Goal: Task Accomplishment & Management: Use online tool/utility

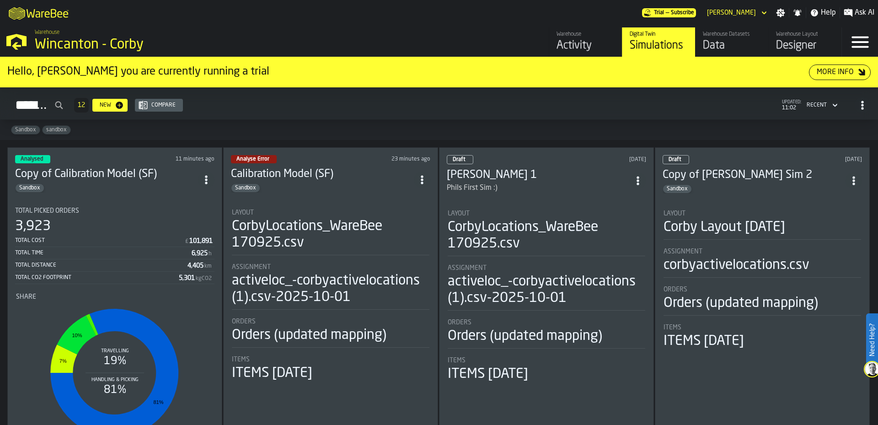
click at [167, 187] on div "Sandbox" at bounding box center [106, 187] width 183 height 9
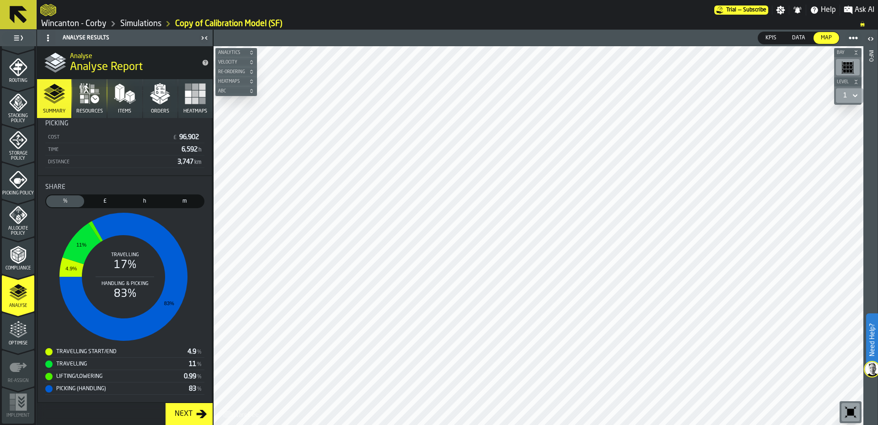
scroll to position [205, 0]
click at [168, 99] on icon "button" at bounding box center [160, 94] width 22 height 22
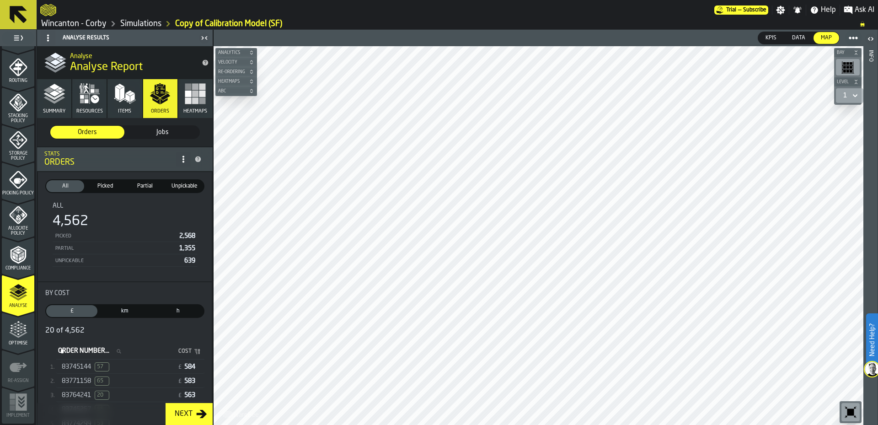
scroll to position [152, 0]
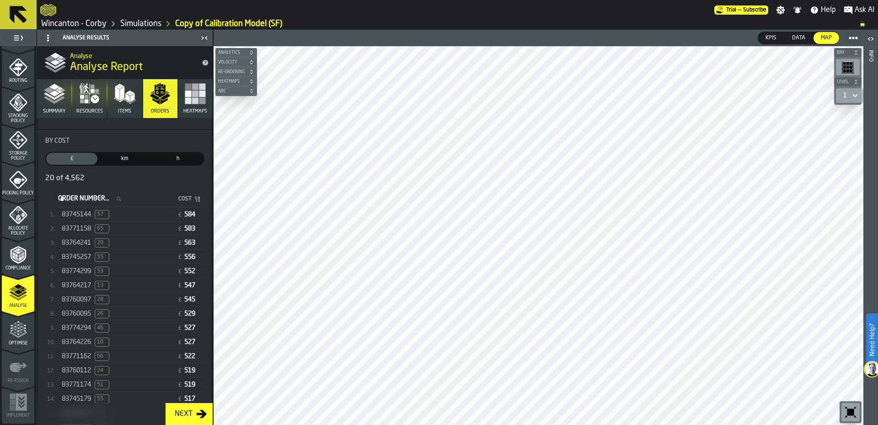
click at [144, 218] on div "83745144 57" at bounding box center [118, 214] width 112 height 9
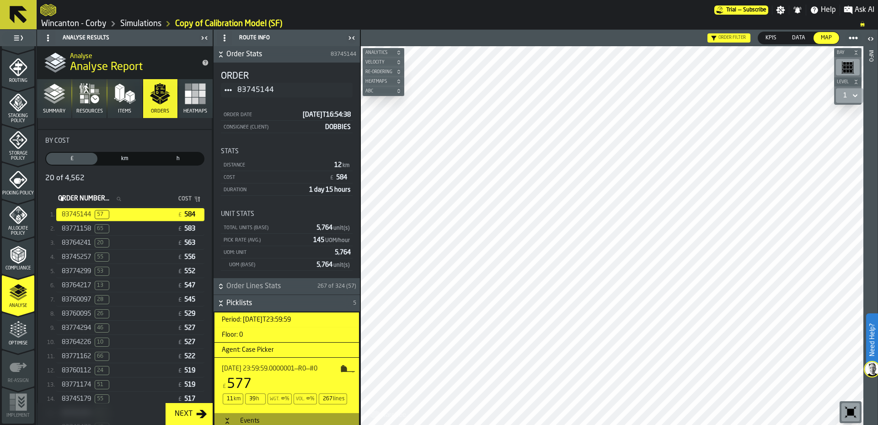
click at [140, 23] on link "Simulations" at bounding box center [140, 24] width 41 height 10
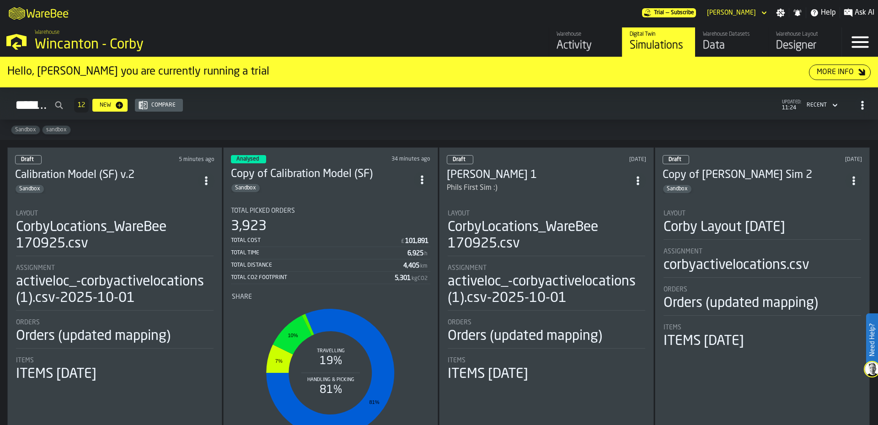
click at [332, 118] on h2 "Simulations 12 New Compare updated: 11:24 Recent" at bounding box center [439, 103] width 878 height 32
click at [548, 118] on h2 "Simulations 12 New Compare updated: 11:24 Recent" at bounding box center [439, 103] width 878 height 32
click at [714, 50] on div "Data" at bounding box center [732, 45] width 58 height 15
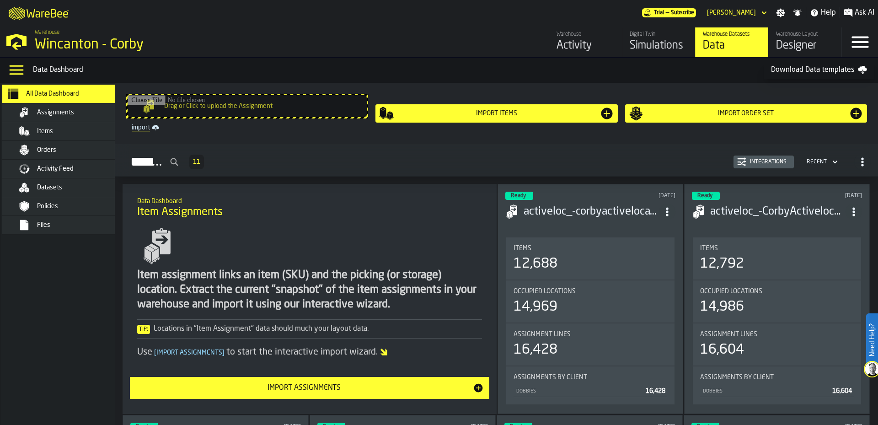
click at [55, 308] on nav "All Data Dashboard Assignments Items Orders Activity Feed Datasets Policies Fil…" at bounding box center [66, 254] width 132 height 342
click at [89, 113] on div "Assignments" at bounding box center [82, 112] width 90 height 7
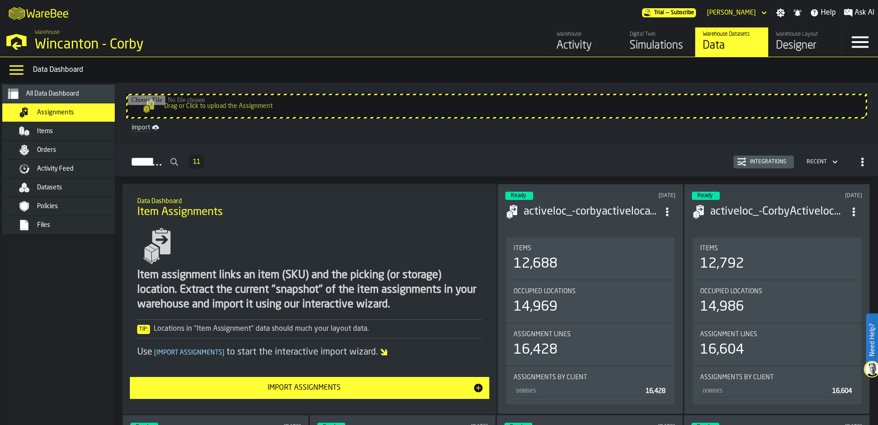
click at [778, 164] on div "Integrations" at bounding box center [768, 162] width 44 height 6
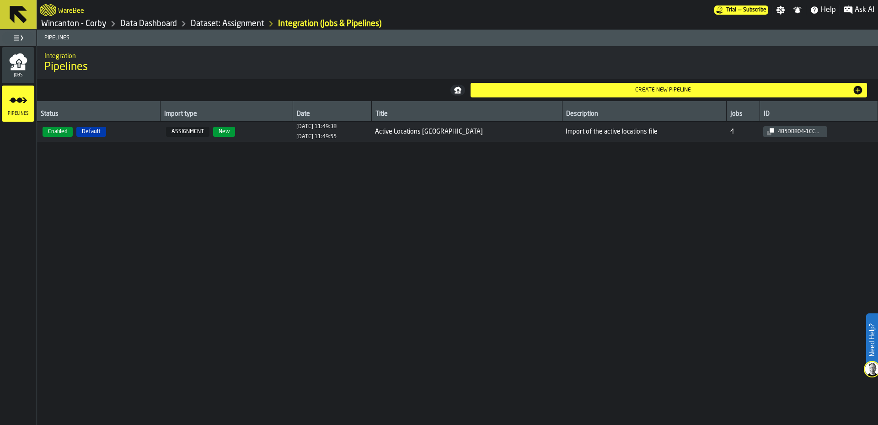
click at [22, 65] on icon "menu Jobs" at bounding box center [18, 67] width 15 height 6
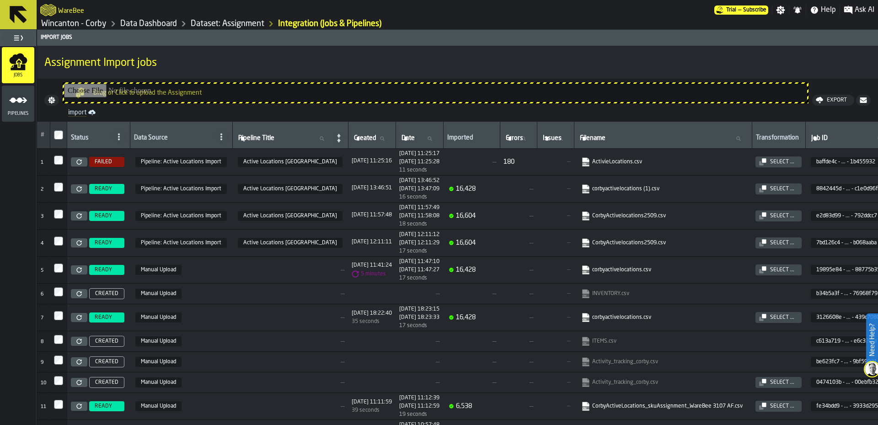
click at [75, 162] on link at bounding box center [79, 161] width 16 height 9
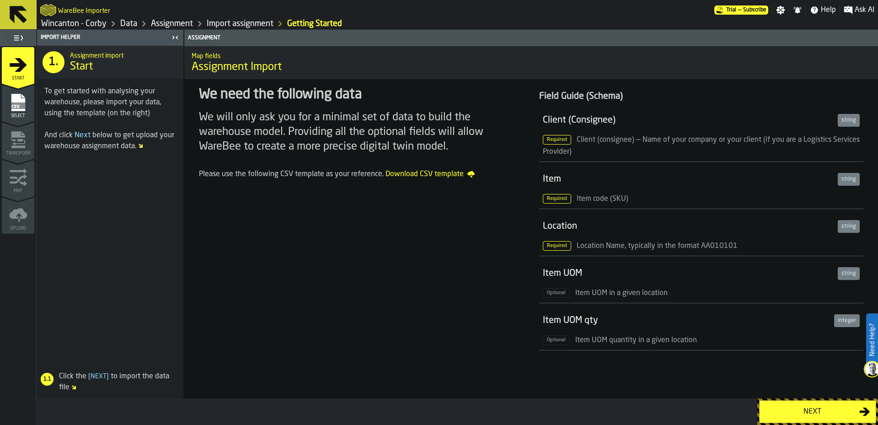
click at [784, 417] on div "Next" at bounding box center [812, 411] width 94 height 11
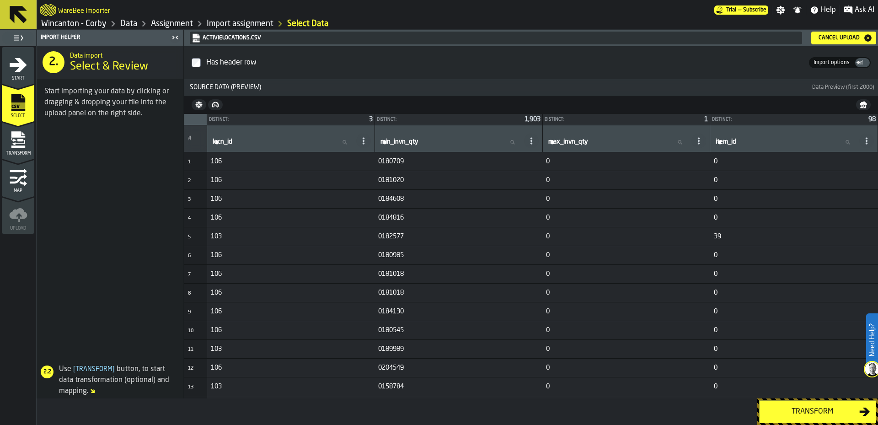
click at [60, 201] on span at bounding box center [110, 243] width 146 height 226
click at [499, 407] on div "Transform" at bounding box center [457, 411] width 841 height 27
click at [128, 256] on span at bounding box center [110, 243] width 146 height 226
click at [14, 68] on icon "menu Start" at bounding box center [18, 65] width 18 height 18
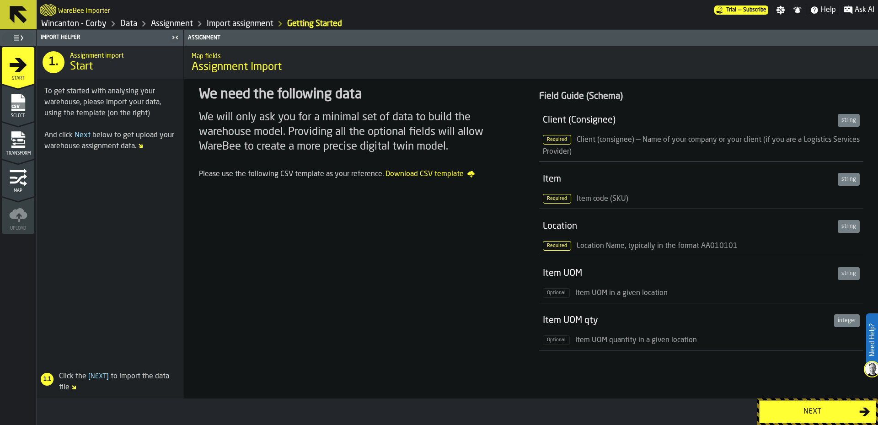
click at [250, 68] on span "Assignment Import" at bounding box center [531, 67] width 679 height 15
click at [171, 24] on link "Assignment" at bounding box center [172, 24] width 42 height 10
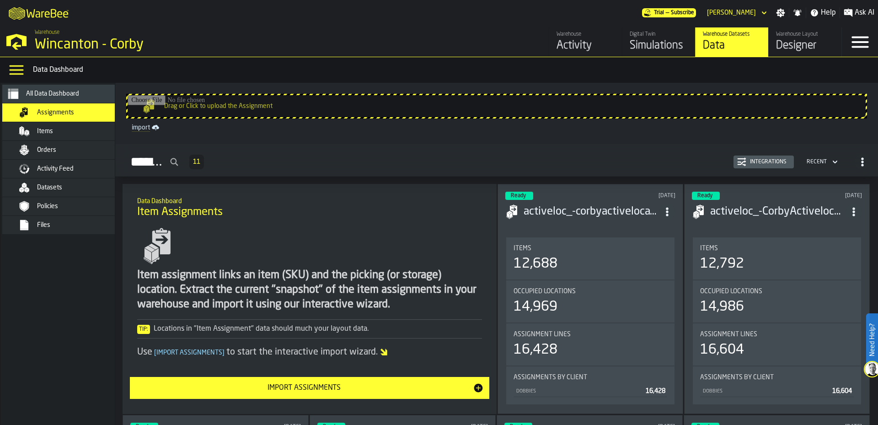
click at [327, 393] on div "Import Assignments" at bounding box center [303, 387] width 337 height 11
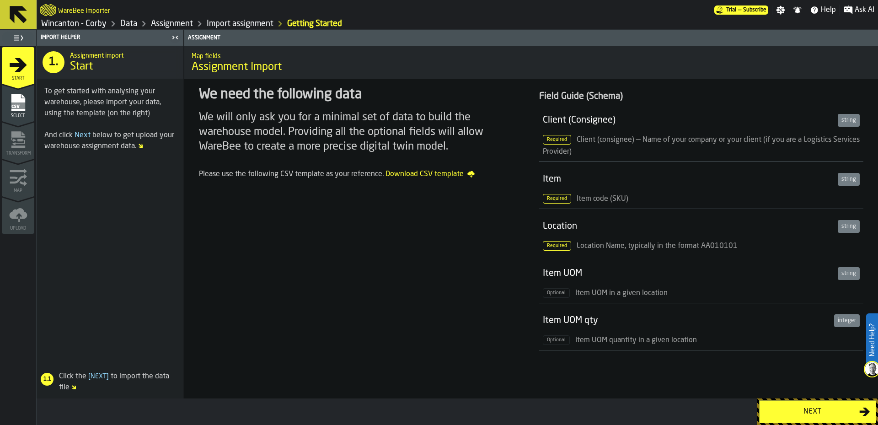
click at [831, 417] on button "Next" at bounding box center [817, 411] width 117 height 23
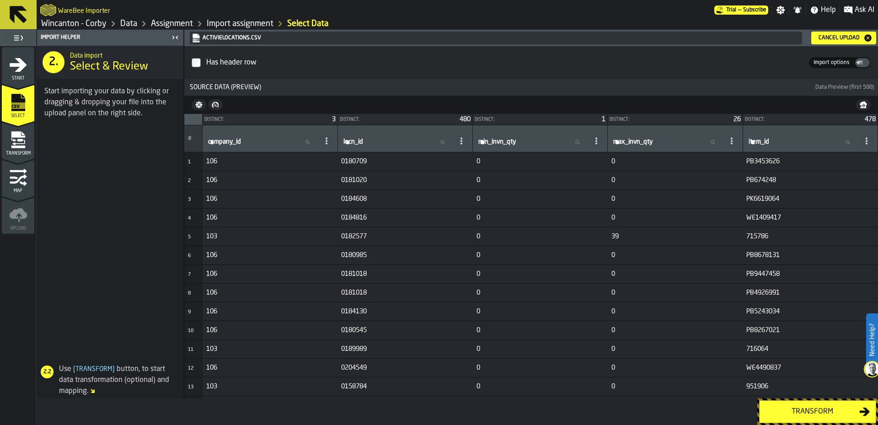
click at [806, 416] on div "Transform" at bounding box center [812, 411] width 94 height 11
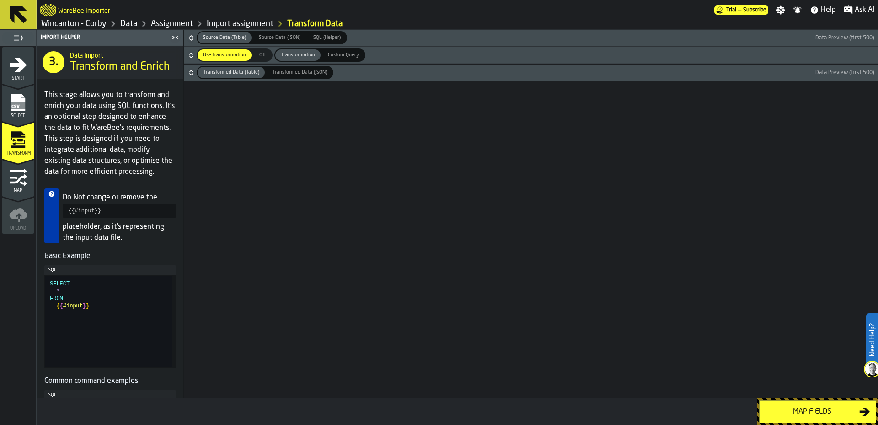
click at [193, 37] on icon "button-" at bounding box center [191, 37] width 9 height 9
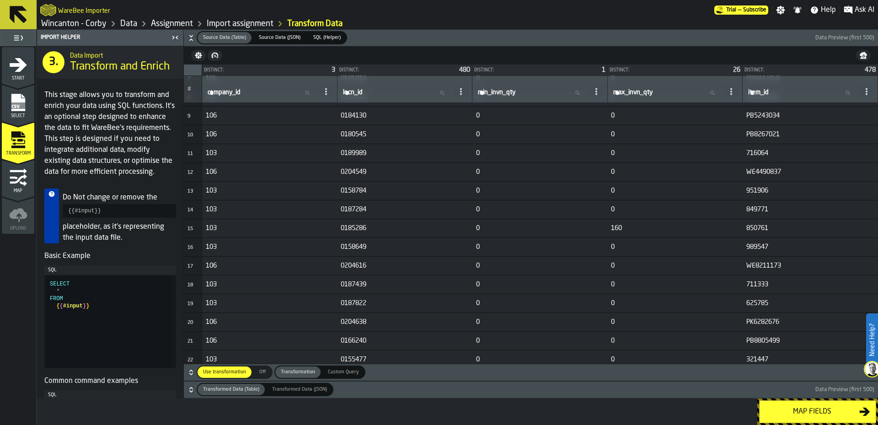
scroll to position [152, 0]
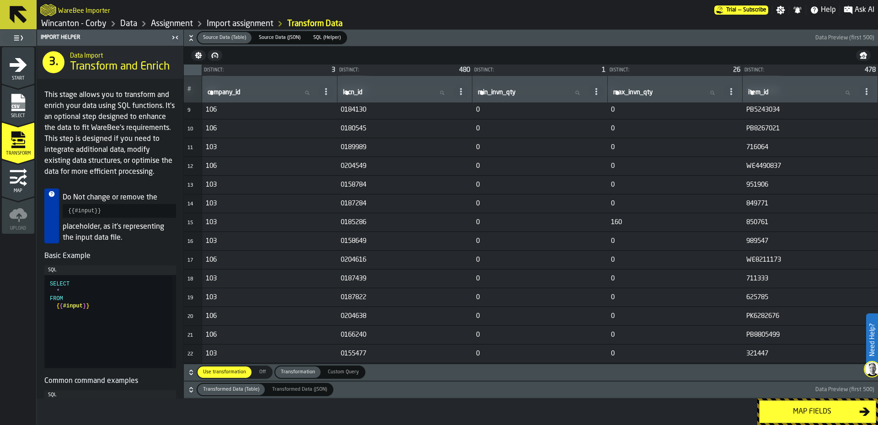
click at [192, 373] on icon "button-" at bounding box center [191, 372] width 9 height 9
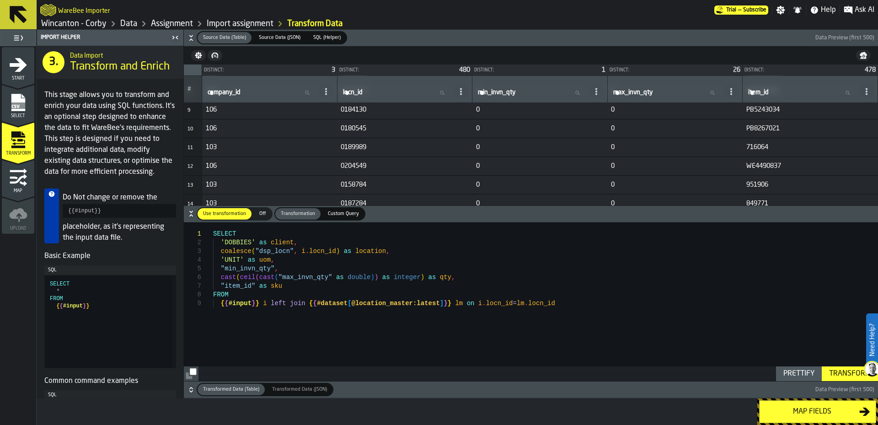
click at [188, 389] on icon "button-" at bounding box center [191, 389] width 9 height 9
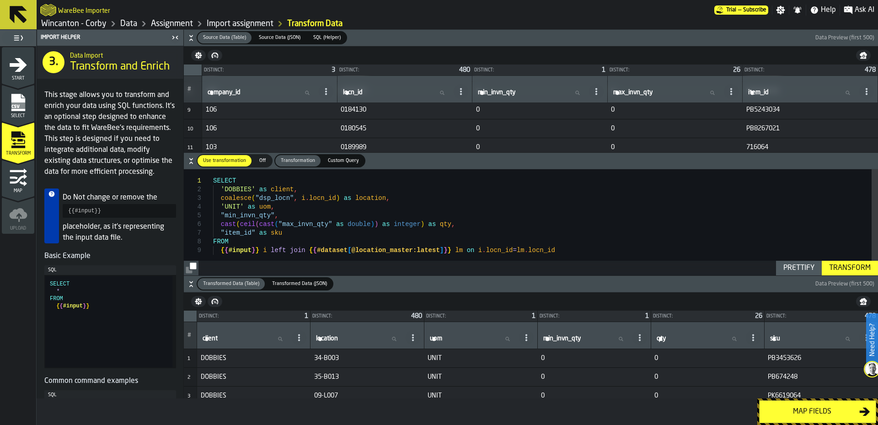
click at [494, 225] on div "SELECT 'DOBBIES' as client , coalesce ( "dsp_locn" , i . locn_id ) as location …" at bounding box center [545, 222] width 665 height 107
click at [249, 186] on div "SELECT 'DOBBIES' as client , coalesce ( "dsp_locn" , i . locn_id ) as location …" at bounding box center [545, 221] width 665 height 107
click at [432, 204] on div "SELECT 'compnay_id' as client , coalesce ( "dsp_locn" , i . locn_id ) as locati…" at bounding box center [545, 222] width 665 height 107
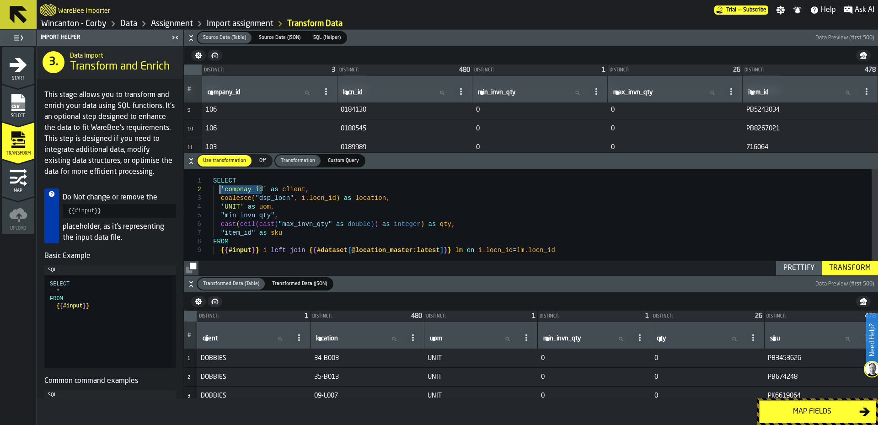
drag, startPoint x: 262, startPoint y: 188, endPoint x: 221, endPoint y: 187, distance: 41.2
click at [221, 187] on div "SELECT 'compnay_id' as client , coalesce ( "dsp_locn" , i . locn_id ) as locati…" at bounding box center [545, 222] width 665 height 107
drag, startPoint x: 304, startPoint y: 190, endPoint x: 219, endPoint y: 186, distance: 84.7
click at [219, 186] on div "SELECT 'compnay_id' as client , coalesce ( "dsp_locn" , i . locn_id ) as locati…" at bounding box center [545, 222] width 665 height 107
click at [794, 267] on div "Prettify" at bounding box center [799, 267] width 38 height 11
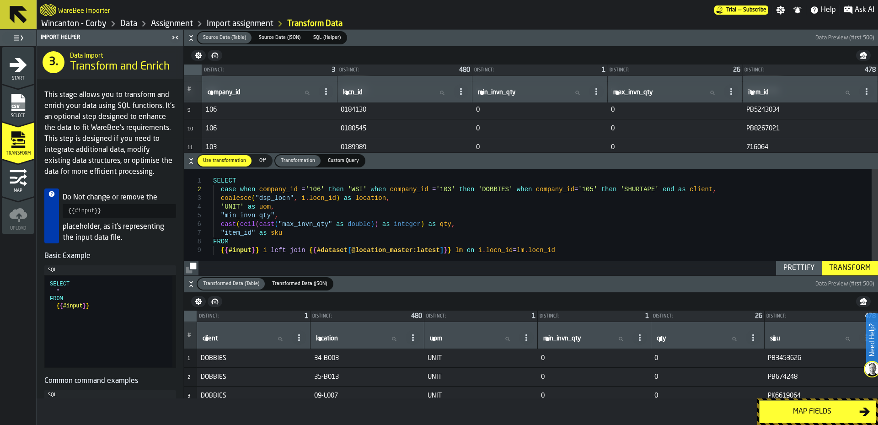
type textarea "**********"
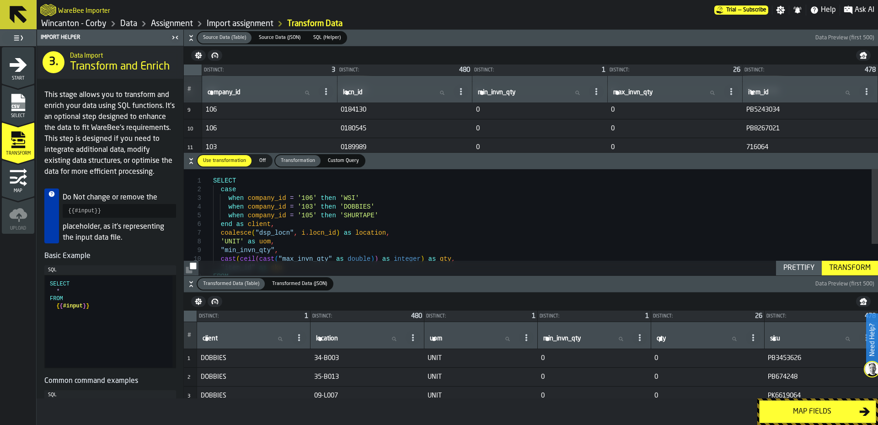
click at [855, 266] on div "Transform" at bounding box center [849, 267] width 49 height 11
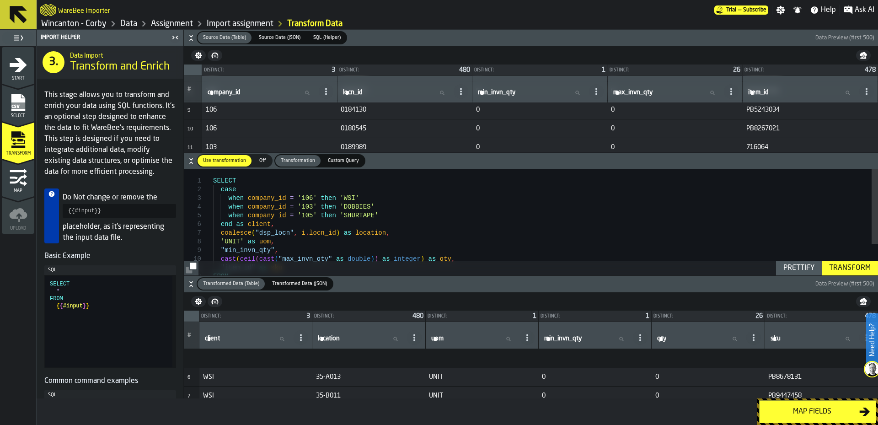
scroll to position [0, 0]
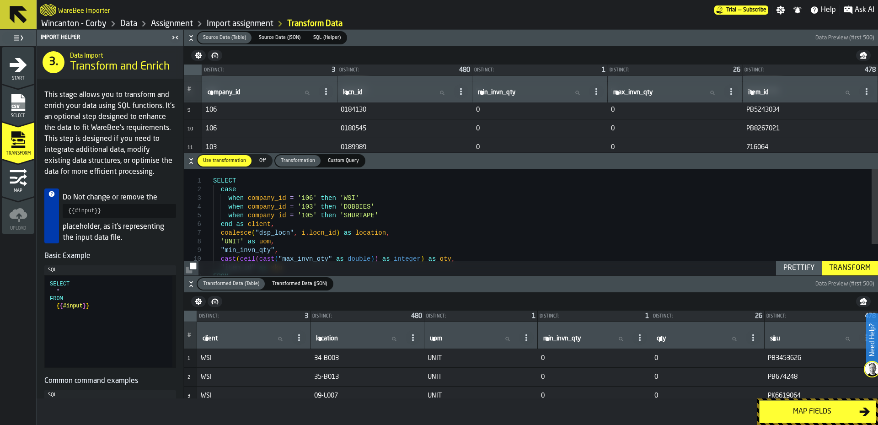
click at [789, 410] on div "Map fields" at bounding box center [812, 411] width 94 height 11
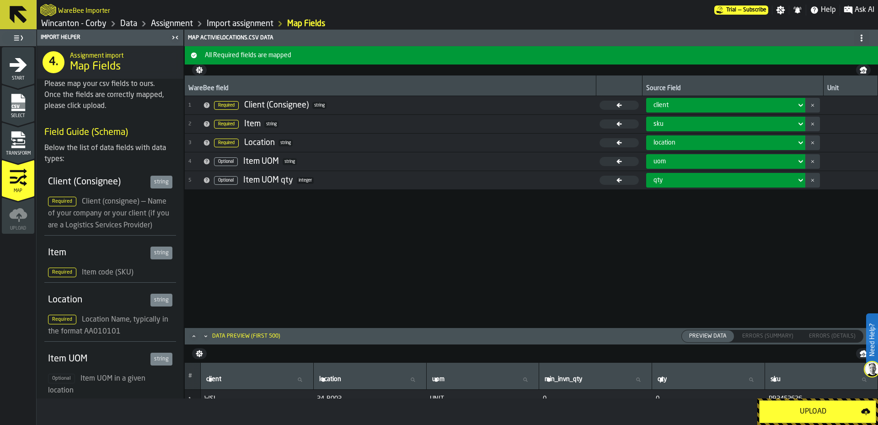
click at [804, 413] on div "Upload" at bounding box center [813, 411] width 96 height 11
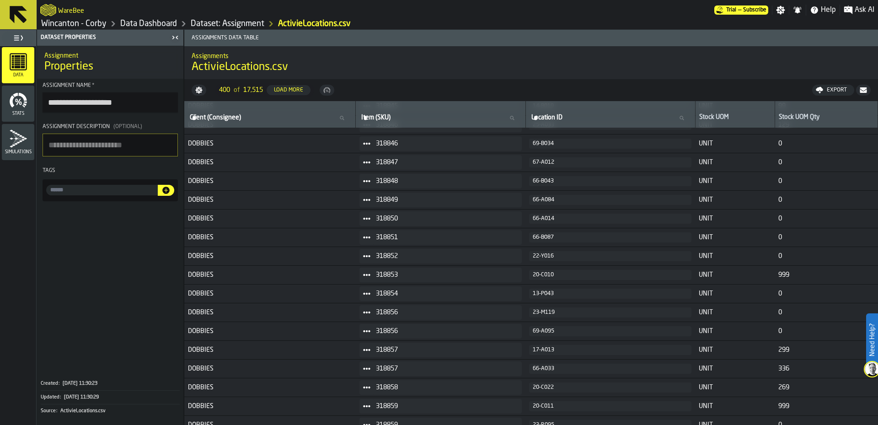
scroll to position [5128, 0]
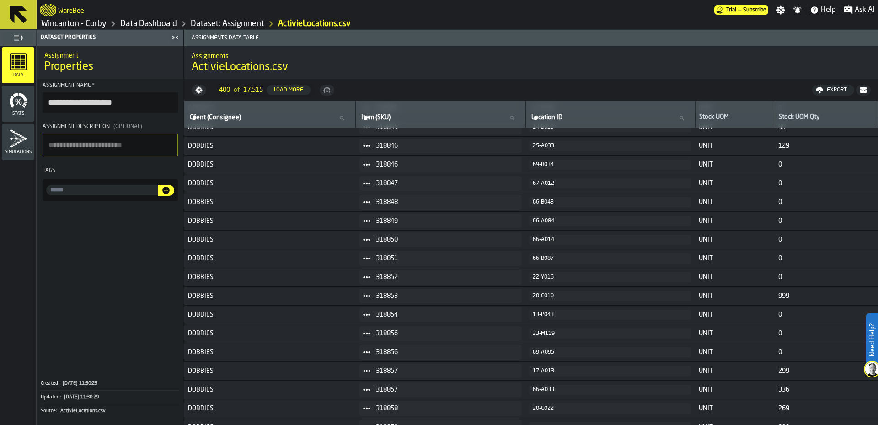
click at [344, 120] on icon at bounding box center [341, 117] width 5 height 5
click at [347, 120] on input "Client (Consignee) Client (Consignee)" at bounding box center [270, 118] width 164 height 12
click at [314, 123] on input "Client (Consignee) Client (Consignee)" at bounding box center [270, 118] width 164 height 12
type input "***"
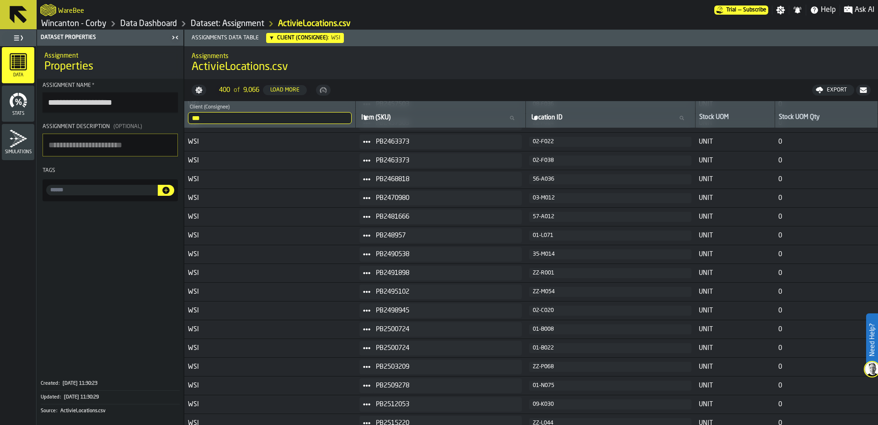
click at [318, 119] on input "***" at bounding box center [270, 118] width 164 height 12
type input "*"
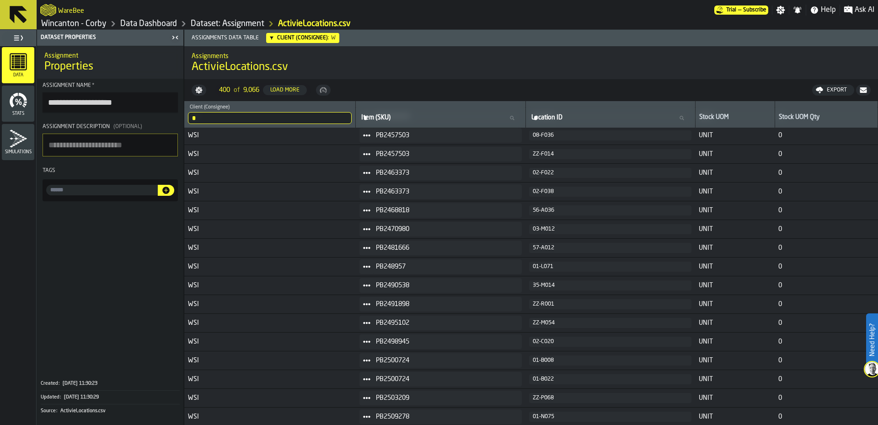
scroll to position [5061, 0]
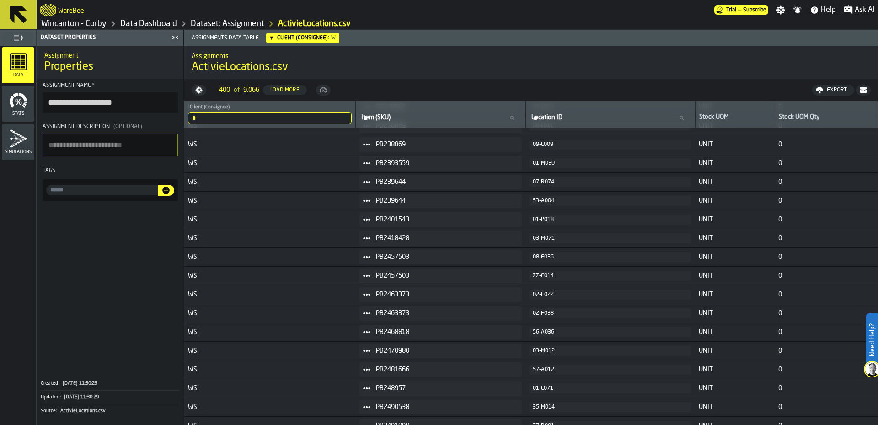
click at [318, 119] on input "*" at bounding box center [270, 118] width 164 height 12
type input "*"
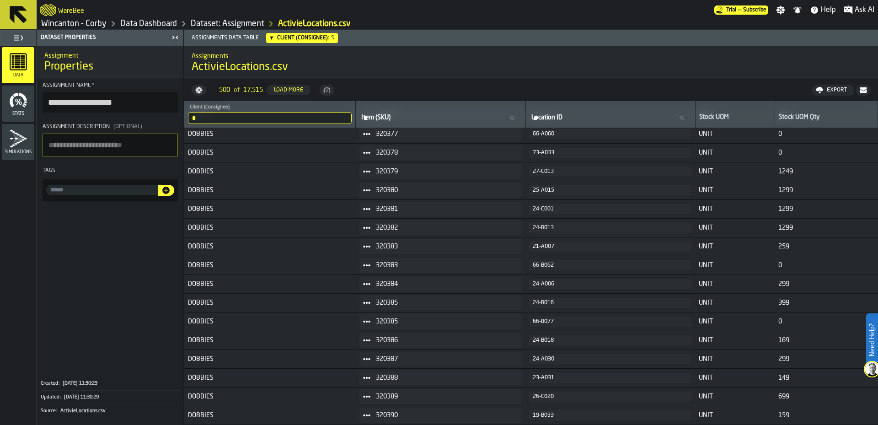
scroll to position [6560, 0]
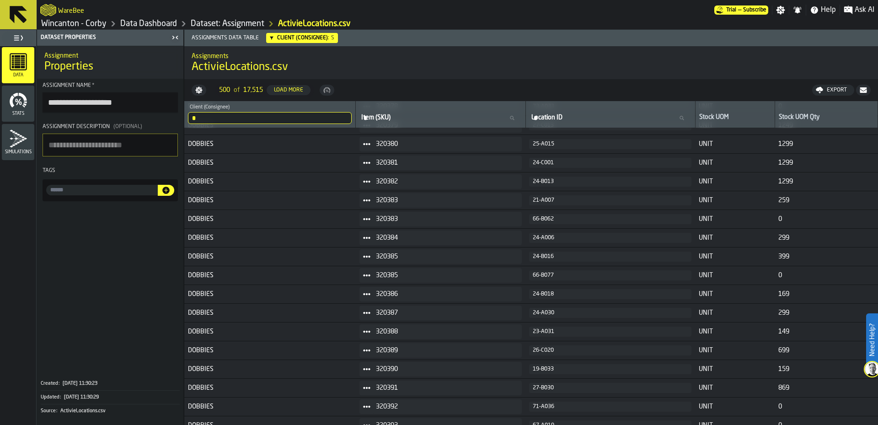
click at [226, 24] on link "Dataset: Assignment" at bounding box center [228, 24] width 74 height 10
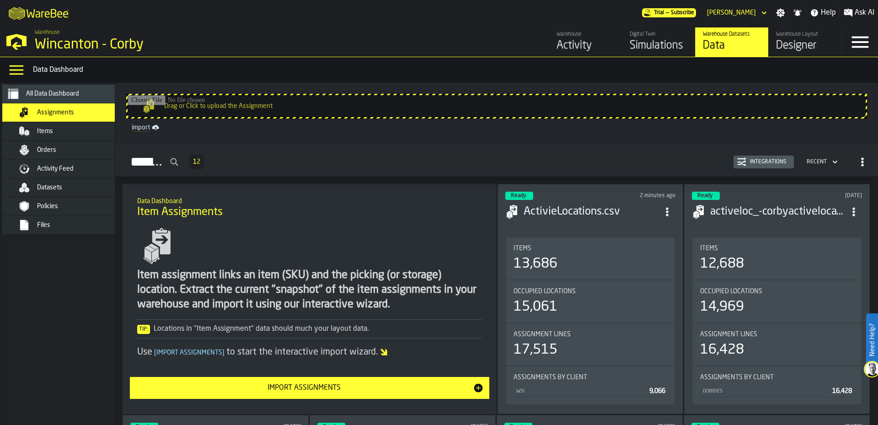
click at [87, 154] on div "Orders" at bounding box center [71, 149] width 112 height 11
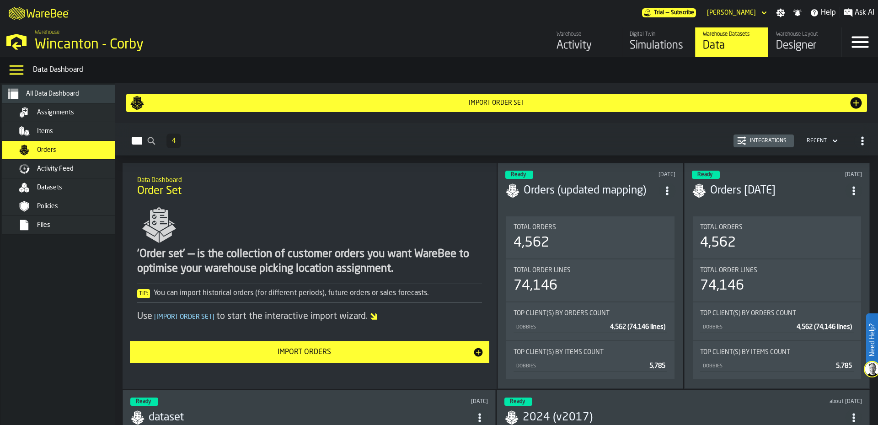
click at [99, 312] on nav "All Data Dashboard Assignments Items Orders Activity Feed Datasets Policies Fil…" at bounding box center [66, 254] width 132 height 342
click at [507, 105] on div "Import Order Set" at bounding box center [496, 102] width 704 height 7
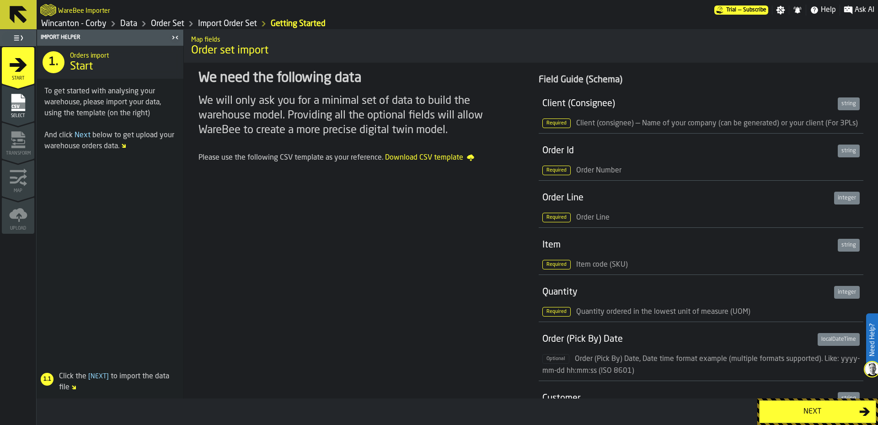
click at [814, 413] on div "Next" at bounding box center [812, 411] width 94 height 11
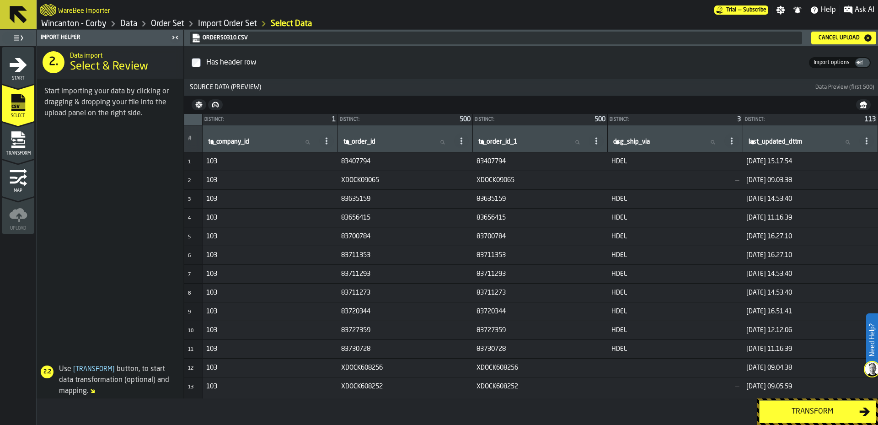
click at [823, 416] on div "Transform" at bounding box center [812, 411] width 94 height 11
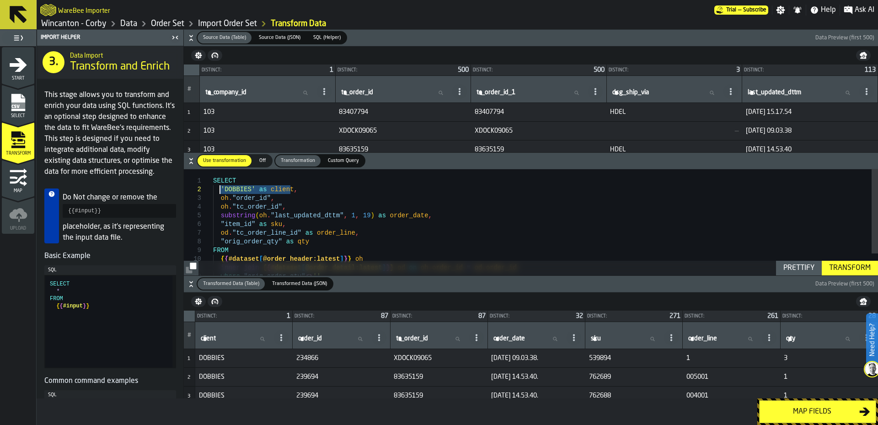
drag, startPoint x: 303, startPoint y: 190, endPoint x: 219, endPoint y: 189, distance: 84.1
click at [219, 189] on div "SELECT 'DOBBIES' as client , oh . "order_id" , oh . "tc_order_id" , substring (…" at bounding box center [545, 236] width 665 height 134
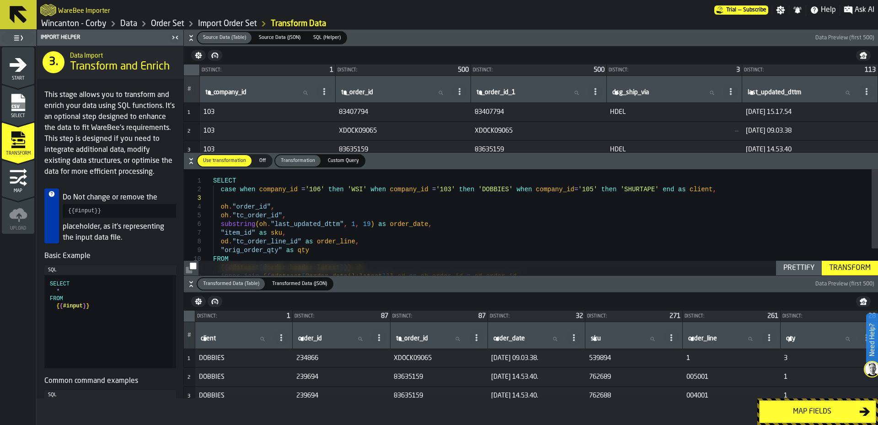
click at [804, 269] on div "Prettify" at bounding box center [799, 267] width 38 height 11
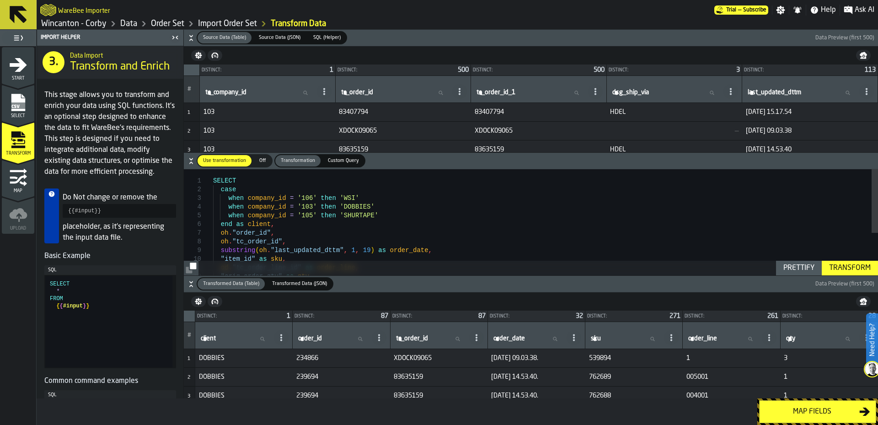
click at [418, 210] on div "SELECT case when company_id = '103' then 'DOBBIES' when company_id = '105' then…" at bounding box center [545, 257] width 665 height 177
click at [856, 270] on div "Transform" at bounding box center [849, 267] width 49 height 11
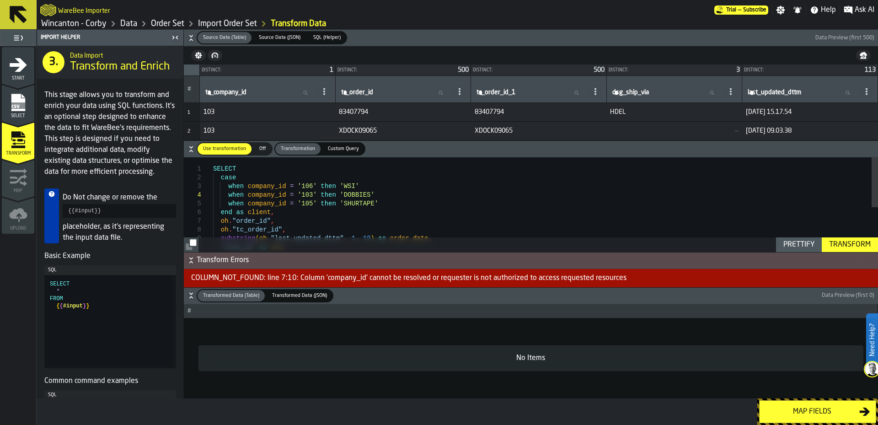
click at [246, 185] on div "case when company_id = '103' then 'DOBBIES' when company_id = '105' then 'SHURT…" at bounding box center [545, 245] width 665 height 177
click at [415, 200] on div "case when tc_company_id = '103' then 'DOBBIES' when tc_company_id = '105' then …" at bounding box center [545, 245] width 665 height 177
type textarea "**********"
click at [784, 241] on div "Prettify" at bounding box center [799, 244] width 38 height 11
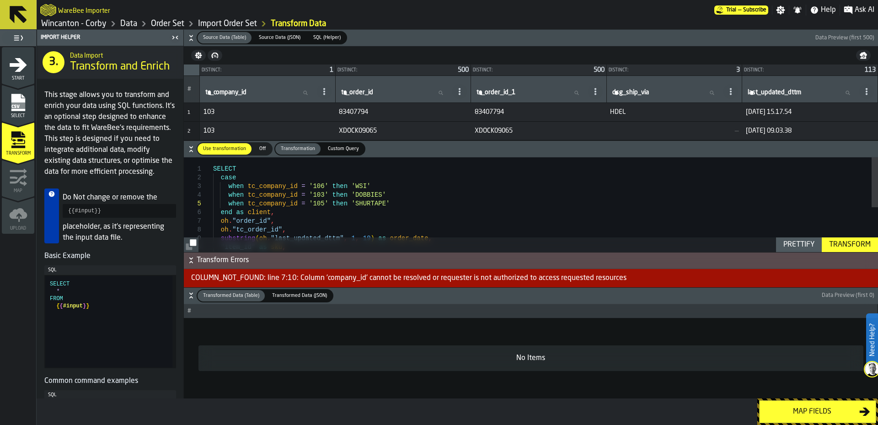
click at [844, 243] on div "Transform" at bounding box center [849, 244] width 49 height 11
click at [485, 204] on div "case when tc_company_id = '103' then 'DOBBIES' when tc_company_id = '105' then …" at bounding box center [545, 245] width 665 height 177
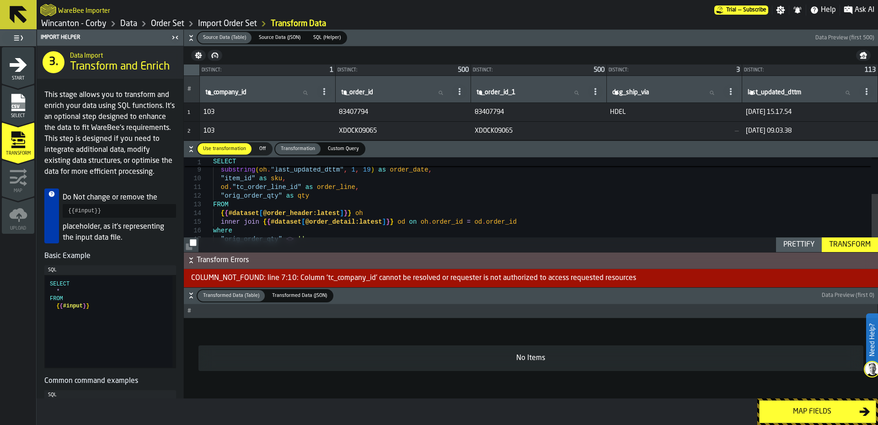
click at [131, 23] on link "Data" at bounding box center [128, 24] width 17 height 10
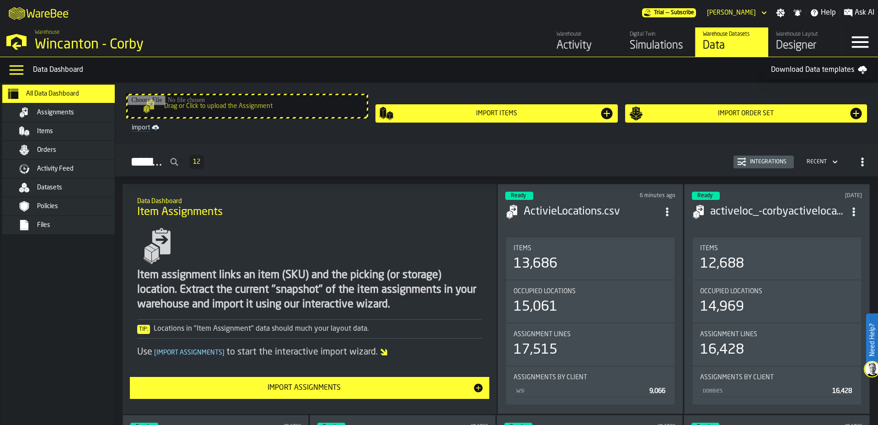
click at [75, 190] on div "Datasets" at bounding box center [82, 187] width 90 height 7
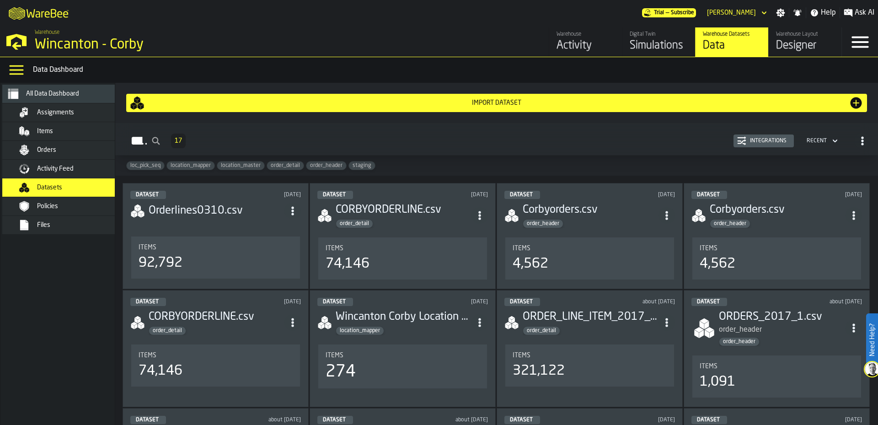
click at [495, 104] on div "Import Dataset" at bounding box center [496, 102] width 704 height 7
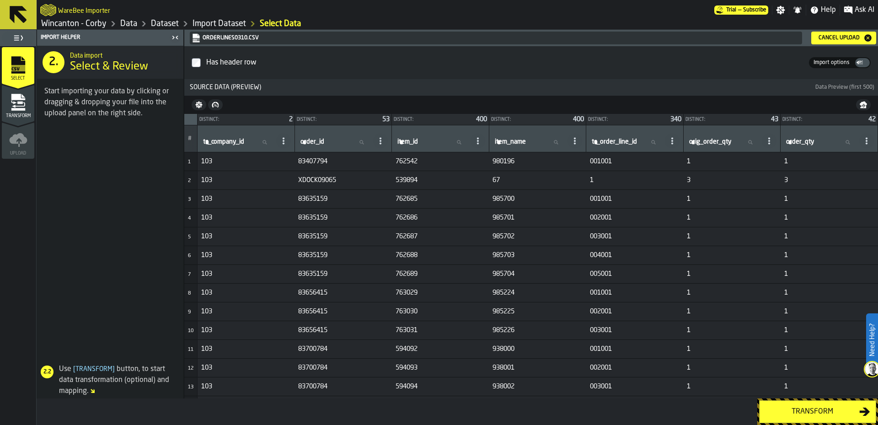
click at [827, 420] on button "Transform" at bounding box center [817, 411] width 117 height 23
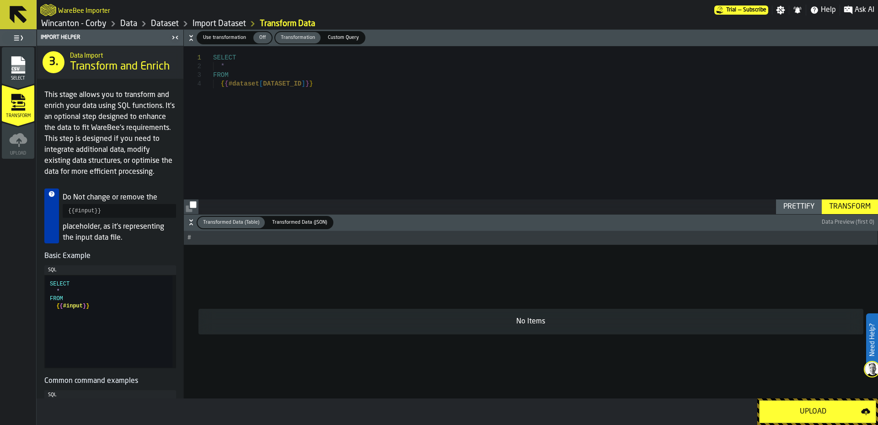
click at [25, 74] on icon "menu Select" at bounding box center [18, 65] width 18 height 18
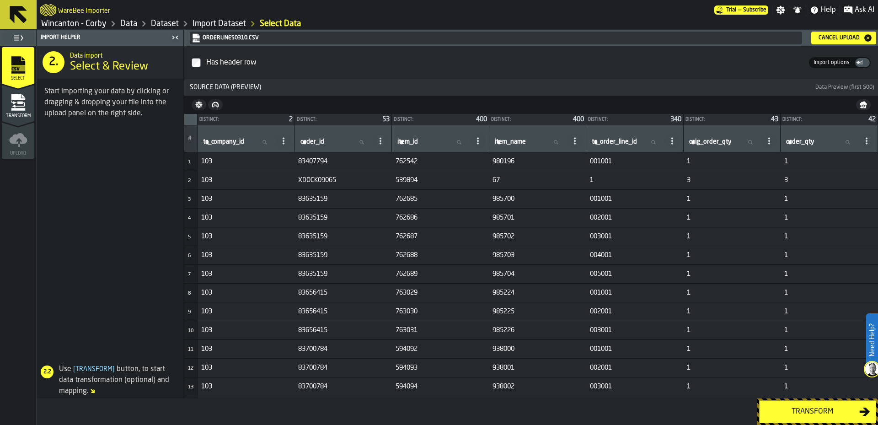
click at [806, 416] on div "Transform" at bounding box center [812, 411] width 94 height 11
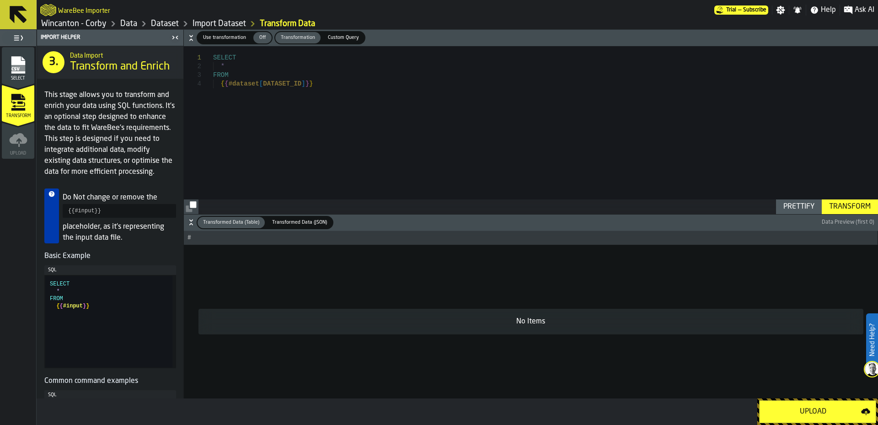
click at [805, 416] on div "Upload" at bounding box center [813, 411] width 96 height 11
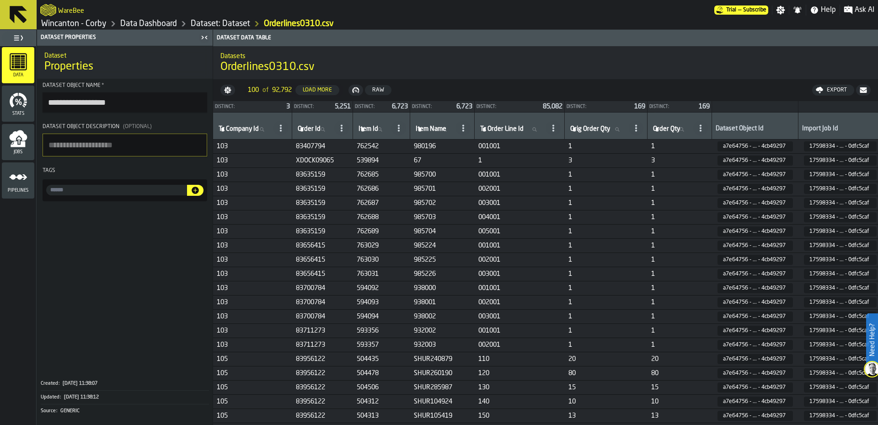
click at [122, 195] on input "input-value-" at bounding box center [116, 190] width 141 height 11
paste input "**********"
type input "**********"
click at [193, 191] on icon "button-" at bounding box center [195, 190] width 7 height 7
click at [150, 286] on span at bounding box center [125, 289] width 176 height 168
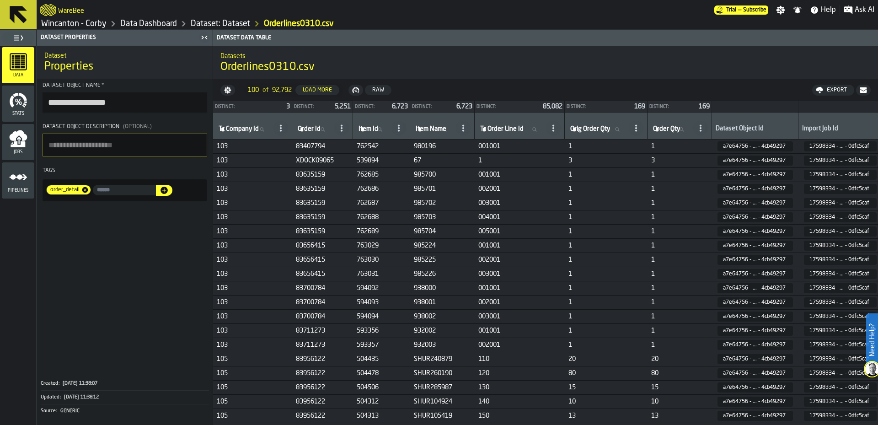
click at [164, 21] on link "Data Dashboard" at bounding box center [148, 24] width 57 height 10
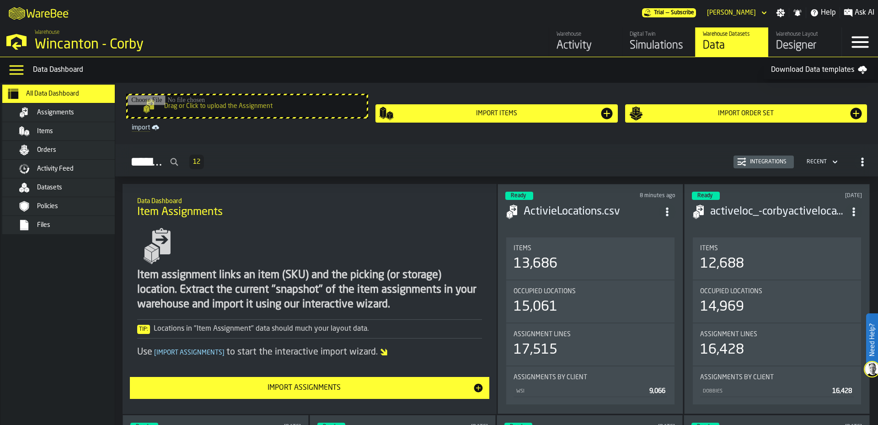
click at [82, 151] on div "Orders" at bounding box center [82, 149] width 90 height 7
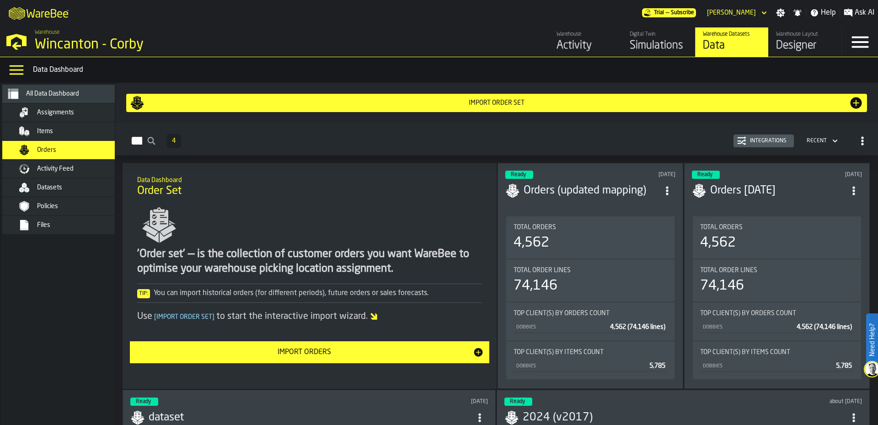
click at [56, 183] on div "Datasets" at bounding box center [71, 187] width 112 height 11
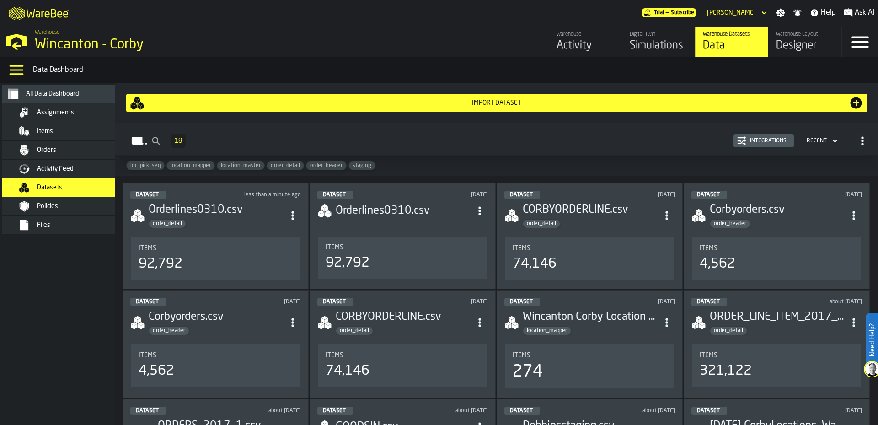
click at [466, 105] on div "Import Dataset" at bounding box center [496, 102] width 704 height 7
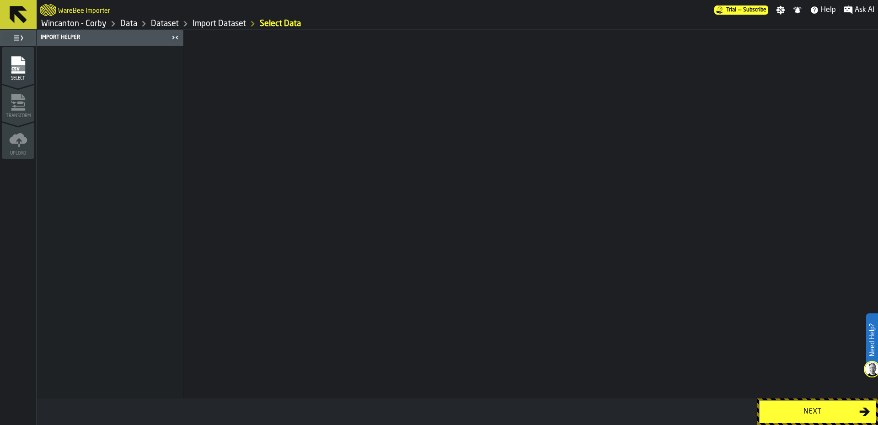
click at [625, 334] on div "Import Helper" at bounding box center [457, 214] width 841 height 369
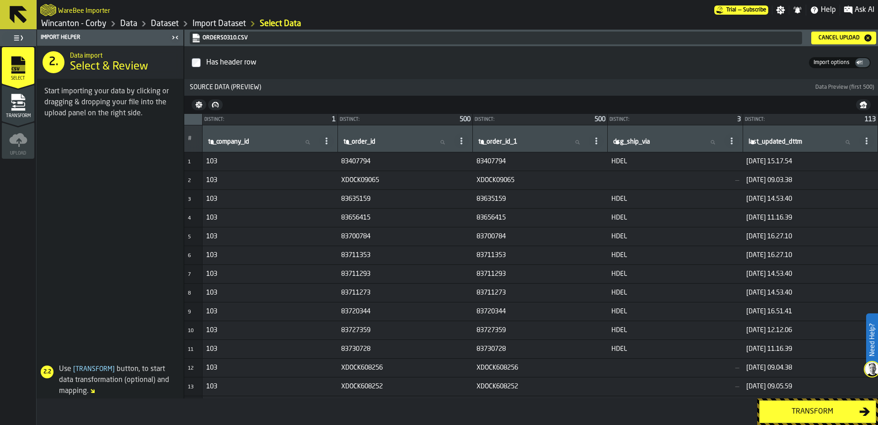
click at [796, 412] on div "Transform" at bounding box center [812, 411] width 94 height 11
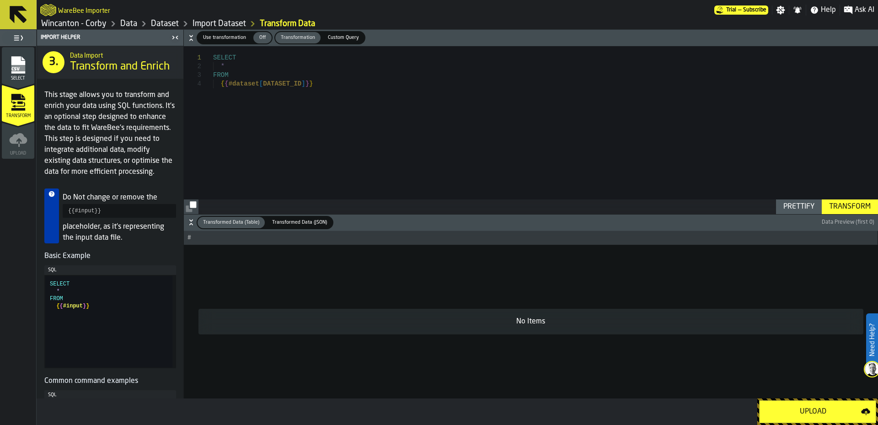
click at [796, 412] on div "Upload" at bounding box center [813, 411] width 96 height 11
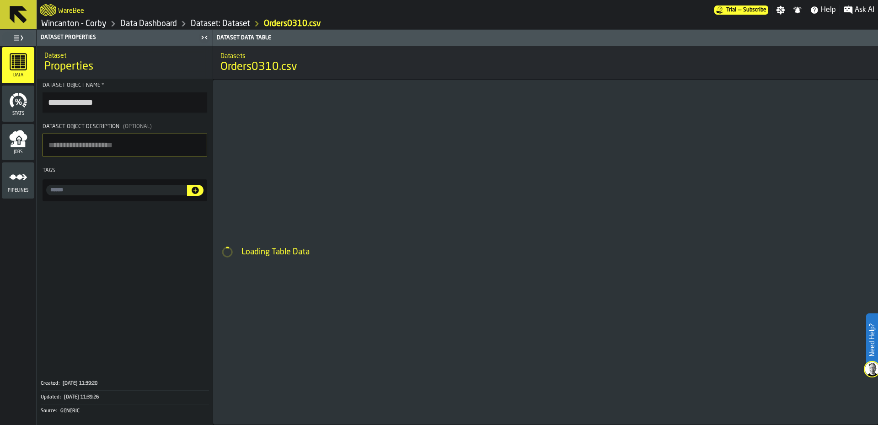
click at [106, 190] on input "input-value-" at bounding box center [116, 190] width 141 height 11
paste input "**********"
type input "**********"
click at [121, 237] on span at bounding box center [125, 289] width 176 height 168
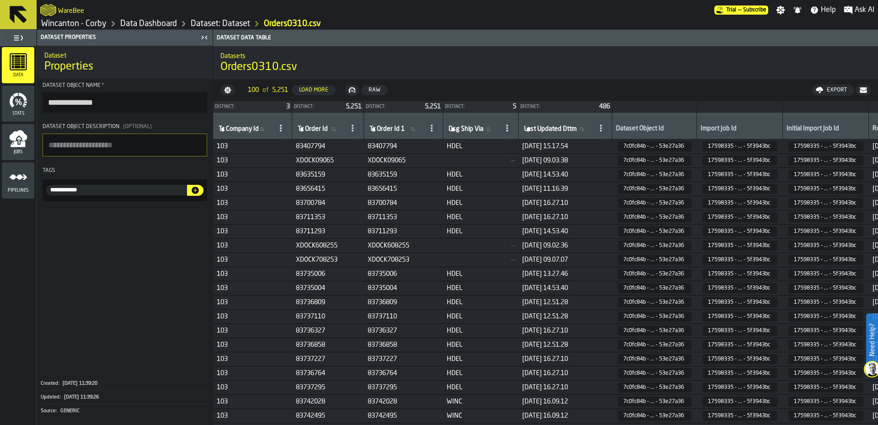
click at [196, 193] on icon "button-" at bounding box center [195, 190] width 9 height 9
click at [124, 265] on span at bounding box center [125, 289] width 176 height 168
click at [154, 25] on link "Data Dashboard" at bounding box center [148, 24] width 57 height 10
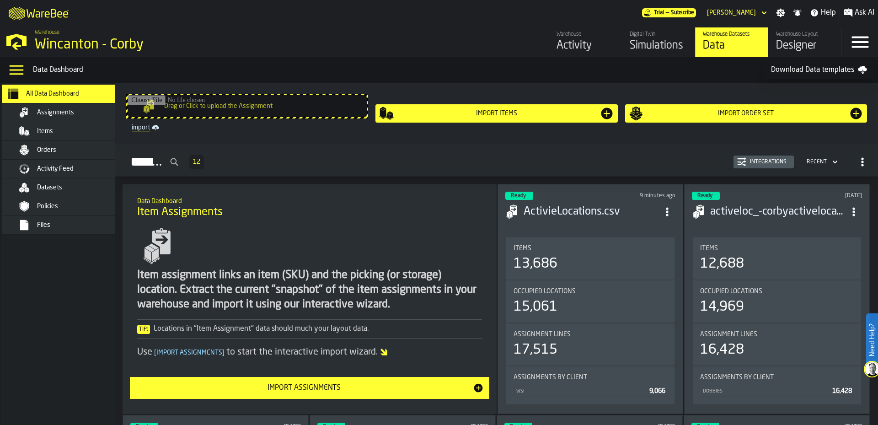
click at [80, 155] on div "Orders" at bounding box center [71, 149] width 112 height 11
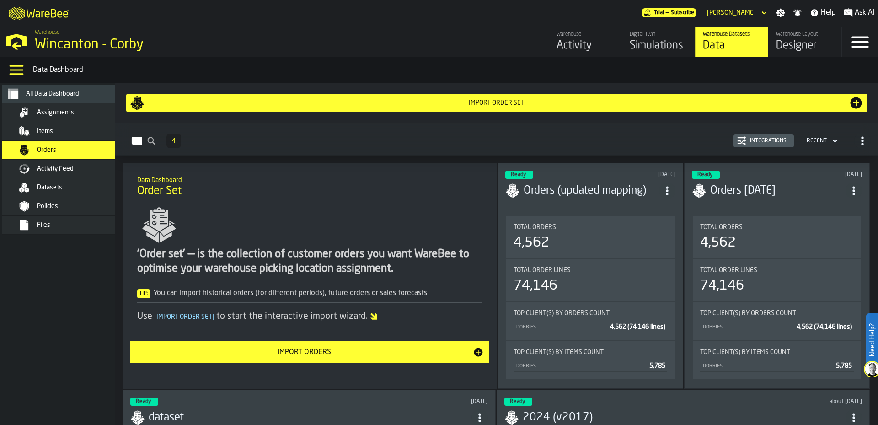
click at [536, 106] on div "Import Order Set" at bounding box center [496, 102] width 704 height 7
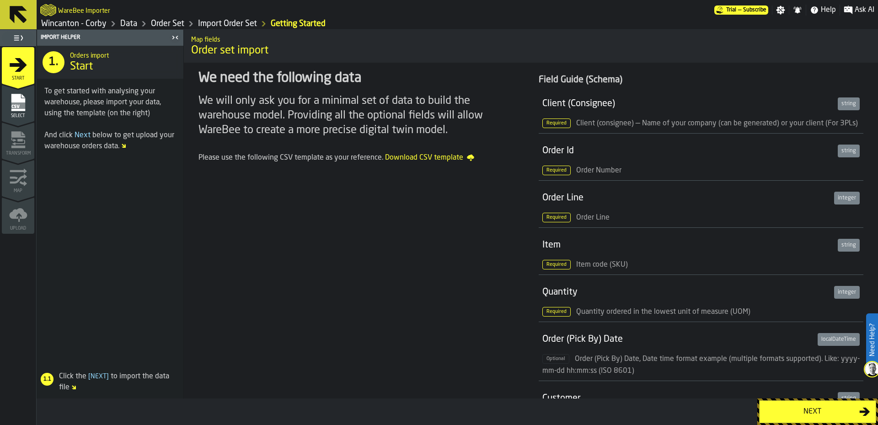
click at [822, 412] on div "Next" at bounding box center [812, 411] width 94 height 11
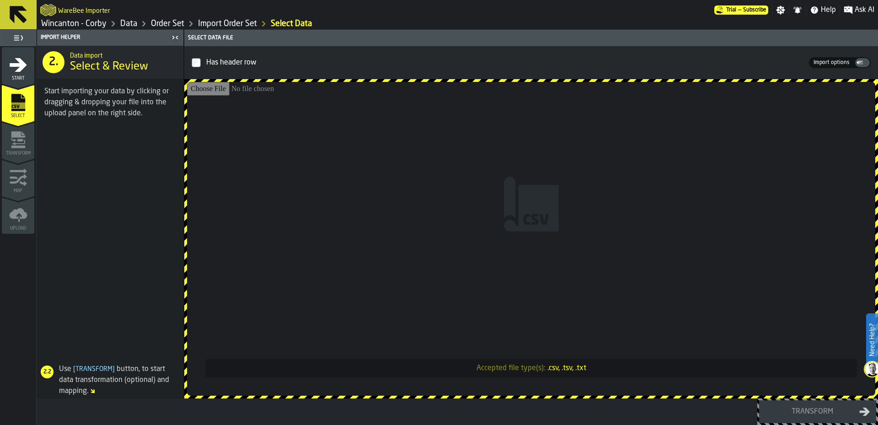
click at [834, 61] on span "Import options" at bounding box center [831, 63] width 43 height 8
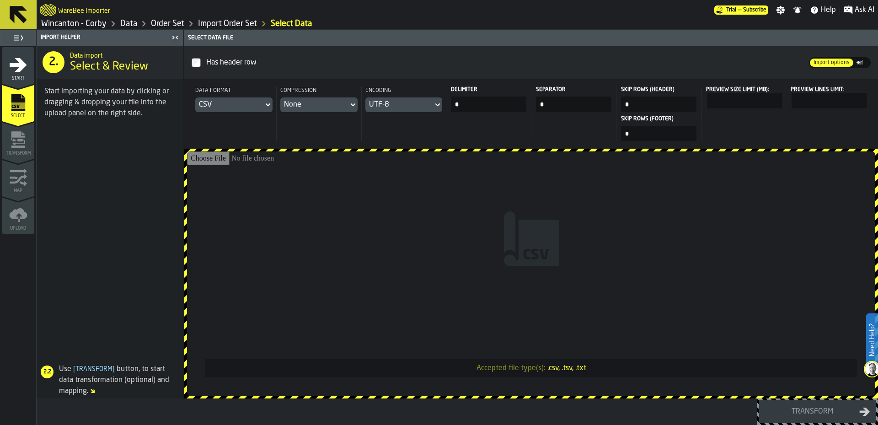
click at [267, 108] on icon at bounding box center [267, 104] width 9 height 11
click at [246, 165] on div "Dataset" at bounding box center [243, 167] width 48 height 11
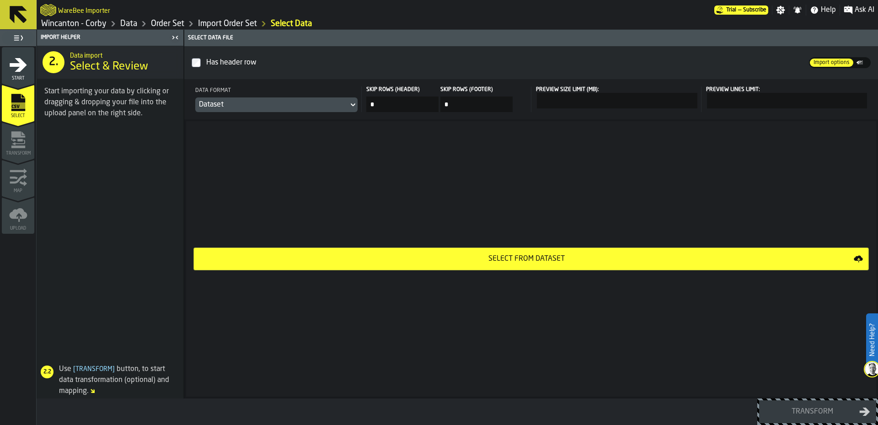
click at [559, 267] on button "Select from Dataset" at bounding box center [530, 258] width 675 height 23
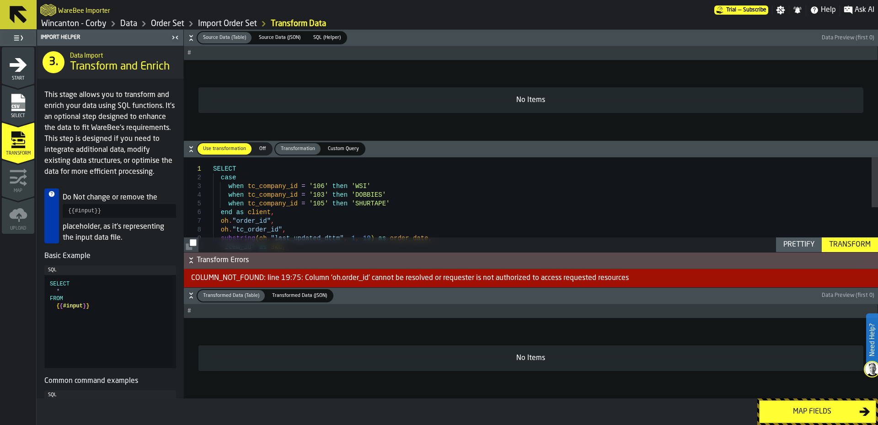
click at [426, 217] on div "SELECT case when tc_company_id = '106' then 'WSI' when tc_company_id = '103' th…" at bounding box center [545, 245] width 665 height 177
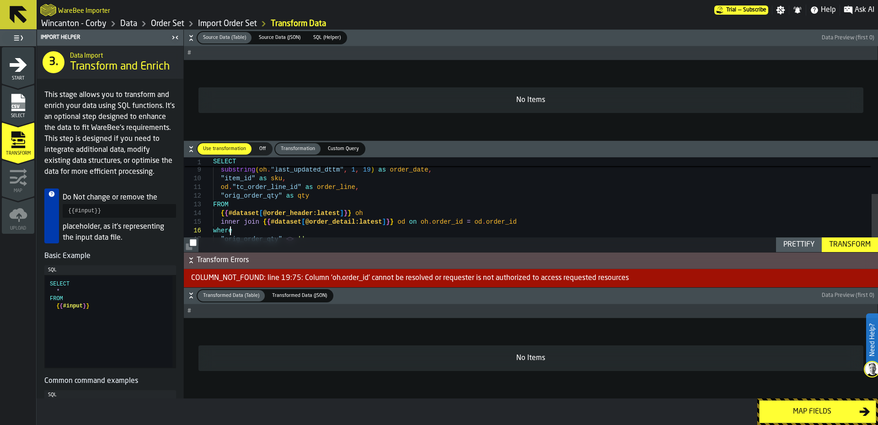
click at [239, 227] on div "oh . "tc_order_id" , substring ( oh . "last_updated_dttm" , 1 , 19 ) as order_d…" at bounding box center [545, 177] width 665 height 177
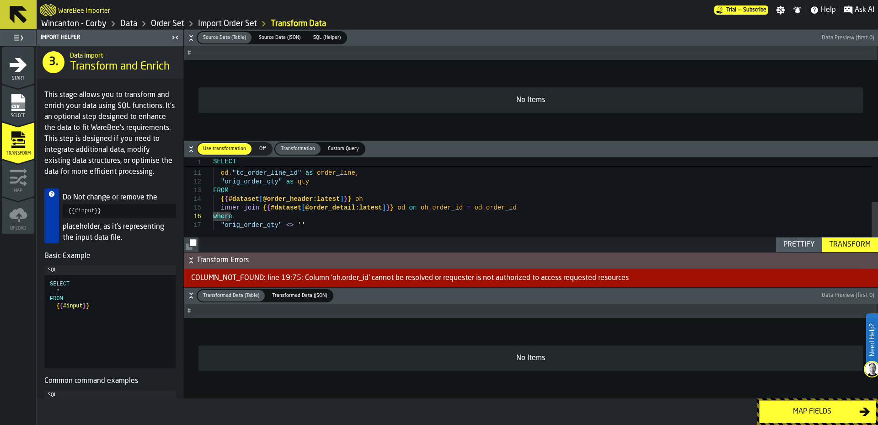
click at [415, 207] on div "substring ( oh . "last_updated_dttm" , 1 , 19 ) as order_date , "item_id" as sk…" at bounding box center [545, 163] width 665 height 177
click at [476, 206] on div "substring ( oh . "last_updated_dttm" , 1 , 19 ) as order_date , "item_id" as sk…" at bounding box center [545, 163] width 665 height 177
click at [484, 210] on div "substring ( oh . "last_updated_dttm" , 1 , 19 ) as order_date , "item_id" as sk…" at bounding box center [545, 163] width 665 height 177
click at [484, 209] on div "substring ( oh . "last_updated_dttm" , 1 , 19 ) as order_date , "item_id" as sk…" at bounding box center [545, 163] width 665 height 177
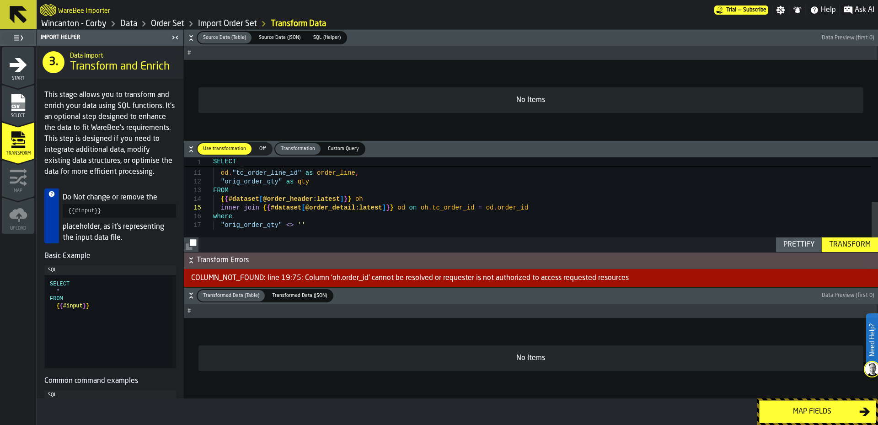
click at [556, 209] on div "substring ( oh . "last_updated_dttm" , 1 , 19 ) as order_date , "item_id" as sk…" at bounding box center [545, 163] width 665 height 177
click at [573, 205] on div "substring ( oh . "last_updated_dttm" , 1 , 19 ) as order_date , "item_id" as sk…" at bounding box center [545, 163] width 665 height 177
click at [846, 243] on div "Transform" at bounding box center [849, 244] width 49 height 11
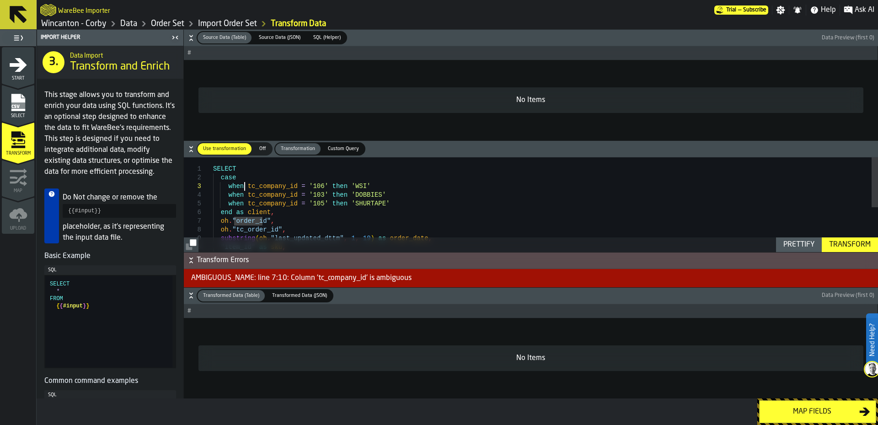
click at [244, 186] on div "substring ( oh . "last_updated_dttm" , 1 , 19 ) as order_date , "item_id" as sk…" at bounding box center [545, 245] width 665 height 177
click at [271, 220] on div "substring ( oh . "last_updated_dttm" , 1 , 19 ) as order_date , "item_id" as sk…" at bounding box center [545, 245] width 665 height 177
click at [235, 221] on div "substring ( oh . "last_updated_dttm" , 1 , 19 ) as order_date , "item_id" as sk…" at bounding box center [545, 245] width 665 height 177
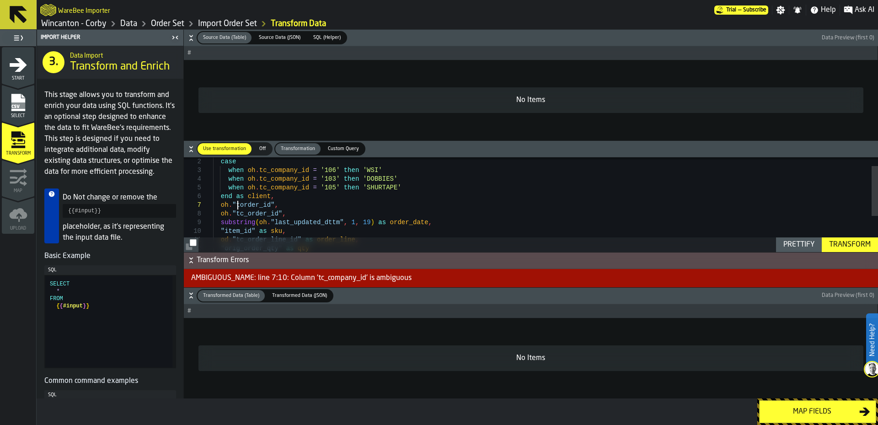
scroll to position [53, 0]
drag, startPoint x: 278, startPoint y: 214, endPoint x: 244, endPoint y: 216, distance: 33.4
click at [244, 216] on div "substring ( oh . "last_updated_dttm" , 1 , 19 ) as order_date , "item_id" as sk…" at bounding box center [545, 229] width 665 height 177
drag, startPoint x: 280, startPoint y: 213, endPoint x: 220, endPoint y: 214, distance: 59.9
click at [220, 214] on div "substring ( oh . "last_updated_dttm" , 1 , 19 ) as order_date , "item_id" as sk…" at bounding box center [545, 229] width 665 height 177
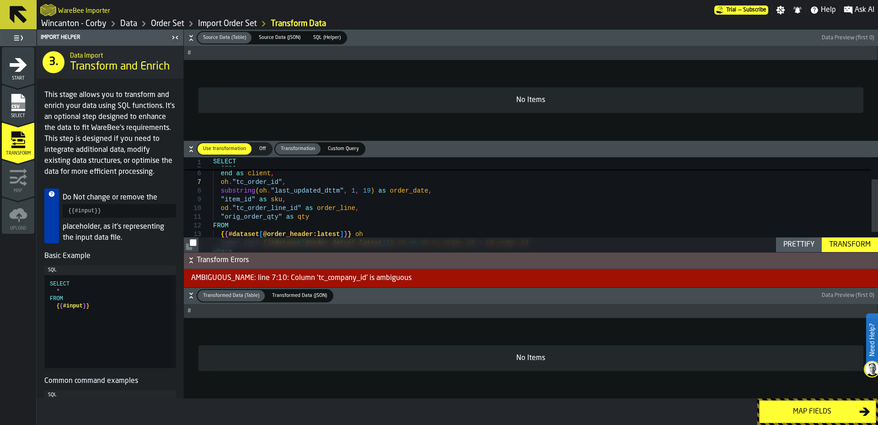
click at [247, 198] on div "substring ( oh . "last_updated_dttm" , 1 , 19 ) as order_date , "item_id" as sk…" at bounding box center [545, 202] width 665 height 168
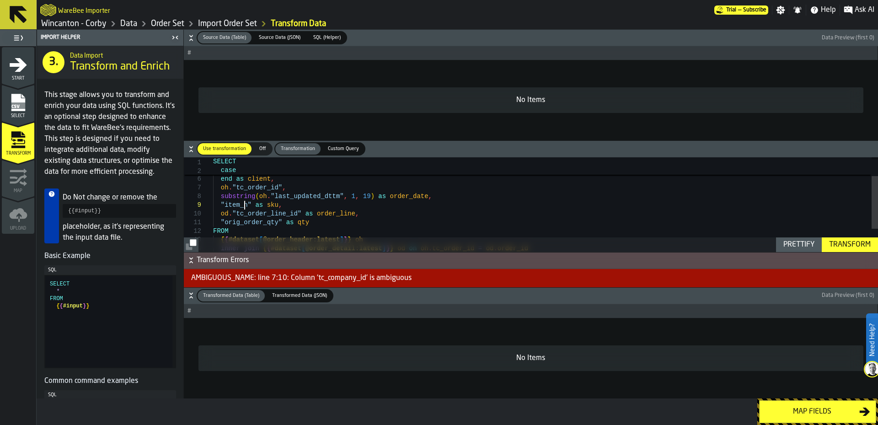
scroll to position [70, 0]
click at [306, 205] on div "substring ( oh . "last_updated_dttm" , 1 , 19 ) as order_date , "item_name" as …" at bounding box center [545, 208] width 665 height 168
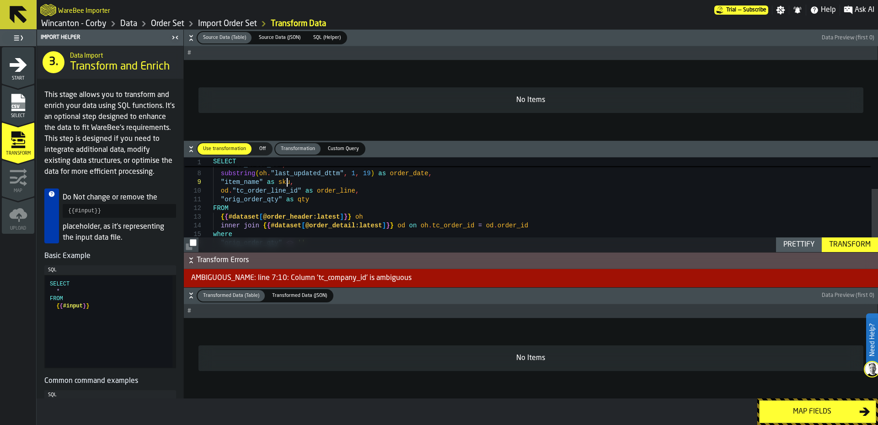
type textarea "**********"
click at [856, 242] on div "Transform" at bounding box center [849, 244] width 49 height 11
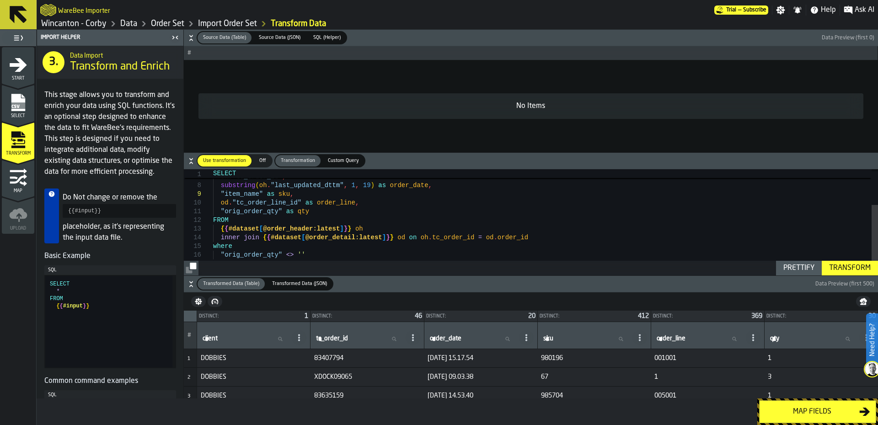
click at [777, 416] on div "Map fields" at bounding box center [812, 411] width 94 height 11
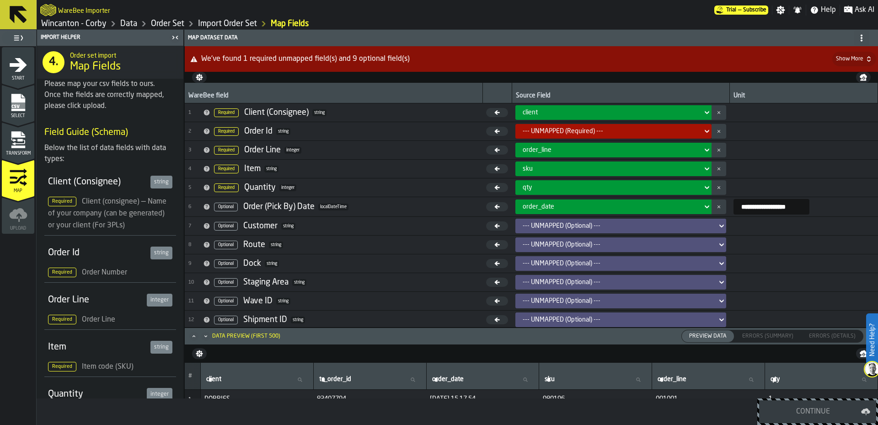
click at [702, 133] on icon at bounding box center [706, 131] width 9 height 11
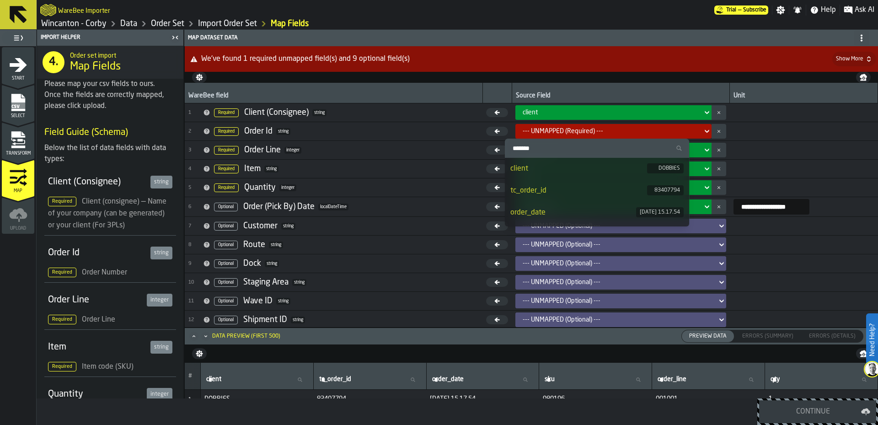
click at [647, 187] on div "83407794" at bounding box center [665, 190] width 37 height 10
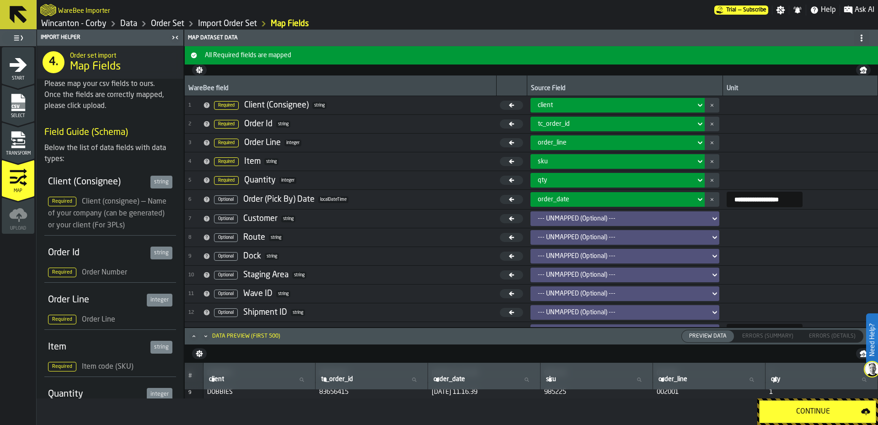
scroll to position [152, 0]
click at [196, 338] on icon "Maximize" at bounding box center [193, 336] width 9 height 9
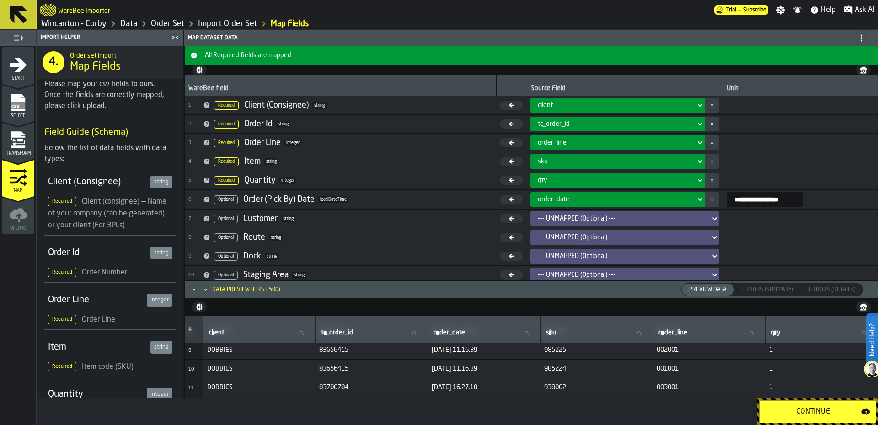
click at [194, 294] on icon "Maximize" at bounding box center [193, 289] width 9 height 9
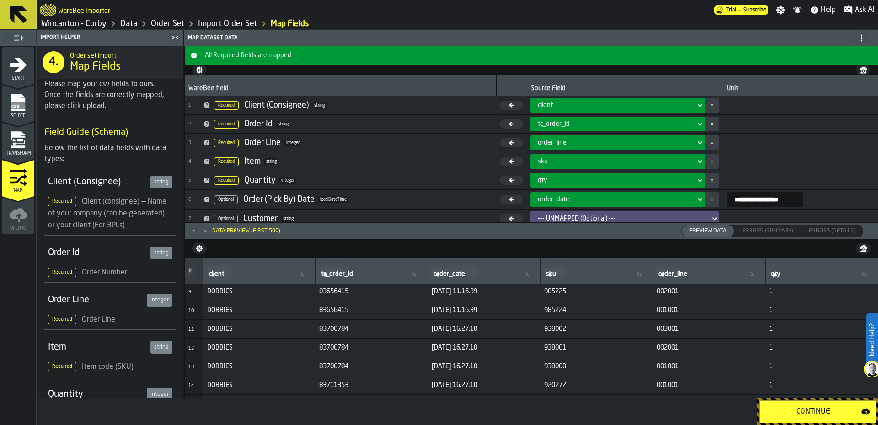
drag, startPoint x: 779, startPoint y: 200, endPoint x: 690, endPoint y: 197, distance: 88.3
click at [690, 197] on tr "**********" at bounding box center [531, 200] width 693 height 20
paste input "input-value-"
type input "**********"
click at [803, 409] on div "Continue" at bounding box center [813, 411] width 96 height 11
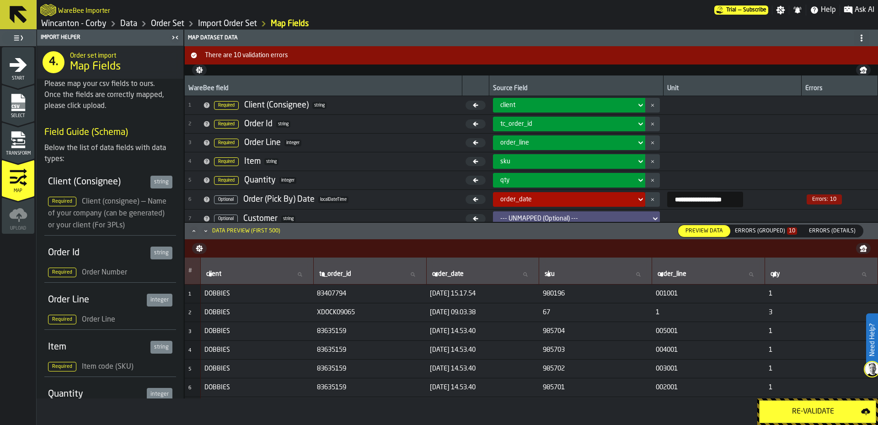
click at [701, 199] on input "**********" at bounding box center [705, 200] width 76 height 16
type input "**********"
click at [804, 410] on div "Re-Validate" at bounding box center [813, 411] width 96 height 11
click at [760, 231] on div "Errors (Grouped) 10" at bounding box center [766, 231] width 62 height 6
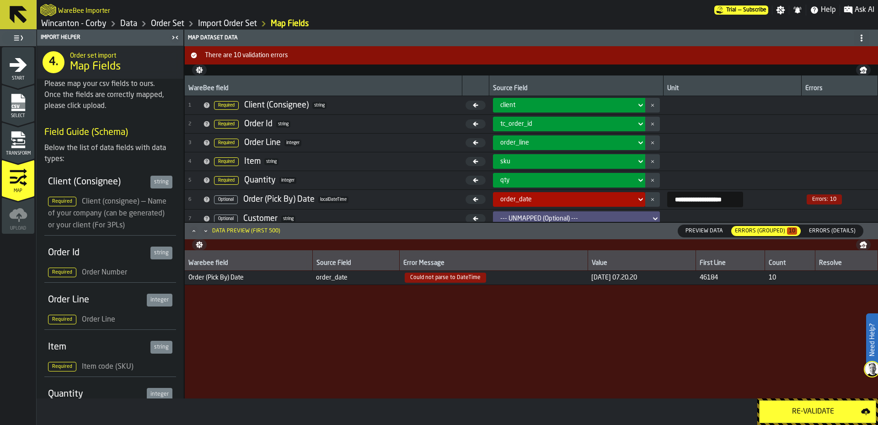
click at [17, 145] on icon "menu Transform" at bounding box center [18, 146] width 14 height 3
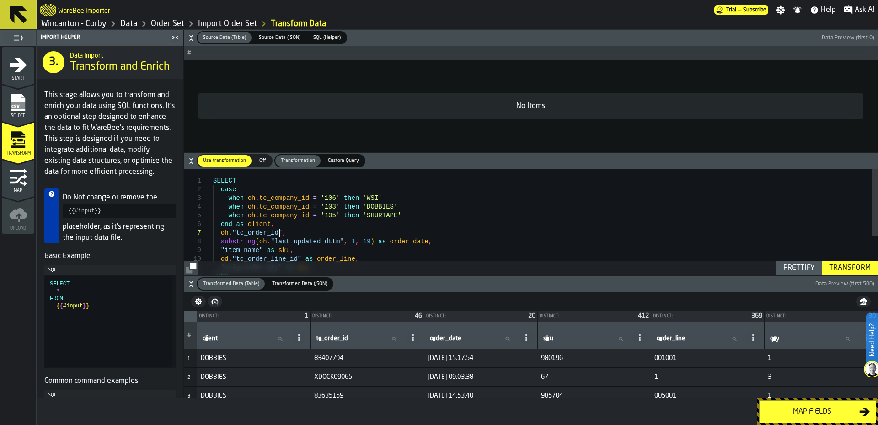
click at [467, 230] on div "SELECT case when oh . tc_company_id = '106' then 'WSI' when oh . tc_company_id …" at bounding box center [545, 253] width 665 height 168
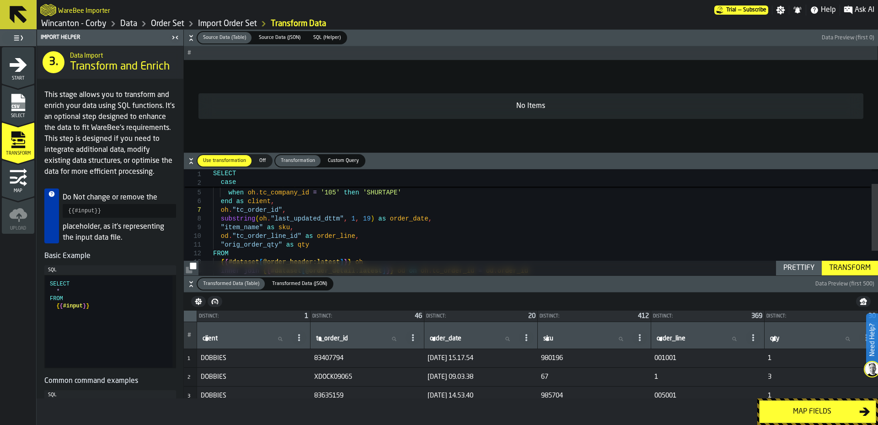
click at [431, 219] on div "case when oh . tc_company_id = '106' then 'WSI' when oh . tc_company_id = '103'…" at bounding box center [545, 230] width 665 height 168
click at [251, 219] on div "case when oh . tc_company_id = '106' then 'WSI' when oh . tc_company_id = '103'…" at bounding box center [545, 230] width 665 height 168
drag, startPoint x: 364, startPoint y: 218, endPoint x: 219, endPoint y: 214, distance: 144.5
click at [219, 214] on div "case when oh . tc_company_id = '106' then 'WSI' when oh . tc_company_id = '103'…" at bounding box center [545, 230] width 665 height 168
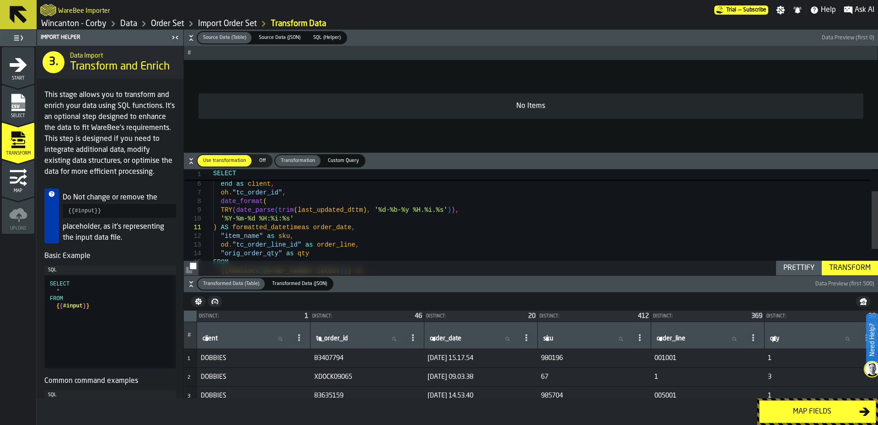
scroll to position [0, 0]
click at [798, 268] on div "Prettify" at bounding box center [799, 267] width 38 height 11
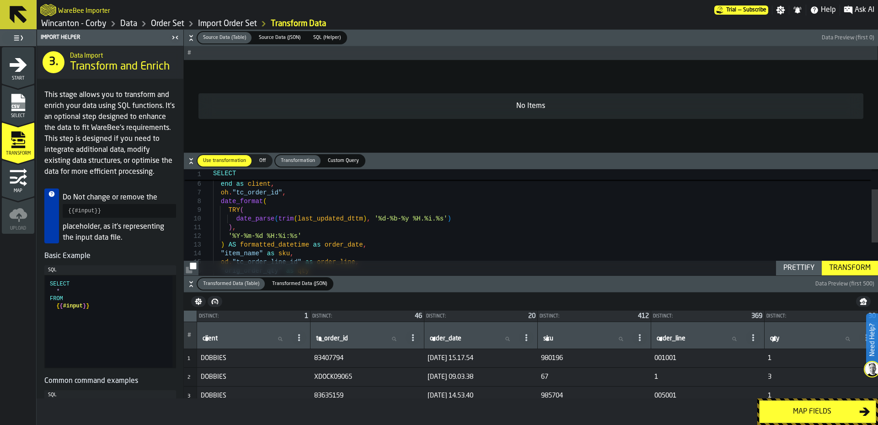
click at [853, 267] on div "Transform" at bounding box center [849, 267] width 49 height 11
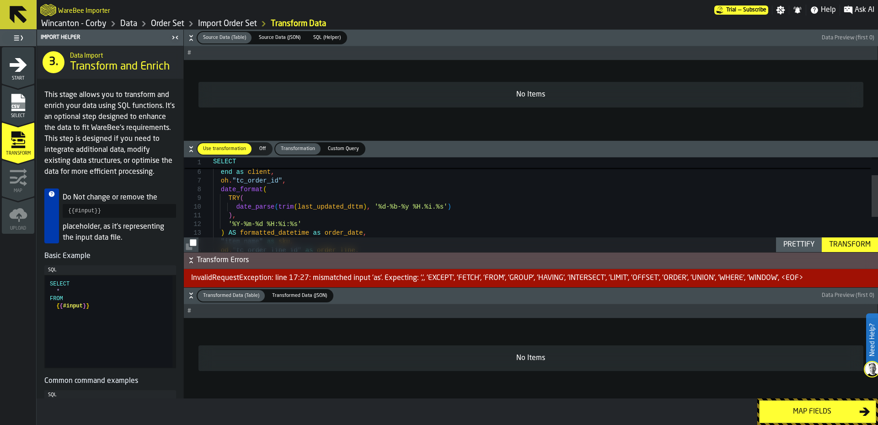
click at [380, 228] on div "when oh . tc_company_id = '103' then 'DOBBIES' when oh . tc_company_id = '105' …" at bounding box center [545, 223] width 665 height 212
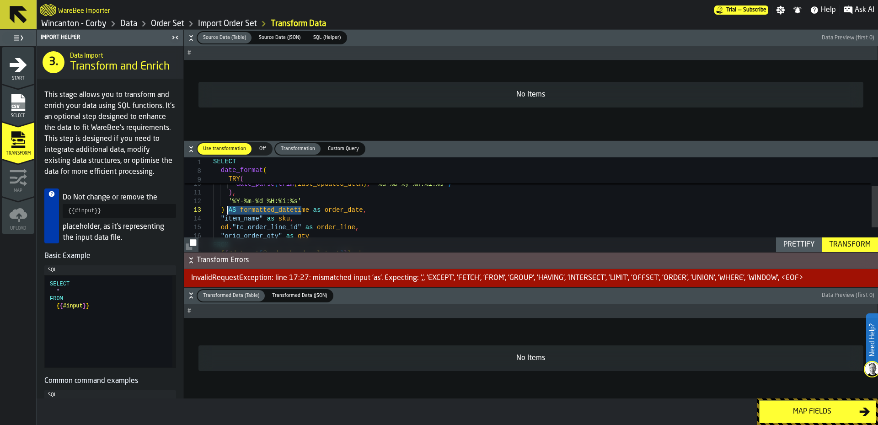
drag, startPoint x: 301, startPoint y: 208, endPoint x: 227, endPoint y: 209, distance: 74.1
click at [227, 209] on div "oh . "tc_order_id" , date_format ( '%Y-%m-%d %H:%i:%s' ) AS formatted_datetime …" at bounding box center [545, 200] width 665 height 212
type textarea "**********"
click at [838, 242] on div "Transform" at bounding box center [849, 244] width 49 height 11
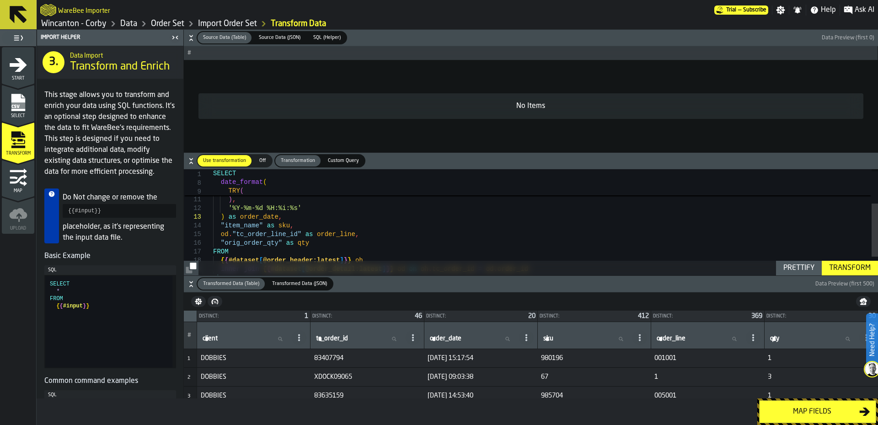
click at [821, 410] on div "Map fields" at bounding box center [812, 411] width 94 height 11
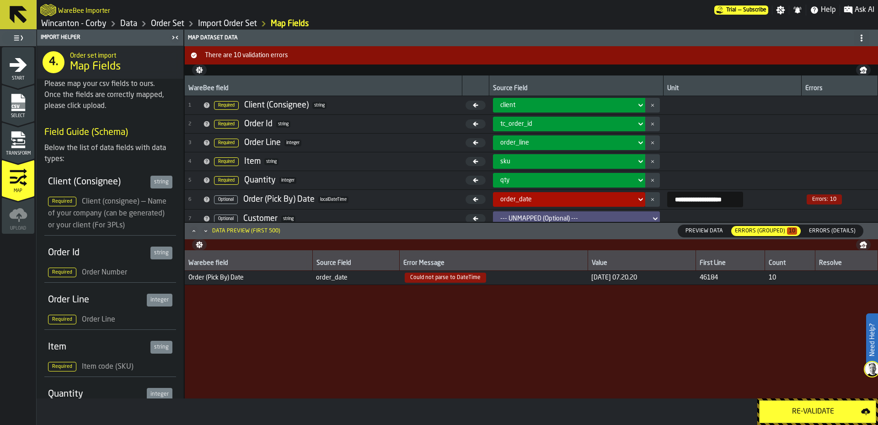
drag, startPoint x: 726, startPoint y: 202, endPoint x: 635, endPoint y: 198, distance: 90.6
click at [635, 198] on tr "**********" at bounding box center [531, 200] width 693 height 20
paste input "*"
click at [715, 198] on input "**********" at bounding box center [705, 200] width 76 height 16
click at [684, 197] on input "**********" at bounding box center [705, 200] width 76 height 16
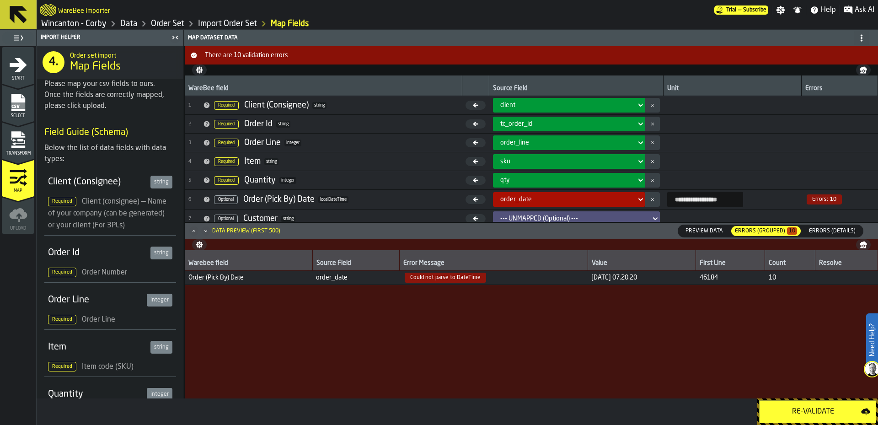
type input "**********"
click at [802, 413] on div "Re-Validate" at bounding box center [813, 411] width 96 height 11
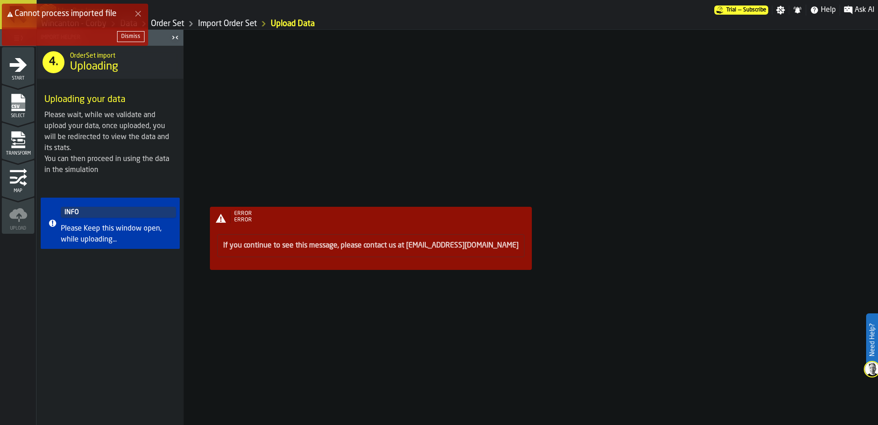
click at [117, 33] on div "Dismiss" at bounding box center [75, 36] width 146 height 18
click at [123, 35] on div "Dismiss" at bounding box center [130, 36] width 19 height 6
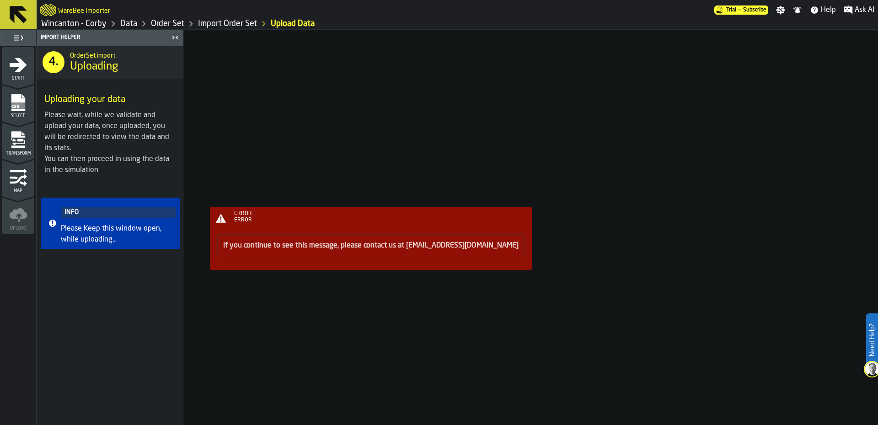
click at [22, 148] on icon "menu Transform" at bounding box center [18, 140] width 18 height 18
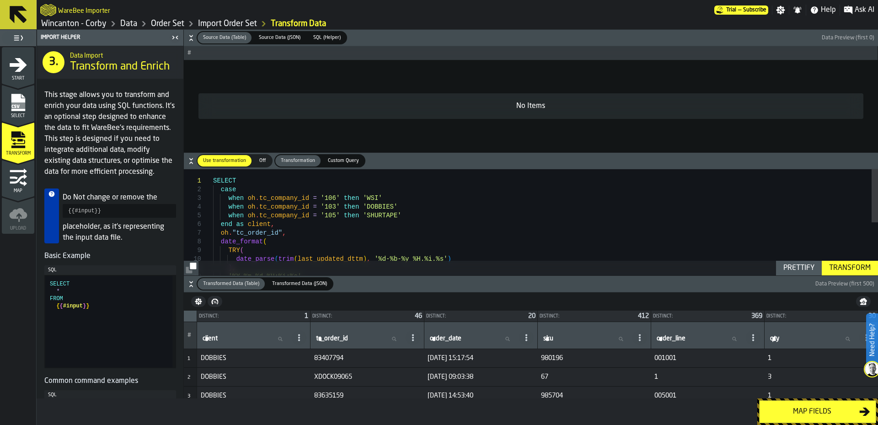
click at [839, 268] on div "Transform" at bounding box center [849, 267] width 49 height 11
click at [803, 415] on div "Map fields" at bounding box center [812, 411] width 94 height 11
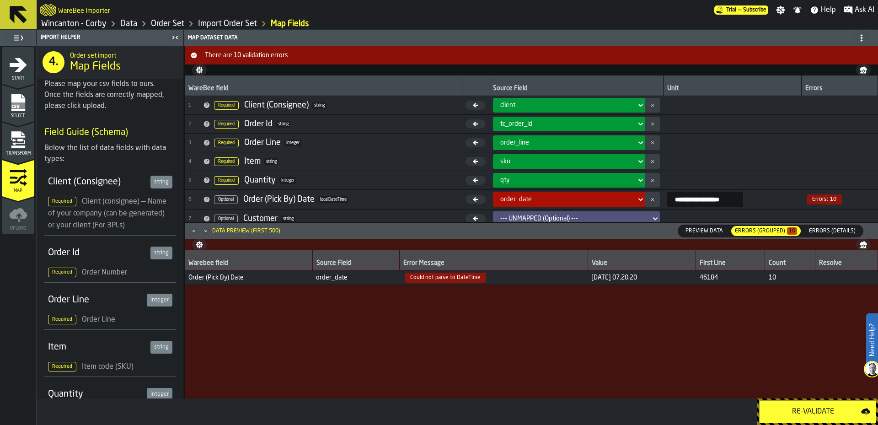
click at [800, 412] on div "Re-Validate" at bounding box center [813, 411] width 96 height 11
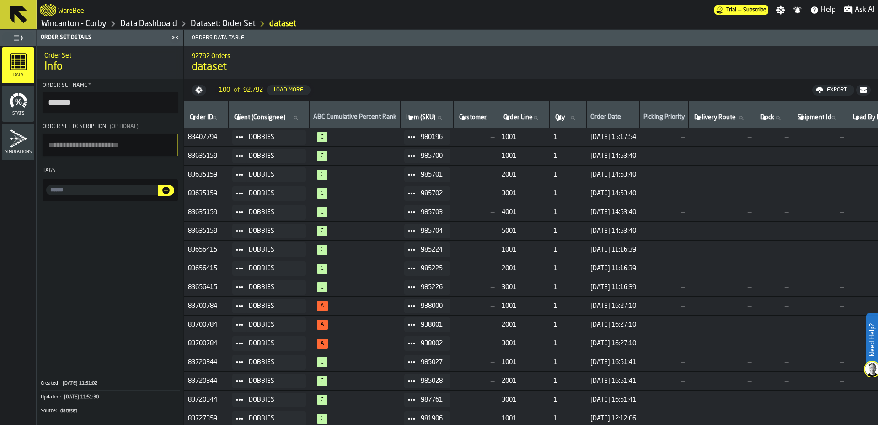
click at [412, 134] on span at bounding box center [411, 137] width 15 height 15
click at [444, 191] on li "Show Items" at bounding box center [439, 186] width 59 height 17
click at [102, 251] on span at bounding box center [110, 289] width 146 height 168
drag, startPoint x: 102, startPoint y: 107, endPoint x: 21, endPoint y: 93, distance: 81.7
click at [21, 93] on aside "Data Stats Simulations Order Set details Order Set Info Order Set Name * ******…" at bounding box center [92, 227] width 184 height 395
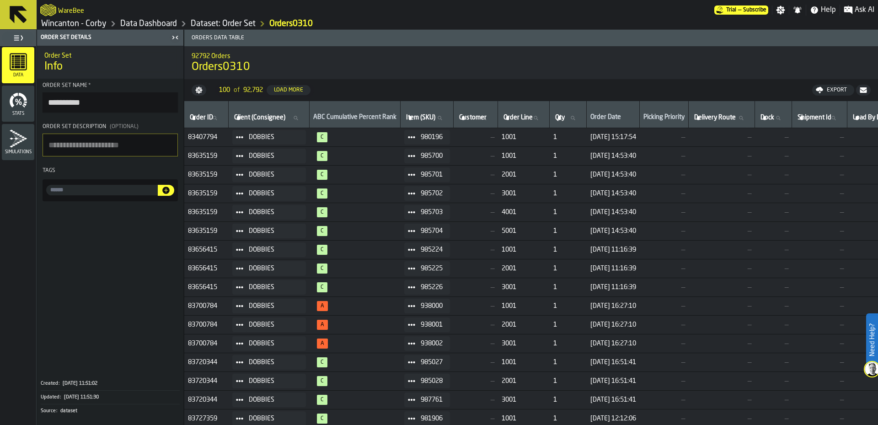
type input "**********"
click at [102, 288] on span at bounding box center [110, 289] width 146 height 168
click at [161, 26] on link "Data Dashboard" at bounding box center [148, 24] width 57 height 10
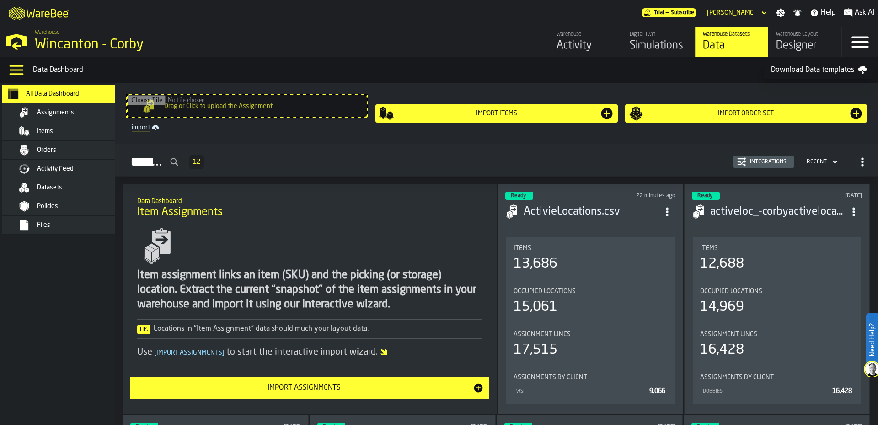
click at [78, 128] on div "Items" at bounding box center [82, 131] width 90 height 7
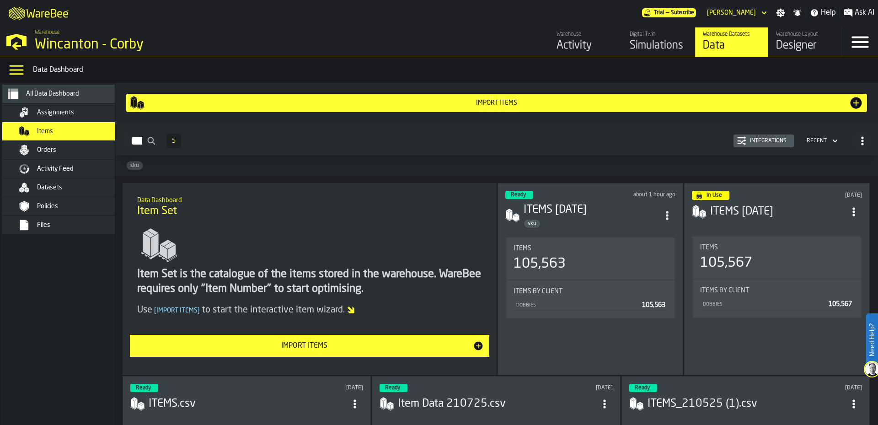
click at [486, 109] on div "Import Items" at bounding box center [496, 103] width 733 height 15
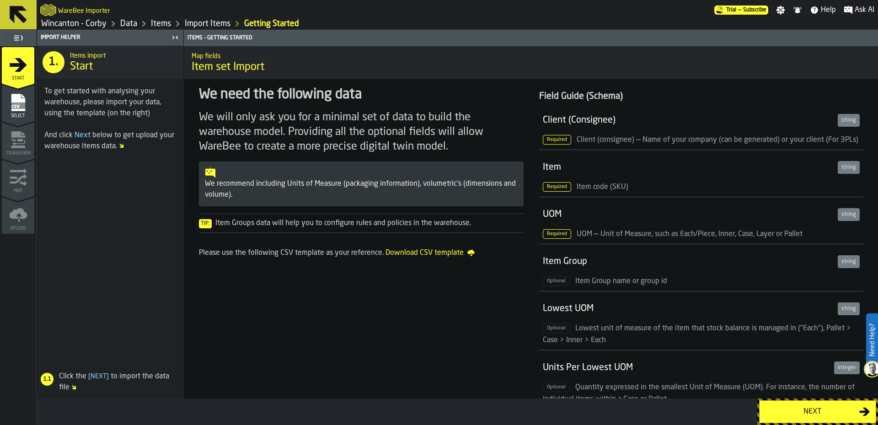
click at [818, 407] on div "Next" at bounding box center [812, 411] width 94 height 11
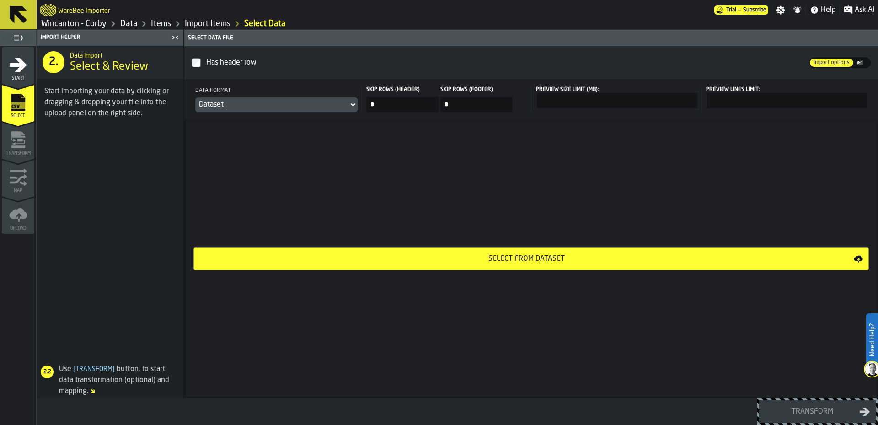
click at [335, 110] on div "Dataset" at bounding box center [272, 104] width 146 height 11
click at [334, 117] on li "CSV" at bounding box center [328, 123] width 59 height 22
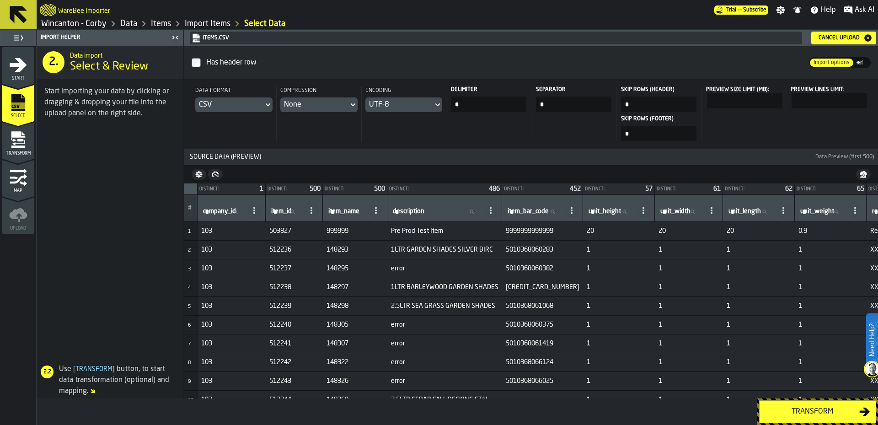
click at [808, 410] on div "Transform" at bounding box center [812, 411] width 94 height 11
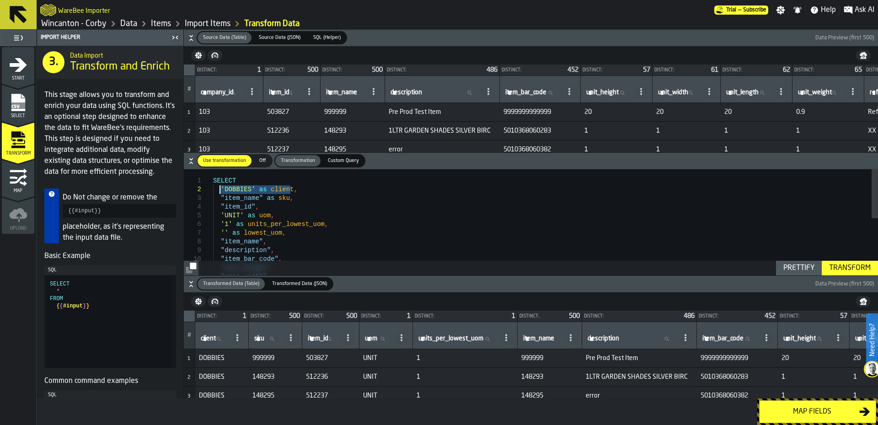
drag, startPoint x: 295, startPoint y: 189, endPoint x: 219, endPoint y: 186, distance: 75.5
click at [219, 186] on div "SELECT 'DOBBIES' as client , "item_name" as sku , "item_id" , 'UNIT' as uom , '…" at bounding box center [545, 283] width 665 height 229
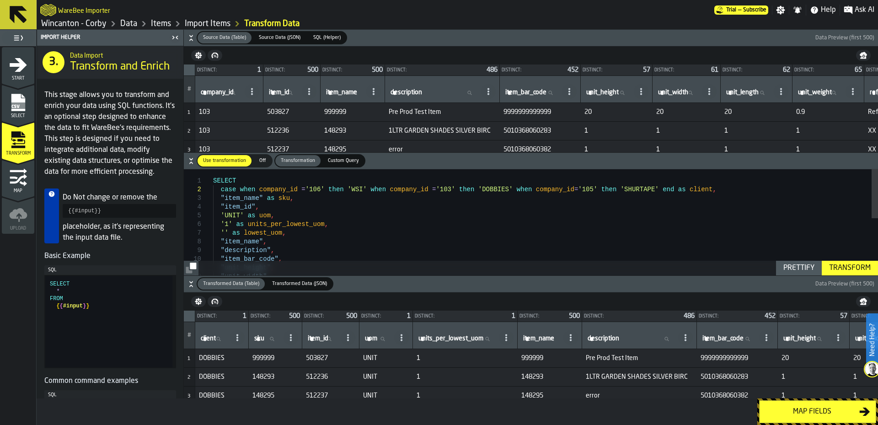
click at [793, 269] on div "Prettify" at bounding box center [799, 267] width 38 height 11
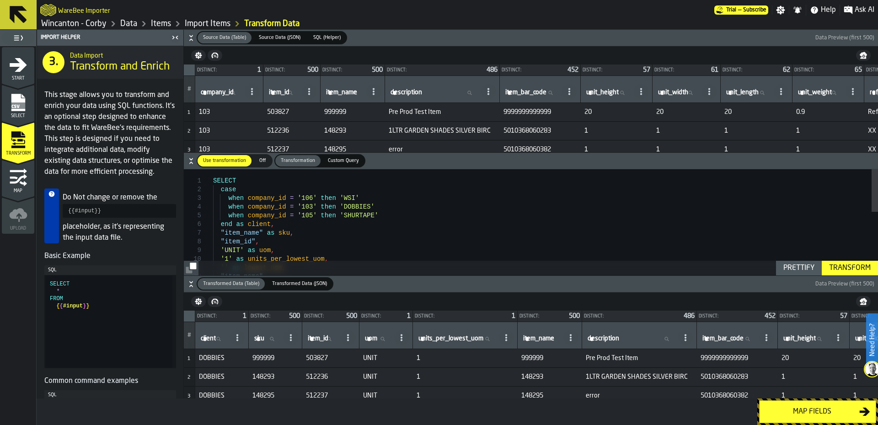
type textarea "**********"
click at [492, 234] on div "SELECT case when company_id = '106' then 'WSI' when company_id = '103' then 'DO…" at bounding box center [545, 301] width 665 height 264
click at [856, 270] on div "Transform" at bounding box center [849, 267] width 49 height 11
click at [800, 411] on div "Map fields" at bounding box center [812, 411] width 94 height 11
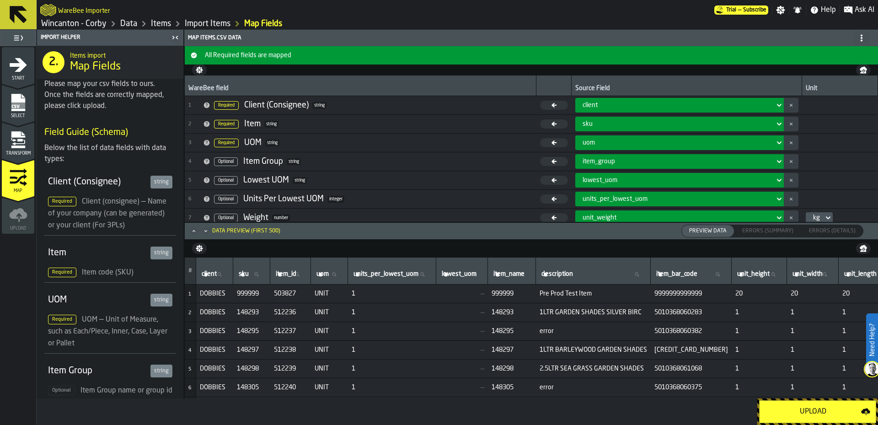
click at [806, 417] on button "Upload" at bounding box center [817, 411] width 117 height 23
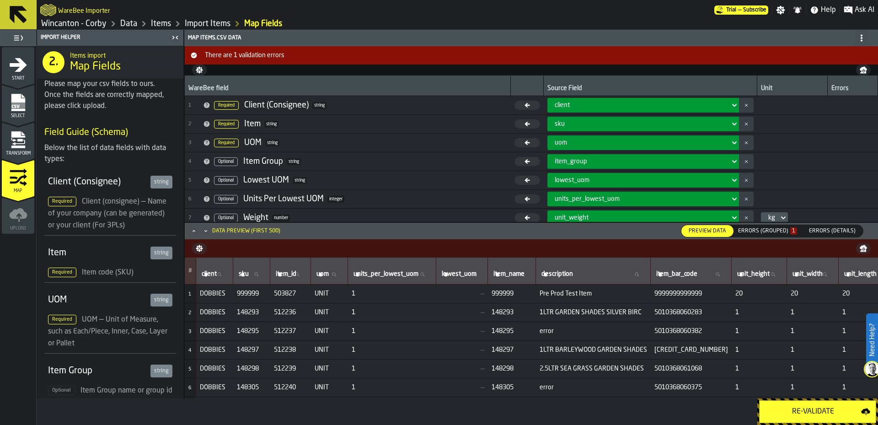
click at [768, 231] on div "Errors (Grouped) 1" at bounding box center [767, 231] width 59 height 6
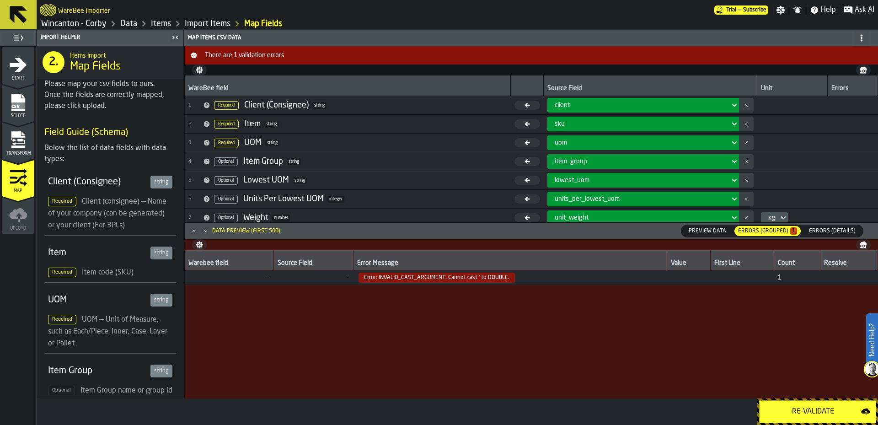
click at [15, 147] on icon "menu Transform" at bounding box center [18, 146] width 14 height 3
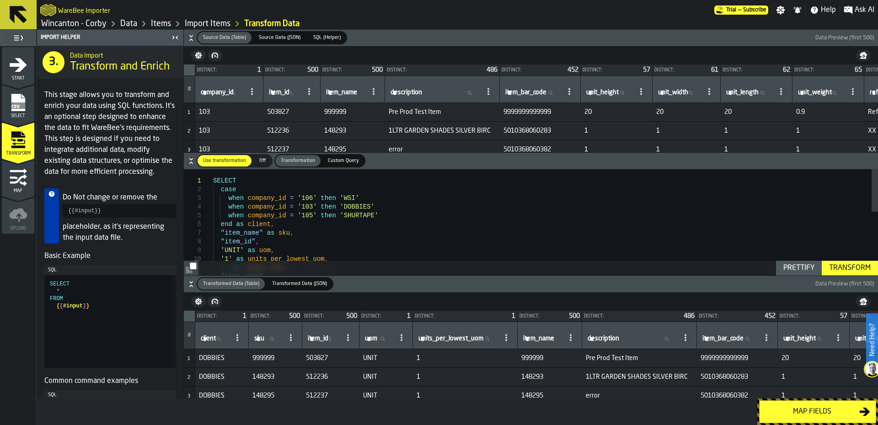
click at [390, 245] on div "SELECT case when company_id = '106' then 'WSI' when company_id = '103' then 'DO…" at bounding box center [545, 301] width 665 height 264
type textarea "**********"
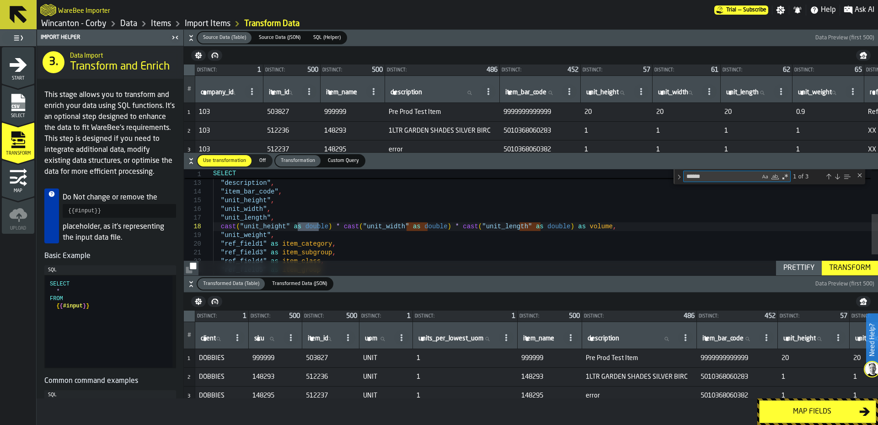
type textarea "******"
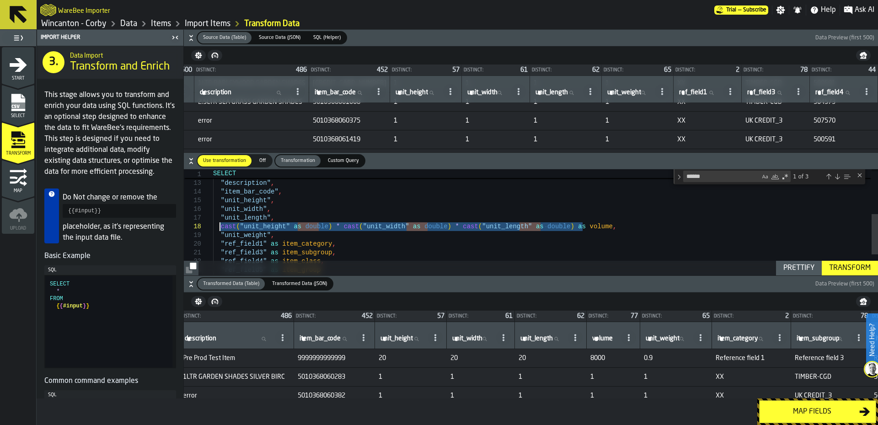
drag, startPoint x: 595, startPoint y: 229, endPoint x: 220, endPoint y: 228, distance: 374.5
click at [610, 235] on div "'' as lowest_uom , "item_name" , "description" , "item_bar_code" , "unit_height…" at bounding box center [545, 191] width 665 height 279
drag, startPoint x: 581, startPoint y: 226, endPoint x: 221, endPoint y: 223, distance: 359.9
click at [221, 223] on div "'' as lowest_uom , "item_name" , "description" , "item_bar_code" , "unit_height…" at bounding box center [545, 191] width 665 height 279
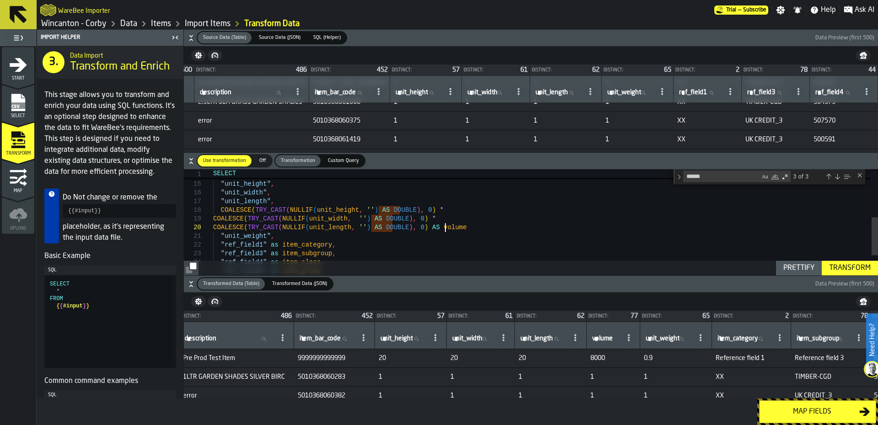
click at [790, 267] on div "Prettify" at bounding box center [799, 267] width 38 height 11
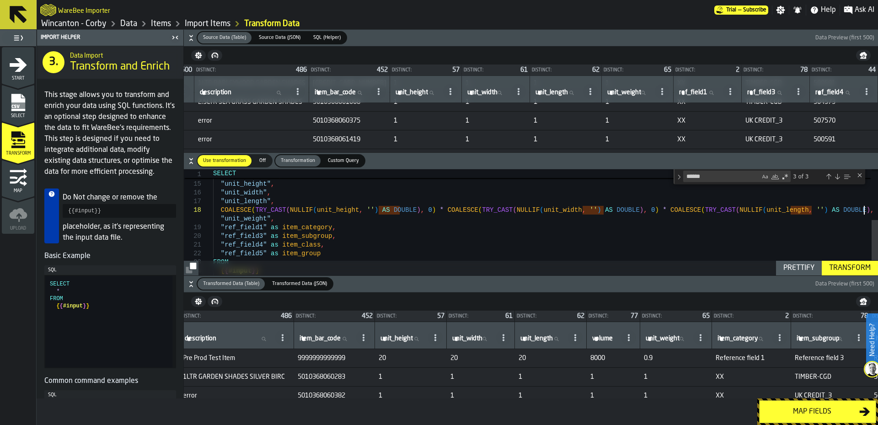
click at [864, 211] on div ""description" , "item_bar_code" , "unit_height" , "unit_width" , "unit_length" …" at bounding box center [545, 175] width 665 height 279
click at [791, 267] on div "Prettify" at bounding box center [799, 267] width 38 height 11
type textarea "**********"
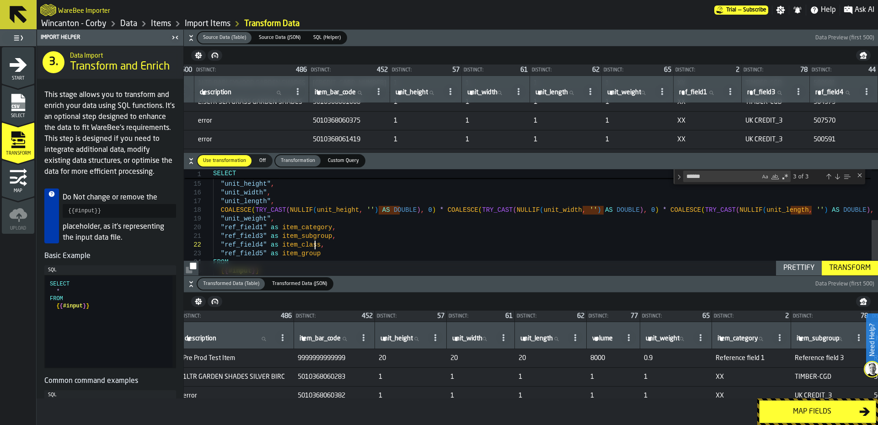
click at [671, 245] on div ""description" , "item_bar_code" , "unit_height" , "unit_width" , "unit_length" …" at bounding box center [545, 175] width 665 height 279
click at [845, 271] on div "Transform" at bounding box center [849, 267] width 49 height 11
click at [799, 417] on button "Map fields" at bounding box center [817, 411] width 117 height 23
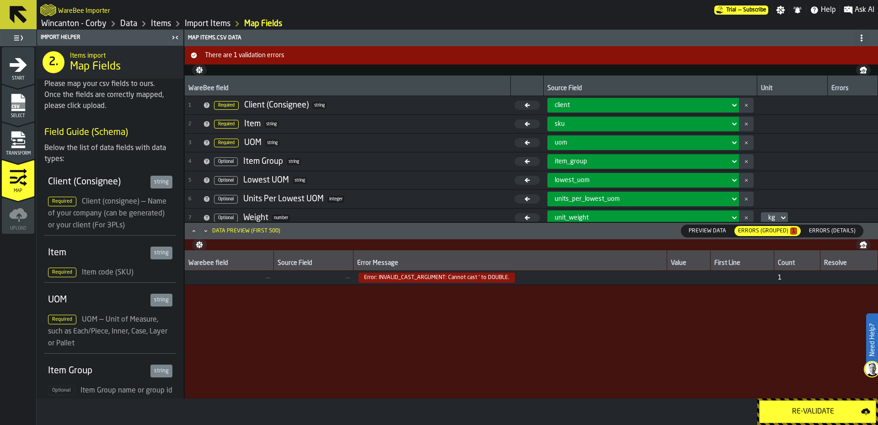
click at [820, 411] on div "Re-Validate" at bounding box center [813, 411] width 96 height 11
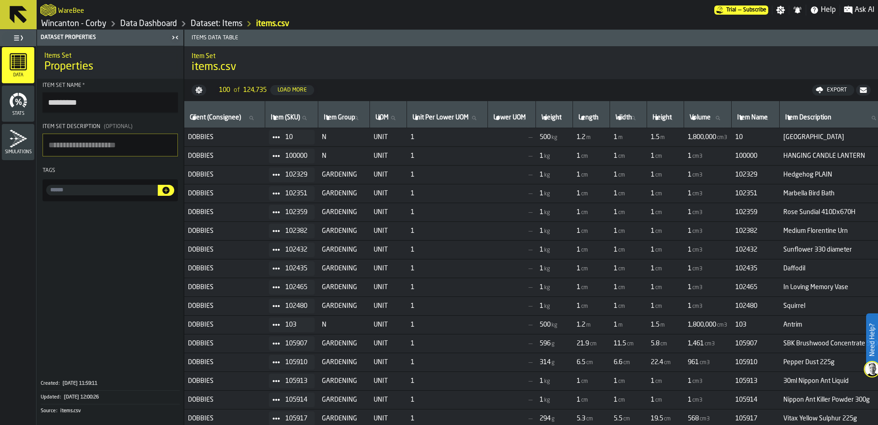
drag, startPoint x: 118, startPoint y: 109, endPoint x: 39, endPoint y: 107, distance: 79.2
click at [39, 107] on section "Item Set Name * ********* Item Set Description (Optional) Tags" at bounding box center [110, 142] width 146 height 126
type input "*********"
click at [95, 262] on span at bounding box center [110, 289] width 146 height 168
click at [102, 294] on span at bounding box center [110, 289] width 146 height 168
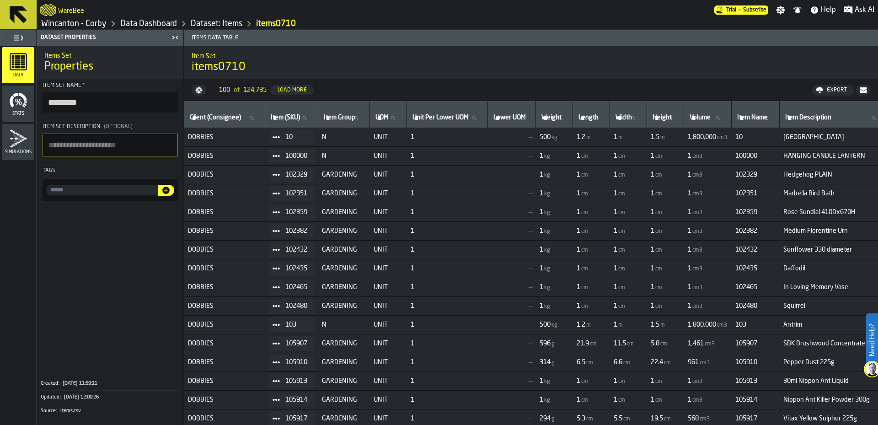
click at [80, 195] on input "input-value-" at bounding box center [102, 190] width 112 height 11
type input "***"
click at [167, 194] on icon "button-" at bounding box center [165, 190] width 7 height 7
click at [139, 283] on span at bounding box center [110, 289] width 146 height 168
click at [85, 23] on link "Wincanton - Corby" at bounding box center [73, 24] width 65 height 10
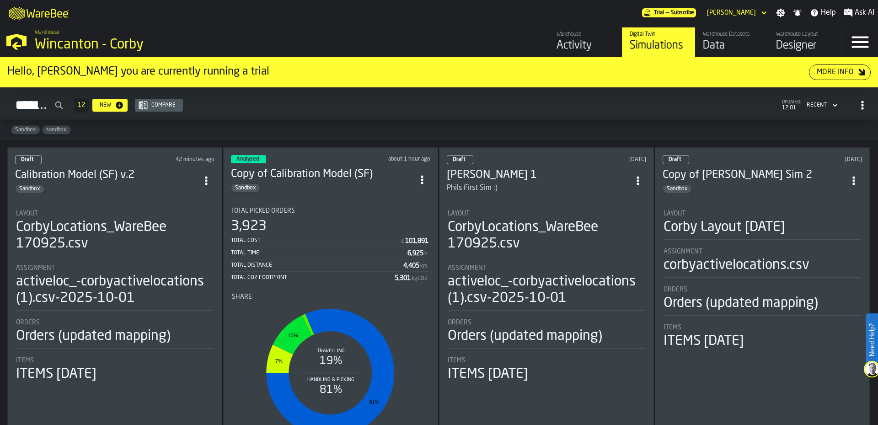
click at [143, 186] on div "Sandbox" at bounding box center [106, 188] width 183 height 9
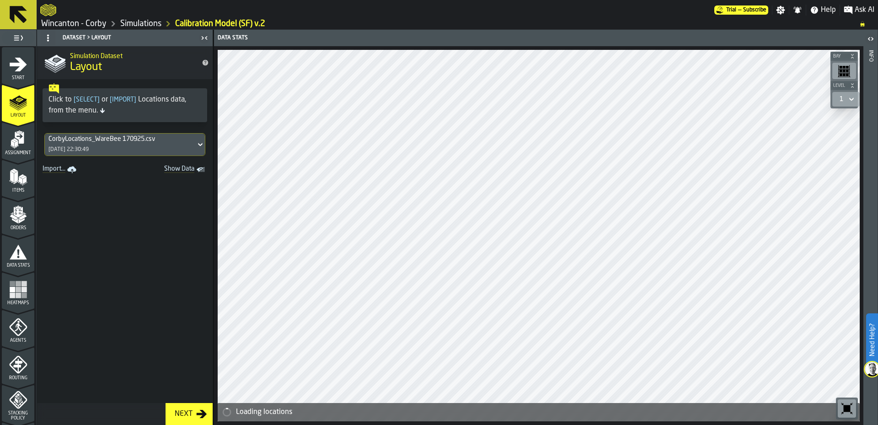
click at [19, 146] on icon "menu Assignment" at bounding box center [18, 139] width 18 height 18
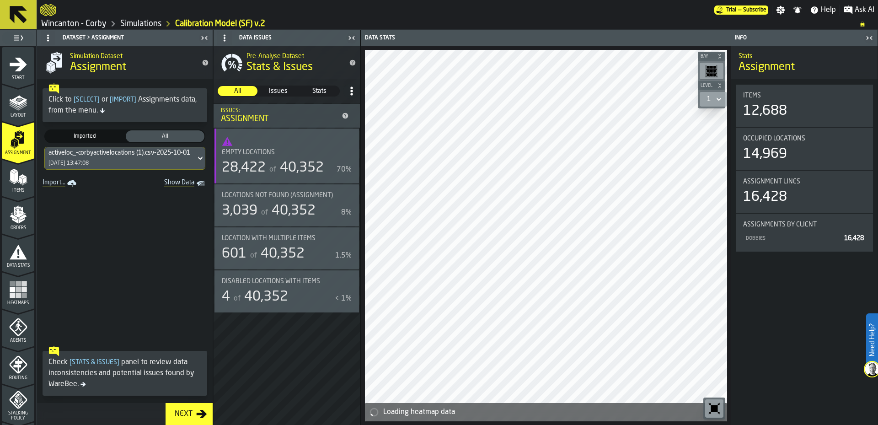
click at [198, 160] on icon at bounding box center [200, 158] width 4 height 3
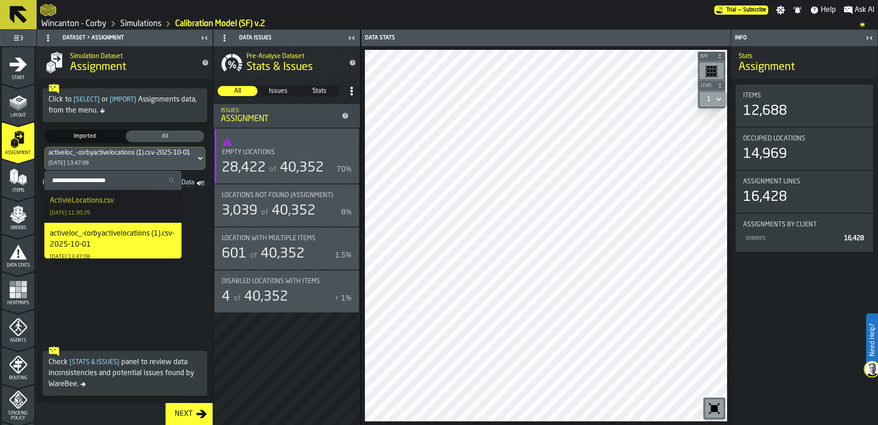
click at [142, 204] on div "ActivieLocations.csv 07/10/2025, 11:30:29" at bounding box center [113, 206] width 126 height 22
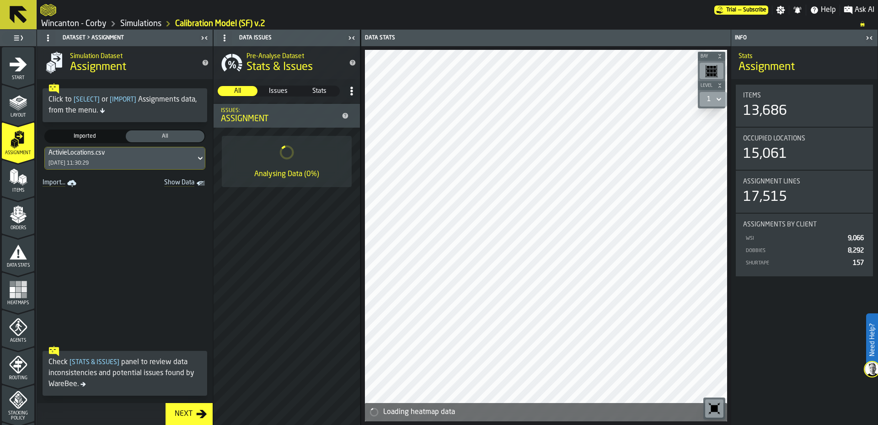
click at [18, 182] on icon "menu Items" at bounding box center [18, 177] width 18 height 18
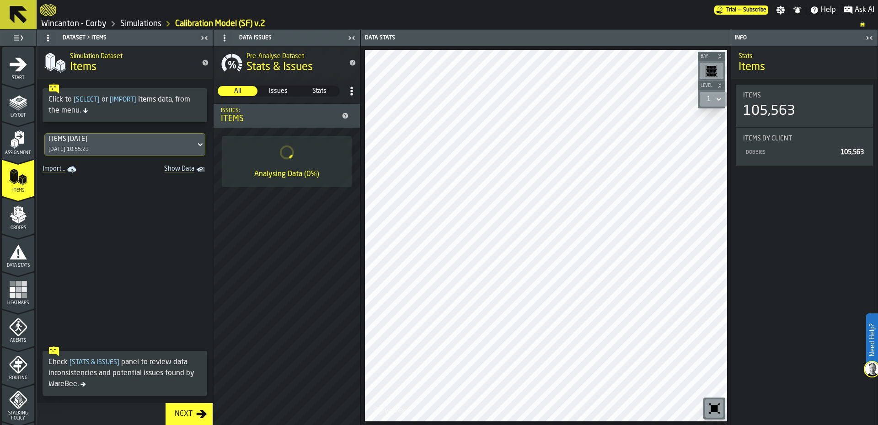
click at [181, 147] on div "ITEMS 07/10/25 07/10/2025, 10:55:23" at bounding box center [124, 144] width 161 height 23
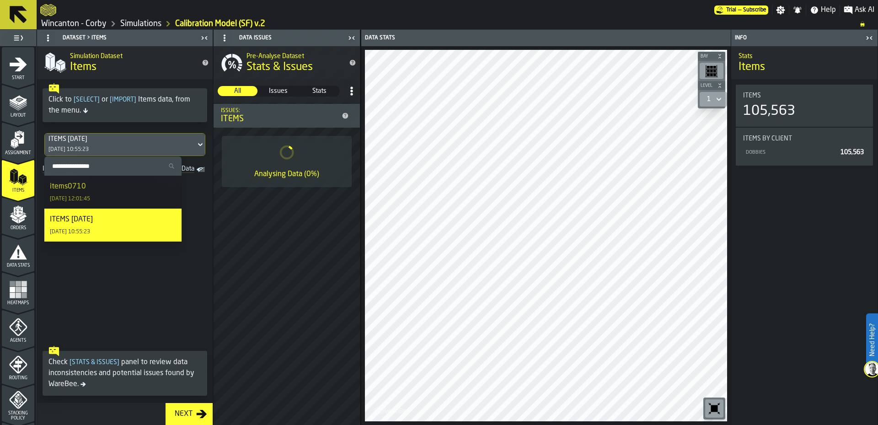
click at [128, 199] on div "items0710 07/10/2025, 12:01:45" at bounding box center [113, 192] width 126 height 22
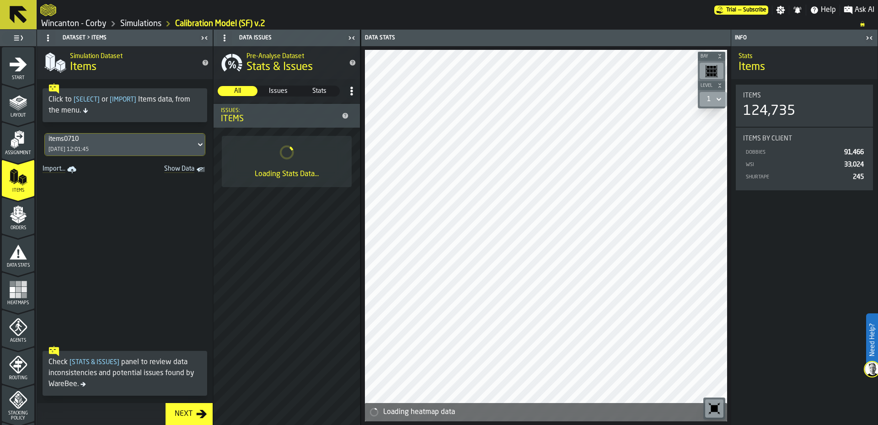
click at [20, 218] on polygon "menu Orders" at bounding box center [23, 216] width 8 height 5
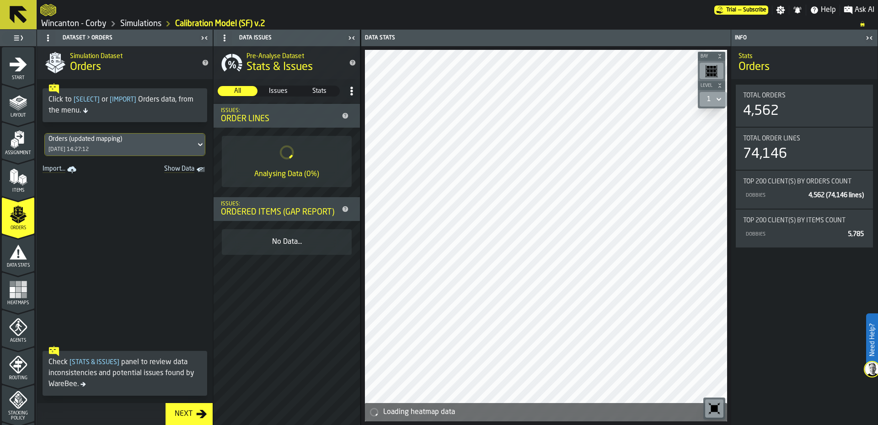
click at [141, 147] on div "Orders (updated mapping) 01/10/2025, 14:27:12" at bounding box center [120, 145] width 151 height 22
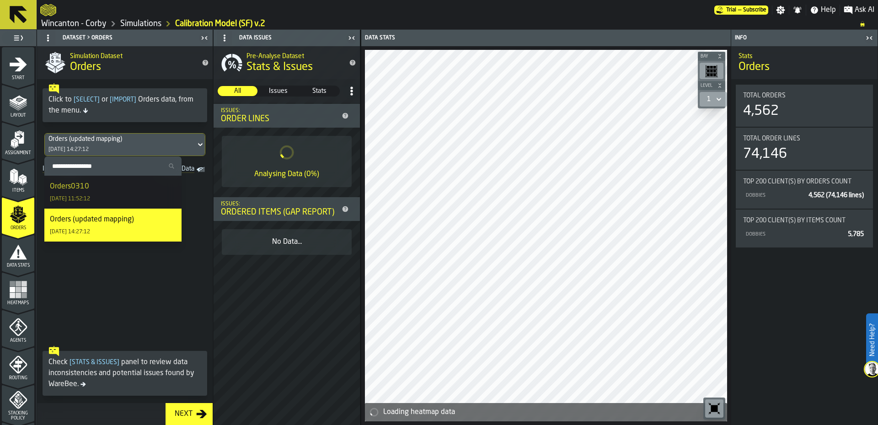
click at [124, 192] on div "Orders0310 07/10/2025, 11:52:12" at bounding box center [113, 192] width 126 height 22
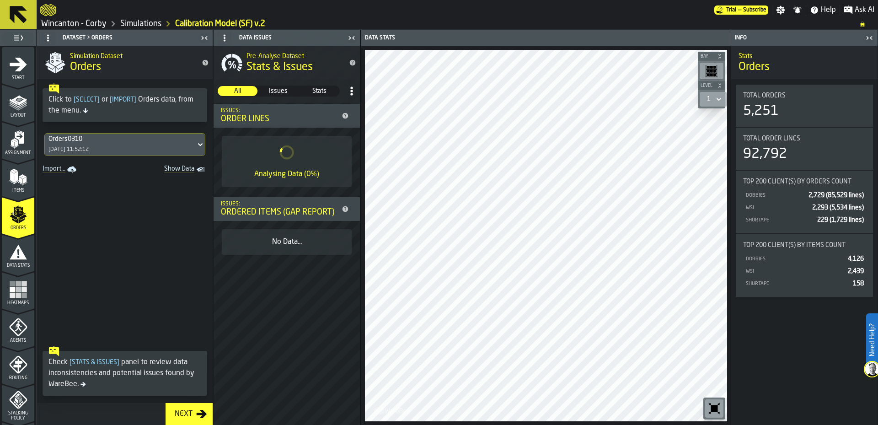
click at [21, 292] on rect "menu Heatmaps" at bounding box center [23, 289] width 5 height 5
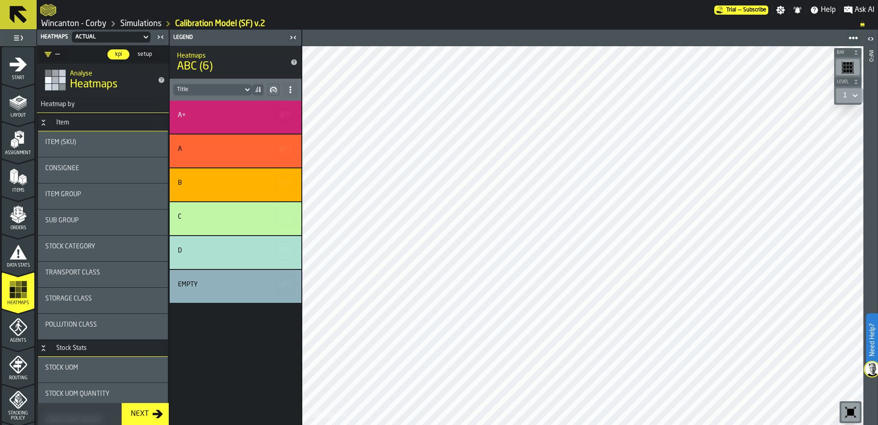
click at [108, 174] on div "Consignee" at bounding box center [102, 170] width 115 height 11
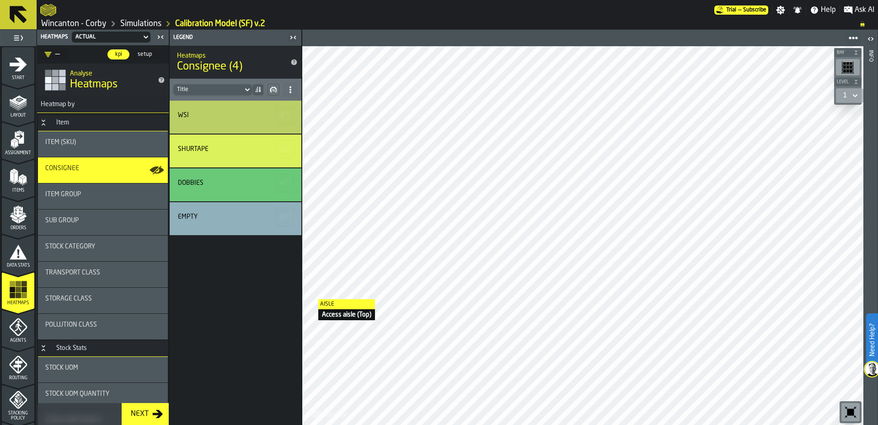
scroll to position [152, 0]
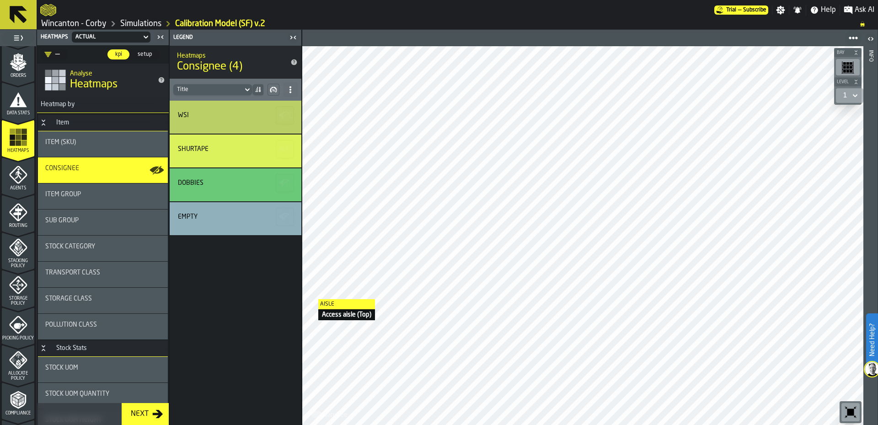
click at [14, 297] on span "Storage Policy" at bounding box center [18, 301] width 32 height 10
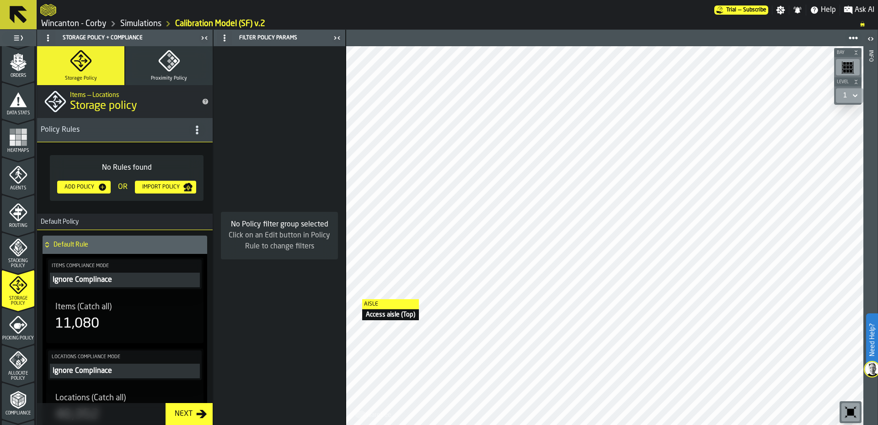
click at [62, 184] on div "Add Policy" at bounding box center [79, 187] width 37 height 6
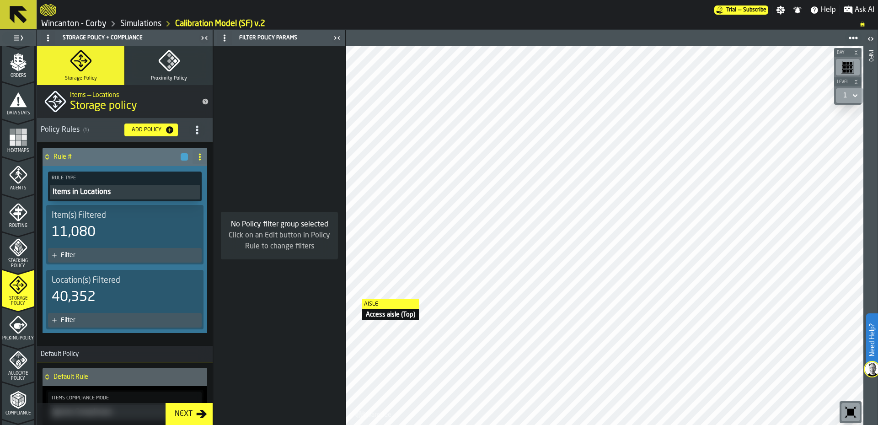
click at [193, 131] on icon "title-section-[object Object]" at bounding box center [197, 129] width 9 height 9
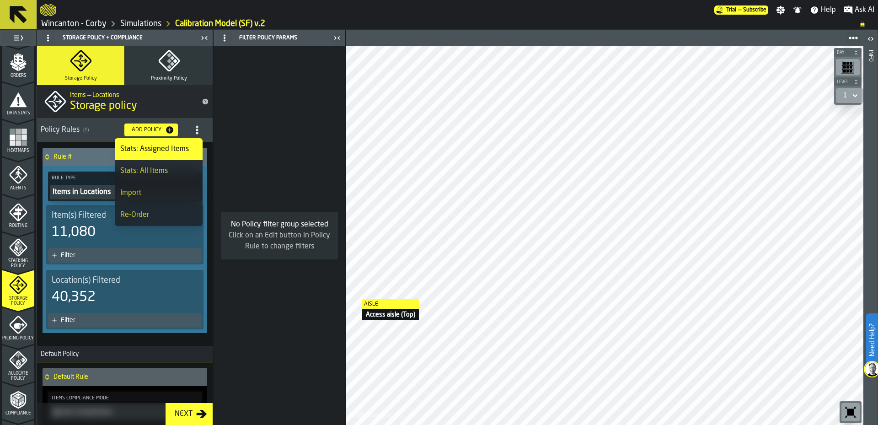
click at [193, 131] on icon "title-section-[object Object]" at bounding box center [197, 129] width 9 height 9
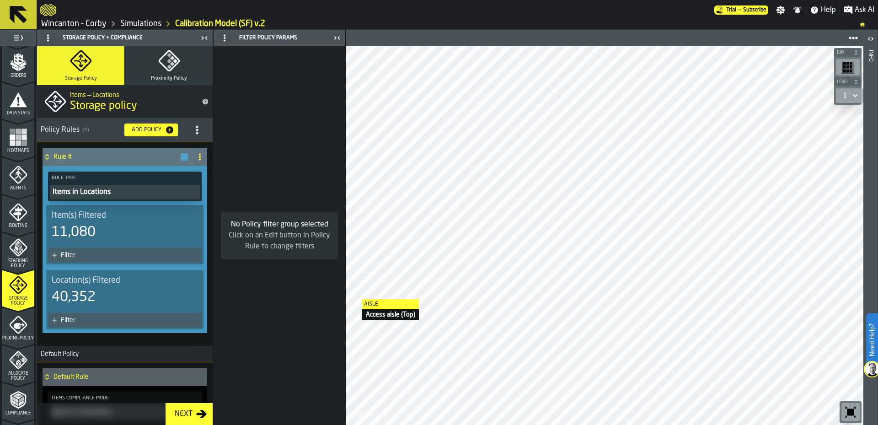
click at [199, 155] on icon at bounding box center [199, 156] width 7 height 7
click at [174, 172] on div "Rename" at bounding box center [160, 175] width 77 height 11
drag, startPoint x: 116, startPoint y: 156, endPoint x: 44, endPoint y: 153, distance: 71.9
click at [44, 153] on div "****** Apply" at bounding box center [116, 157] width 146 height 18
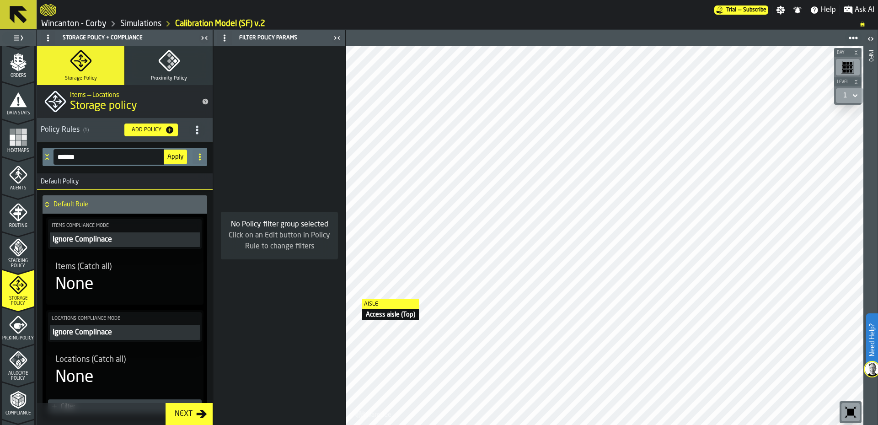
type input "*******"
click at [176, 161] on button "Apply" at bounding box center [175, 157] width 23 height 15
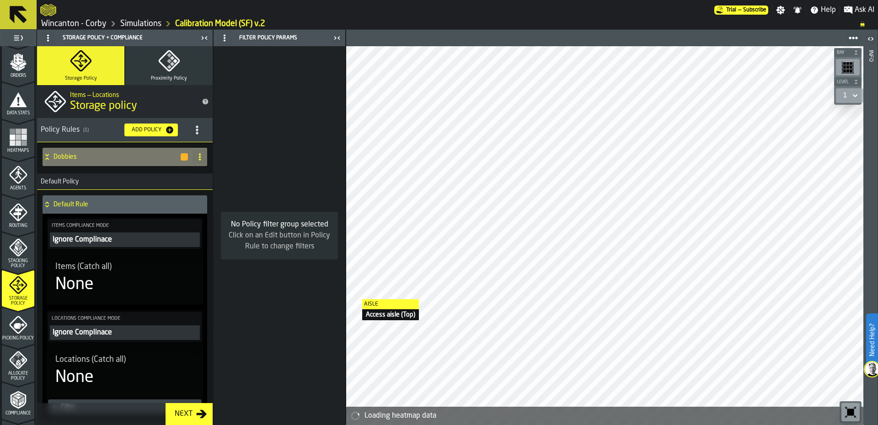
click at [49, 157] on icon at bounding box center [47, 156] width 9 height 7
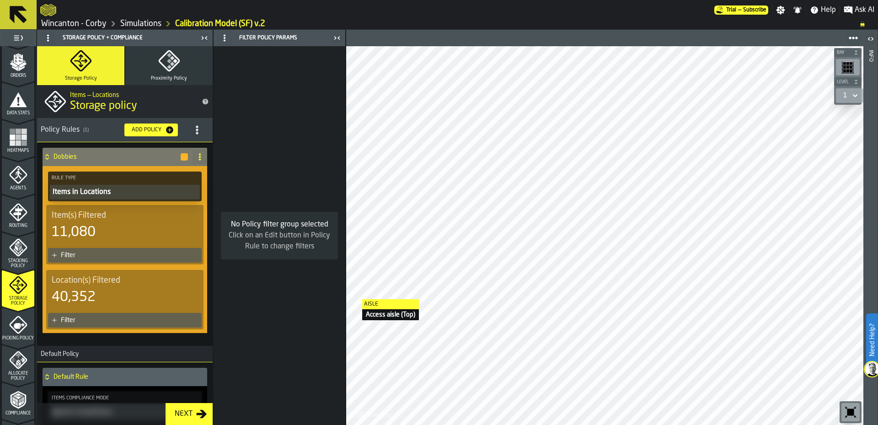
click at [110, 252] on div "Filter" at bounding box center [129, 254] width 137 height 7
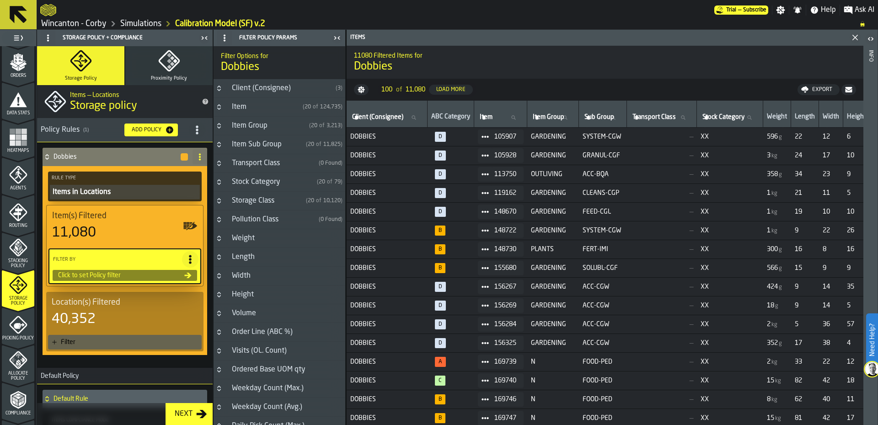
click at [297, 89] on div "Client (Consignee)" at bounding box center [279, 88] width 106 height 11
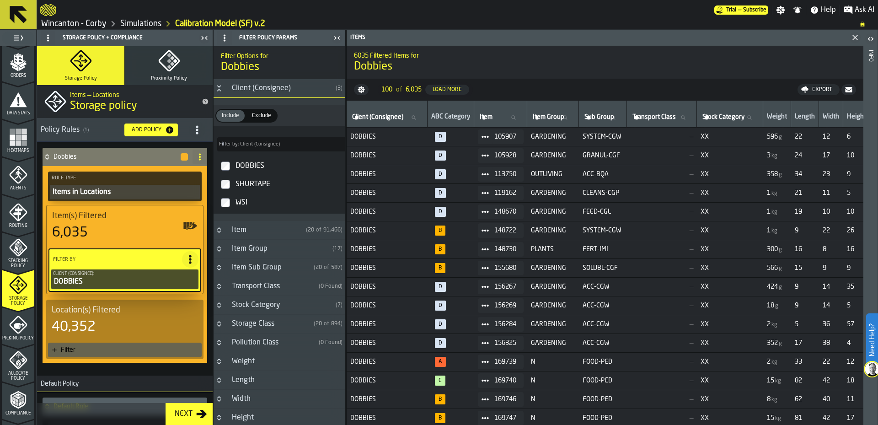
click at [130, 348] on div "Filter" at bounding box center [129, 349] width 137 height 7
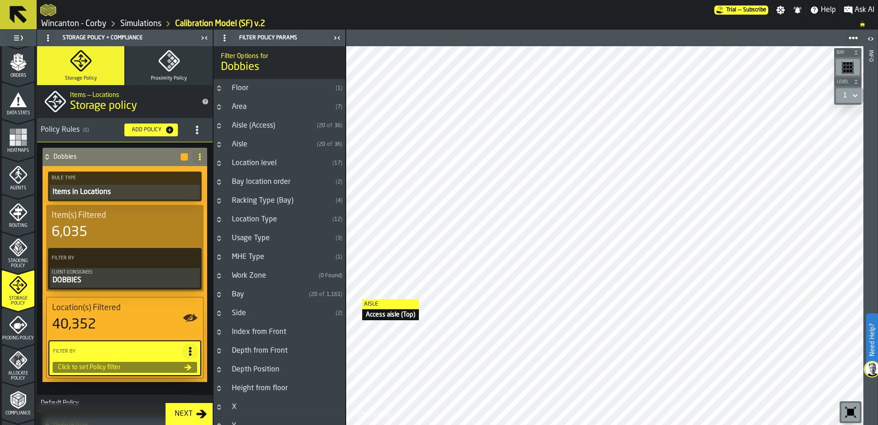
click at [281, 141] on div "Aisle" at bounding box center [269, 144] width 87 height 11
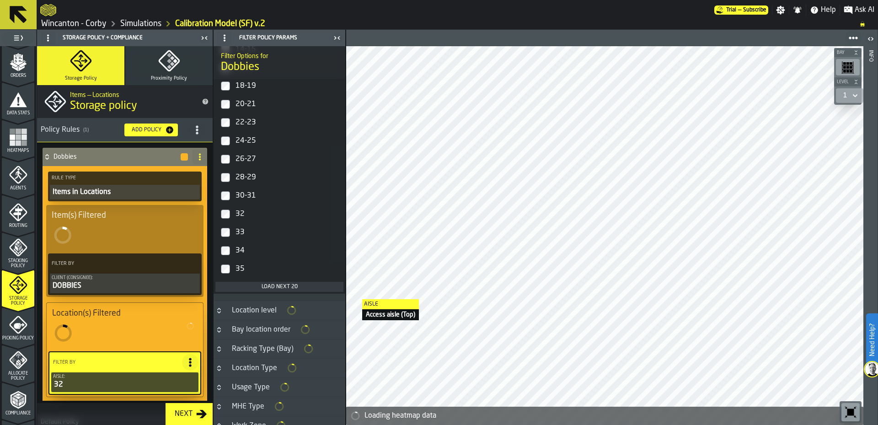
scroll to position [306, 0]
click at [230, 161] on label "26-27" at bounding box center [279, 158] width 128 height 18
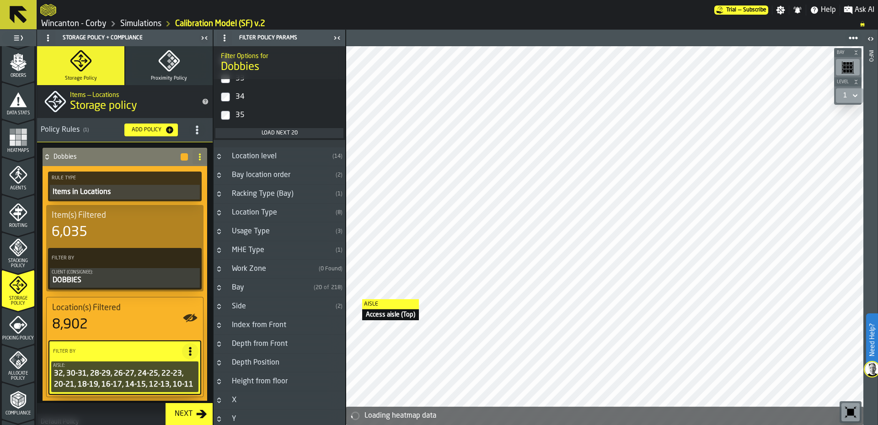
scroll to position [305, 0]
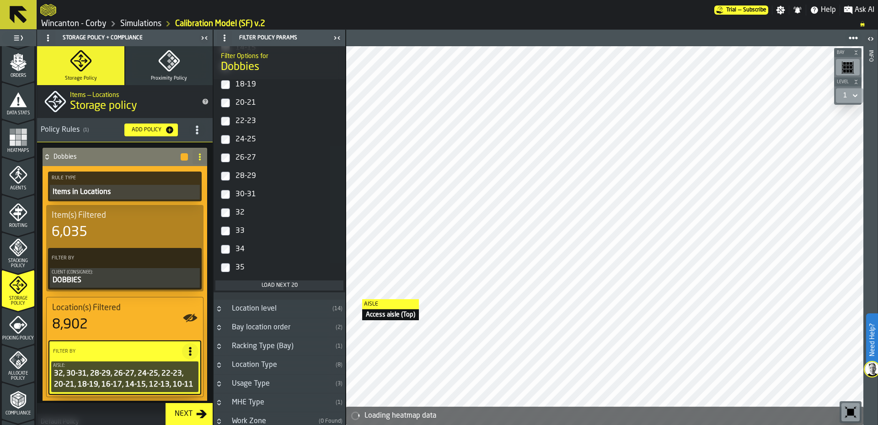
click at [297, 286] on div "Load next 20" at bounding box center [279, 285] width 121 height 6
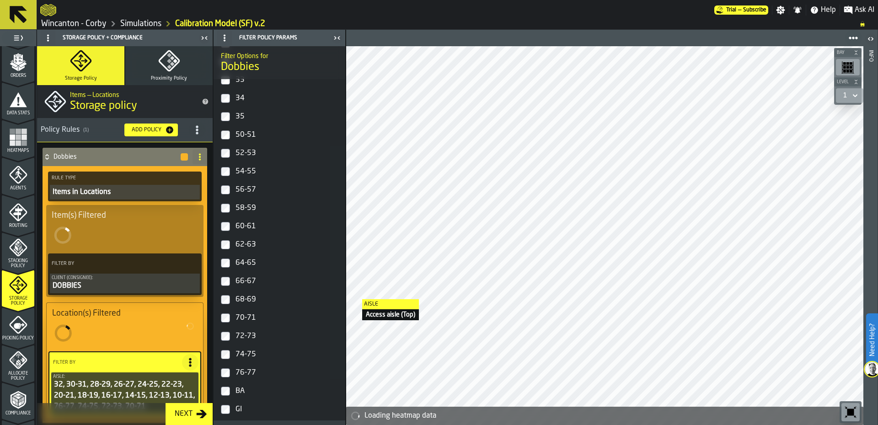
scroll to position [459, 0]
click at [225, 306] on label "68-69" at bounding box center [279, 298] width 128 height 18
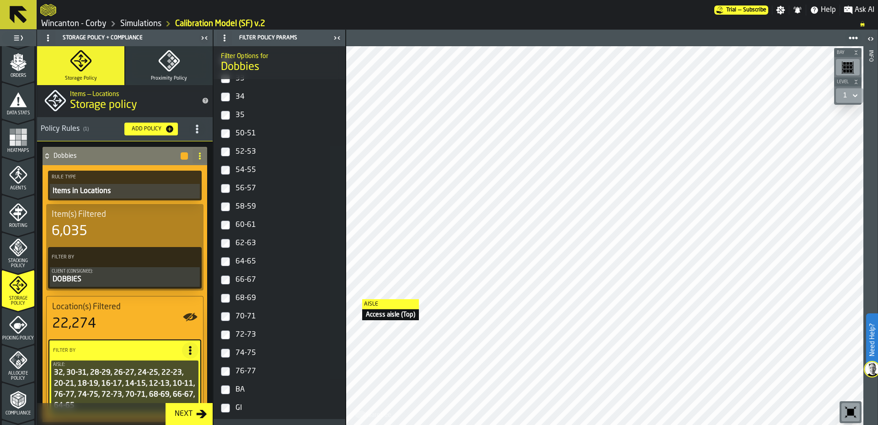
scroll to position [0, 0]
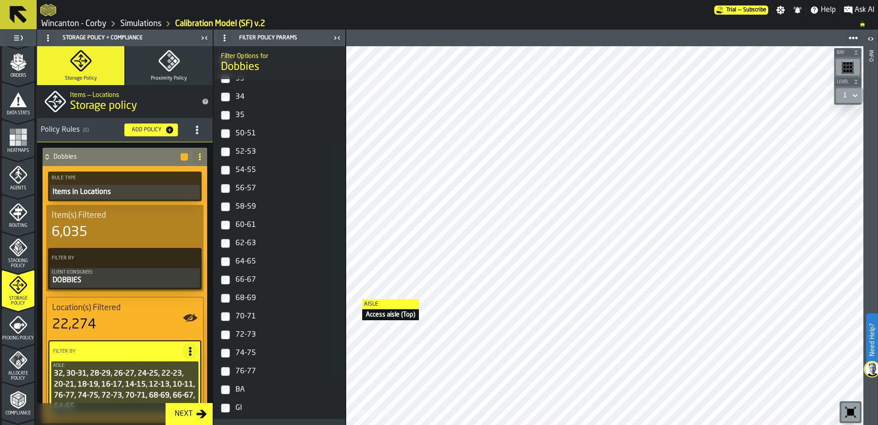
click at [131, 196] on div "Items in Locations" at bounding box center [125, 192] width 146 height 11
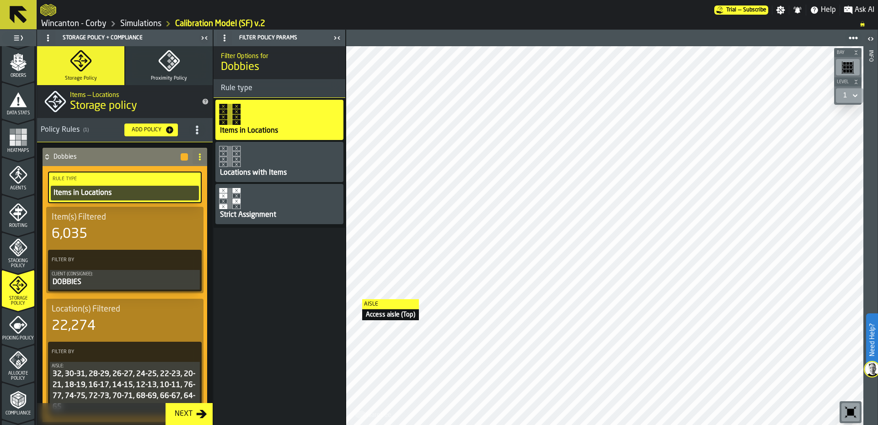
click at [311, 207] on div "Strict Assignment" at bounding box center [279, 204] width 128 height 40
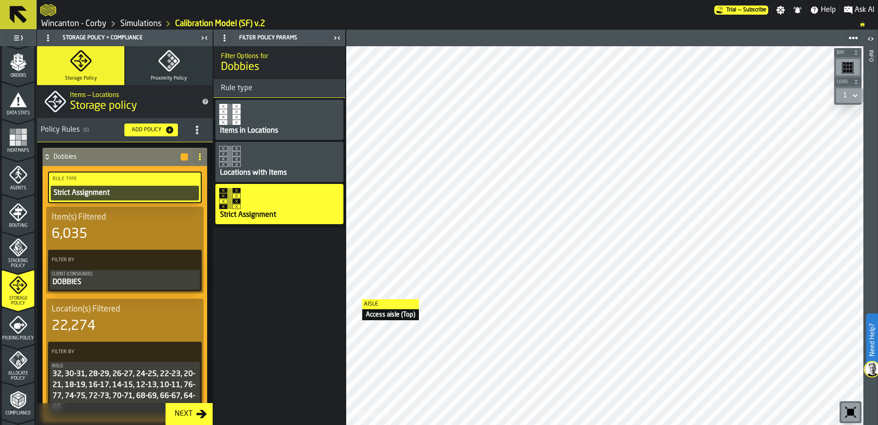
click at [151, 129] on div "Add Policy" at bounding box center [146, 130] width 37 height 6
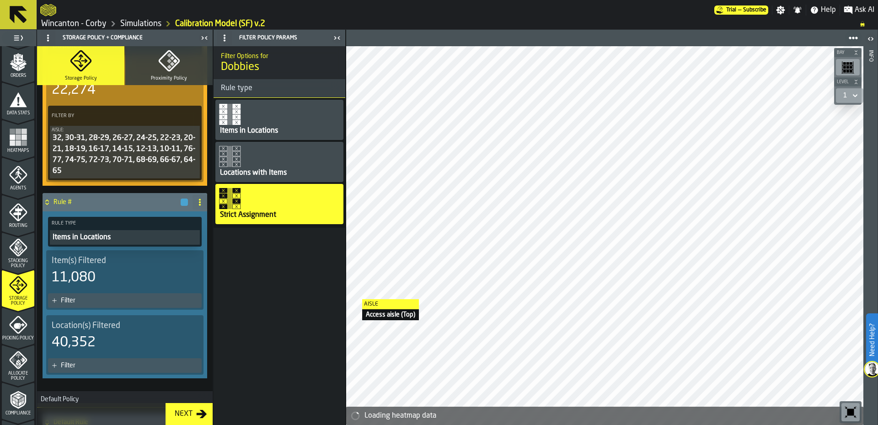
scroll to position [305, 0]
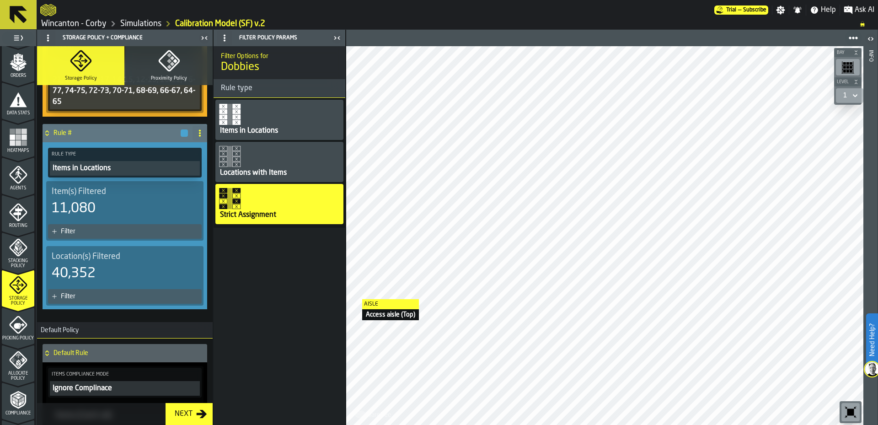
click at [199, 135] on icon at bounding box center [199, 132] width 7 height 7
click at [151, 147] on div "Rename" at bounding box center [160, 151] width 77 height 11
drag, startPoint x: 120, startPoint y: 135, endPoint x: 47, endPoint y: 134, distance: 73.6
click at [41, 127] on div "Dobbies Rule Type Strict Assignment Item(s) Filtered 6,035 Filter By Client (Co…" at bounding box center [125, 79] width 168 height 477
type input "***"
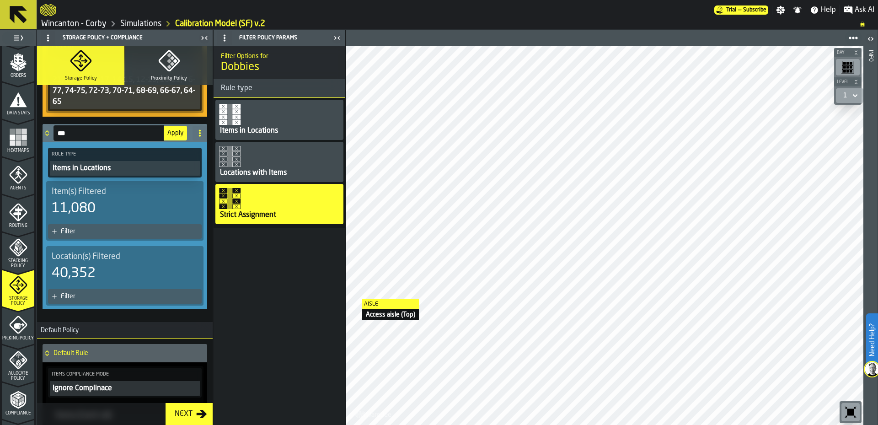
click at [119, 228] on div "Filter" at bounding box center [129, 231] width 137 height 7
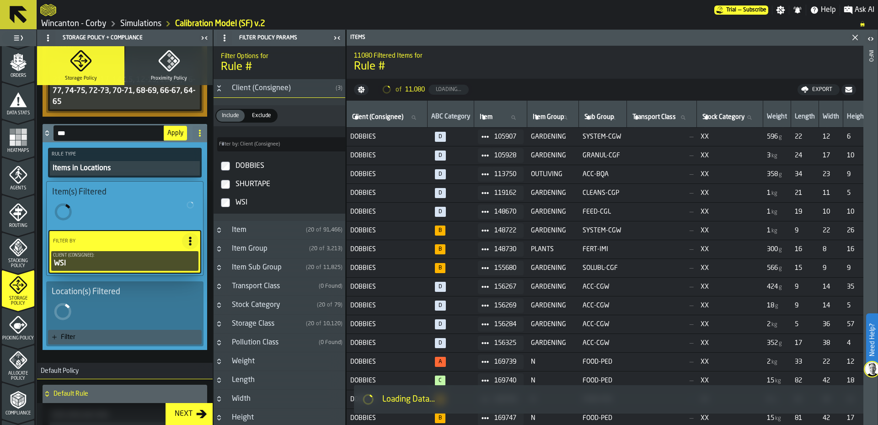
scroll to position [303, 0]
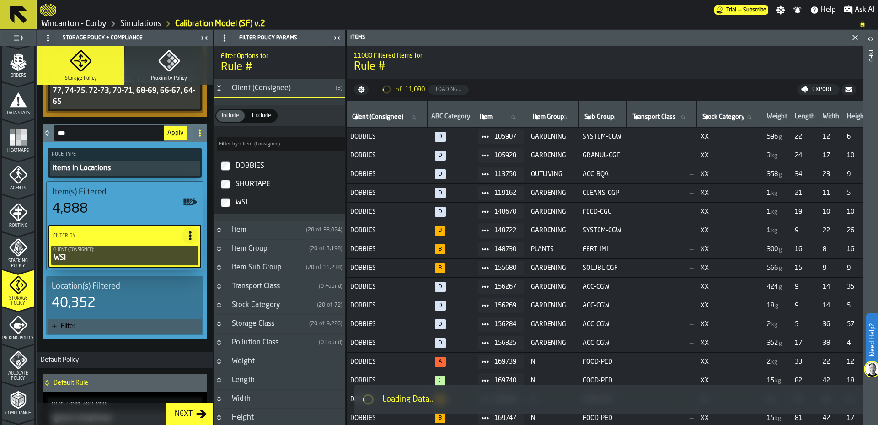
click at [108, 326] on div "Filter" at bounding box center [129, 325] width 137 height 7
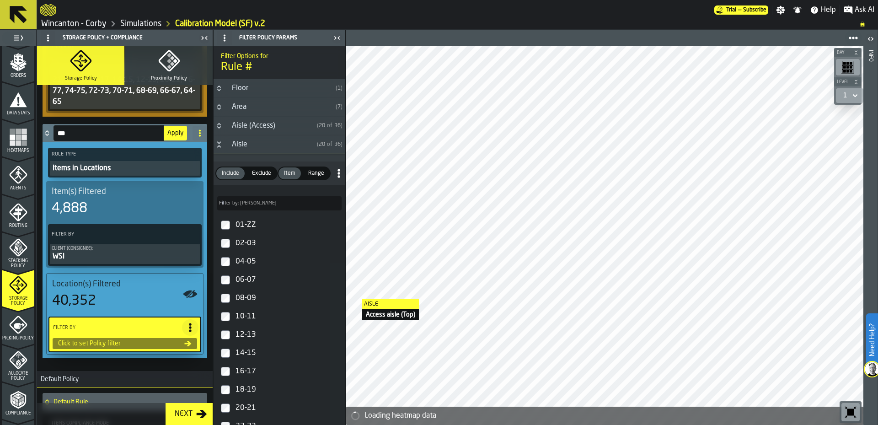
scroll to position [314, 0]
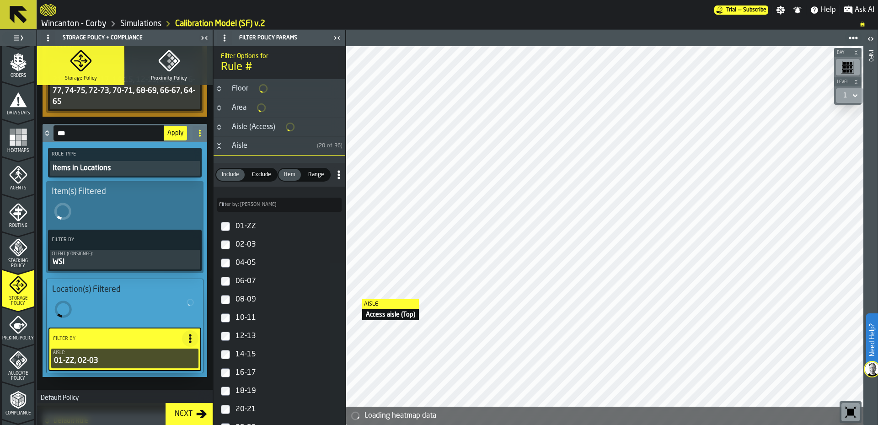
click at [225, 288] on label "06-07" at bounding box center [279, 281] width 128 height 18
click at [228, 305] on label "08-09" at bounding box center [279, 299] width 128 height 18
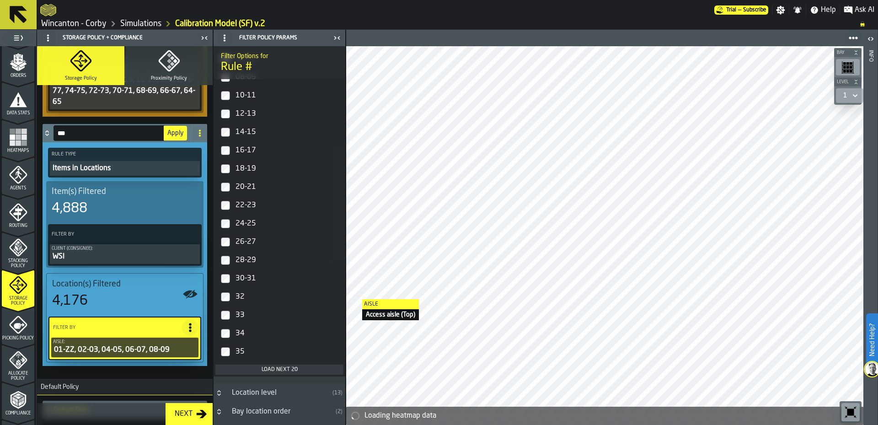
scroll to position [213, 0]
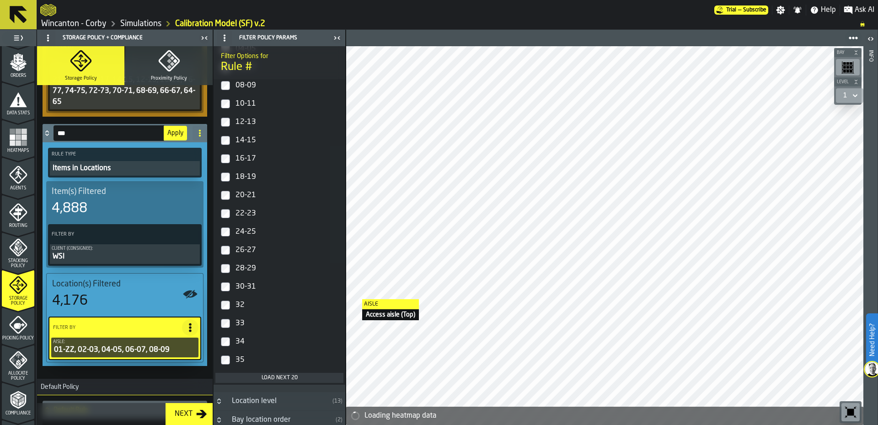
click at [256, 380] on div "Load next 20" at bounding box center [279, 377] width 121 height 6
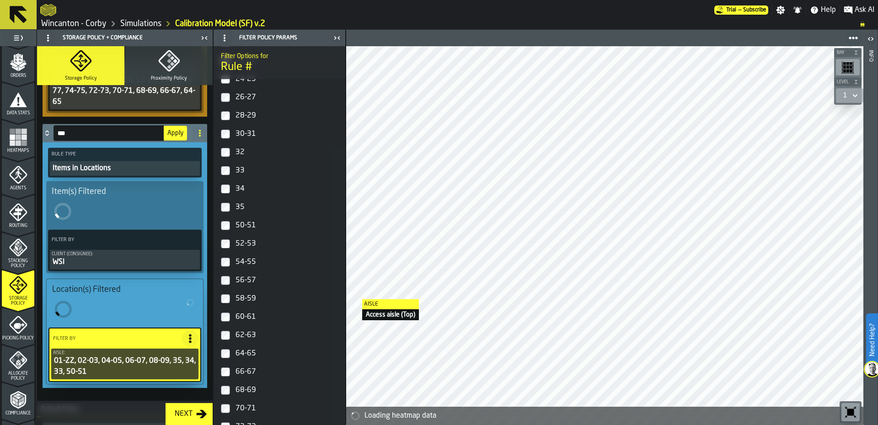
scroll to position [367, 0]
click at [230, 283] on label "56-57" at bounding box center [279, 280] width 128 height 18
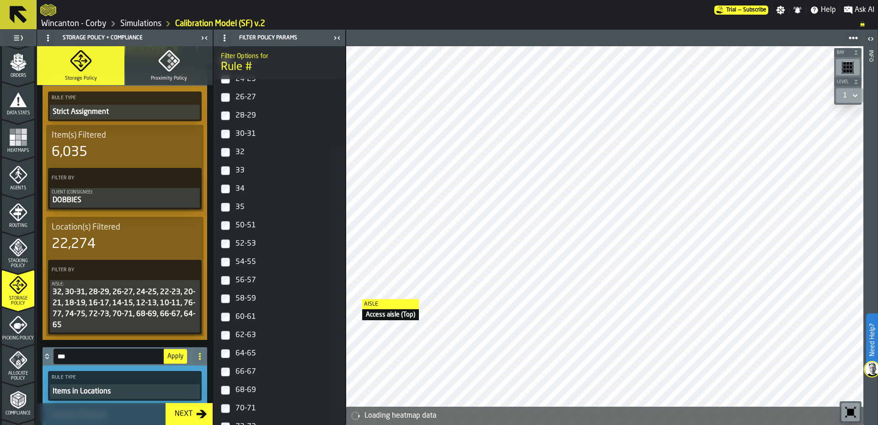
scroll to position [314, 0]
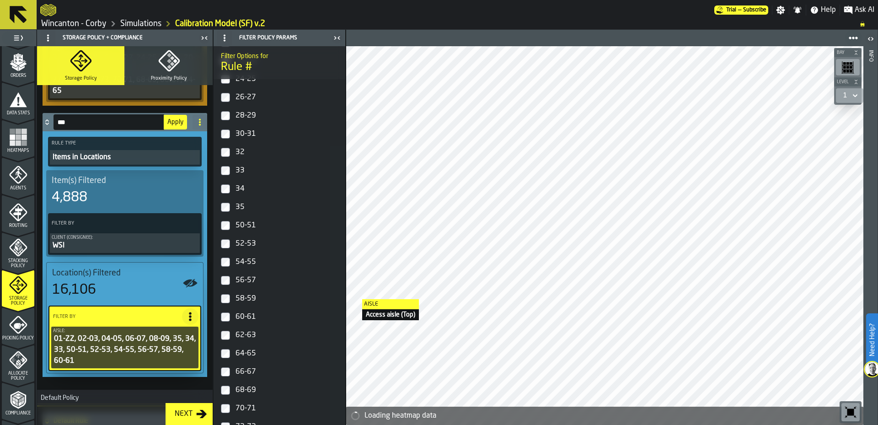
click at [138, 161] on div "Items in Locations" at bounding box center [125, 157] width 146 height 11
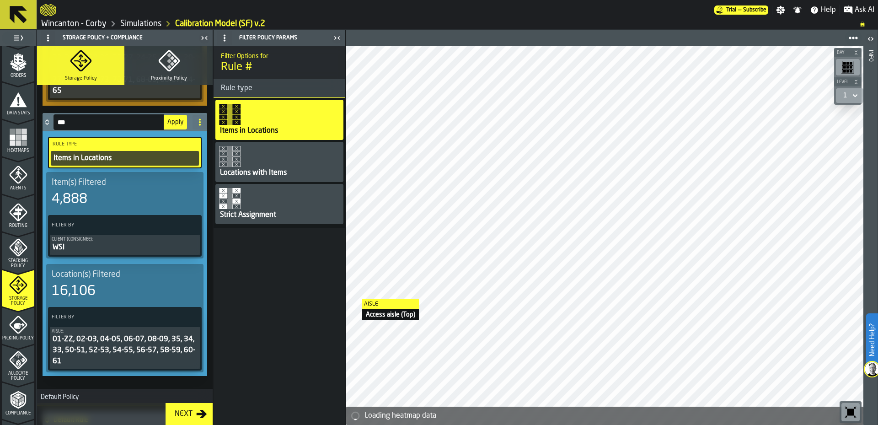
scroll to position [0, 0]
click at [295, 215] on div "Strict Assignment" at bounding box center [279, 204] width 128 height 40
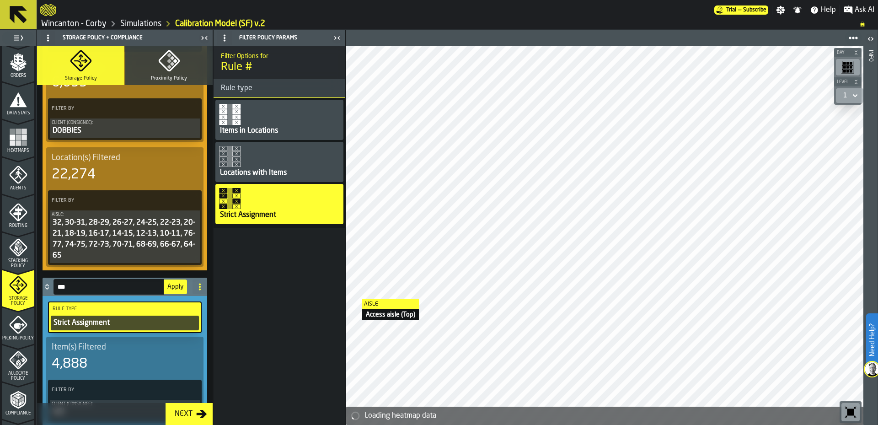
scroll to position [152, 0]
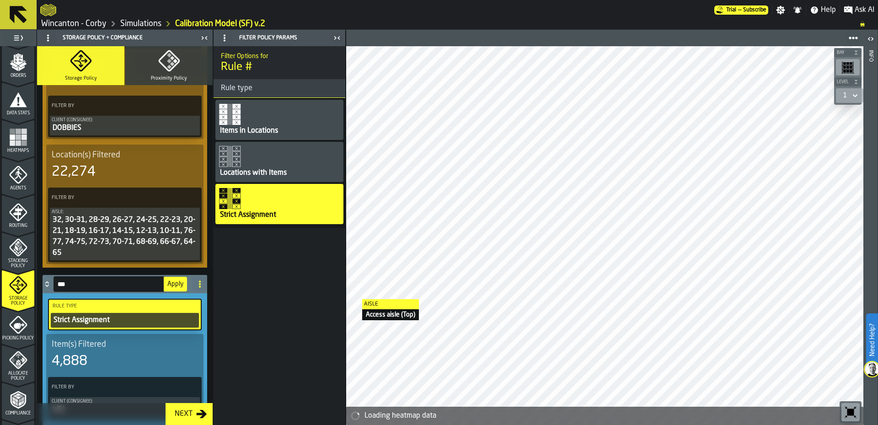
click at [181, 287] on button "Apply" at bounding box center [175, 284] width 23 height 15
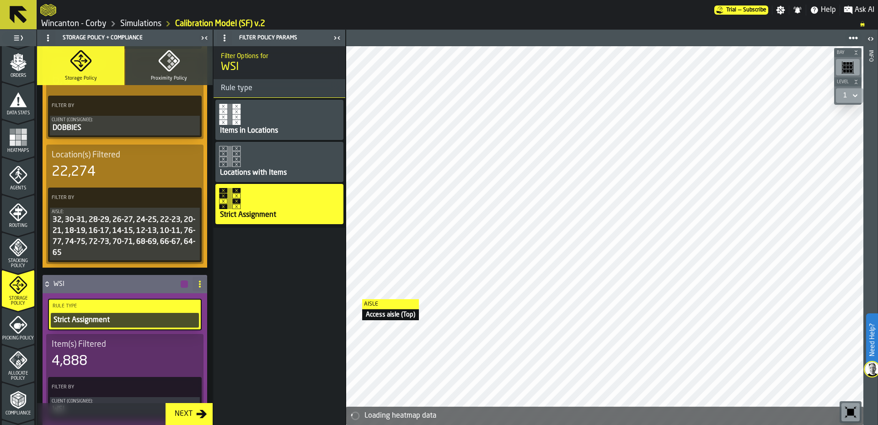
scroll to position [0, 0]
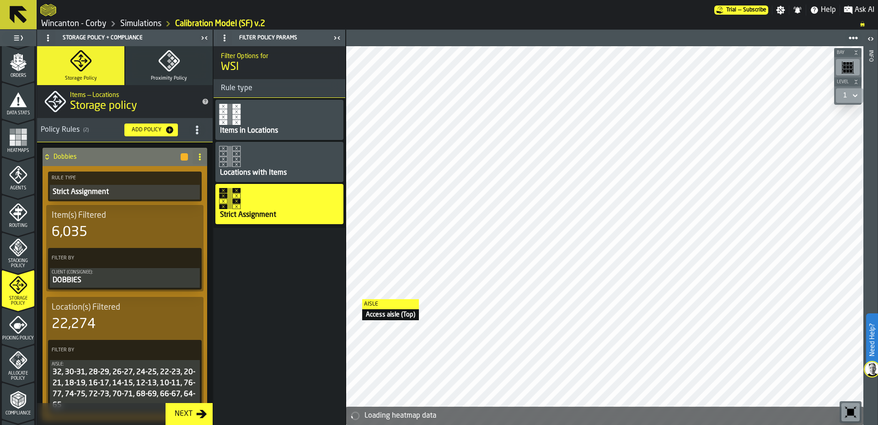
click at [144, 134] on div "Add Policy" at bounding box center [151, 129] width 46 height 9
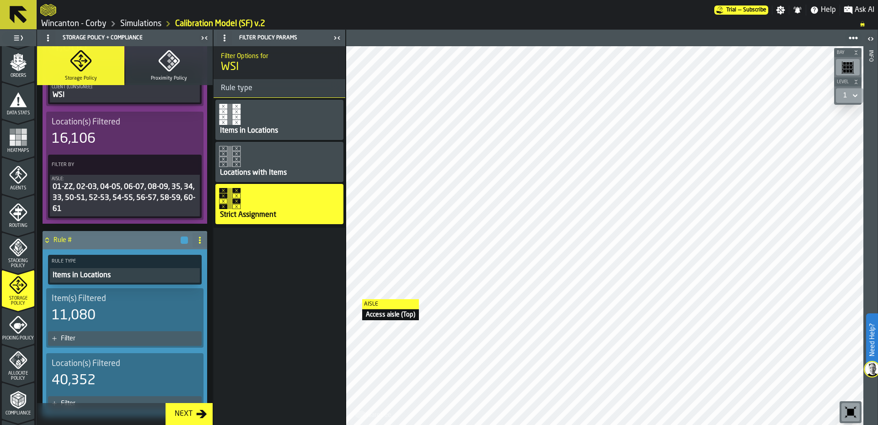
click at [196, 241] on icon at bounding box center [199, 239] width 7 height 7
click at [179, 253] on div "Rename" at bounding box center [160, 258] width 77 height 11
drag, startPoint x: 94, startPoint y: 246, endPoint x: 28, endPoint y: 241, distance: 66.0
click at [29, 241] on aside "1 Start 2 Layout 3 Assignment 4 Items 5 Orders 6 Data Stats 7 Heatmaps 8 Agents…" at bounding box center [173, 227] width 346 height 395
type input "********"
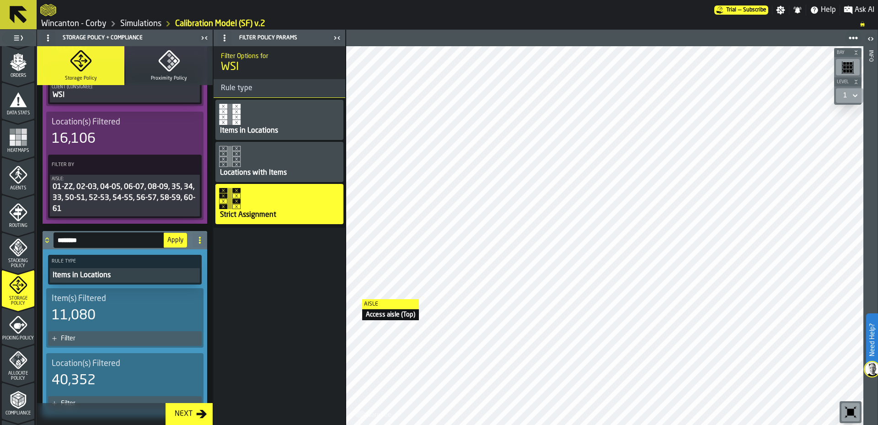
click at [167, 241] on span "Apply" at bounding box center [175, 240] width 16 height 6
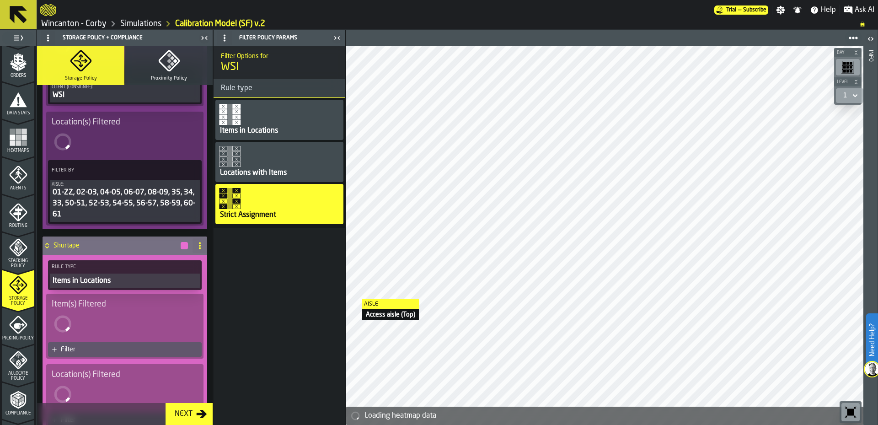
scroll to position [466, 0]
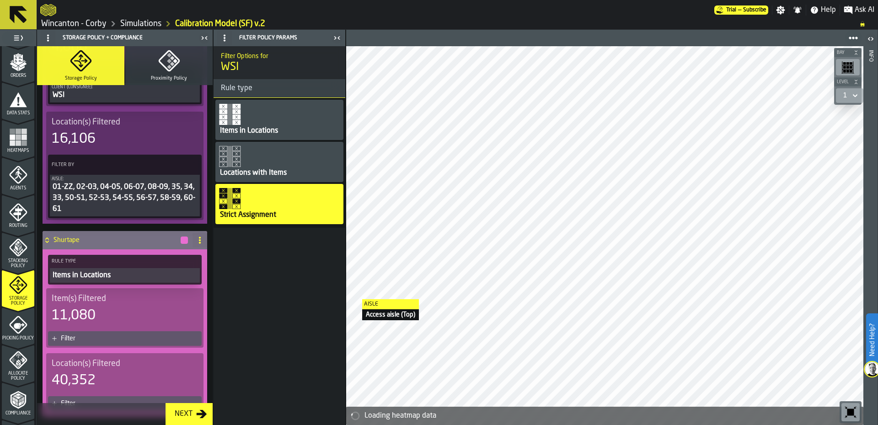
click at [149, 336] on div "Filter" at bounding box center [129, 338] width 137 height 7
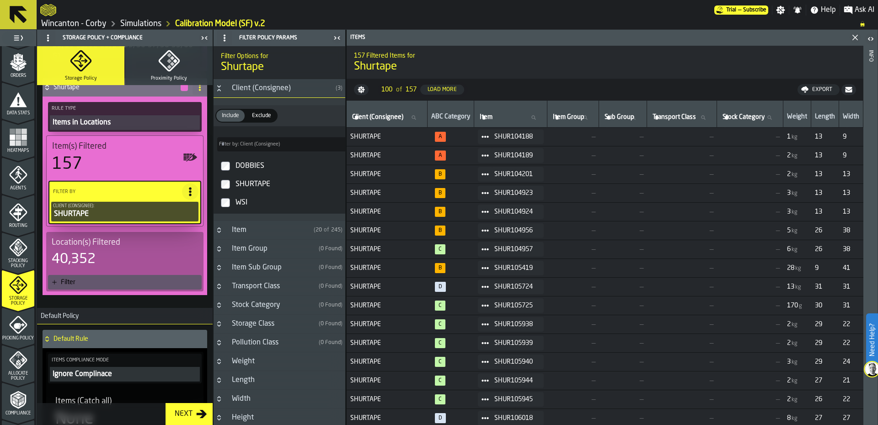
click at [144, 258] on div "40,352" at bounding box center [125, 259] width 146 height 16
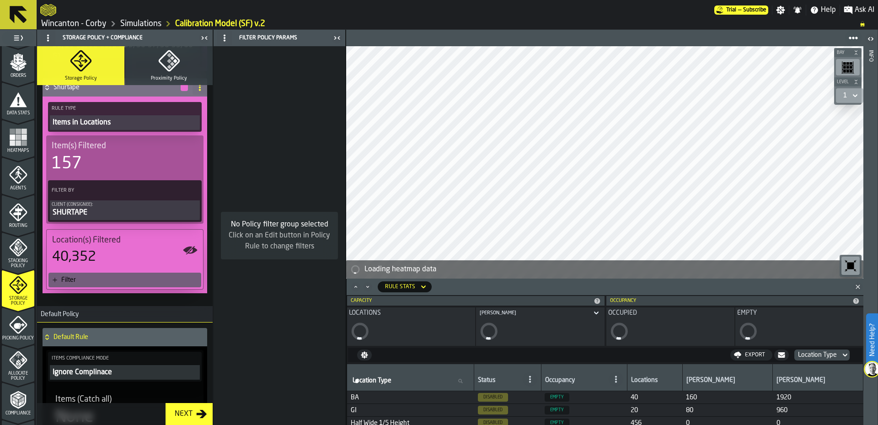
click at [130, 275] on div "Filter" at bounding box center [124, 280] width 153 height 15
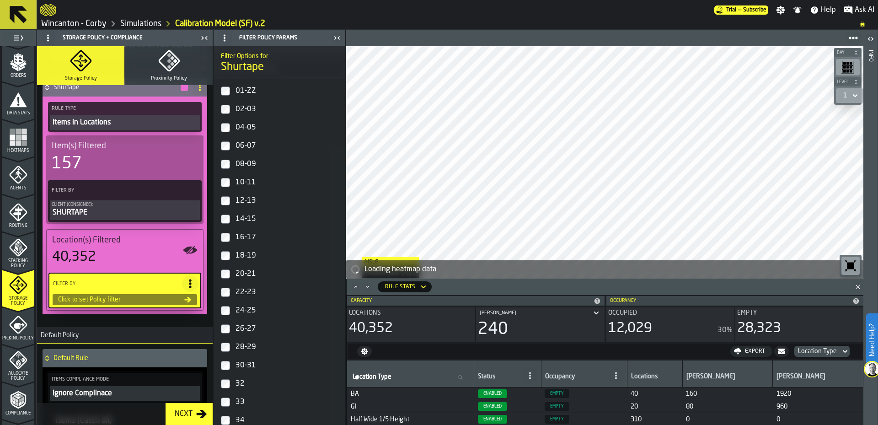
scroll to position [152, 0]
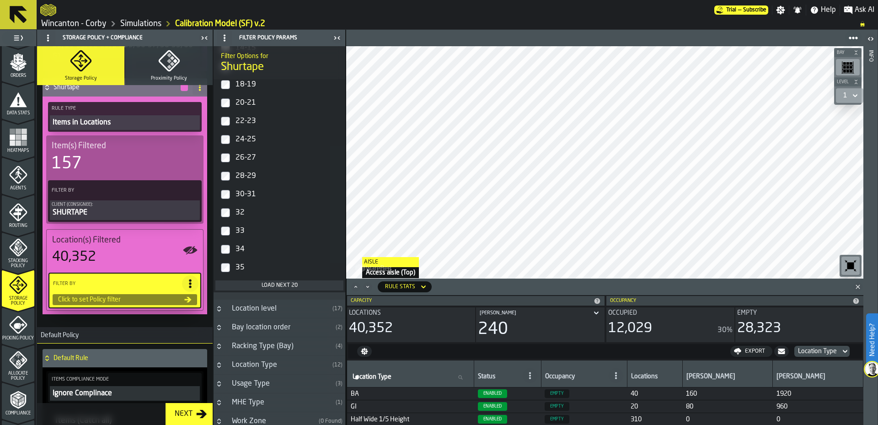
click at [271, 288] on div "Load next 20" at bounding box center [279, 285] width 121 height 6
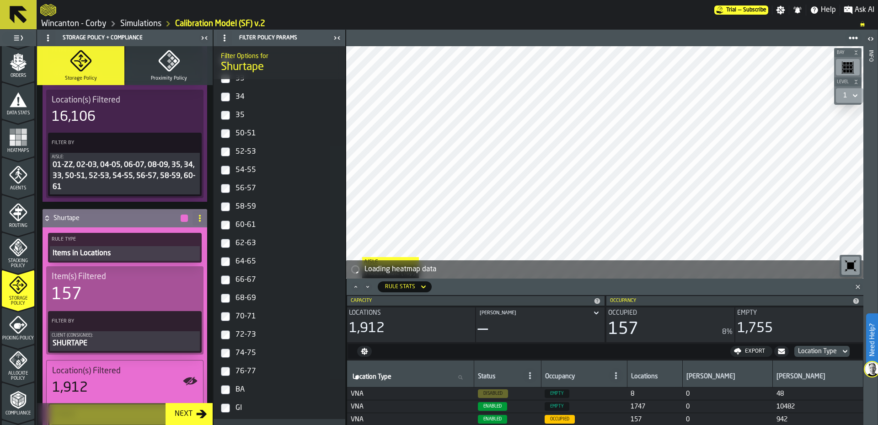
scroll to position [476, 0]
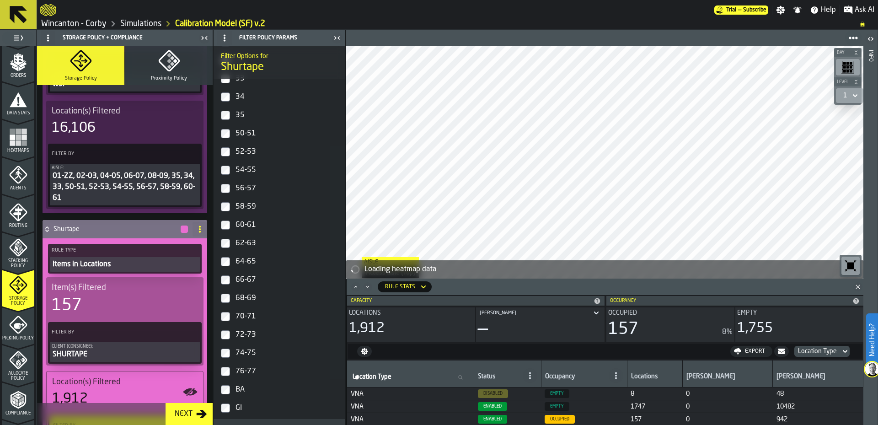
click at [113, 268] on div "Items in Locations" at bounding box center [125, 264] width 146 height 11
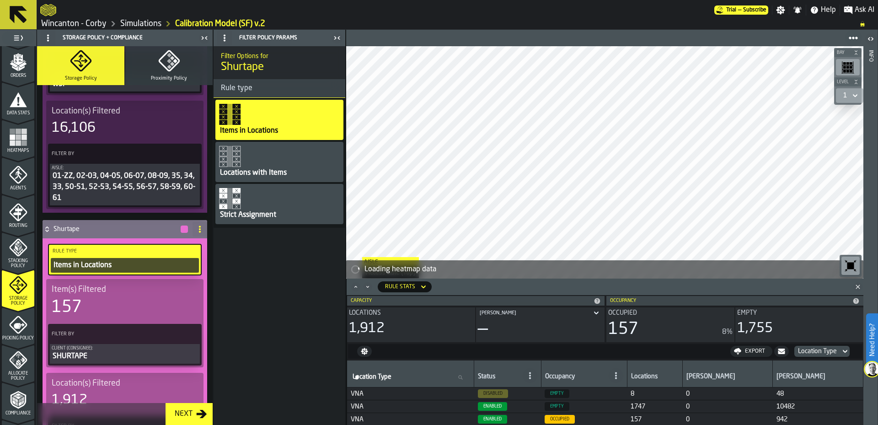
scroll to position [0, 0]
click at [291, 208] on div "Strict Assignment" at bounding box center [279, 204] width 128 height 40
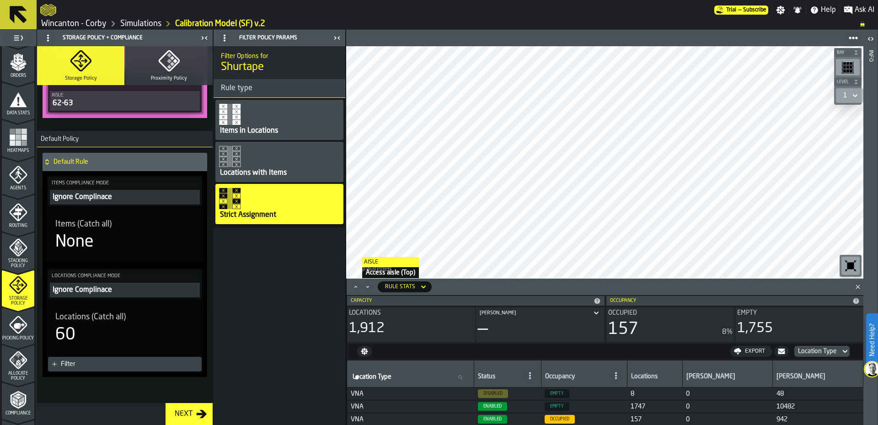
scroll to position [827, 0]
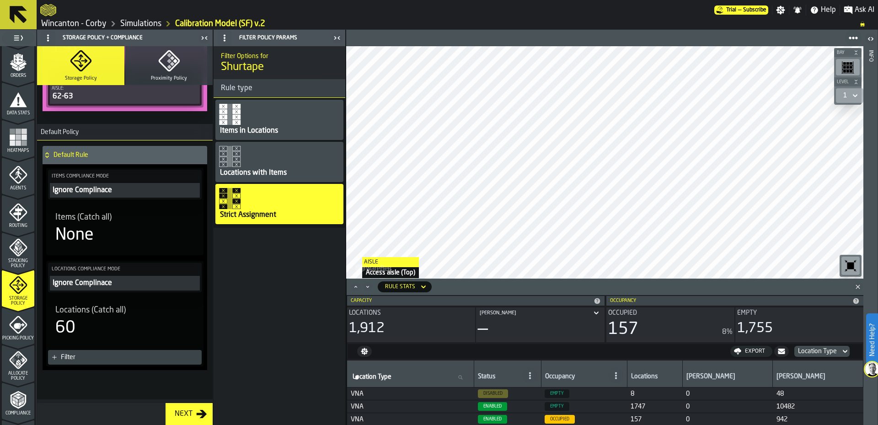
click at [11, 330] on icon "menu Picking Policy" at bounding box center [18, 325] width 18 height 18
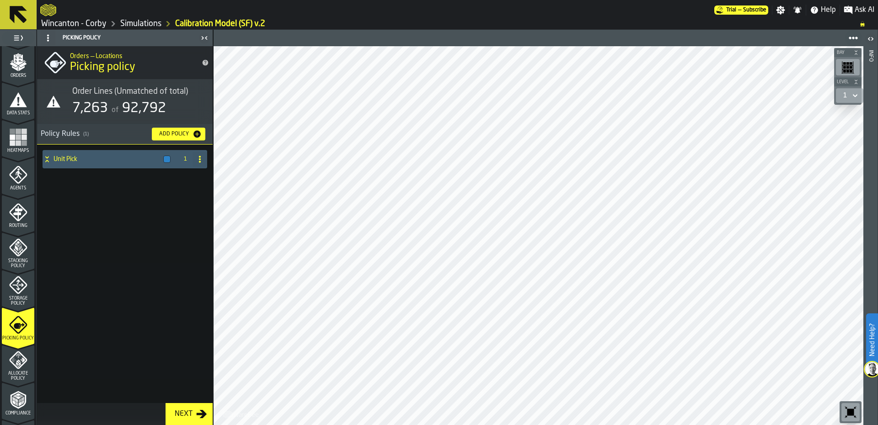
click at [413, 424] on html "Need Help? Trial — Subscribe Settings Notifications Help Ask AI Wincanton - Cor…" at bounding box center [439, 212] width 878 height 425
click at [10, 409] on div "Compliance" at bounding box center [18, 403] width 32 height 25
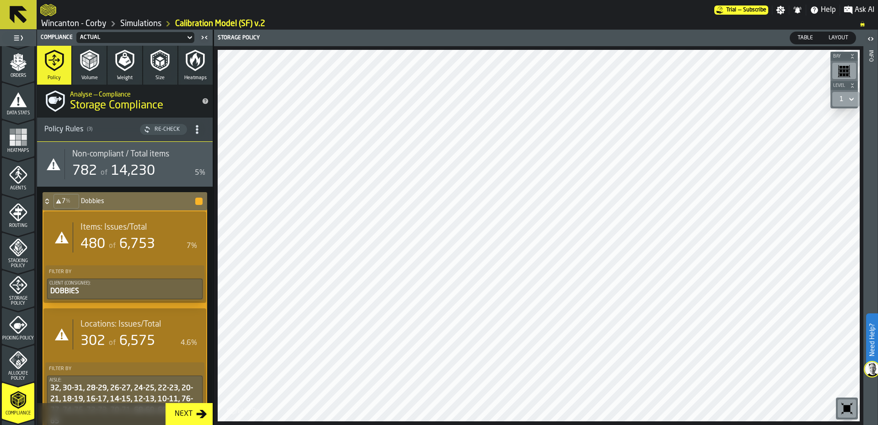
click at [93, 243] on div "480" at bounding box center [92, 244] width 25 height 16
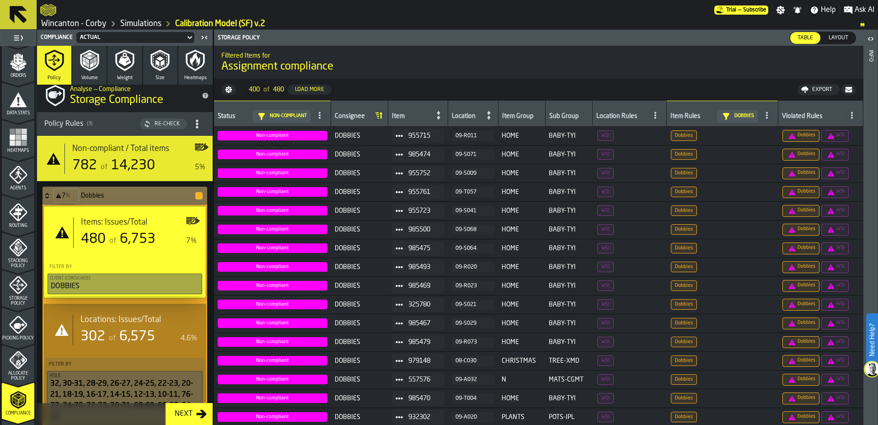
scroll to position [0, 0]
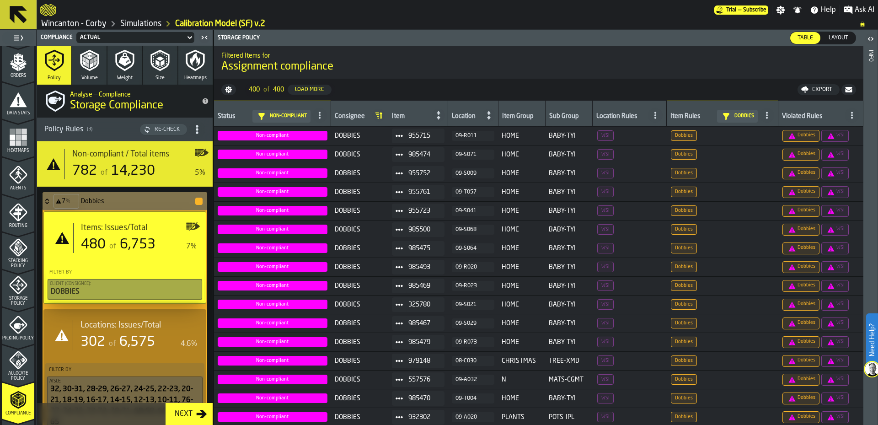
click at [157, 66] on icon "button" at bounding box center [160, 60] width 22 height 22
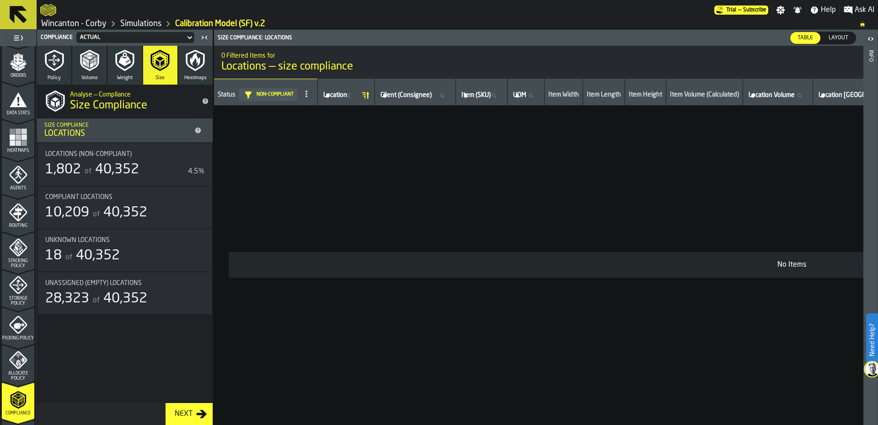
click at [62, 173] on div "1,802" at bounding box center [63, 169] width 36 height 16
click at [62, 168] on div "1,802" at bounding box center [63, 169] width 36 height 16
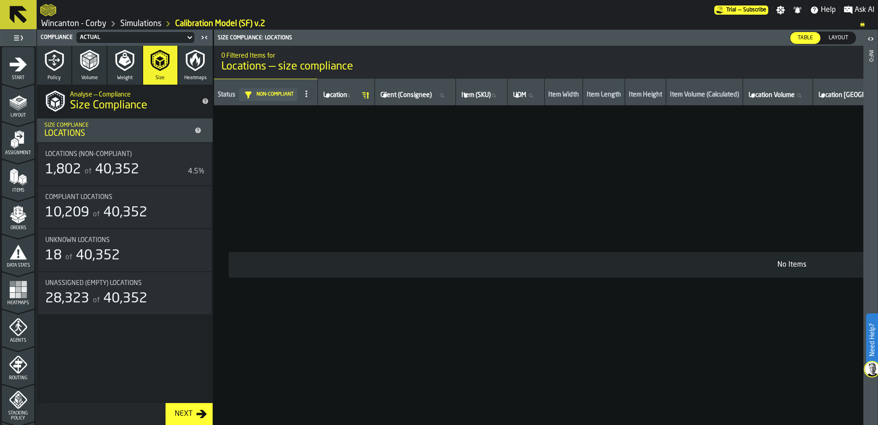
click at [17, 102] on icon "menu Layout" at bounding box center [18, 100] width 15 height 10
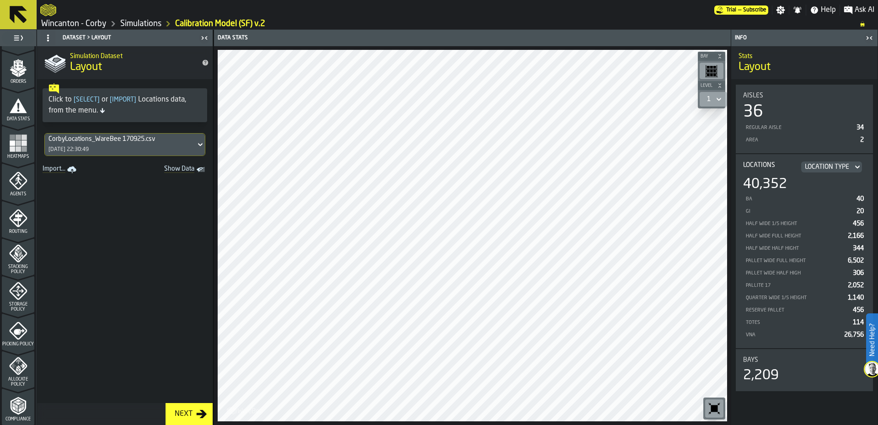
scroll to position [152, 0]
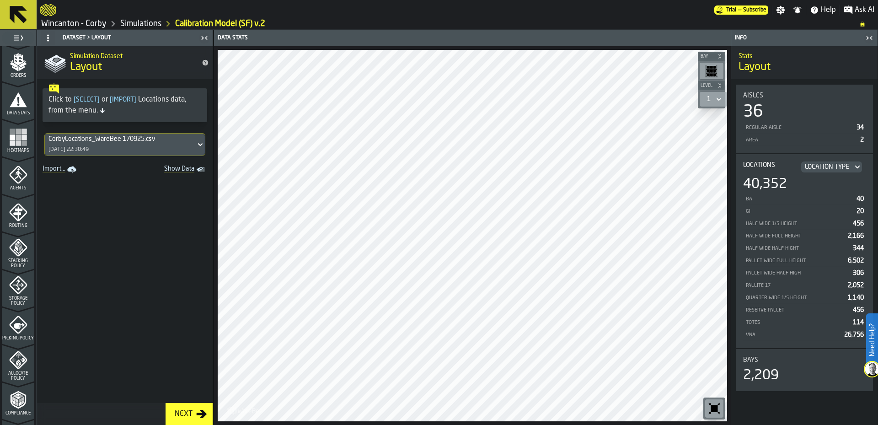
click at [26, 408] on div "Compliance" at bounding box center [18, 403] width 32 height 25
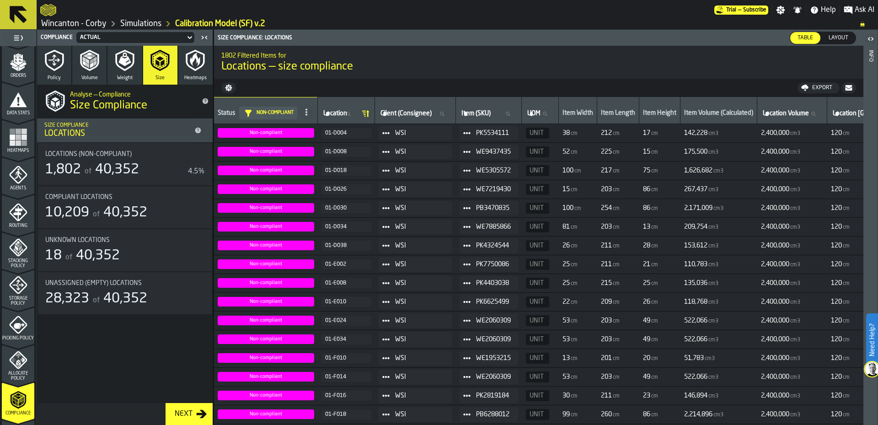
click at [160, 64] on icon "button" at bounding box center [160, 60] width 22 height 22
click at [836, 35] on span "Layout" at bounding box center [838, 38] width 27 height 8
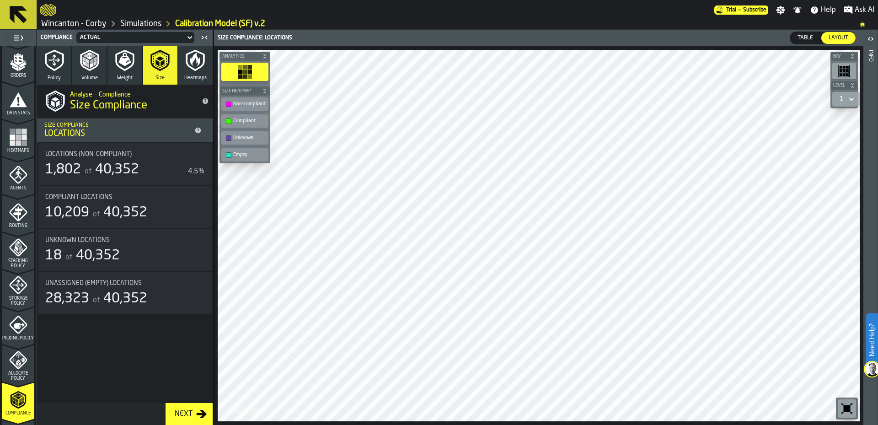
click at [136, 374] on div "Analyse — Compliance Size Compliance Size Compliance Locations Locations (Non-C…" at bounding box center [125, 244] width 176 height 318
click at [804, 42] on div "Table" at bounding box center [805, 38] width 30 height 12
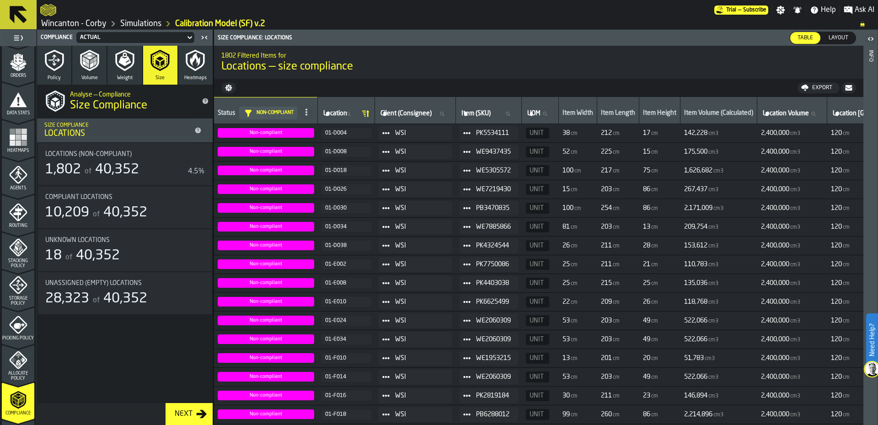
click at [840, 35] on span "Layout" at bounding box center [838, 38] width 27 height 8
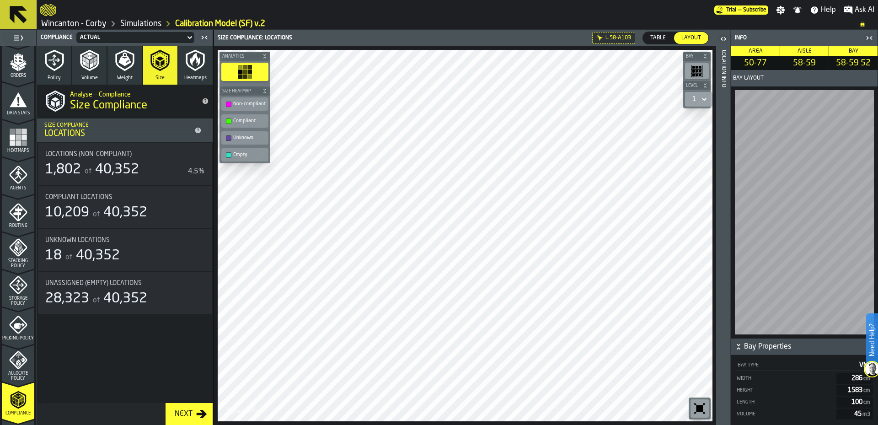
click at [723, 40] on icon "button-toggle-Open" at bounding box center [723, 38] width 11 height 11
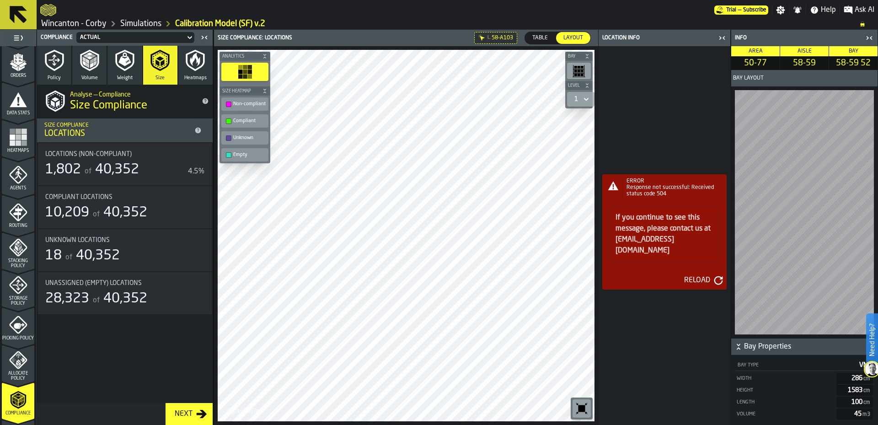
click at [674, 328] on div "ERROR Response not successful: Received status code 504 If you continue to see …" at bounding box center [665, 235] width 132 height 379
click at [716, 278] on icon "button-Reload" at bounding box center [718, 280] width 9 height 9
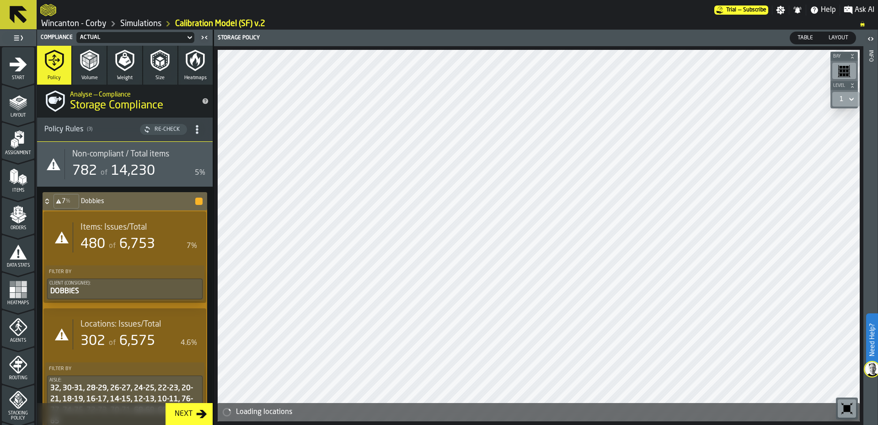
click at [198, 70] on icon "button" at bounding box center [195, 60] width 22 height 22
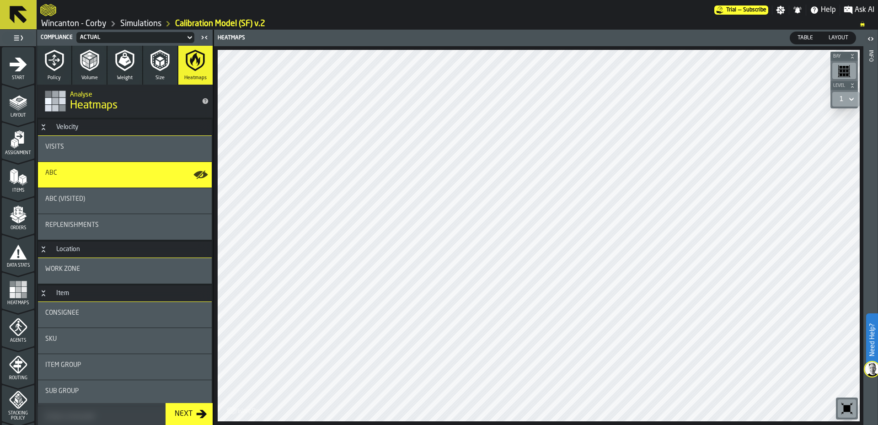
click at [154, 71] on icon "button" at bounding box center [160, 60] width 22 height 22
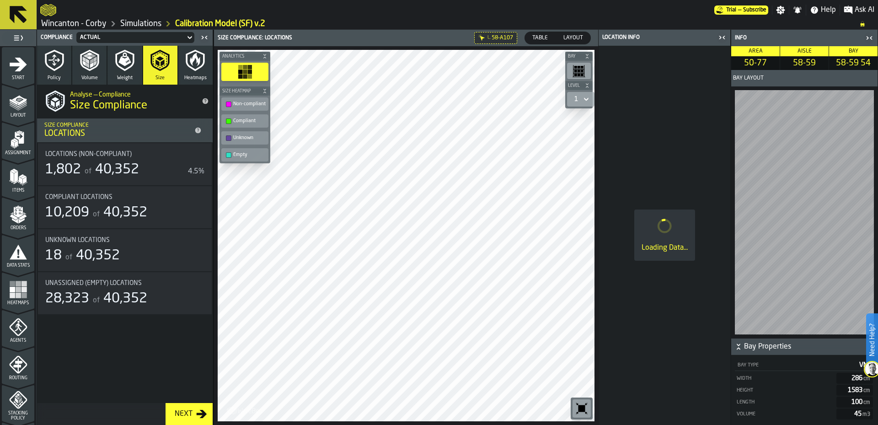
click at [857, 177] on div "Need Help? Trial — Subscribe Settings Notifications Help Ask AI Wincanton - Cor…" at bounding box center [439, 212] width 878 height 425
click at [810, 349] on span "Bay Properties" at bounding box center [810, 346] width 132 height 11
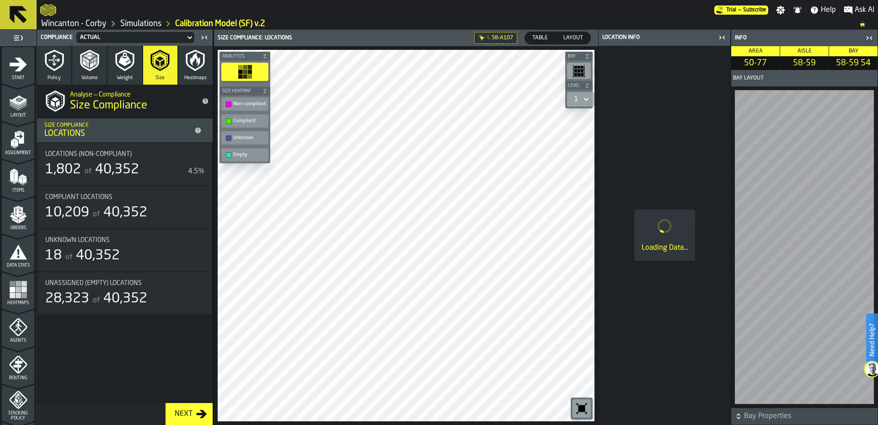
click at [792, 417] on span "Bay Properties" at bounding box center [810, 416] width 132 height 11
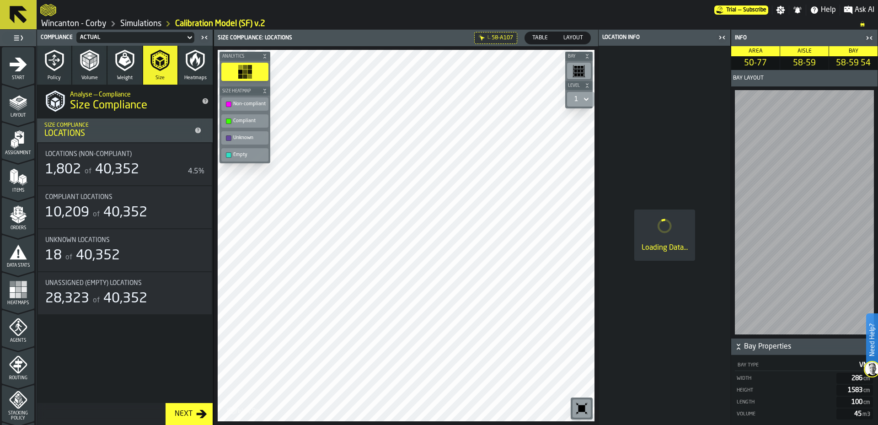
click at [772, 348] on span "Bay Properties" at bounding box center [810, 346] width 132 height 11
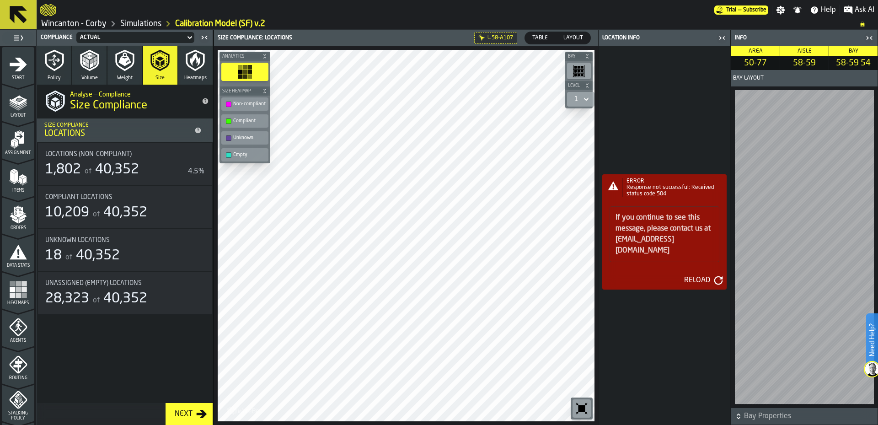
click at [725, 35] on icon "button-toggle-Close me" at bounding box center [722, 37] width 11 height 11
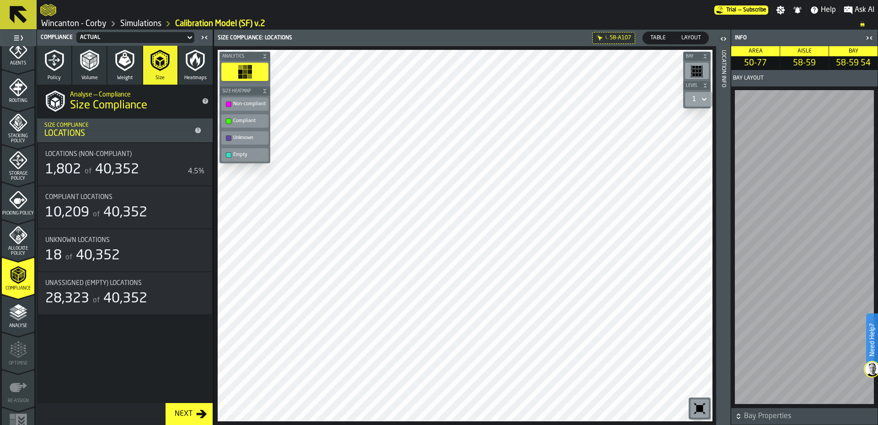
scroll to position [297, 0]
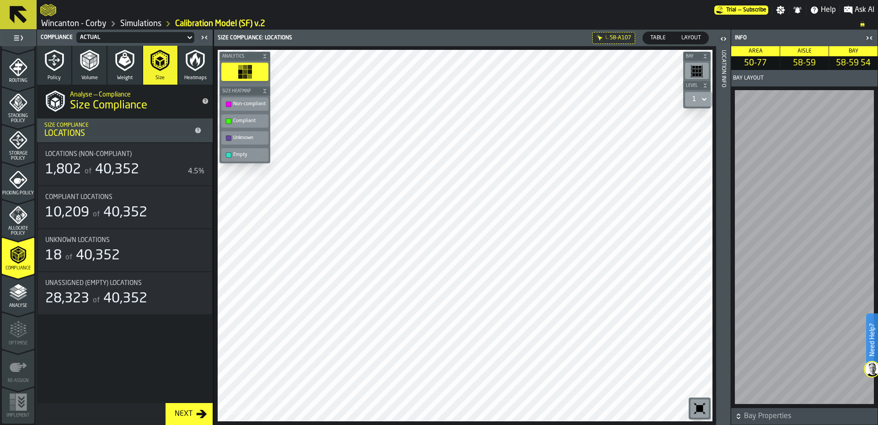
click at [10, 184] on icon "menu Picking Policy" at bounding box center [18, 180] width 18 height 18
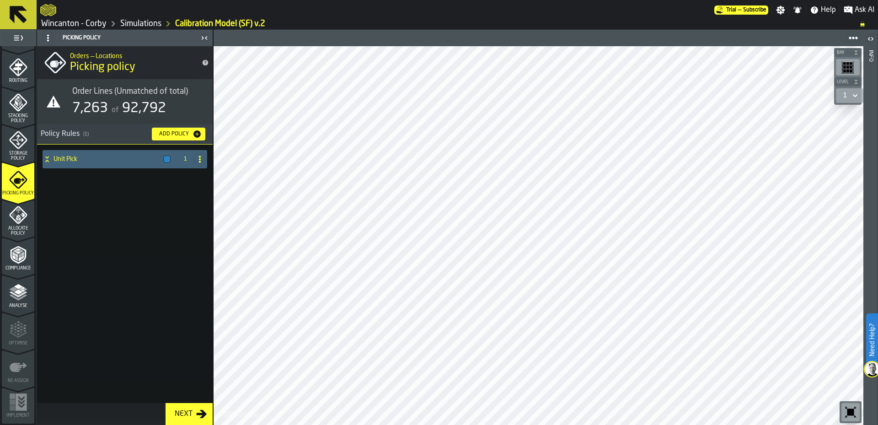
click at [134, 159] on h4 "Unit Pick" at bounding box center [106, 158] width 106 height 7
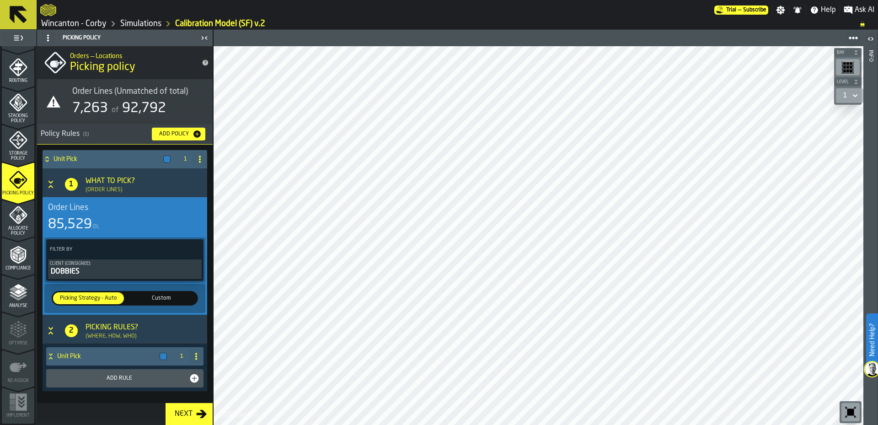
click at [81, 359] on h4 "Unit Pick" at bounding box center [106, 356] width 99 height 7
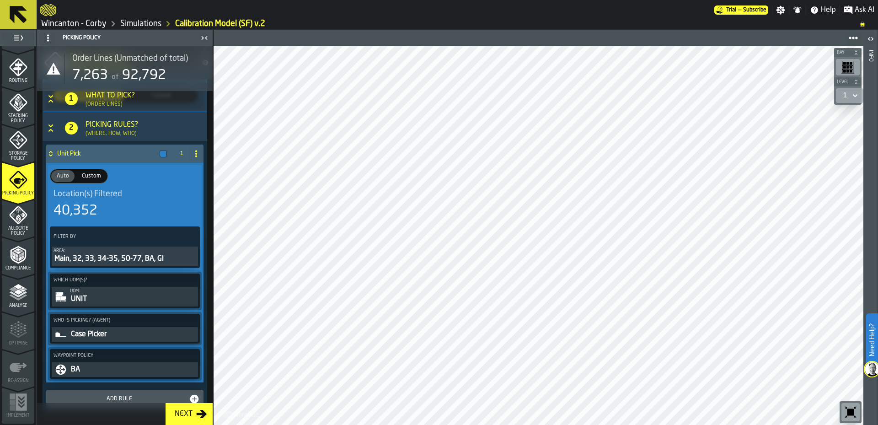
scroll to position [224, 0]
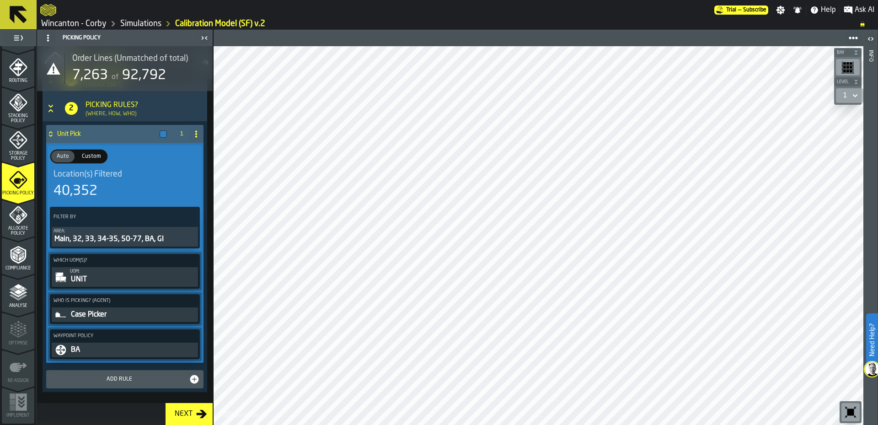
click at [157, 240] on div "Main, 32, 33, 34-35, 50-77, BA, GI" at bounding box center [124, 239] width 143 height 11
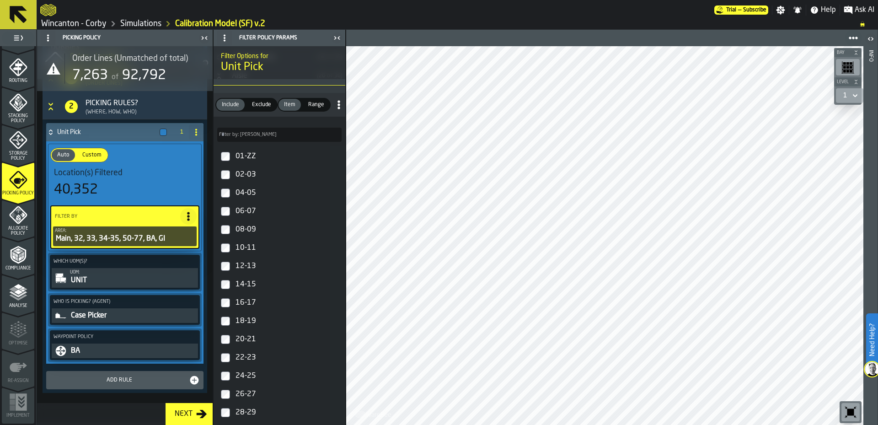
click at [307, 378] on div "01-ZZ [PHONE_NUMBER] [PHONE_NUMBER] [PHONE_NUMBER] [PHONE_NUMBER] [PHONE_NUMBER…" at bounding box center [280, 336] width 132 height 383
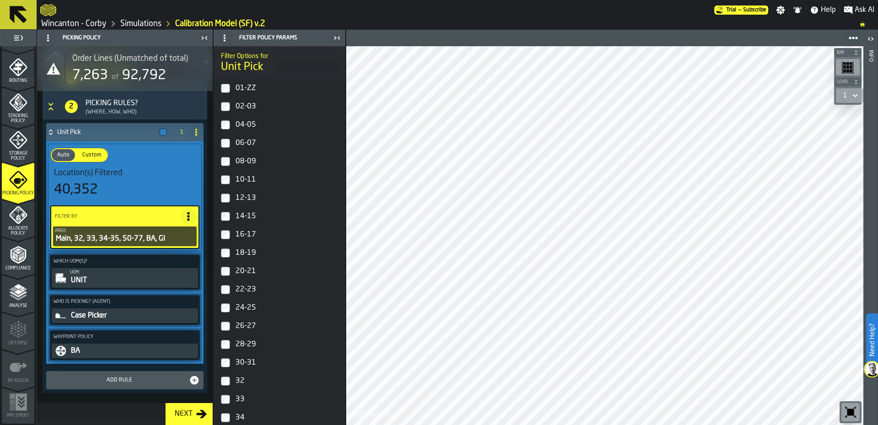
scroll to position [213, 0]
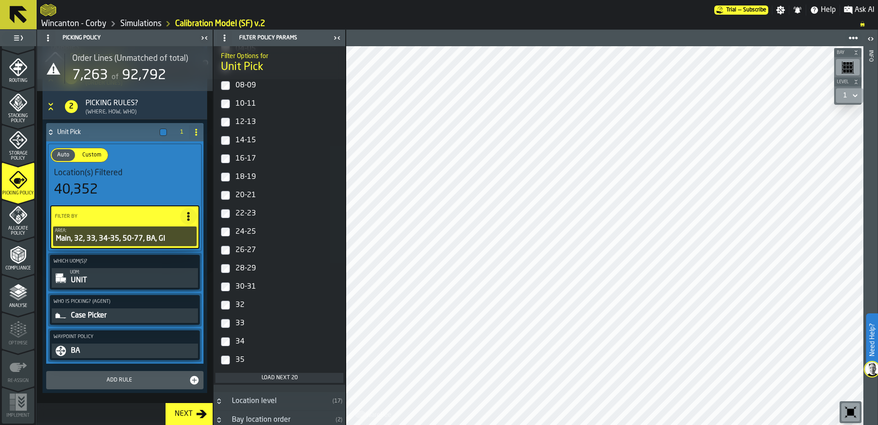
click at [298, 380] on div "Load next 20" at bounding box center [279, 377] width 121 height 6
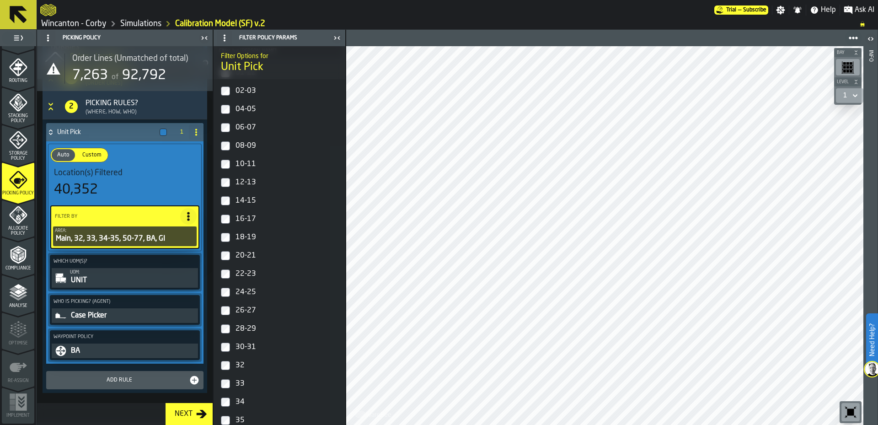
scroll to position [0, 0]
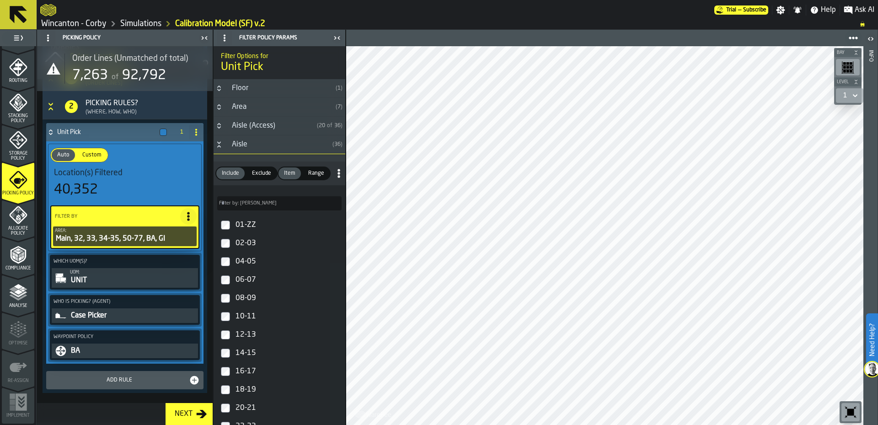
click at [219, 144] on icon "Button-Aisle-open" at bounding box center [218, 142] width 3 height 2
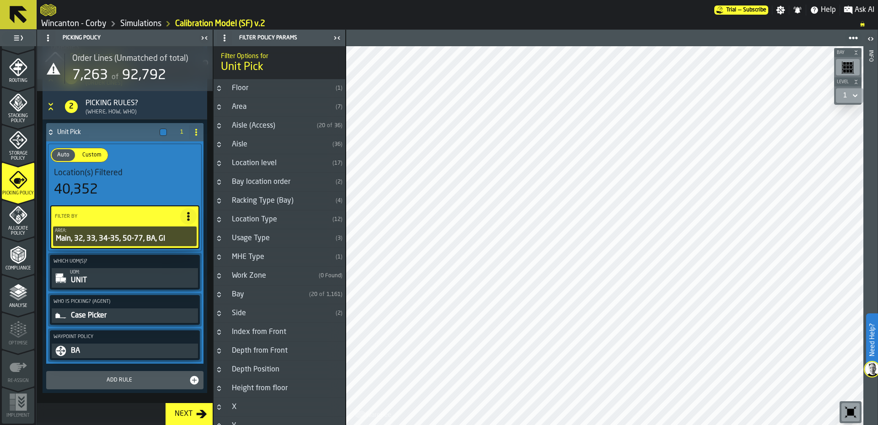
click at [261, 110] on div "Area" at bounding box center [279, 107] width 106 height 11
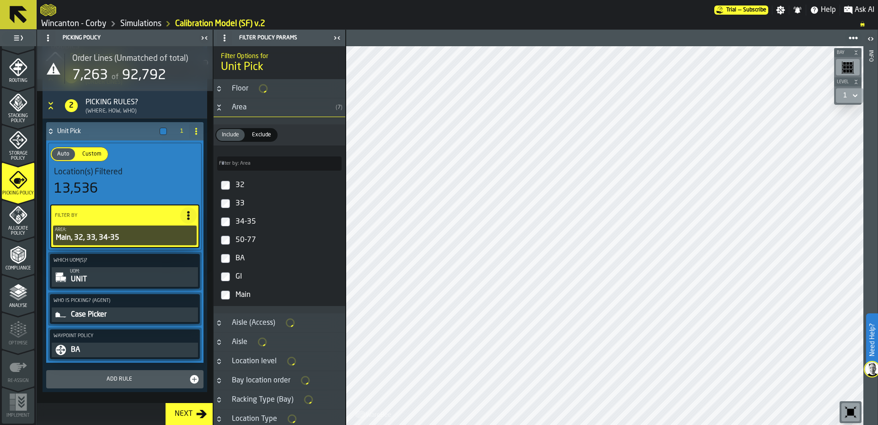
scroll to position [224, 0]
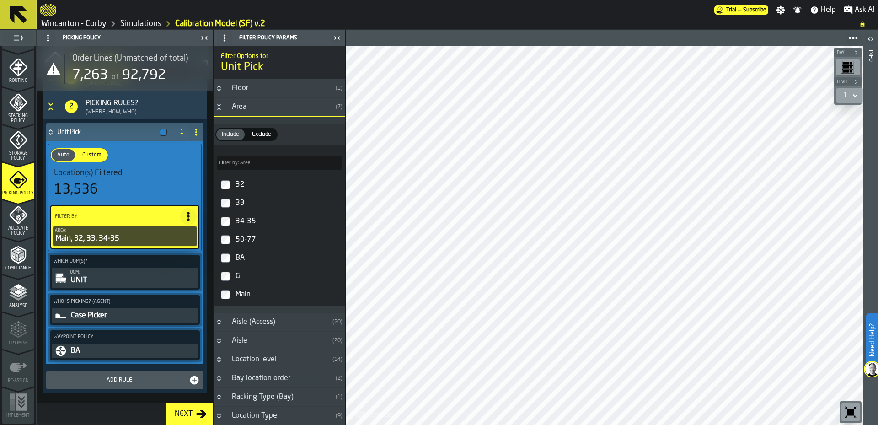
click at [187, 217] on circle at bounding box center [188, 216] width 2 height 2
click at [181, 257] on div "Add (OR) Filter" at bounding box center [165, 259] width 48 height 11
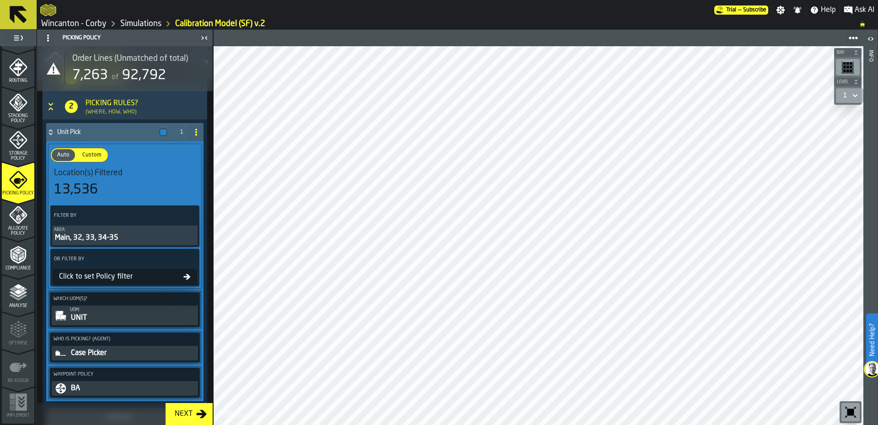
click at [132, 281] on div "Click to set Policy filter" at bounding box center [119, 276] width 128 height 11
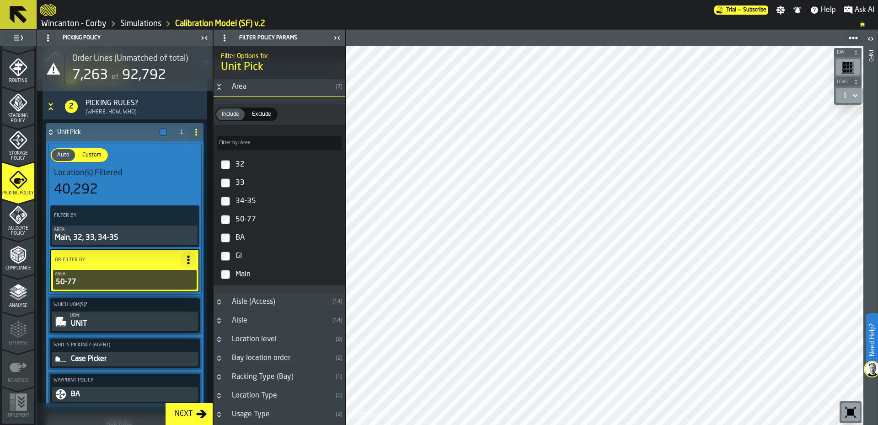
scroll to position [0, 0]
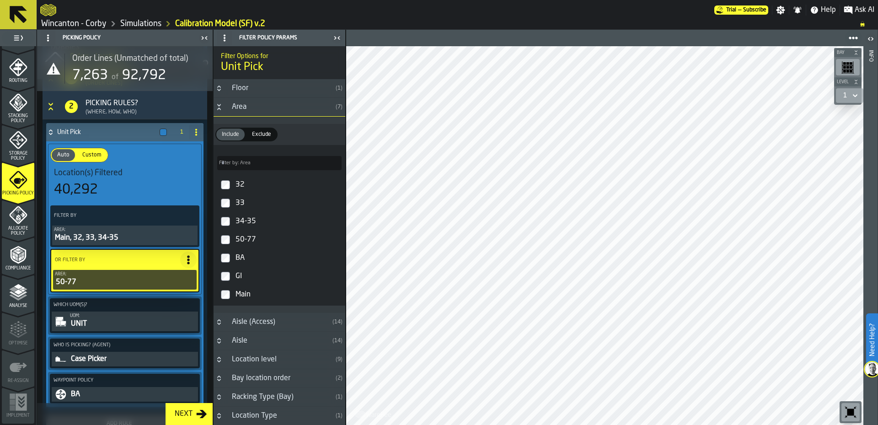
click at [278, 93] on div "Floor" at bounding box center [279, 88] width 106 height 11
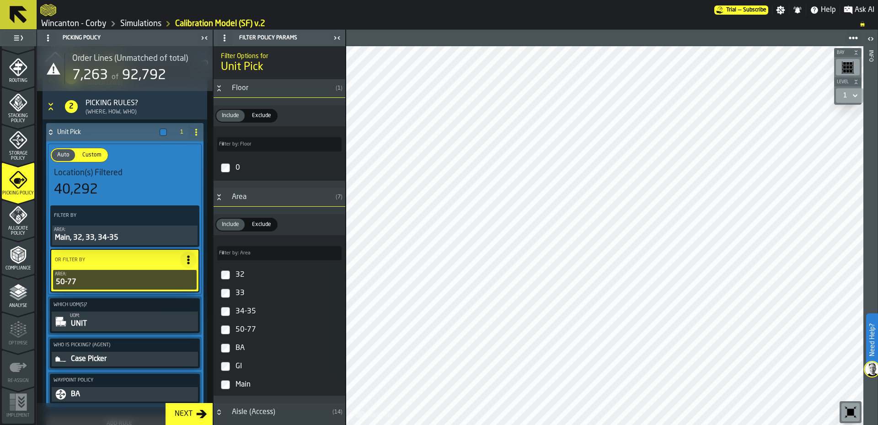
click at [278, 93] on div "Floor" at bounding box center [279, 88] width 106 height 11
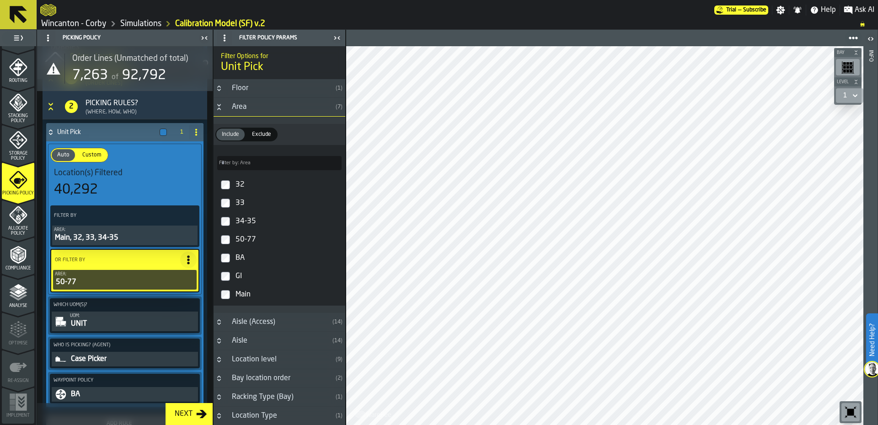
click at [270, 356] on div "Location level" at bounding box center [279, 359] width 106 height 11
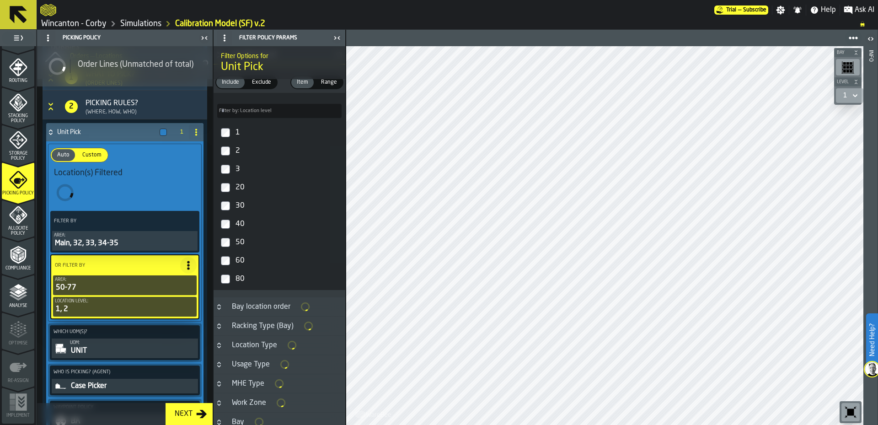
scroll to position [305, 0]
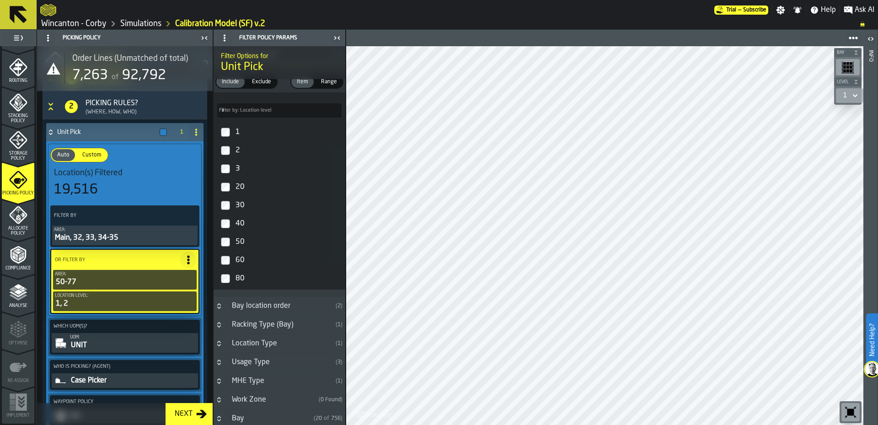
click at [230, 172] on label "3" at bounding box center [279, 169] width 128 height 18
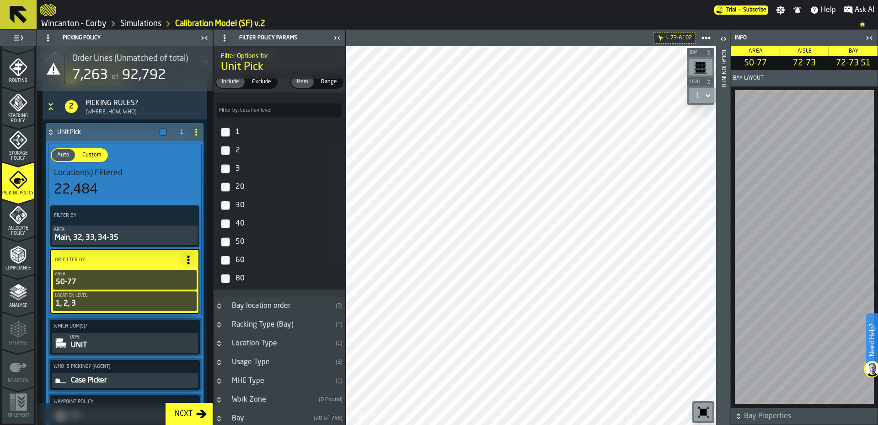
click at [872, 39] on icon "button-toggle-Close me" at bounding box center [871, 37] width 2 height 3
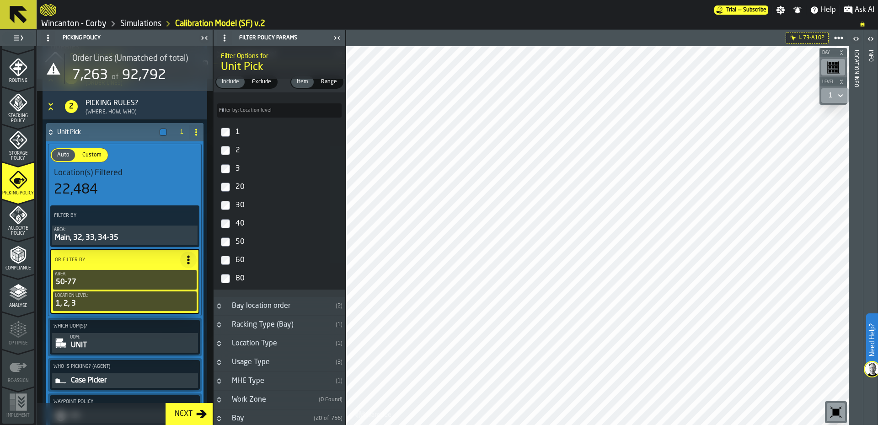
click at [21, 300] on icon "menu Analyse" at bounding box center [18, 292] width 18 height 18
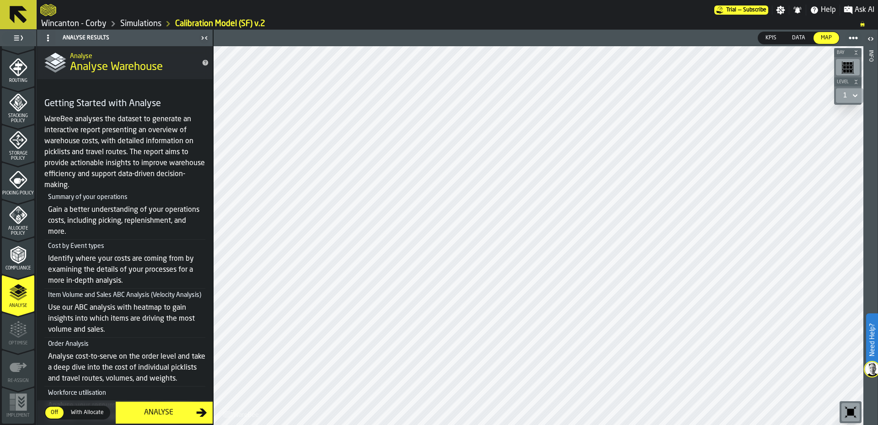
click at [179, 416] on div "Analyse" at bounding box center [158, 412] width 75 height 11
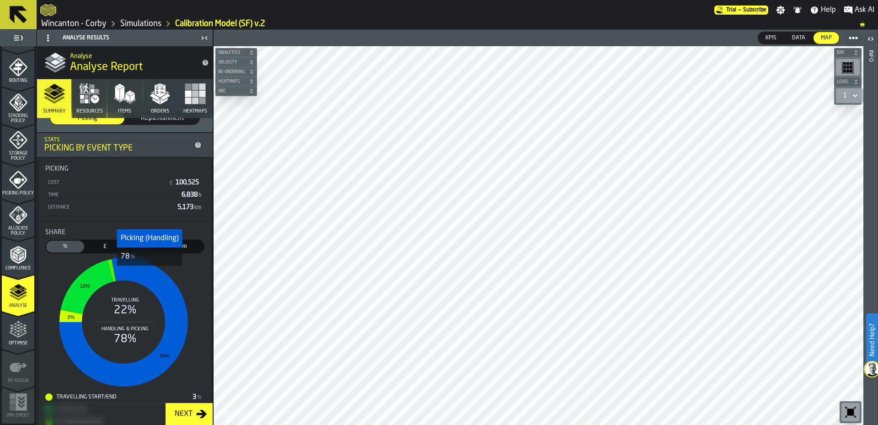
scroll to position [205, 0]
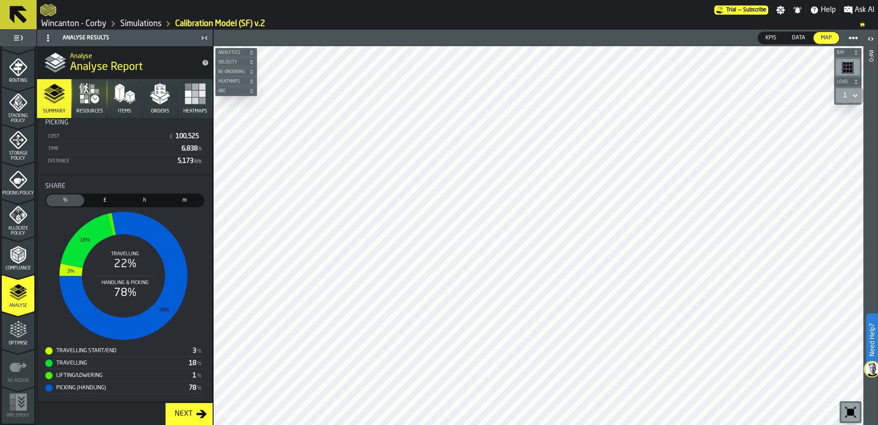
click at [86, 102] on icon "button" at bounding box center [87, 101] width 4 height 4
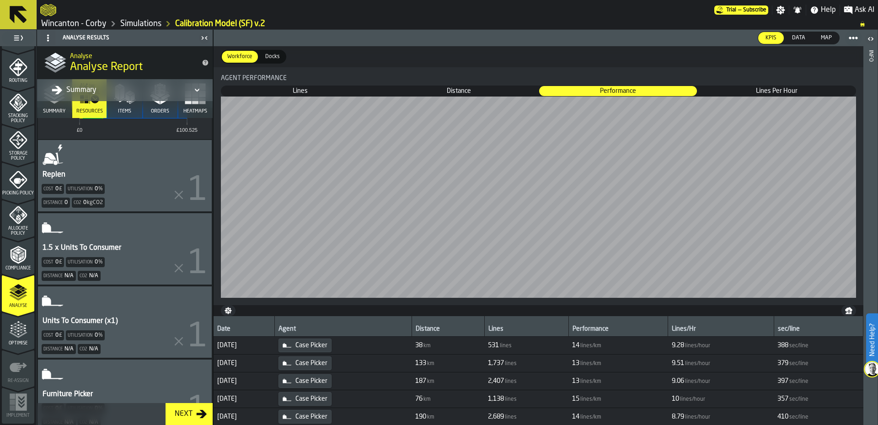
scroll to position [0, 0]
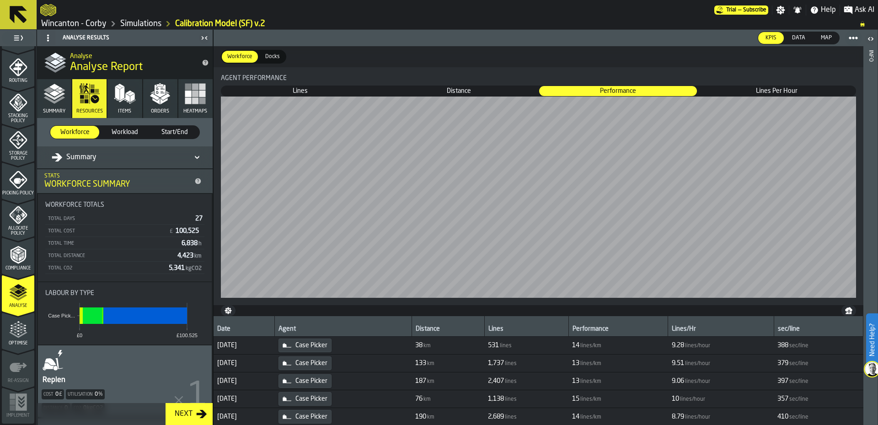
click at [155, 153] on div "Summary" at bounding box center [120, 157] width 137 height 11
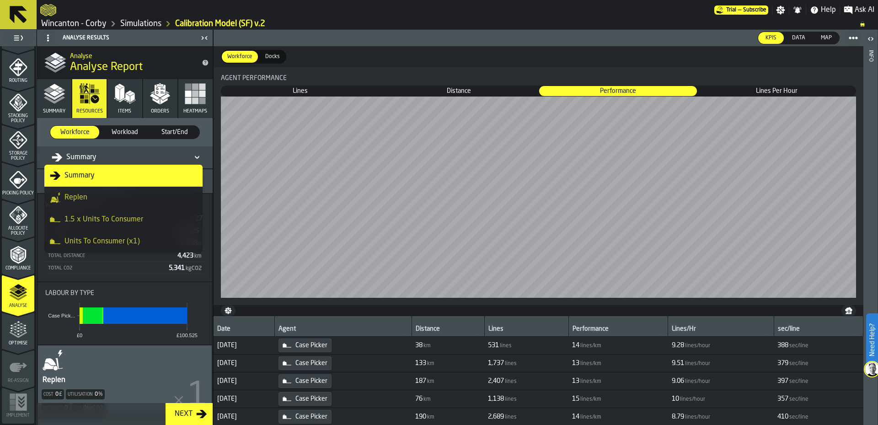
scroll to position [44, 0]
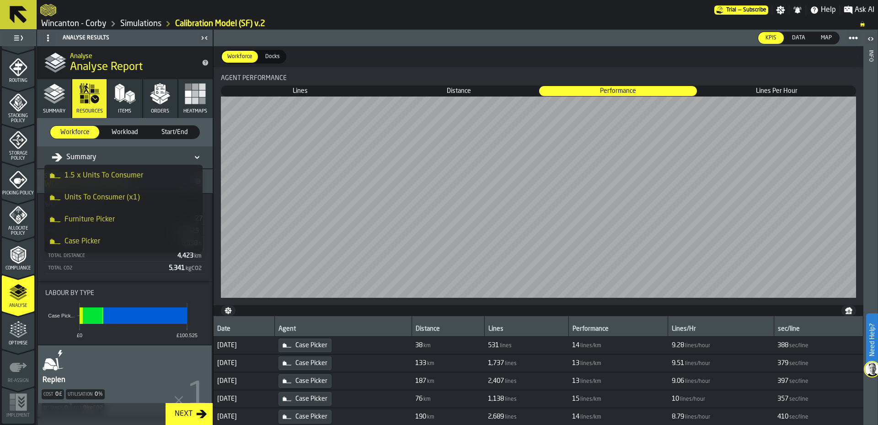
click at [150, 234] on li "Case Picker" at bounding box center [123, 241] width 158 height 22
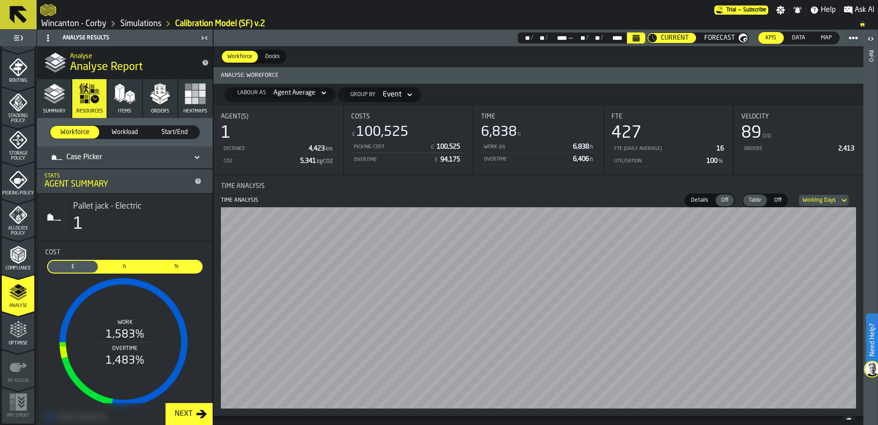
click at [157, 24] on link "Simulations" at bounding box center [140, 24] width 41 height 10
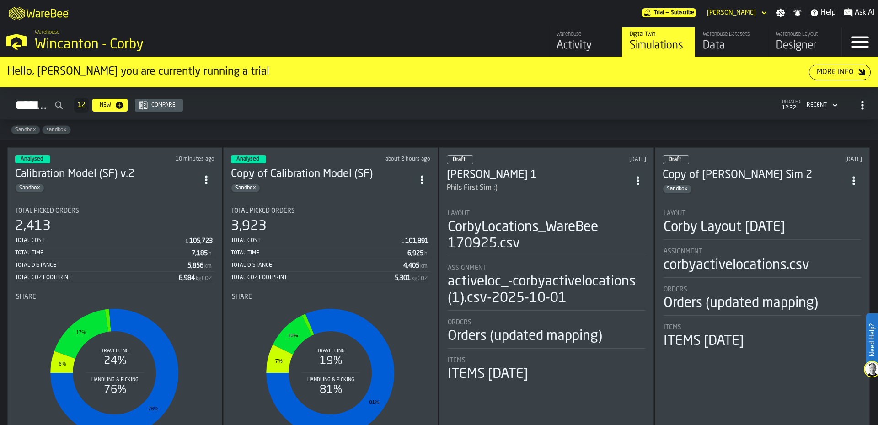
click at [205, 175] on icon "ItemListCard-DashboardItemContainer" at bounding box center [206, 179] width 9 height 9
click at [189, 241] on div "Duplicate" at bounding box center [188, 240] width 48 height 11
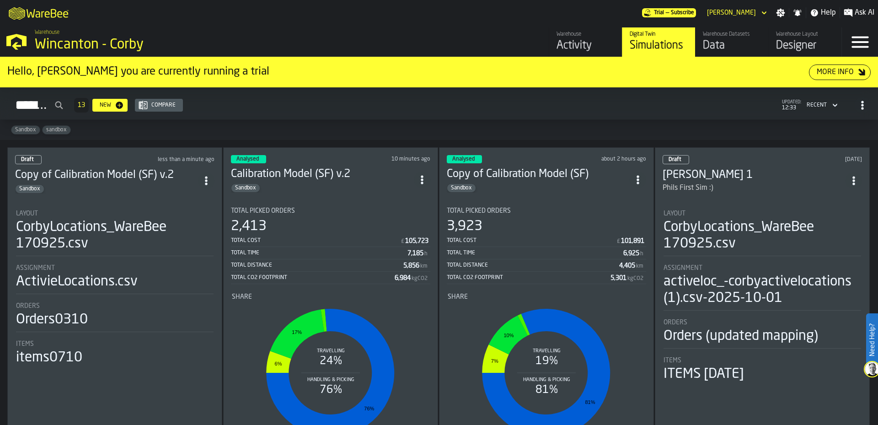
click at [207, 176] on icon "ItemListCard-DashboardItemContainer" at bounding box center [206, 180] width 9 height 9
click at [122, 176] on h3 "Copy of Calibration Model (SF) v.2" at bounding box center [106, 175] width 183 height 15
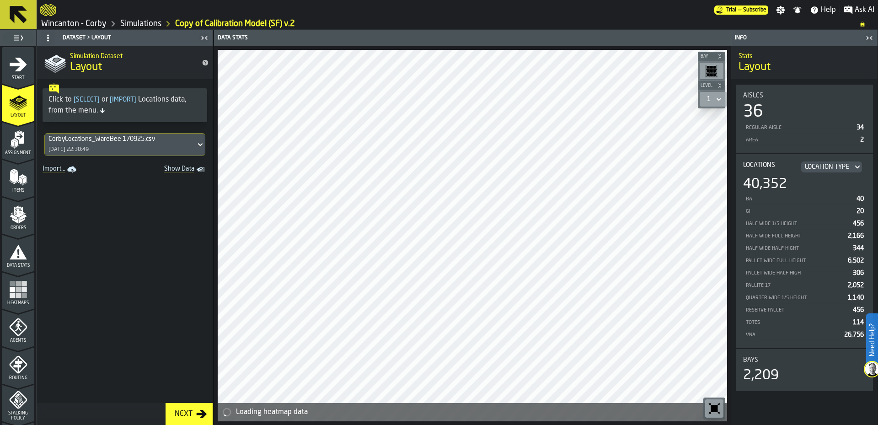
click at [10, 63] on icon "menu Start" at bounding box center [18, 65] width 17 height 14
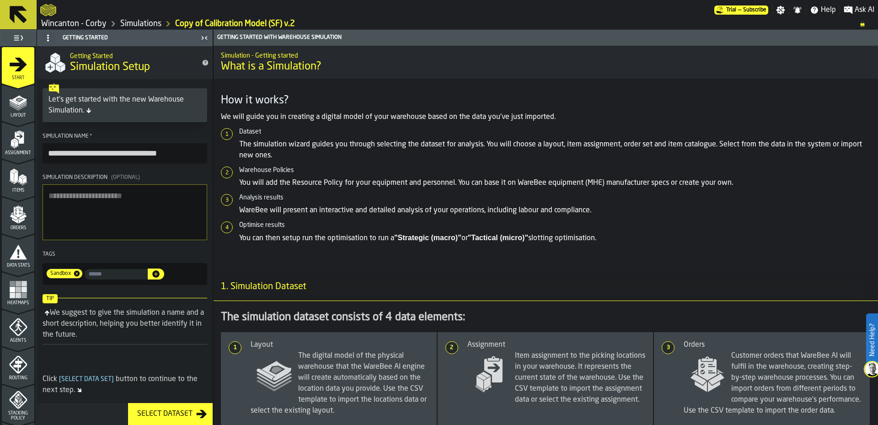
click at [152, 151] on input "**********" at bounding box center [125, 153] width 165 height 20
click at [167, 170] on section "**********" at bounding box center [125, 208] width 176 height 159
drag, startPoint x: 75, startPoint y: 153, endPoint x: 0, endPoint y: 163, distance: 75.7
click at [0, 163] on aside "**********" at bounding box center [106, 227] width 213 height 395
type input "**********"
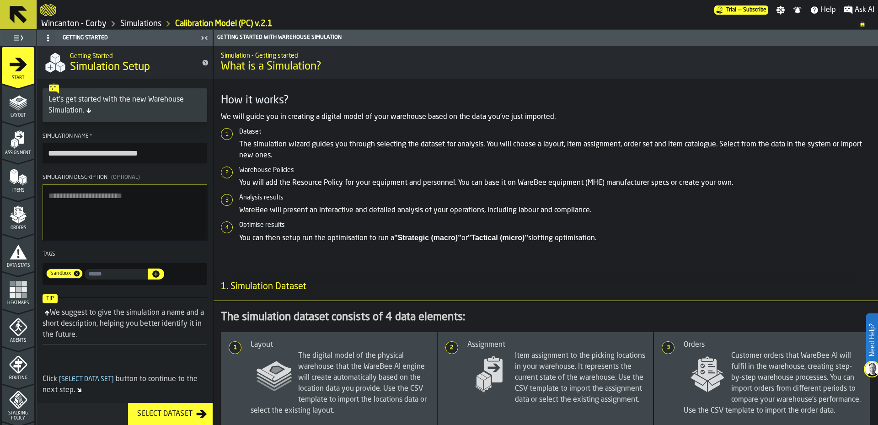
click at [148, 132] on section "**********" at bounding box center [125, 208] width 176 height 159
click at [16, 334] on icon "menu Agents" at bounding box center [18, 327] width 18 height 18
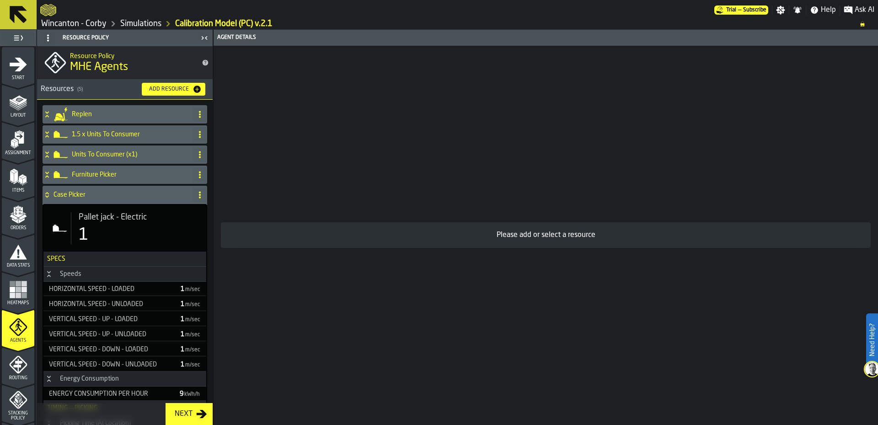
click at [151, 198] on div "Case Picker" at bounding box center [116, 195] width 146 height 18
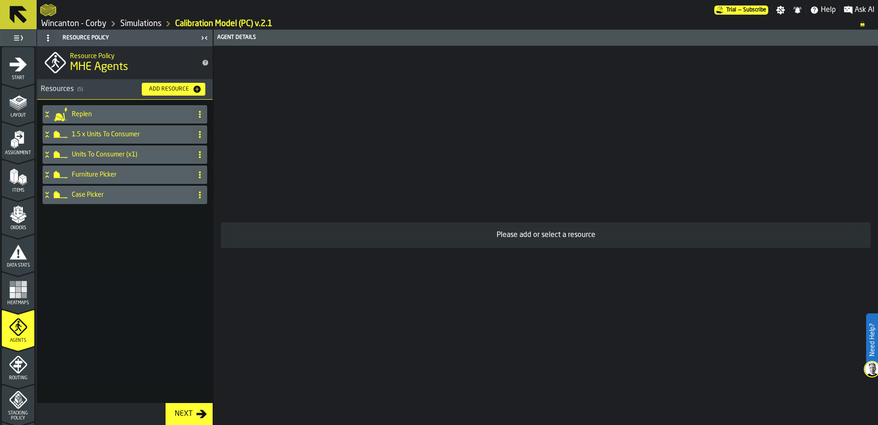
click at [151, 198] on div "Case Picker" at bounding box center [116, 195] width 146 height 18
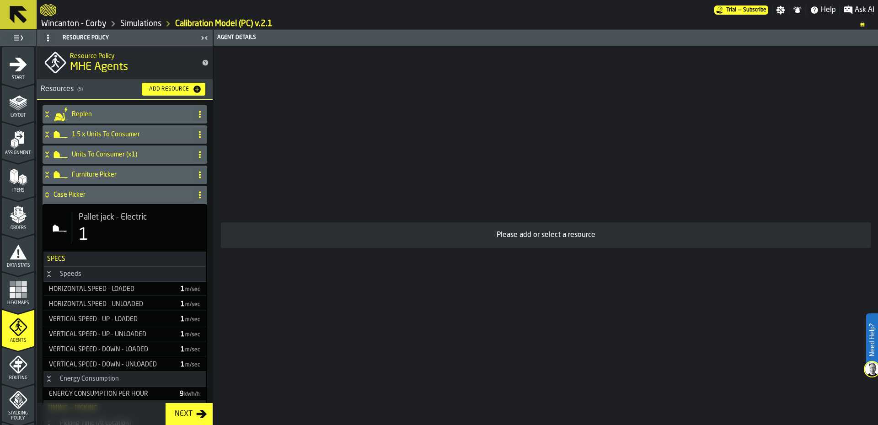
click at [137, 227] on div "1" at bounding box center [139, 235] width 120 height 18
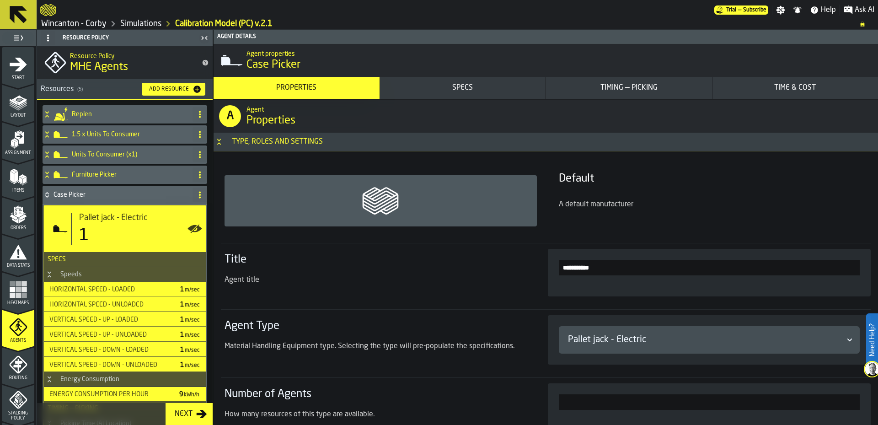
click at [652, 404] on input "*" at bounding box center [709, 402] width 301 height 16
type input "*"
click at [484, 384] on div "Number of Agents How many resources of this type are available." at bounding box center [375, 407] width 309 height 48
click at [625, 91] on div "Timing — Picking" at bounding box center [629, 87] width 159 height 11
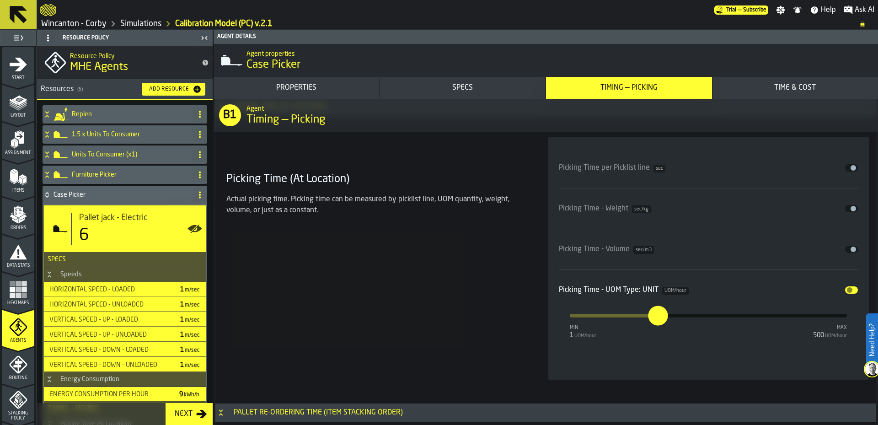
scroll to position [2497, 0]
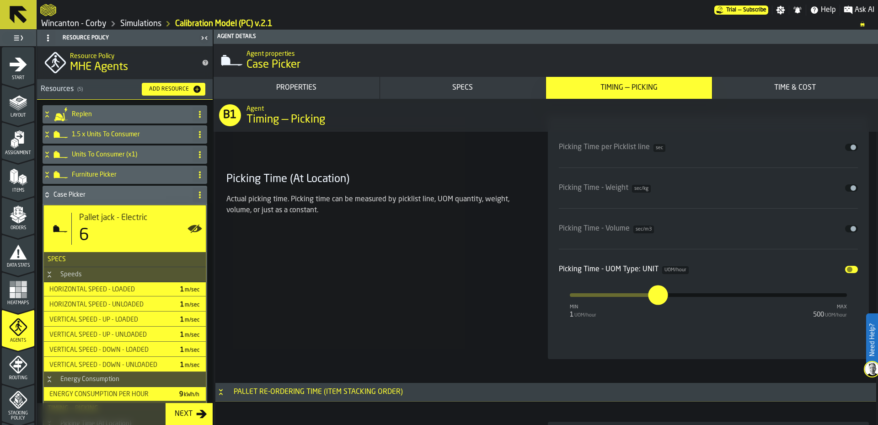
click at [658, 296] on input "***" at bounding box center [653, 295] width 10 height 20
type input "*"
type input "***"
click at [492, 302] on div "Picking Time (At Location) Actual picking time. Picking time can be measured by…" at bounding box center [376, 237] width 307 height 243
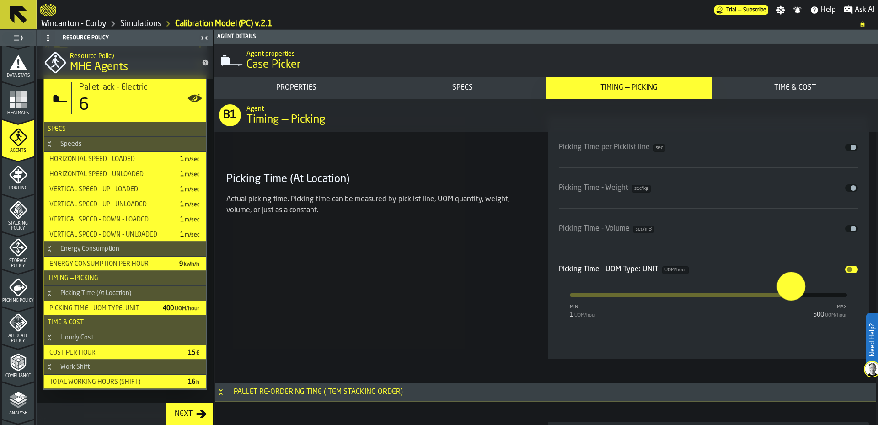
scroll to position [297, 0]
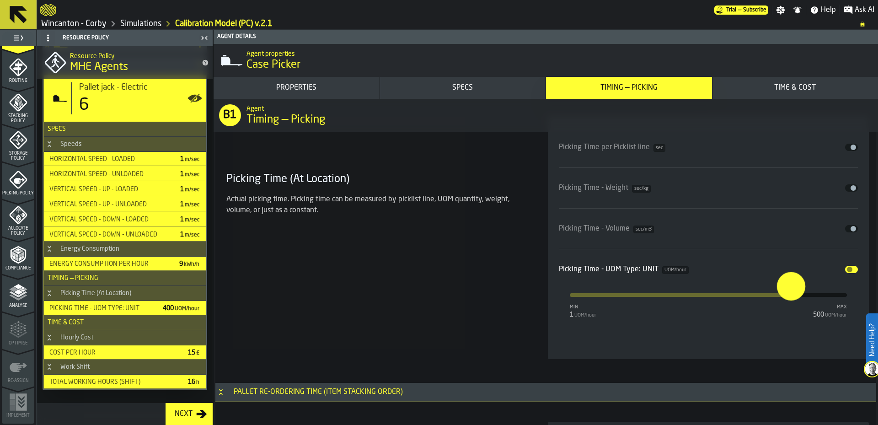
click at [14, 287] on polygon "menu Analyse" at bounding box center [18, 286] width 9 height 5
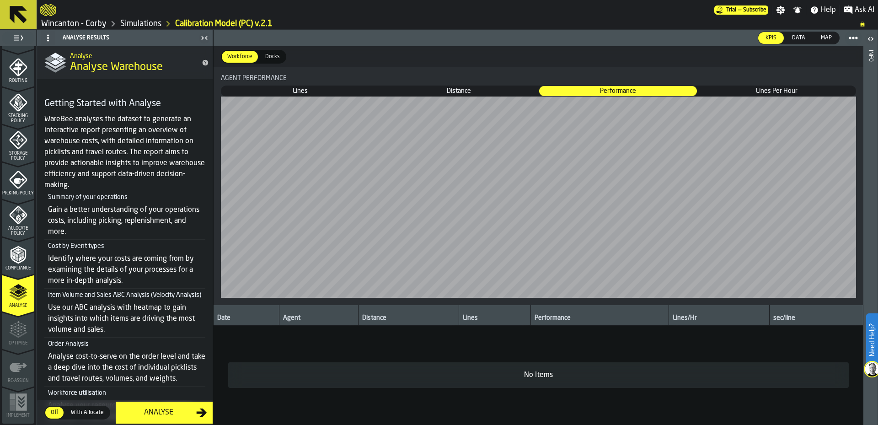
click at [158, 417] on div "Analyse" at bounding box center [158, 412] width 75 height 11
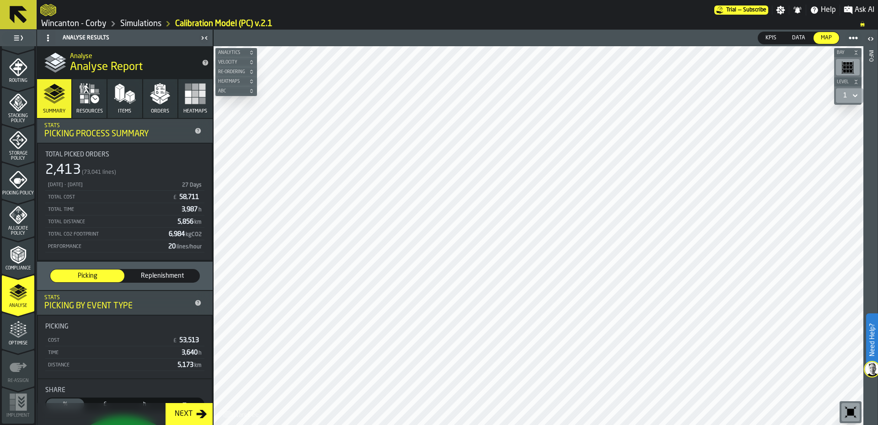
click at [89, 107] on button "Resources" at bounding box center [89, 98] width 34 height 39
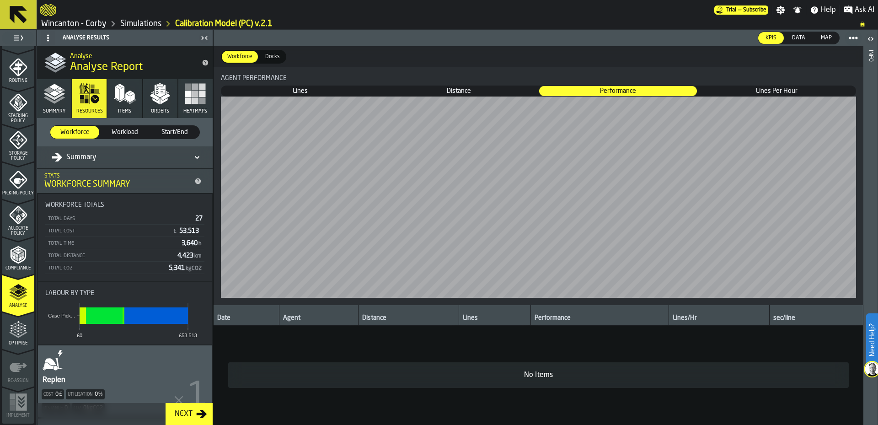
click at [107, 156] on div "Summary" at bounding box center [120, 157] width 137 height 11
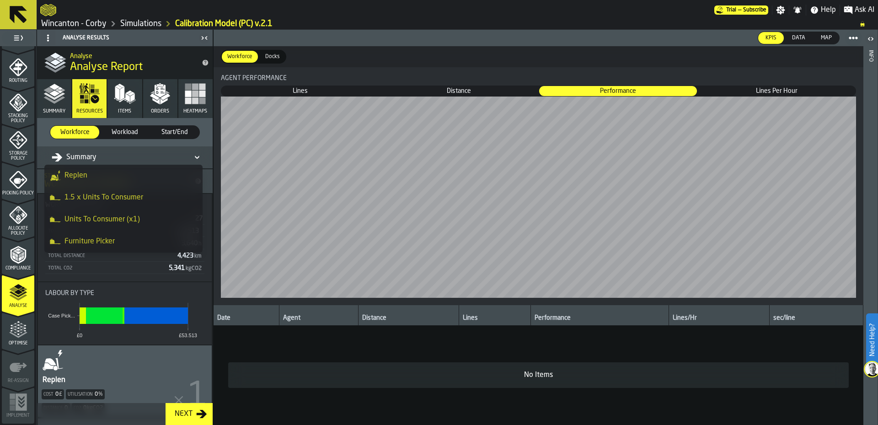
scroll to position [44, 0]
click at [122, 238] on div "Case Picker" at bounding box center [123, 241] width 147 height 11
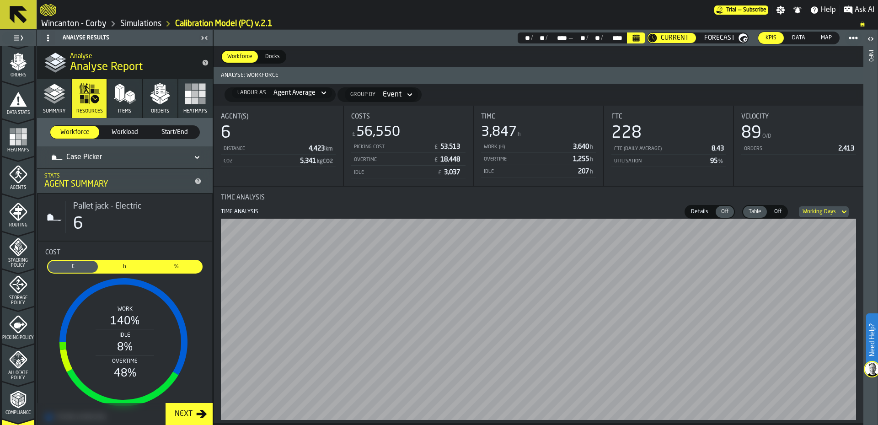
scroll to position [145, 0]
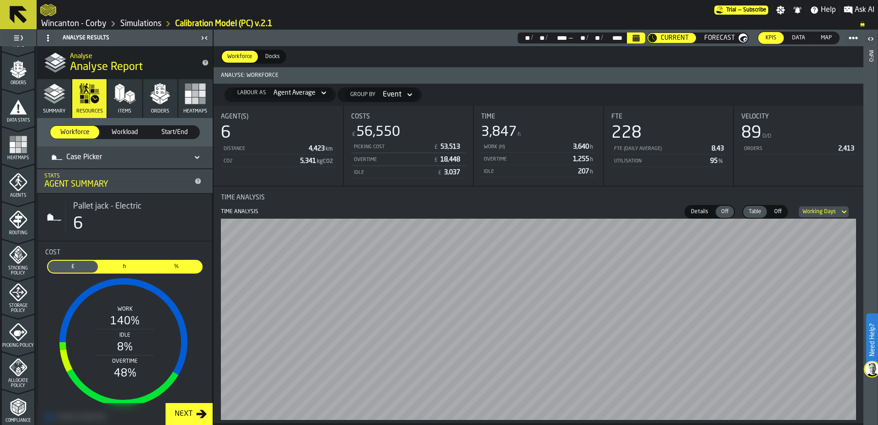
click at [13, 179] on icon "menu Agents" at bounding box center [18, 182] width 18 height 18
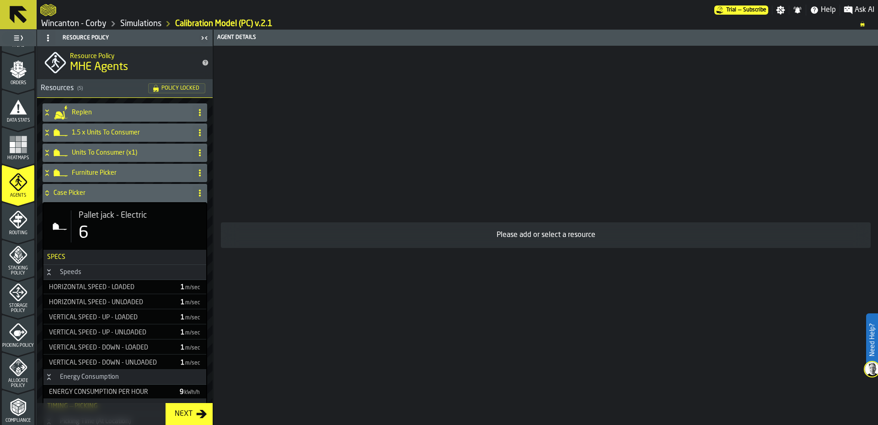
click at [107, 193] on h4 "Case Picker" at bounding box center [120, 192] width 135 height 7
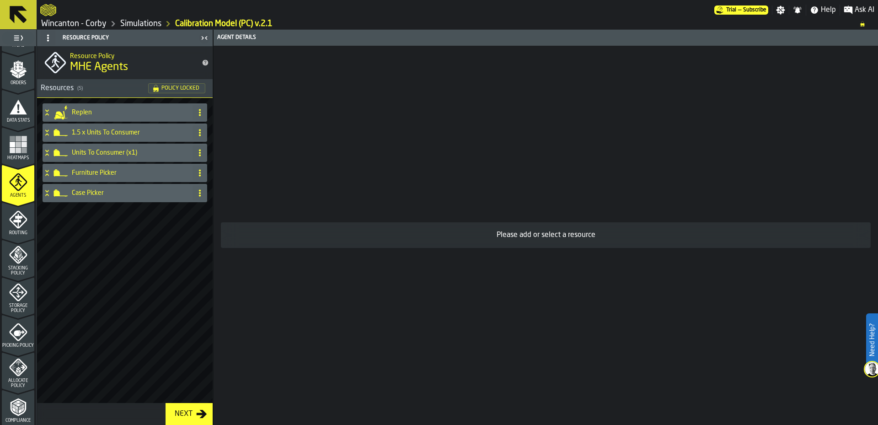
click at [107, 193] on h4 "Case Picker" at bounding box center [130, 192] width 117 height 7
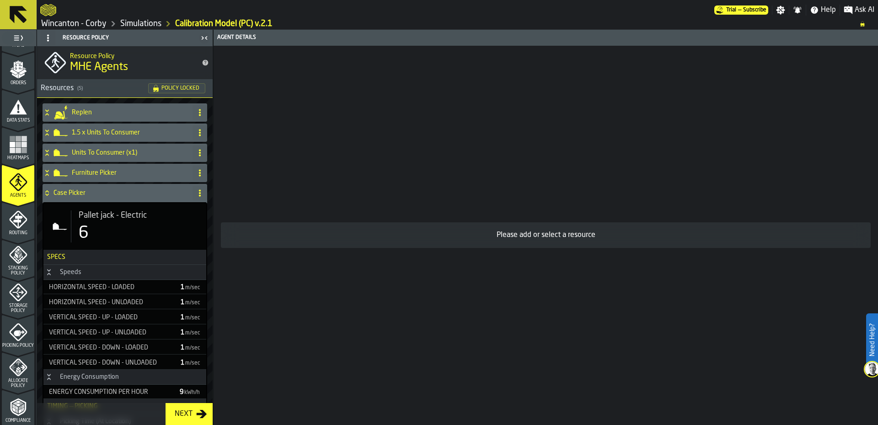
click at [131, 223] on div "Pallet jack - Electric 6" at bounding box center [135, 226] width 128 height 32
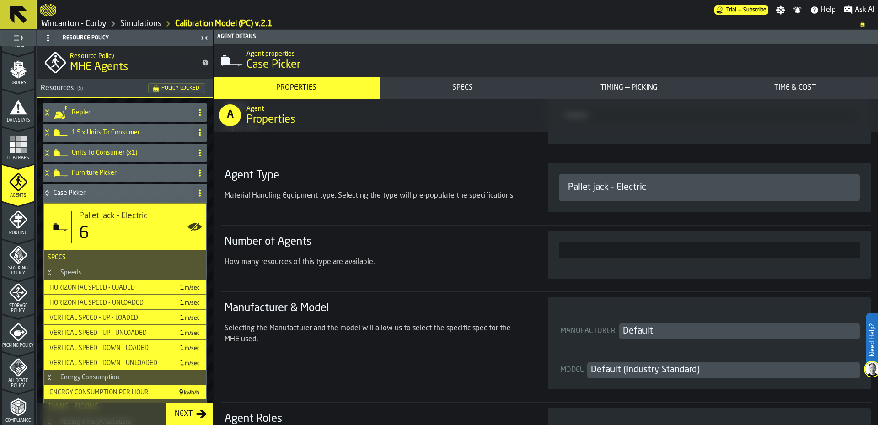
click at [660, 91] on div "Timing — Picking" at bounding box center [629, 87] width 159 height 11
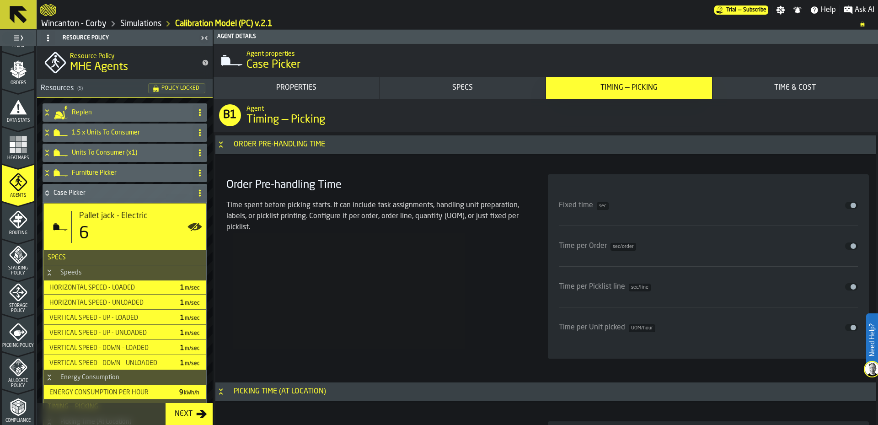
click at [768, 89] on div "Time & Cost" at bounding box center [795, 87] width 159 height 11
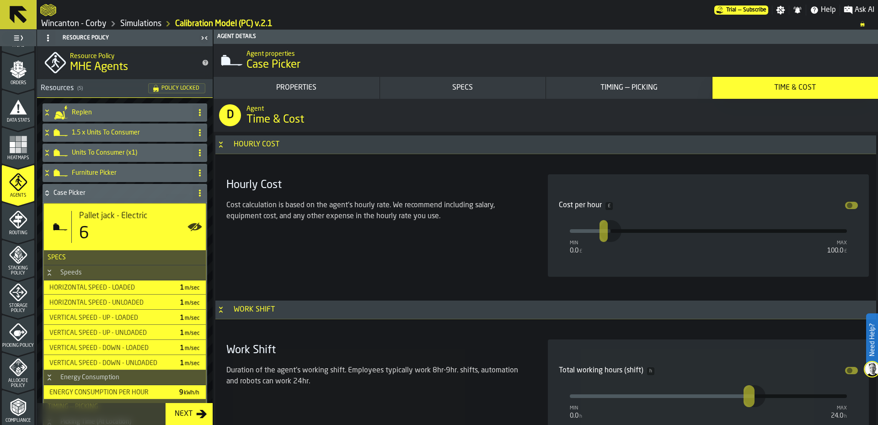
scroll to position [3451, 0]
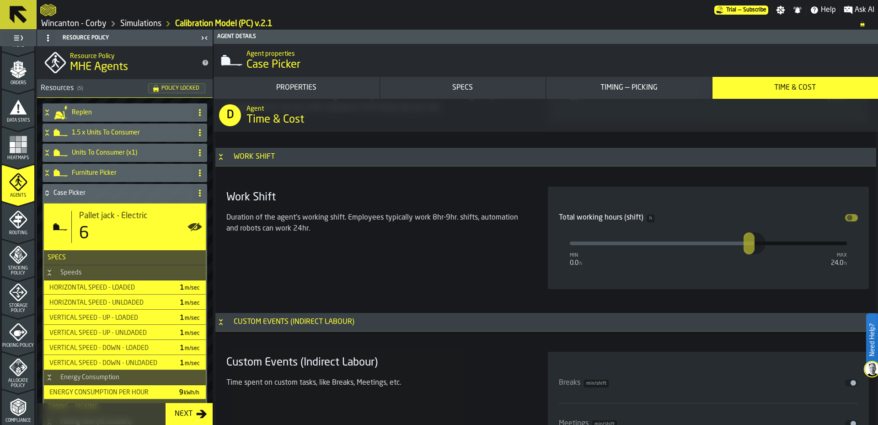
click at [146, 22] on link "Simulations" at bounding box center [140, 24] width 41 height 10
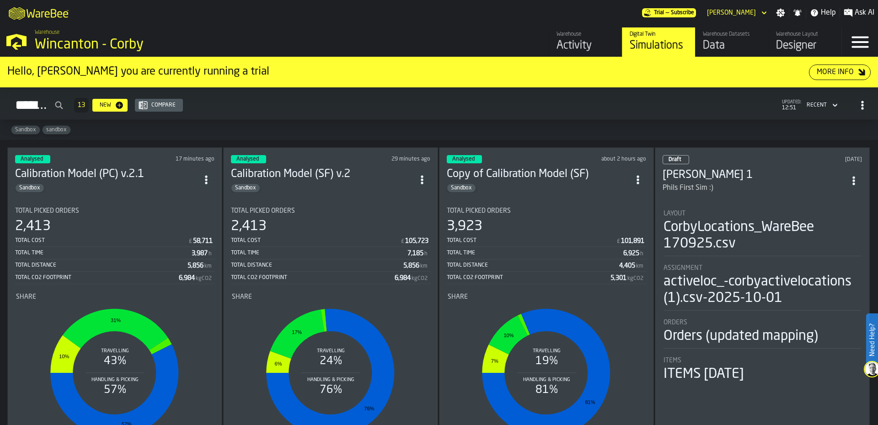
click at [210, 181] on icon "ItemListCard-DashboardItemContainer" at bounding box center [206, 179] width 9 height 9
click at [190, 241] on div "Duplicate" at bounding box center [188, 240] width 48 height 11
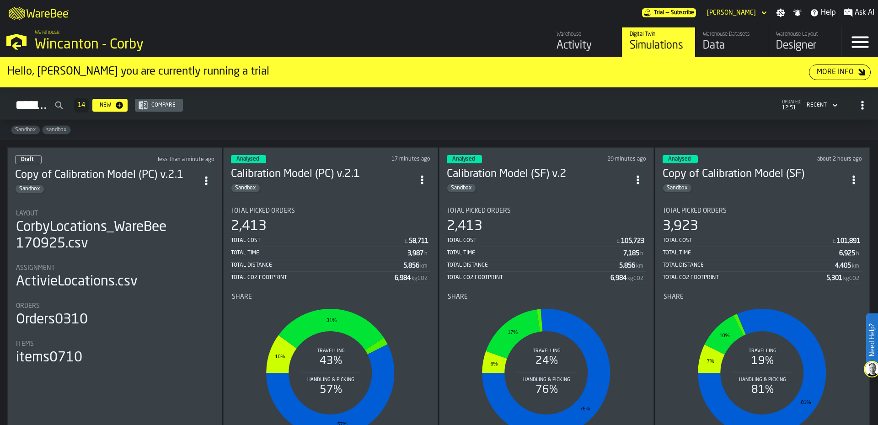
click at [151, 197] on div "Draft less than a minute ago Copy of Calibration Model (PC) v.2.1 Sandbox Layou…" at bounding box center [114, 304] width 215 height 315
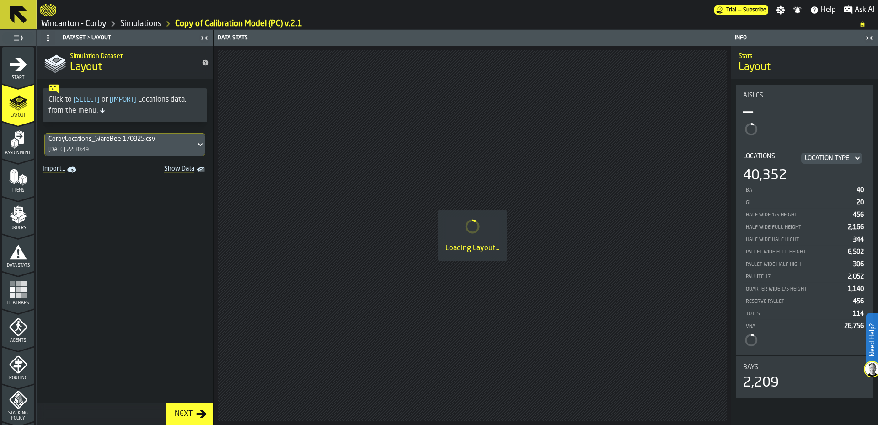
click at [18, 69] on icon "menu Start" at bounding box center [18, 65] width 17 height 14
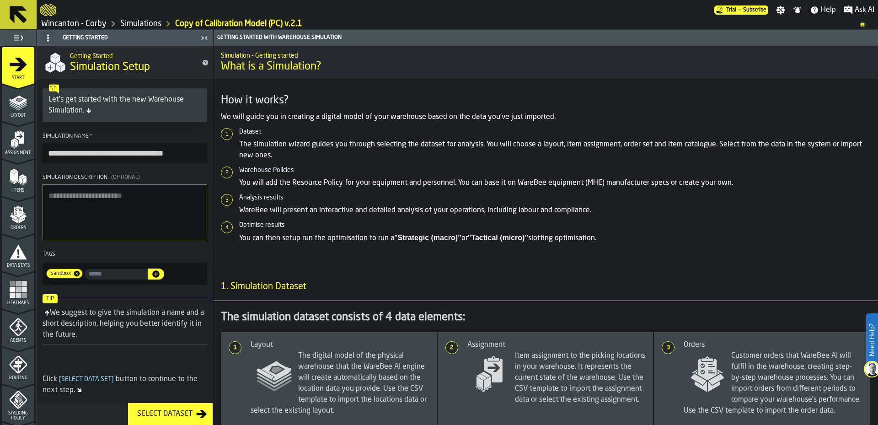
drag, startPoint x: 76, startPoint y: 155, endPoint x: 11, endPoint y: 160, distance: 65.1
click at [13, 159] on aside "**********" at bounding box center [106, 227] width 213 height 395
click at [149, 152] on input "**********" at bounding box center [125, 153] width 165 height 20
type input "**********"
click at [173, 173] on section "**********" at bounding box center [125, 208] width 176 height 159
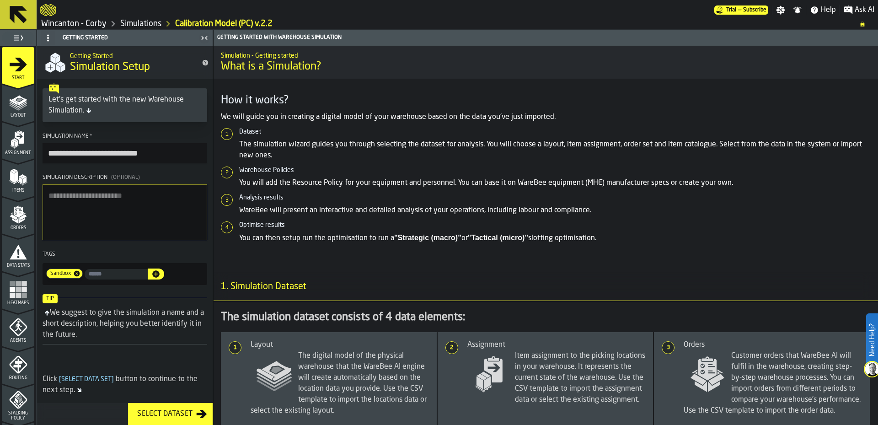
click at [20, 331] on icon "menu Agents" at bounding box center [19, 327] width 6 height 8
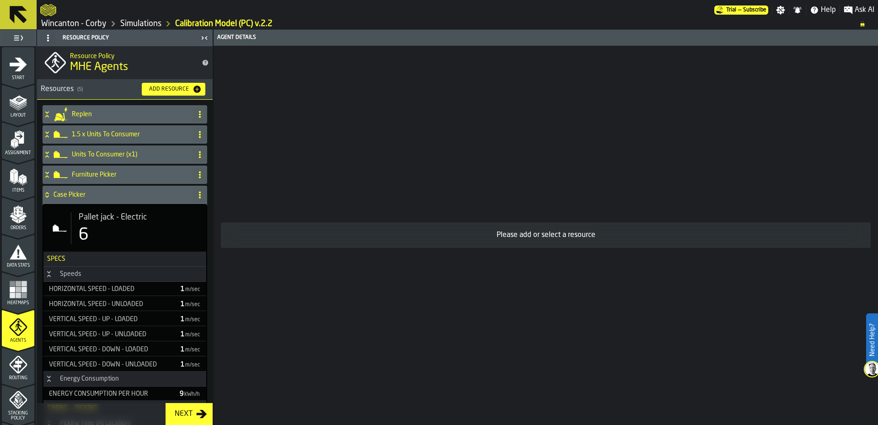
click at [121, 222] on div "Pallet jack - Electric 6" at bounding box center [135, 228] width 128 height 32
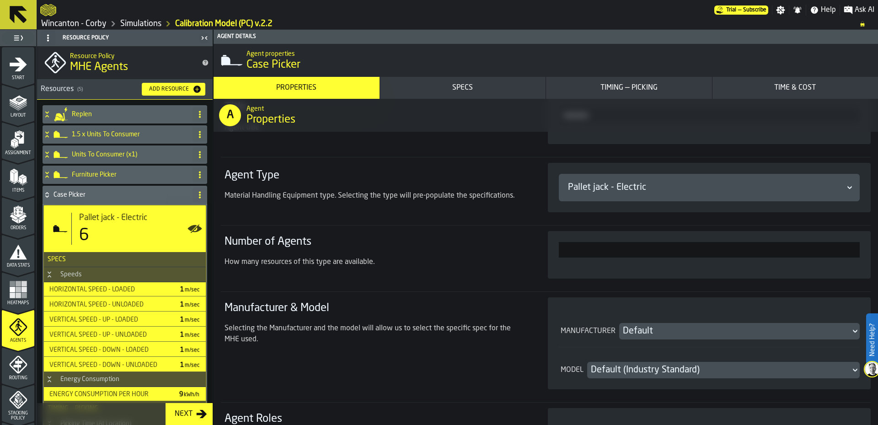
click at [766, 95] on button "Time & Cost" at bounding box center [795, 88] width 166 height 22
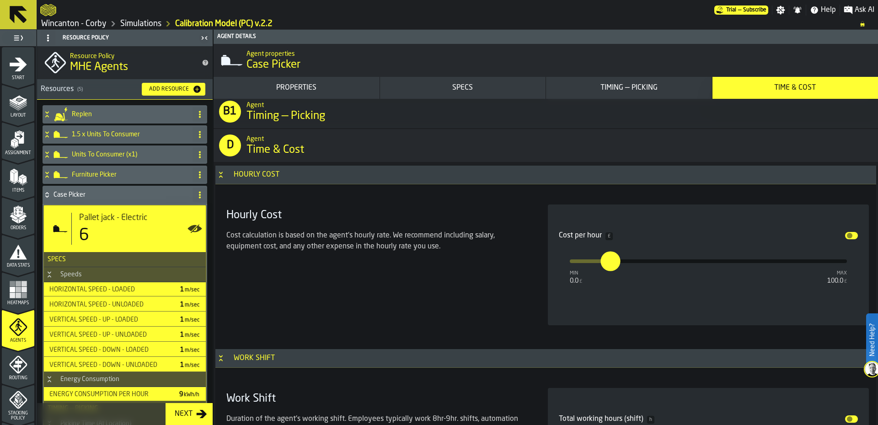
click at [756, 289] on div "Cost per hour £ Disable min 0.0 £ max 100.0 £ ****" at bounding box center [709, 264] width 300 height 99
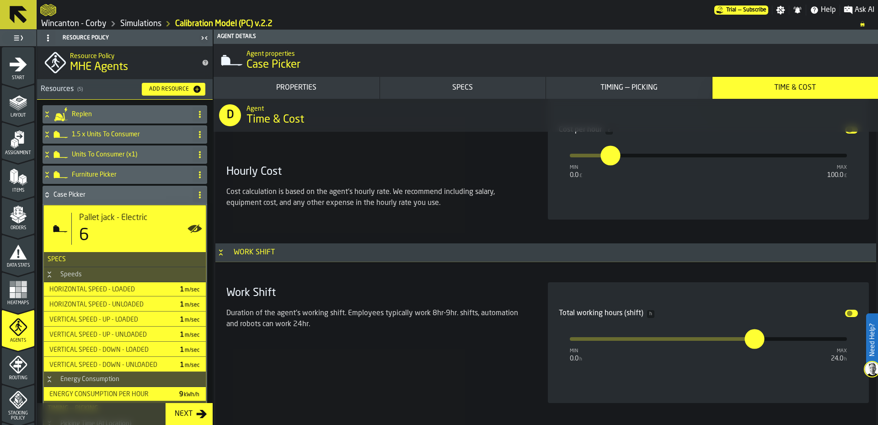
scroll to position [3567, 0]
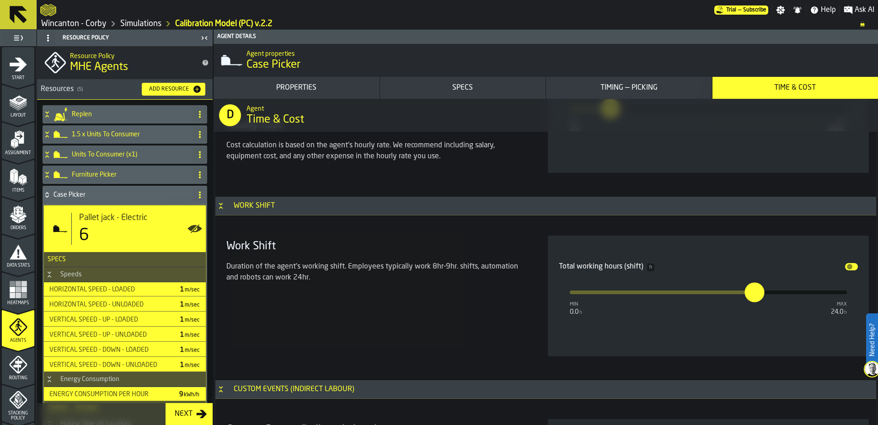
click at [752, 294] on input "**" at bounding box center [749, 293] width 10 height 20
type input "*"
type input "**"
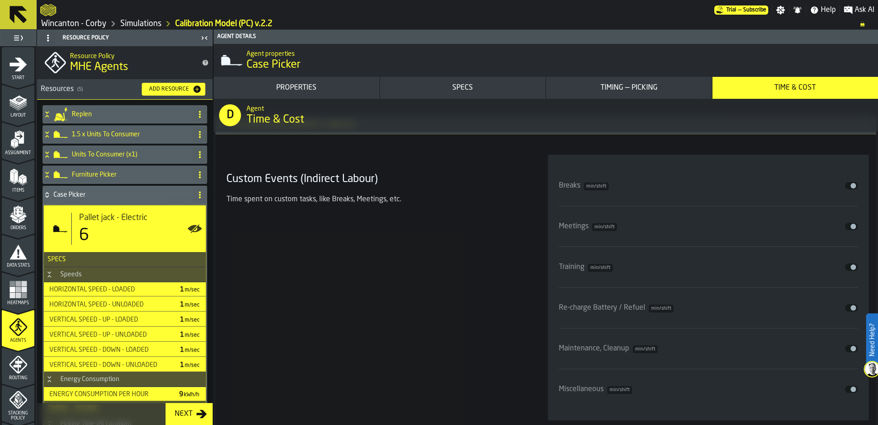
scroll to position [3872, 0]
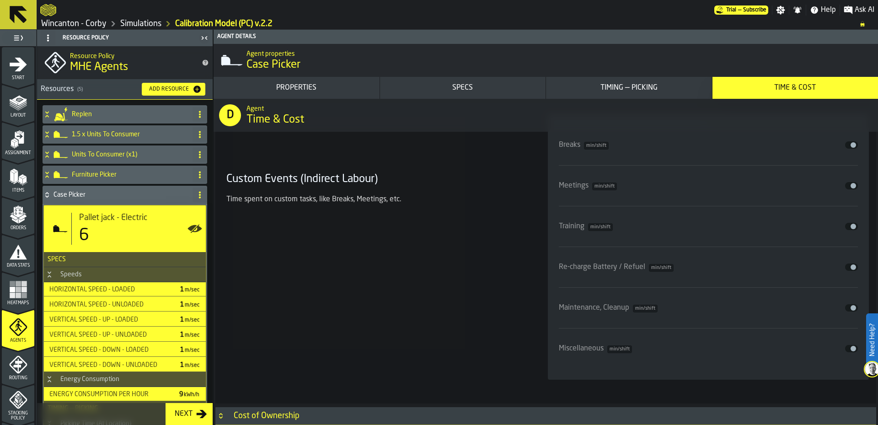
click at [851, 148] on span "input-slider-Breaks" at bounding box center [853, 144] width 5 height 5
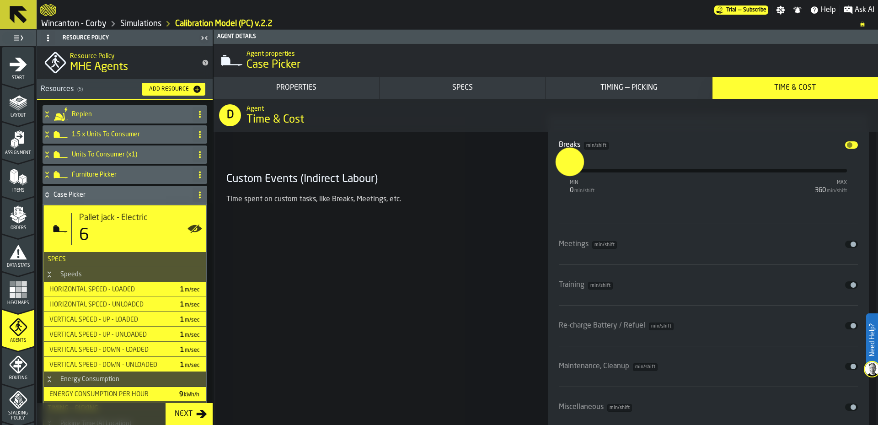
click at [569, 174] on input "*" at bounding box center [562, 162] width 14 height 28
type input "*"
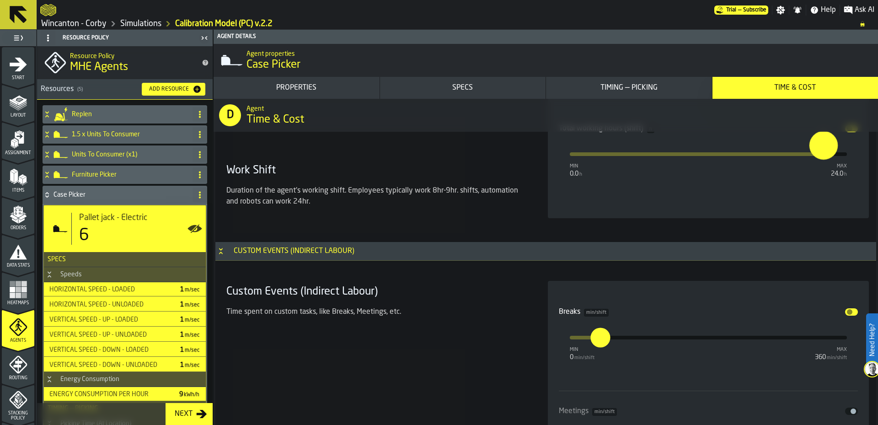
scroll to position [3720, 0]
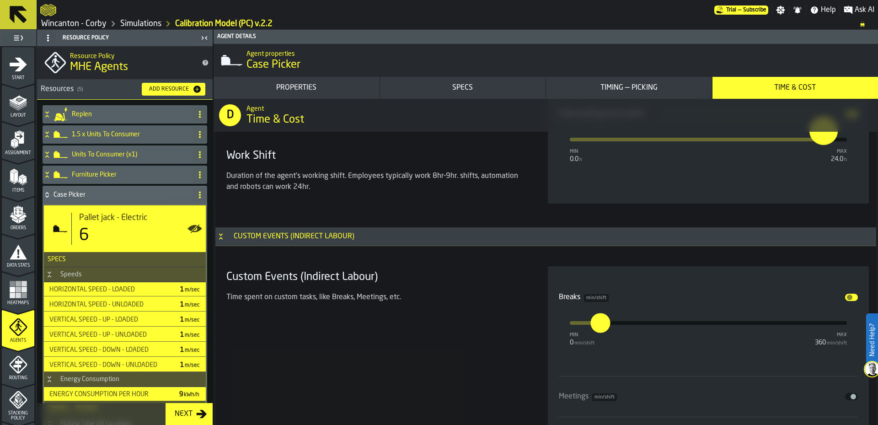
type input "**"
click at [824, 137] on input "**" at bounding box center [816, 131] width 14 height 28
type input "*"
type input "**"
click at [422, 347] on div "Custom Events (Indirect Labour) Time spent on custom tasks, like Breaks, Meetin…" at bounding box center [376, 428] width 307 height 324
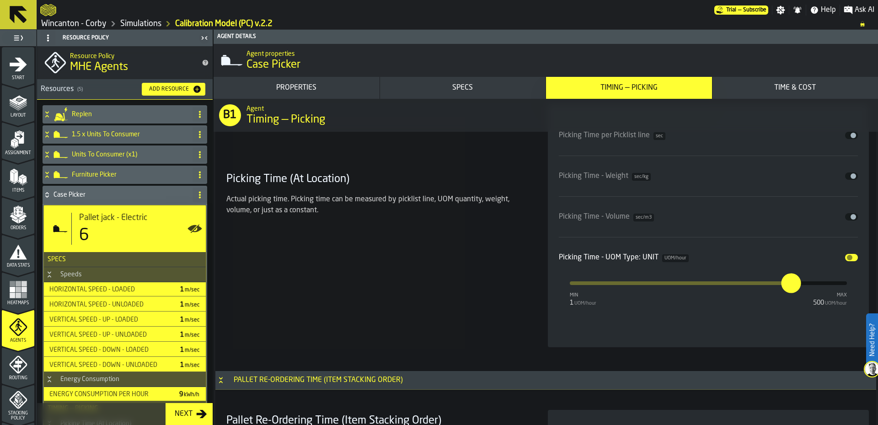
scroll to position [2500, 0]
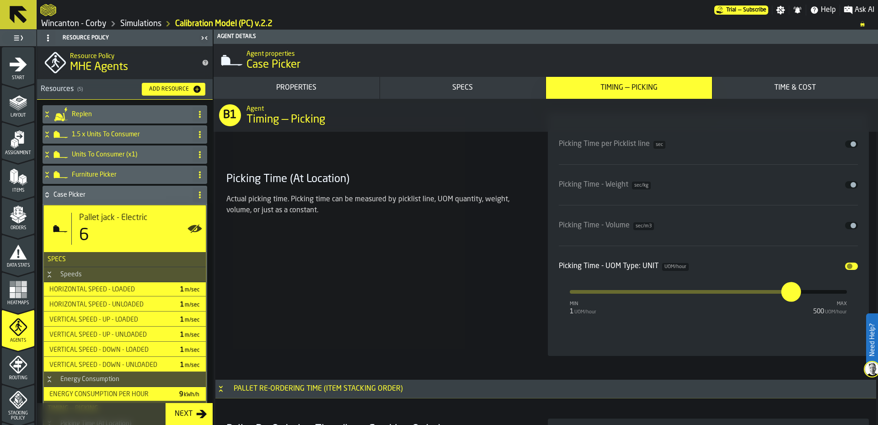
click at [792, 293] on input "***" at bounding box center [786, 292] width 10 height 20
type input "***"
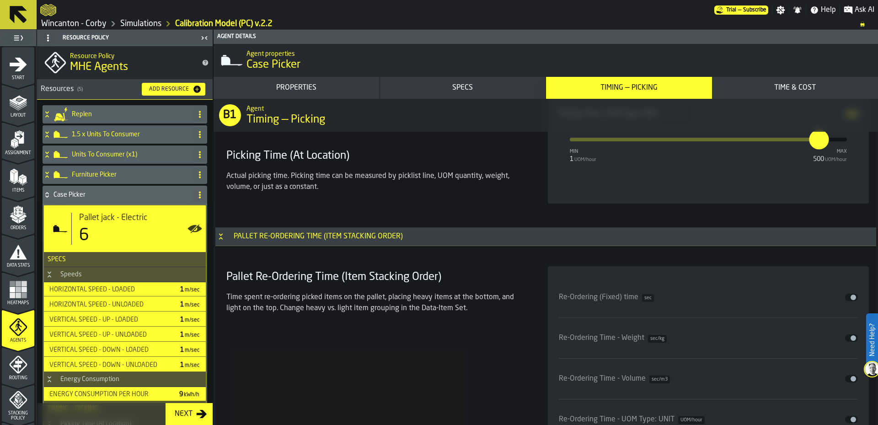
drag, startPoint x: 447, startPoint y: 321, endPoint x: 444, endPoint y: 303, distance: 18.6
click at [445, 319] on div "Time spent re-ordering picked items on the pallet, placing heavy items at the b…" at bounding box center [376, 306] width 300 height 29
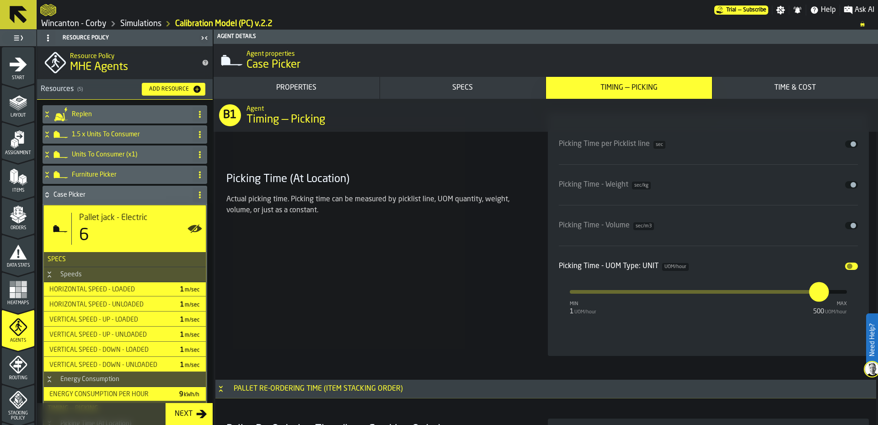
click at [464, 293] on div "Picking Time (At Location) Actual picking time. Picking time can be measured by…" at bounding box center [376, 234] width 307 height 243
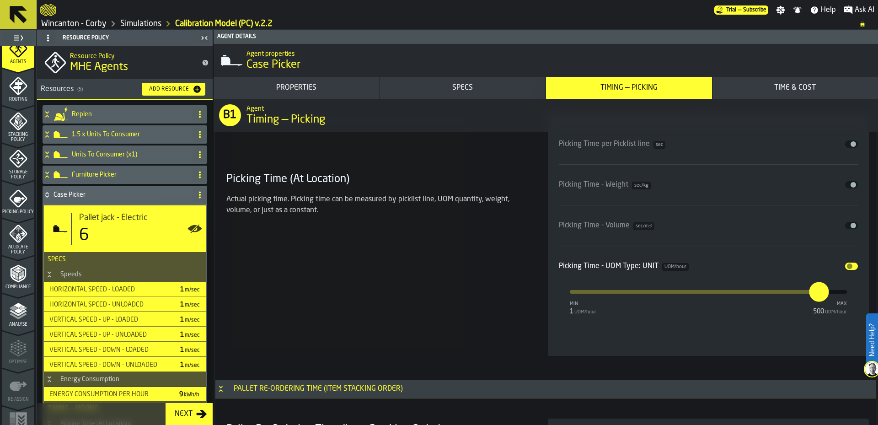
scroll to position [297, 0]
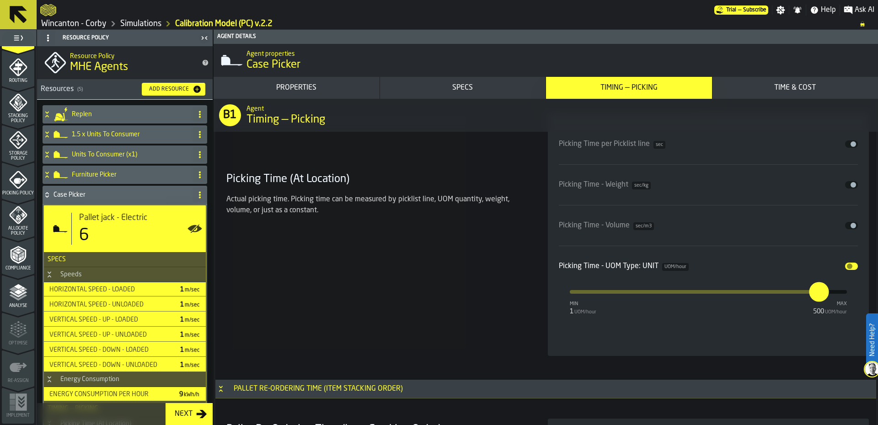
click at [16, 300] on icon "menu Analyse" at bounding box center [18, 292] width 18 height 18
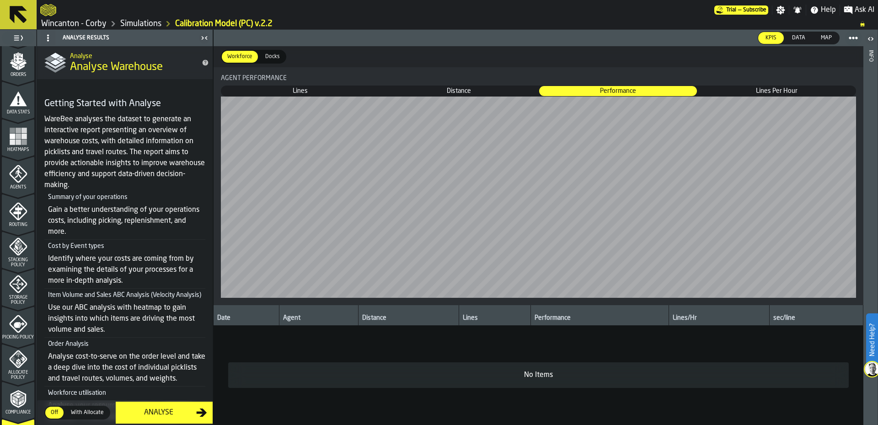
scroll to position [145, 0]
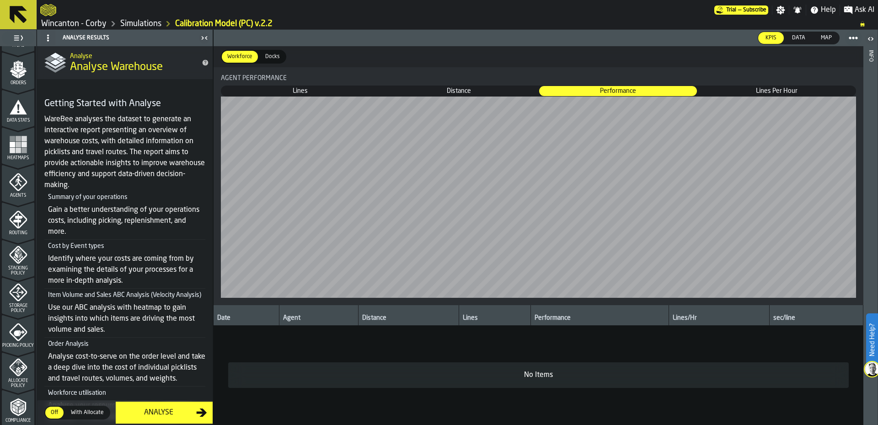
click at [144, 412] on div "Analyse" at bounding box center [158, 412] width 75 height 11
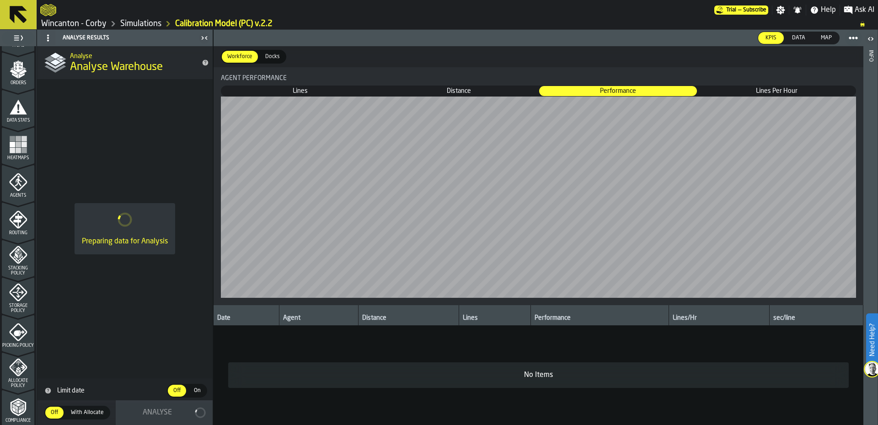
click at [136, 26] on link "Simulations" at bounding box center [140, 24] width 41 height 10
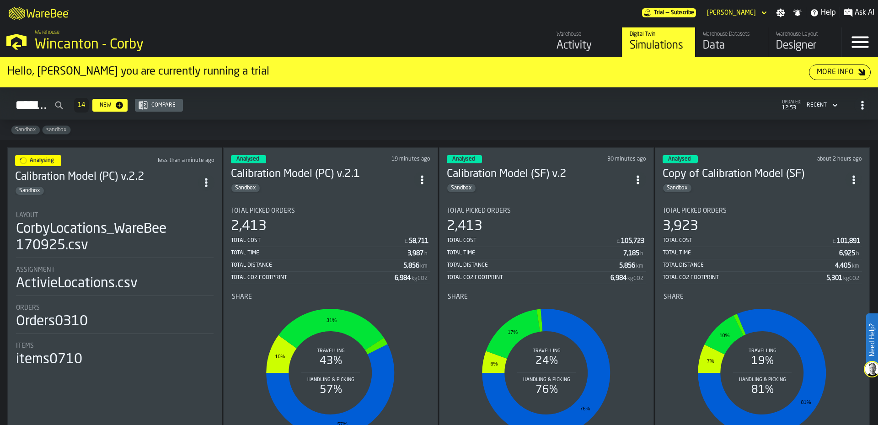
click at [205, 178] on icon "ItemListCard-DashboardItemContainer" at bounding box center [206, 182] width 9 height 9
click at [187, 248] on div "Duplicate" at bounding box center [188, 243] width 48 height 11
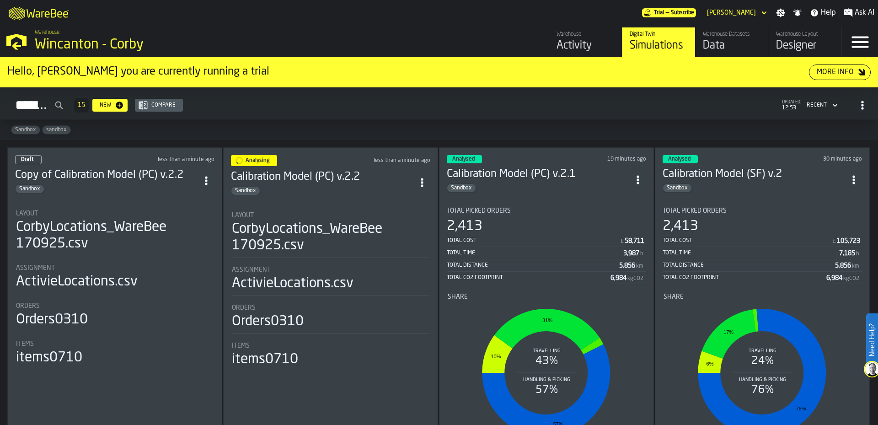
click at [177, 211] on div "Layout" at bounding box center [115, 213] width 198 height 7
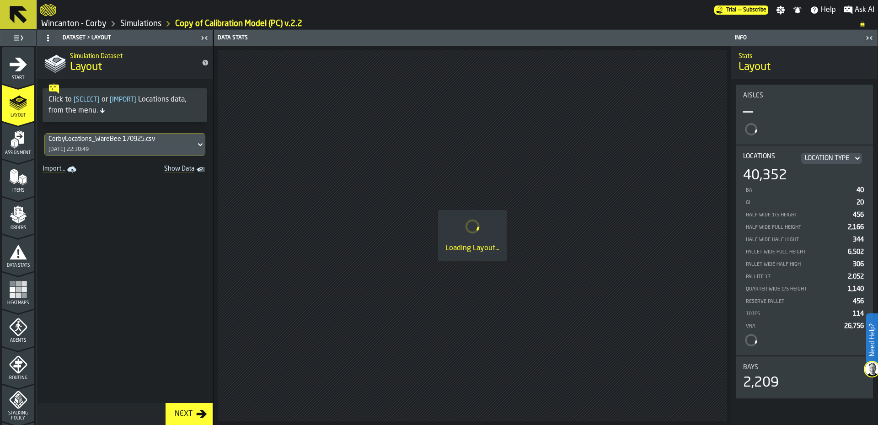
click at [16, 70] on icon "menu Start" at bounding box center [18, 65] width 17 height 14
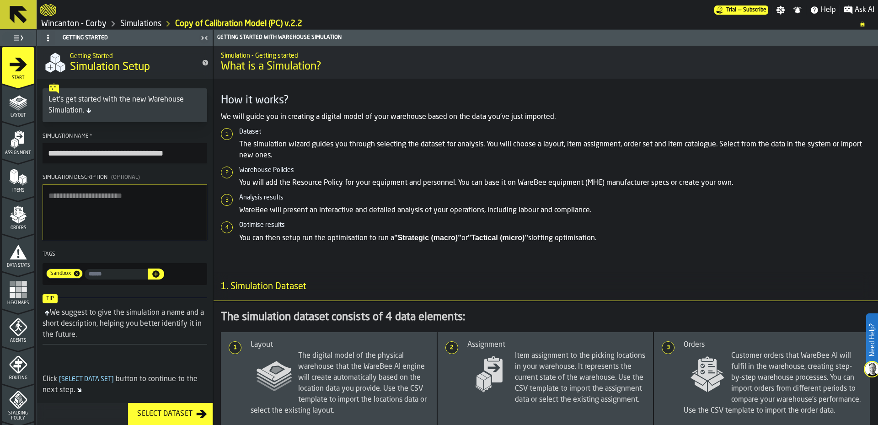
click at [175, 153] on input "**********" at bounding box center [125, 153] width 165 height 20
drag, startPoint x: 77, startPoint y: 155, endPoint x: 30, endPoint y: 159, distance: 46.8
click at [30, 159] on aside "**********" at bounding box center [106, 227] width 213 height 395
type input "**********"
click at [170, 170] on section "**********" at bounding box center [125, 208] width 176 height 159
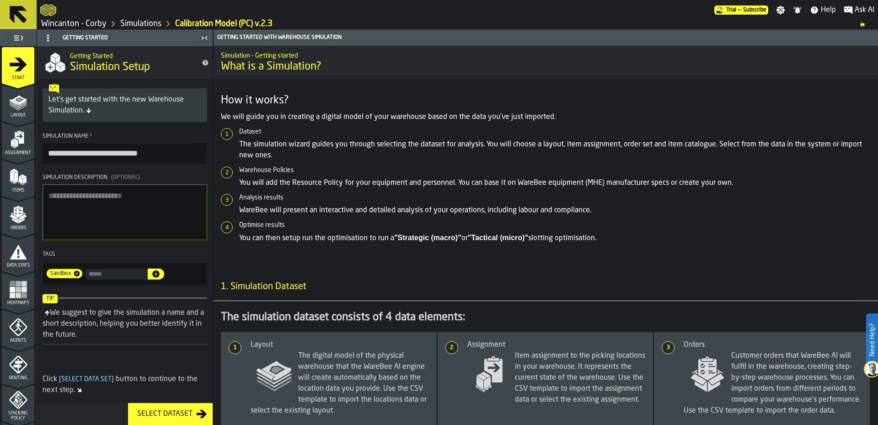
click at [21, 335] on icon "menu Agents" at bounding box center [18, 327] width 18 height 18
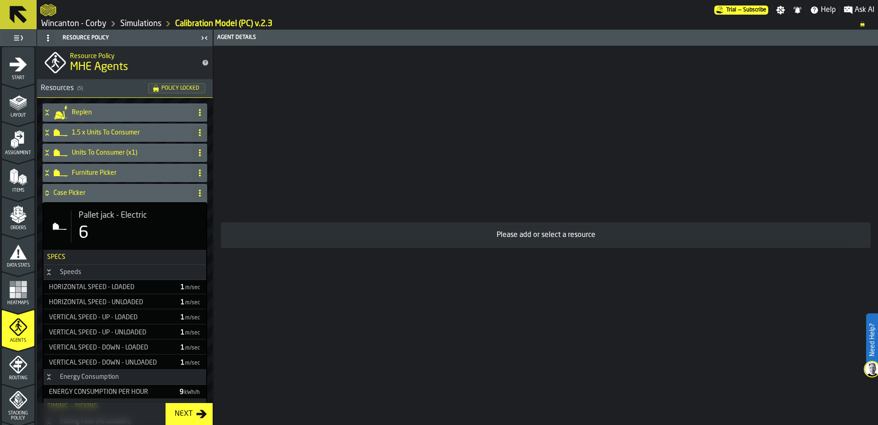
click at [152, 234] on div "6" at bounding box center [139, 233] width 120 height 18
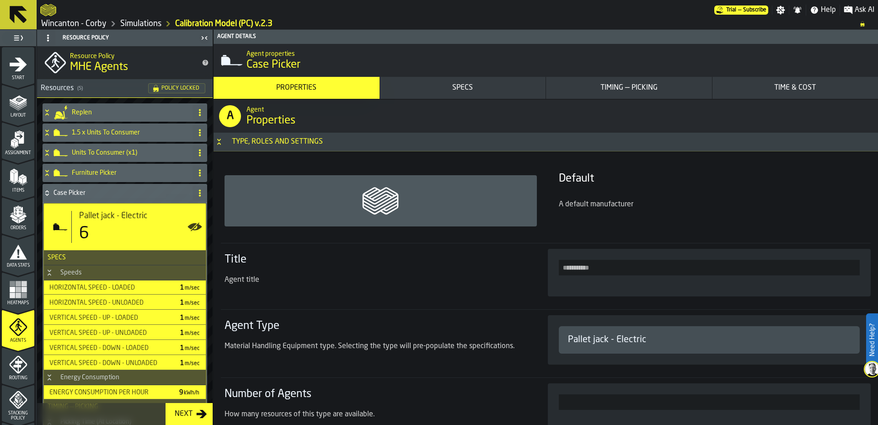
click at [800, 89] on div "Time & Cost" at bounding box center [795, 87] width 159 height 11
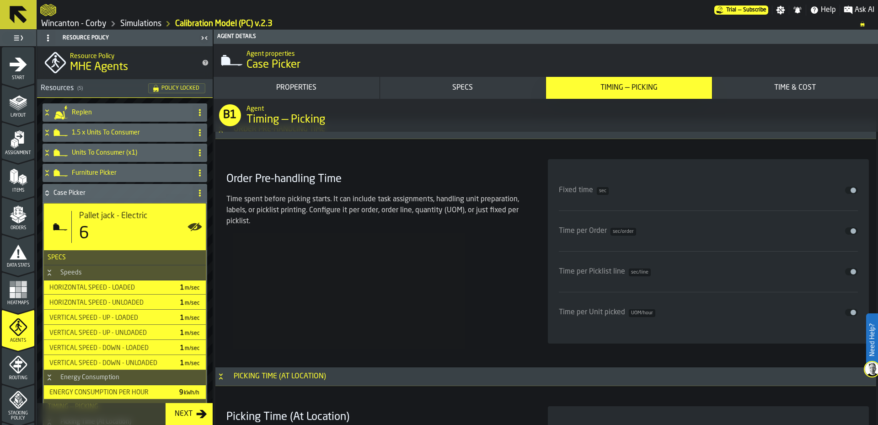
scroll to position [2384, 0]
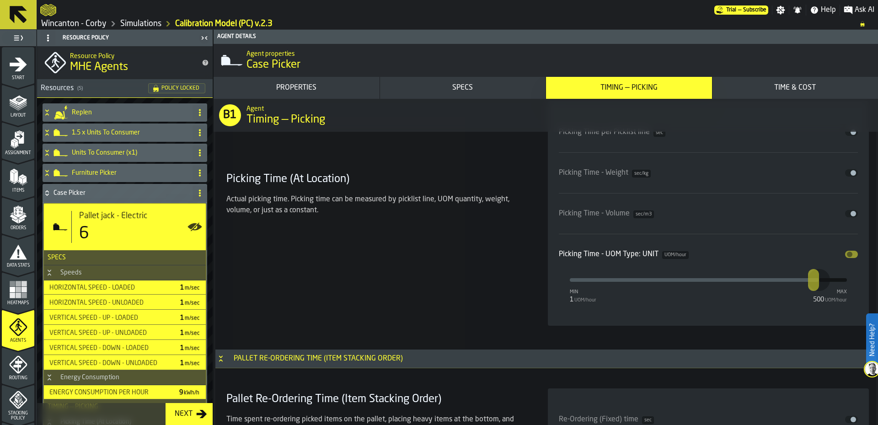
click at [321, 309] on div "Picking Time (At Location) Actual picking time. Picking time can be measured by…" at bounding box center [376, 213] width 307 height 225
click at [401, 299] on div "Picking Time (At Location) Actual picking time. Picking time can be measured by…" at bounding box center [376, 213] width 307 height 225
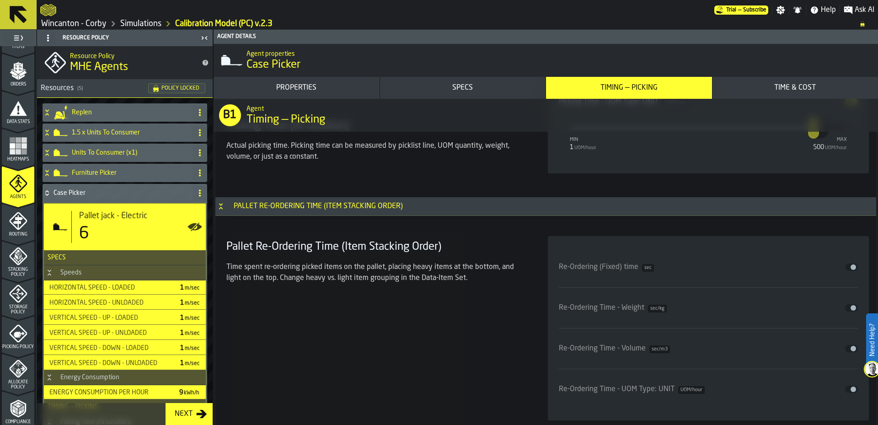
scroll to position [297, 0]
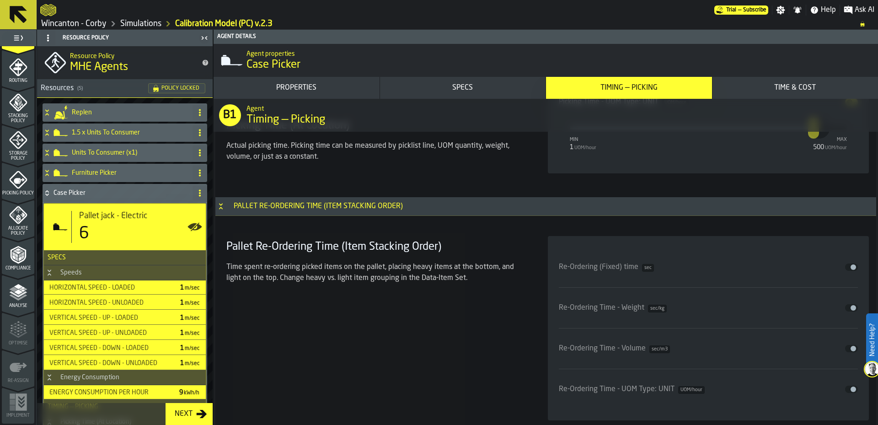
click at [22, 297] on icon "menu Analyse" at bounding box center [18, 292] width 18 height 18
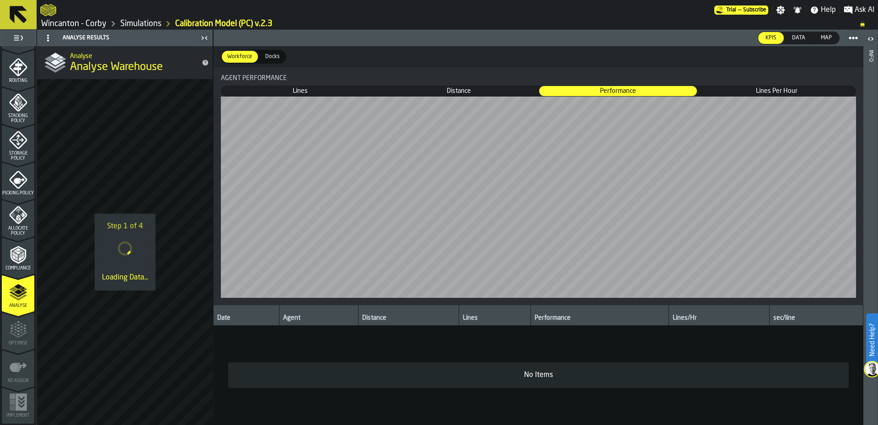
click at [148, 26] on link "Simulations" at bounding box center [140, 24] width 41 height 10
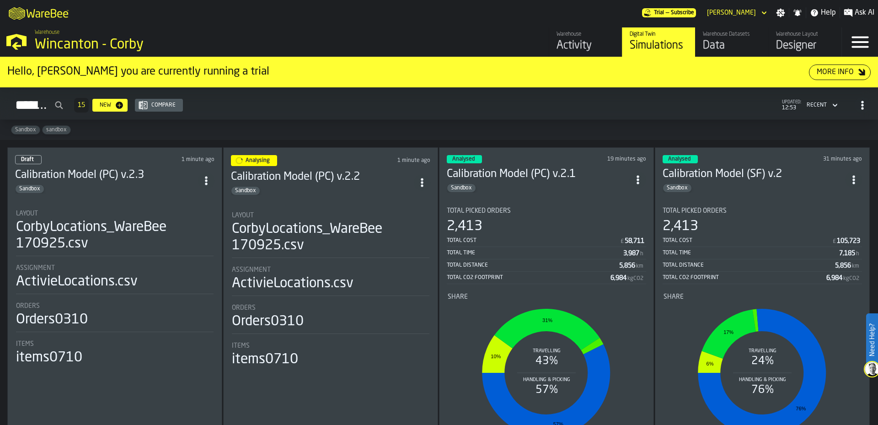
click at [635, 177] on icon "ItemListCard-DashboardItemContainer" at bounding box center [637, 179] width 9 height 9
click at [166, 188] on div "Sandbox" at bounding box center [106, 188] width 183 height 9
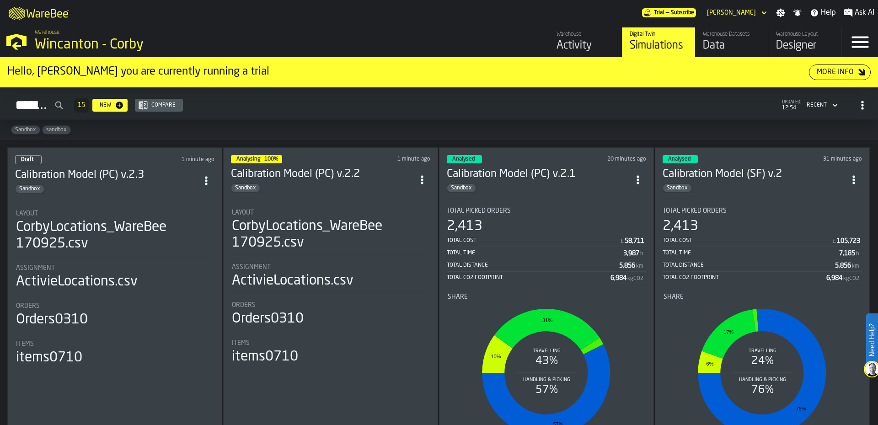
click at [204, 177] on icon "ItemListCard-DashboardItemContainer" at bounding box center [206, 180] width 9 height 9
click at [177, 238] on div "Duplicate" at bounding box center [188, 241] width 48 height 11
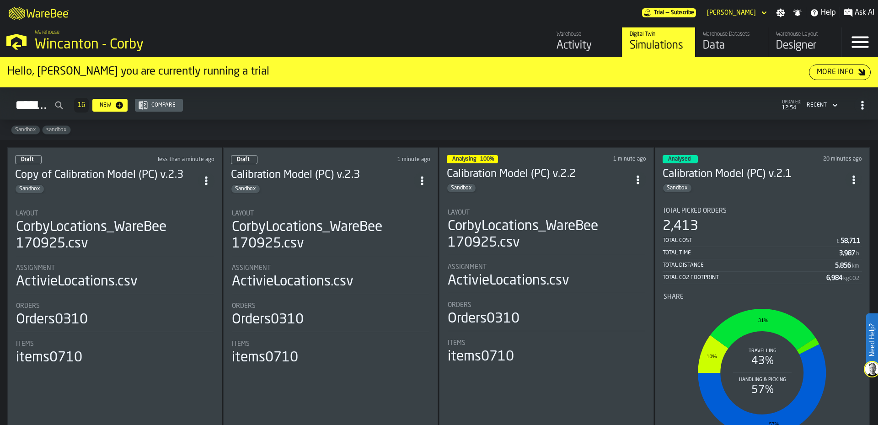
click at [113, 201] on section "Layout CorbyLocations_WareBee 170925.csv Assignment ActivieLocations.csv Orders…" at bounding box center [114, 284] width 199 height 167
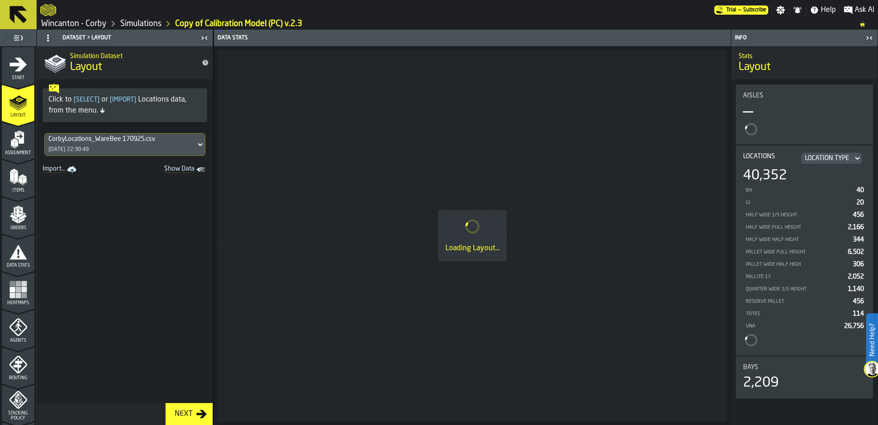
click at [18, 75] on div "Start" at bounding box center [18, 67] width 32 height 25
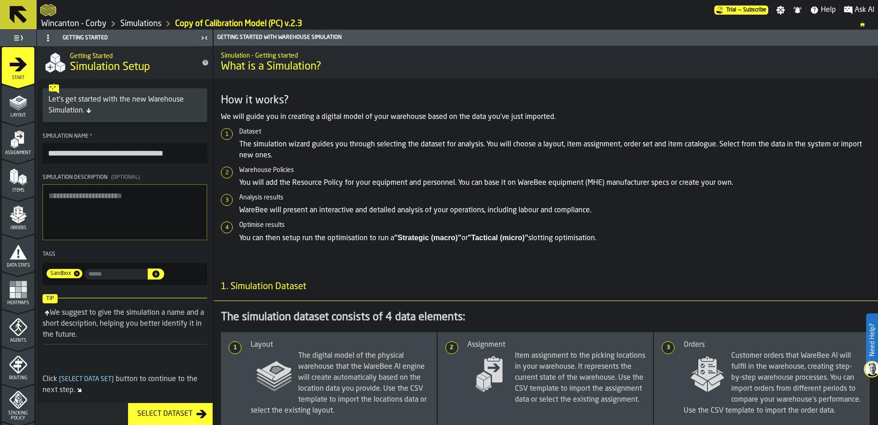
click at [192, 154] on input "**********" at bounding box center [125, 153] width 165 height 20
drag, startPoint x: 75, startPoint y: 152, endPoint x: 28, endPoint y: 153, distance: 47.6
click at [28, 153] on aside "**********" at bounding box center [106, 227] width 213 height 395
type input "**********"
click at [170, 172] on section "**********" at bounding box center [125, 208] width 176 height 159
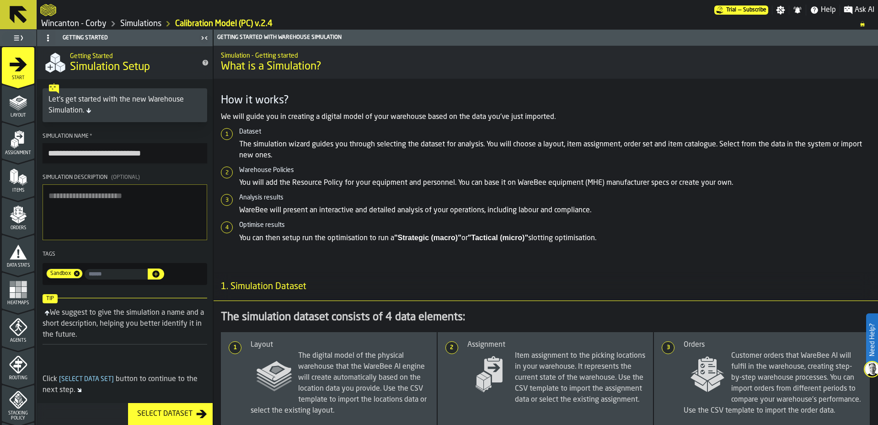
click at [10, 342] on span "Agents" at bounding box center [18, 340] width 32 height 5
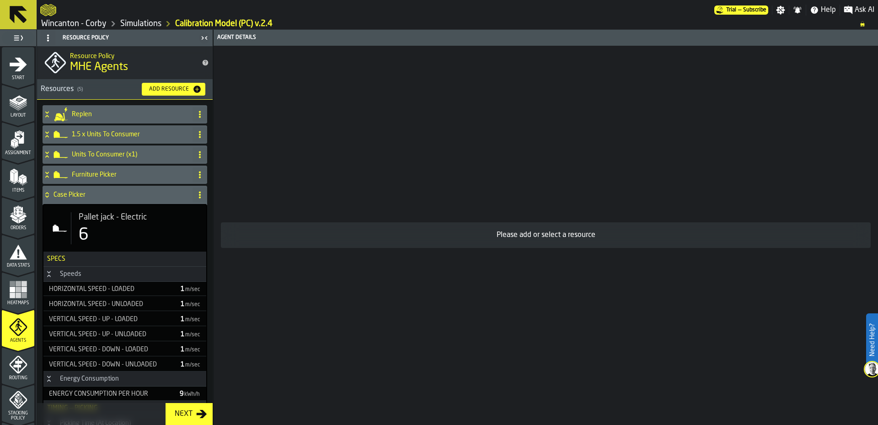
drag, startPoint x: 130, startPoint y: 233, endPoint x: 166, endPoint y: 233, distance: 35.2
click at [131, 233] on div "6" at bounding box center [139, 235] width 120 height 18
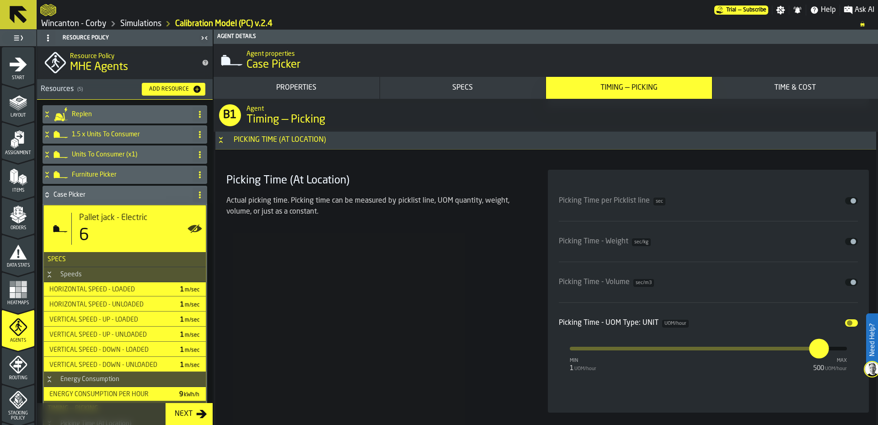
scroll to position [2591, 0]
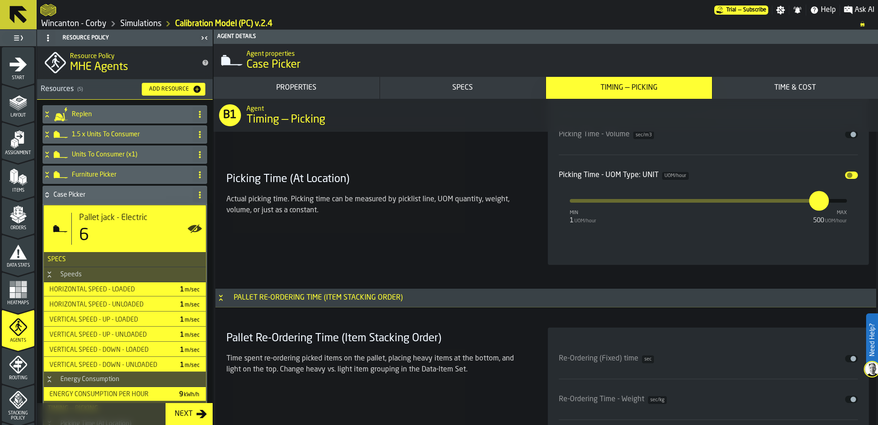
click at [819, 200] on input "***" at bounding box center [814, 201] width 10 height 20
type input "*"
type input "***"
click at [483, 235] on div "Picking Time (At Location) Actual picking time. Picking time can be measured by…" at bounding box center [376, 143] width 307 height 243
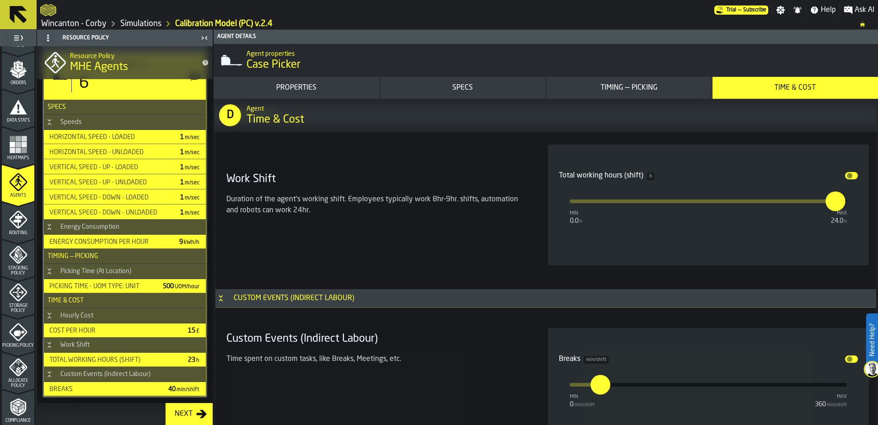
scroll to position [297, 0]
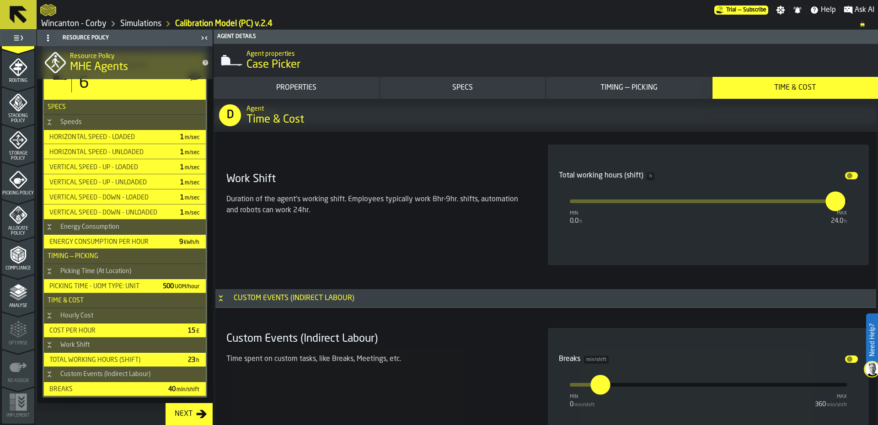
click at [24, 291] on polyline "menu Analyse" at bounding box center [18, 294] width 18 height 6
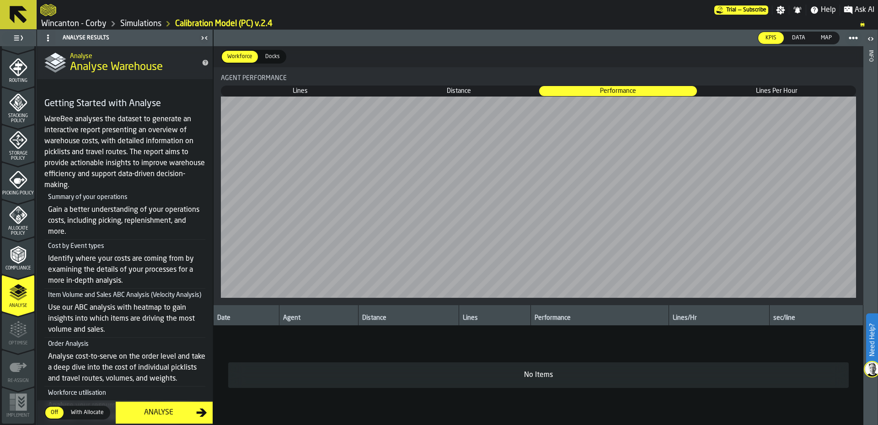
click at [188, 412] on div "Analyse" at bounding box center [158, 412] width 75 height 11
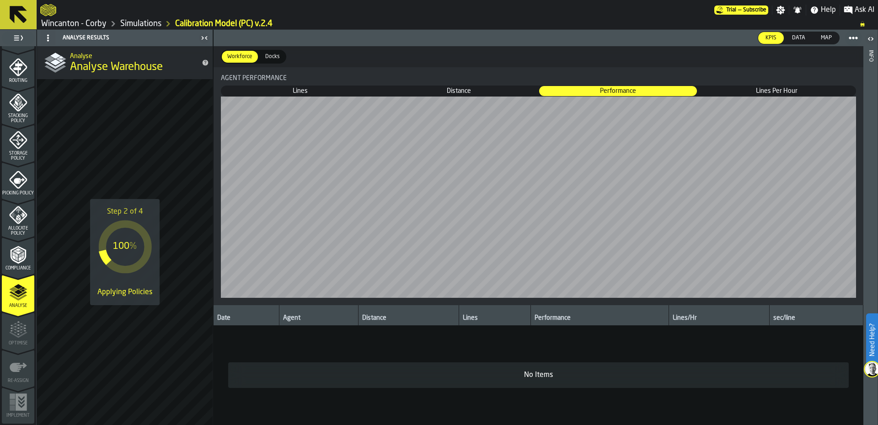
click at [152, 24] on link "Simulations" at bounding box center [140, 24] width 41 height 10
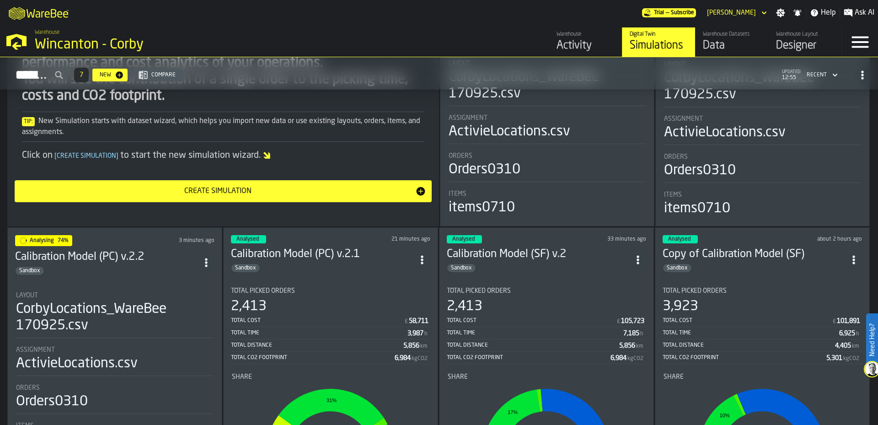
scroll to position [152, 0]
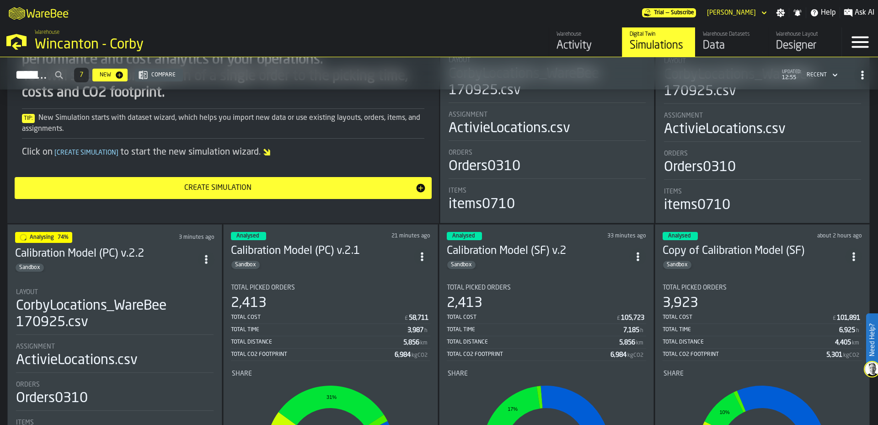
click at [151, 279] on section "Layout CorbyLocations_WareBee 170925.csv Assignment ActivieLocations.csv Orders…" at bounding box center [114, 362] width 199 height 167
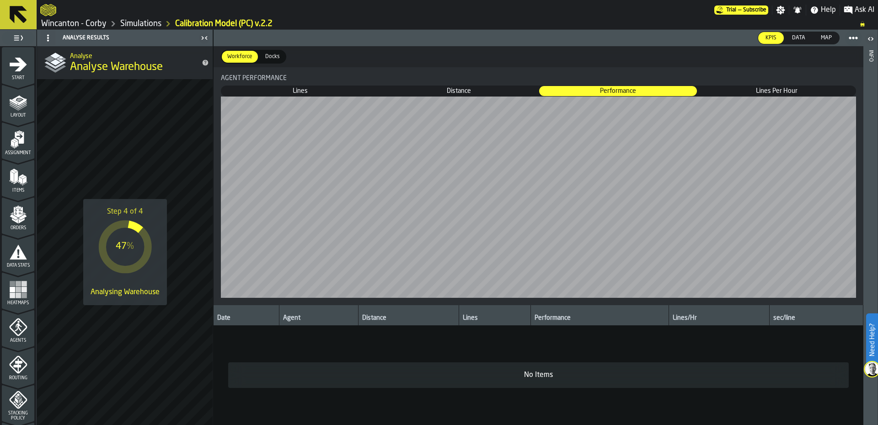
click at [148, 142] on div "Step 4 of 4 47 % Analysing Warehouse" at bounding box center [125, 252] width 176 height 346
click at [148, 26] on link "Simulations" at bounding box center [140, 24] width 41 height 10
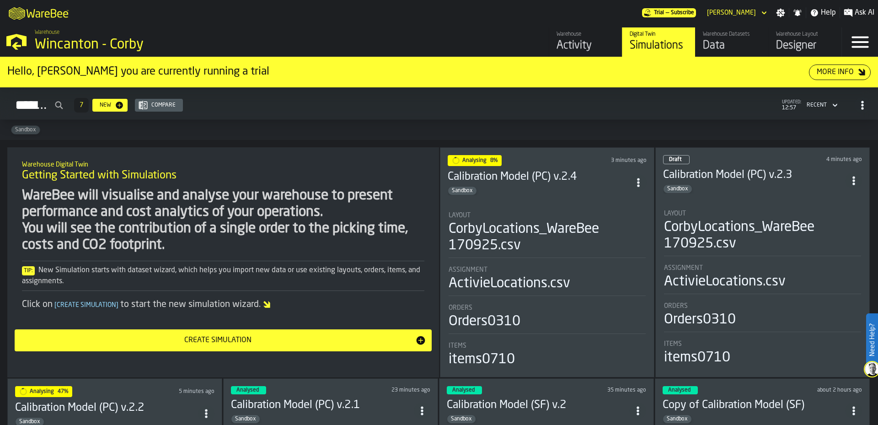
click at [859, 178] on span "ItemListCard-DashboardItemContainer" at bounding box center [853, 180] width 16 height 16
click at [859, 225] on li "Delete" at bounding box center [833, 221] width 59 height 22
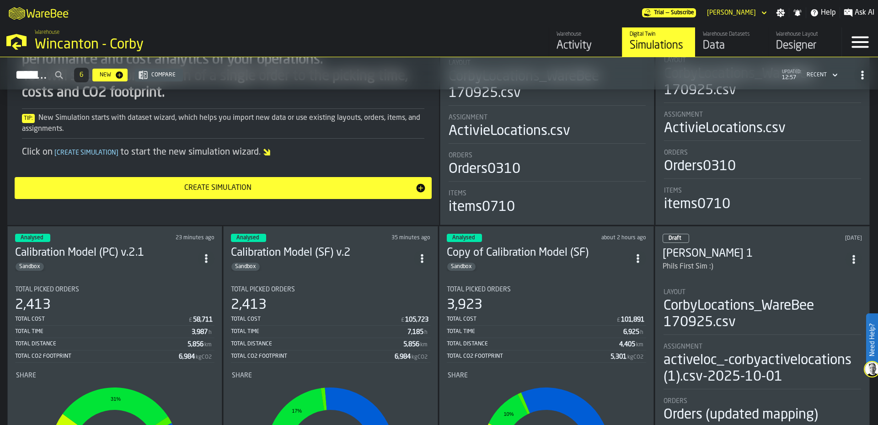
click at [856, 259] on div "Warehouse Digital Twin Getting Started with Simulations WareBee will visualise …" at bounding box center [439, 277] width 878 height 565
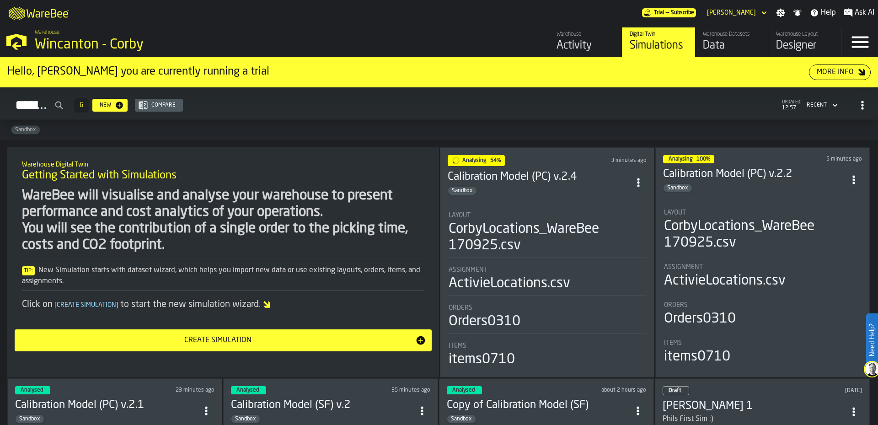
click at [851, 415] on span "ItemListCard-DashboardItemContainer" at bounding box center [853, 411] width 16 height 16
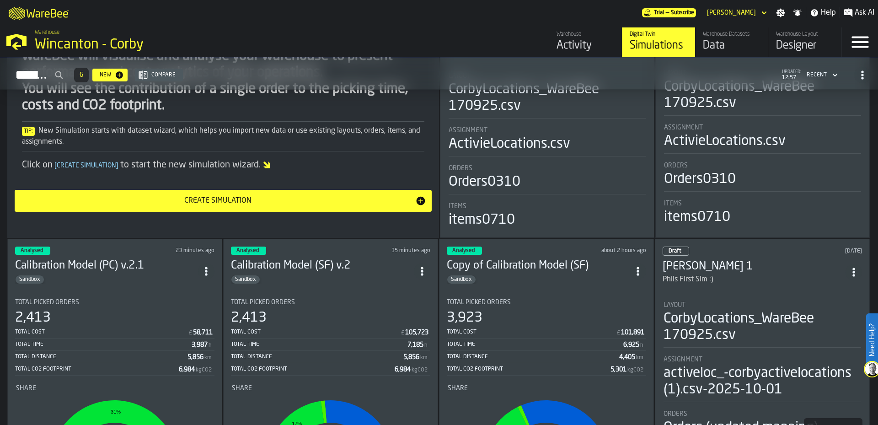
scroll to position [289, 0]
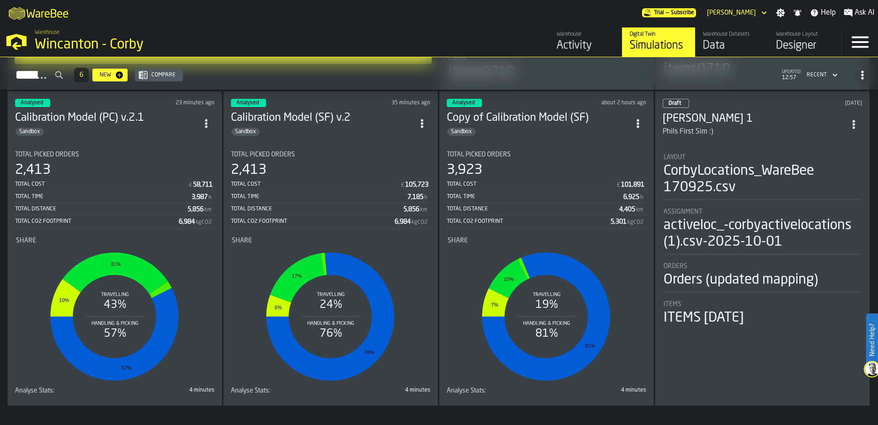
click at [859, 121] on span "ItemListCard-DashboardItemContainer" at bounding box center [853, 124] width 16 height 16
click at [853, 126] on circle "ItemListCard-DashboardItemContainer" at bounding box center [853, 127] width 2 height 2
click at [840, 160] on div "Delete" at bounding box center [833, 161] width 48 height 11
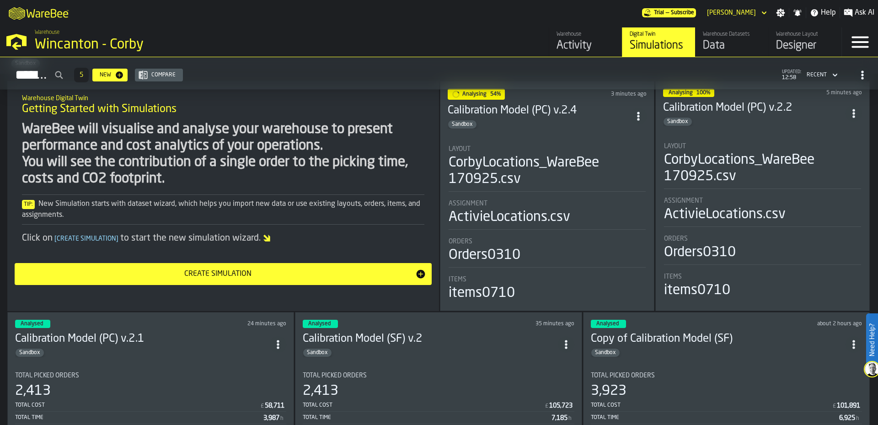
scroll to position [0, 0]
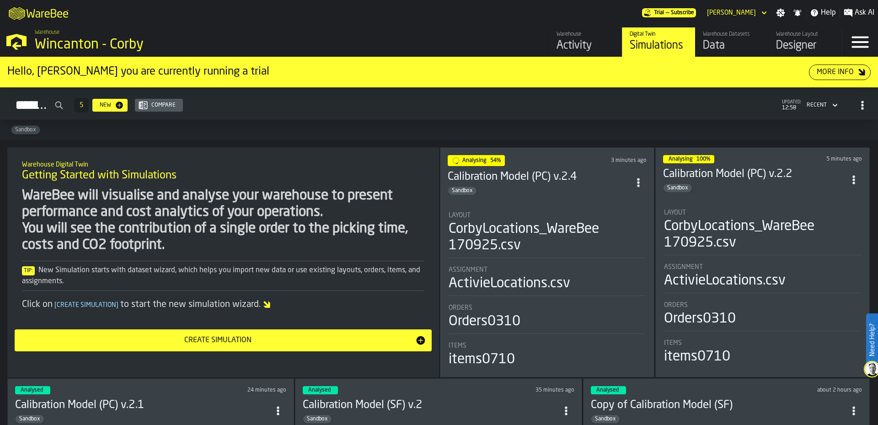
click at [764, 206] on li "Layout CorbyLocations_WareBee 170925.csv Assignment ActivieLocations.csv Orders…" at bounding box center [762, 283] width 199 height 165
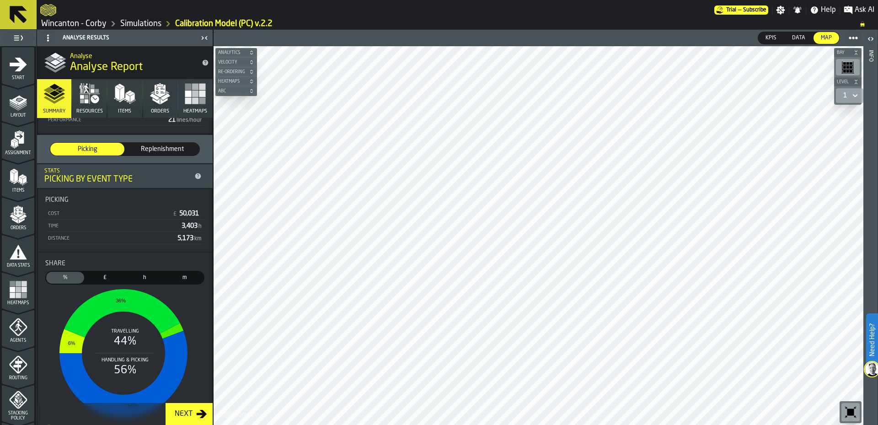
scroll to position [53, 0]
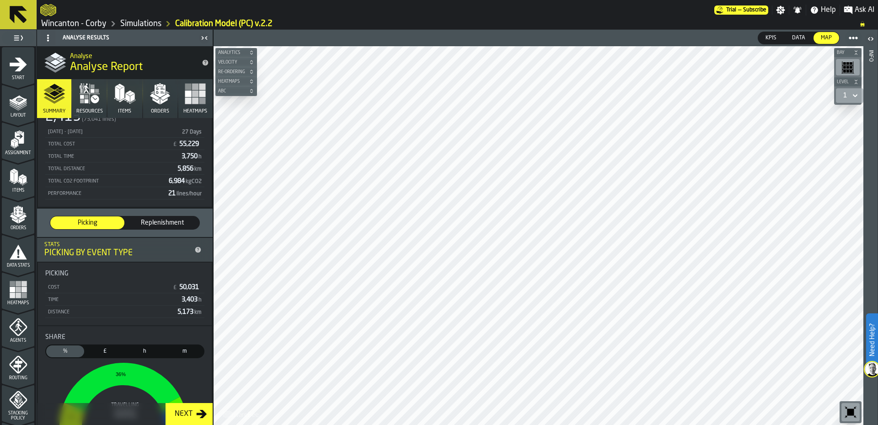
click at [90, 101] on icon "button" at bounding box center [90, 94] width 22 height 22
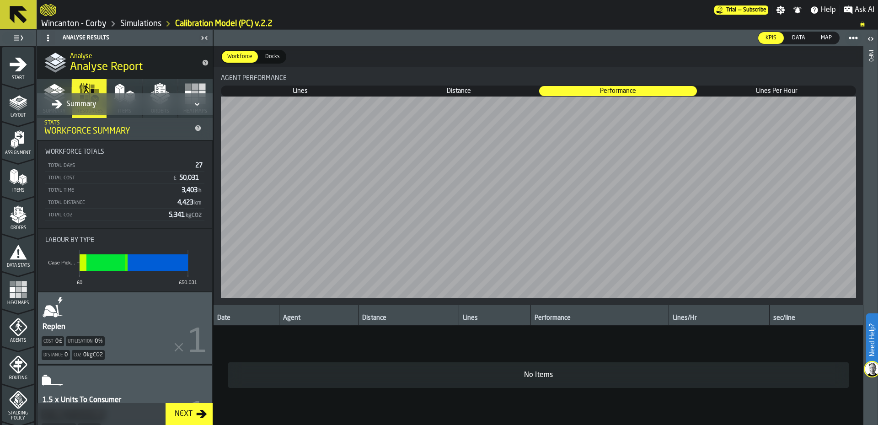
click at [135, 106] on div "Summary" at bounding box center [120, 104] width 137 height 11
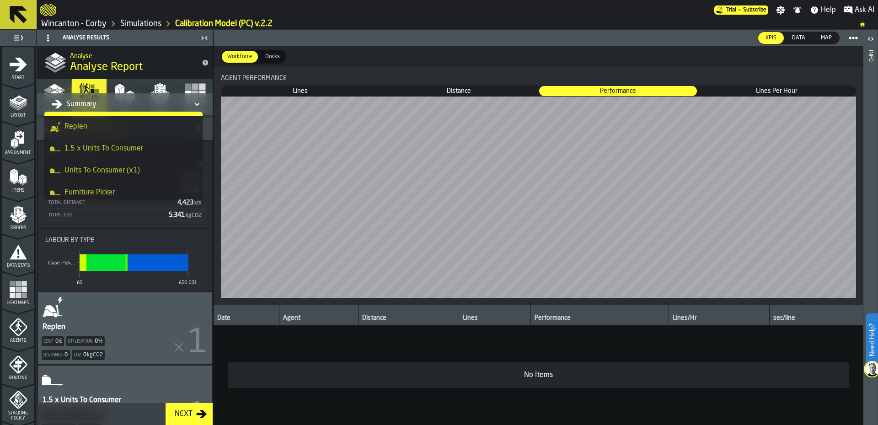
scroll to position [44, 0]
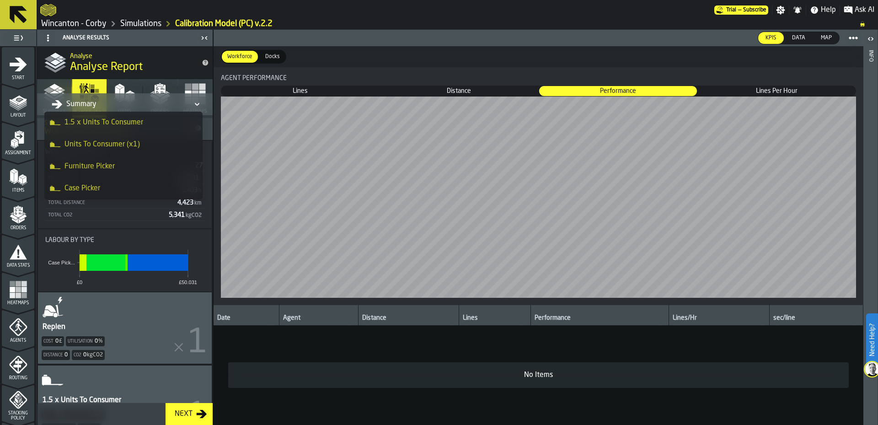
click at [134, 187] on div "Case Picker" at bounding box center [123, 188] width 147 height 11
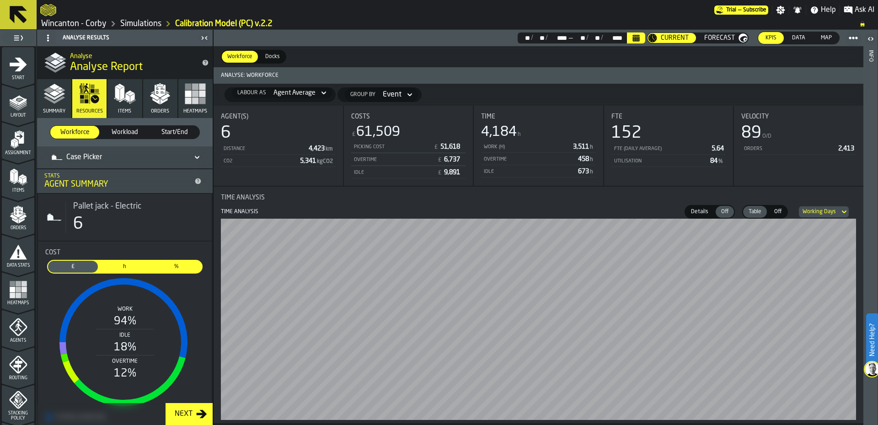
click at [322, 211] on div "Details Details Off Off Table Table Off Off Working Days" at bounding box center [557, 212] width 598 height 14
click at [399, 209] on div "Details Details Off Off Table Table Off Off Working Days" at bounding box center [557, 212] width 598 height 14
click at [53, 94] on polygon "button" at bounding box center [54, 94] width 11 height 6
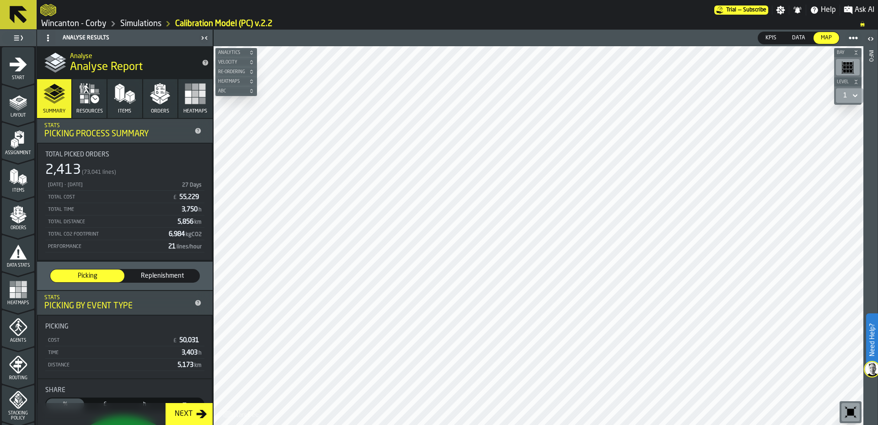
click at [121, 80] on button "Items" at bounding box center [124, 98] width 34 height 39
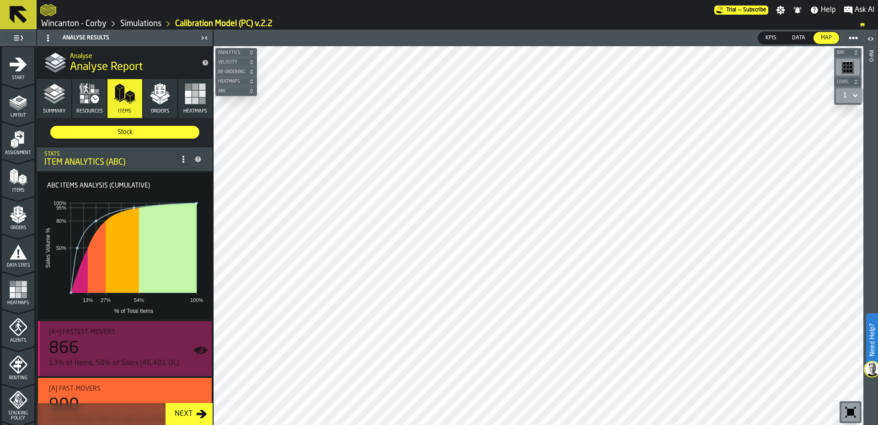
click at [123, 335] on div "[A+] Fastest-movers" at bounding box center [126, 331] width 155 height 7
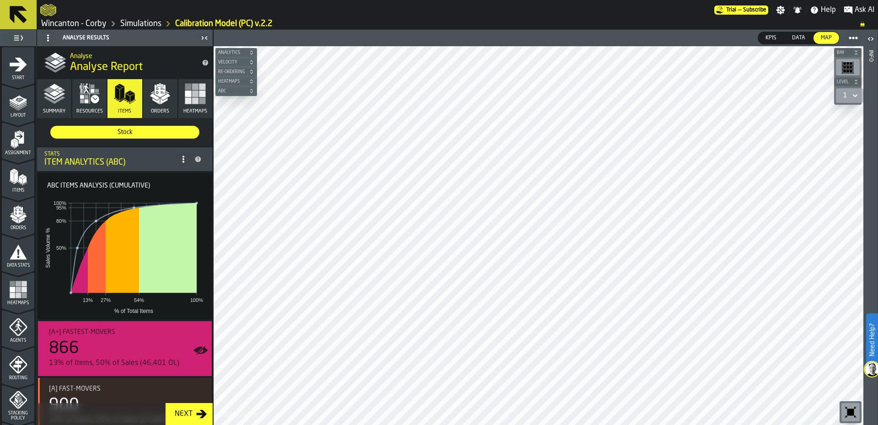
scroll to position [142, 0]
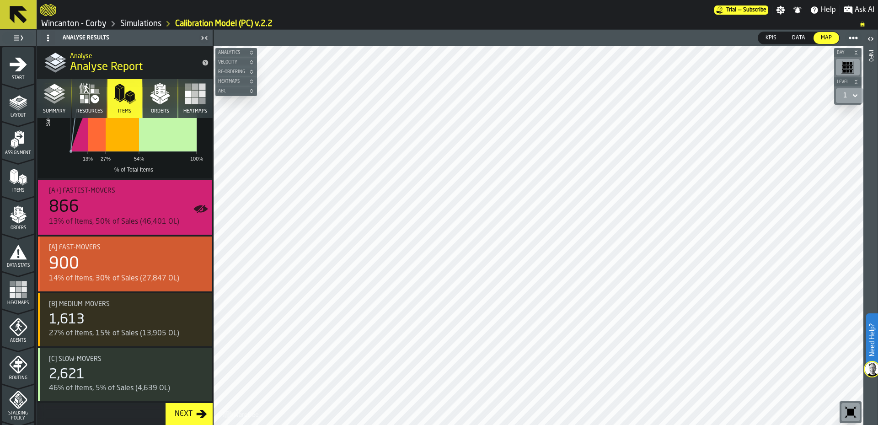
click at [145, 266] on div "900" at bounding box center [126, 264] width 155 height 18
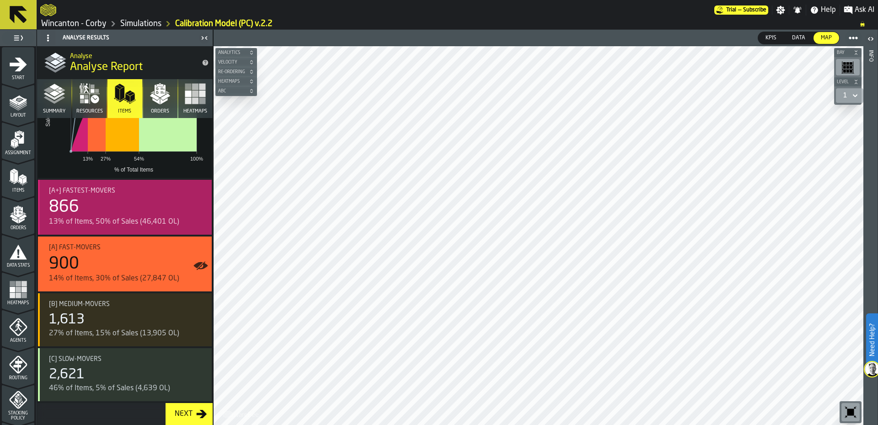
click at [136, 209] on div "866" at bounding box center [126, 207] width 155 height 18
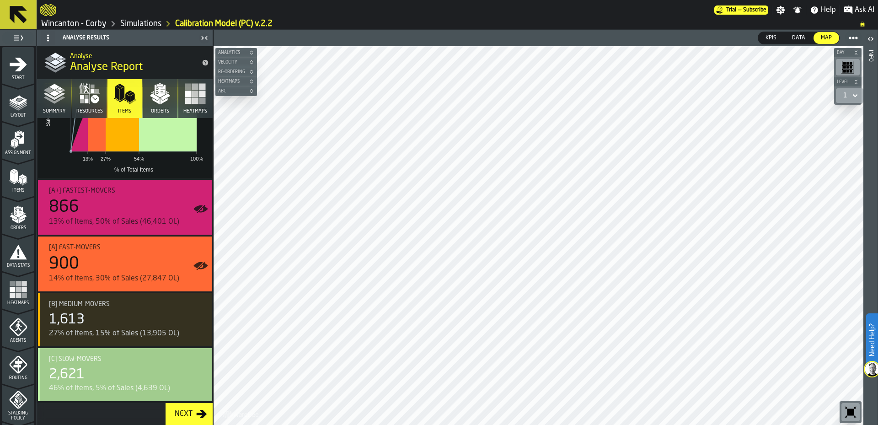
click at [121, 369] on div "2,621" at bounding box center [126, 374] width 155 height 16
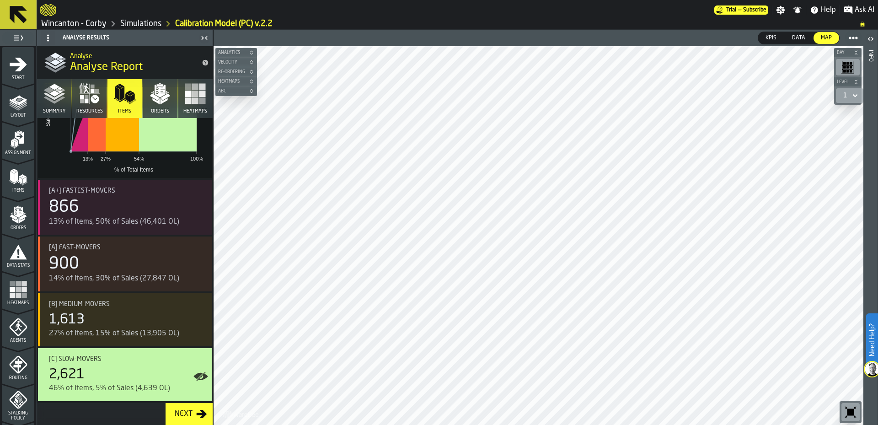
click at [157, 96] on icon "button" at bounding box center [160, 91] width 11 height 13
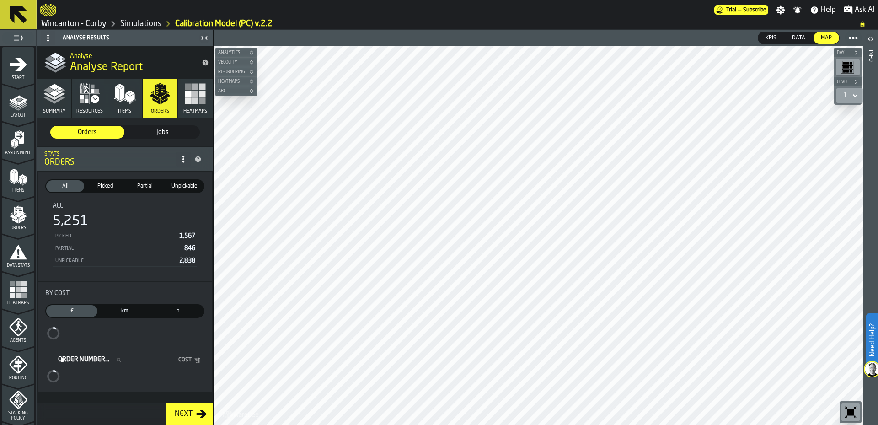
scroll to position [0, 0]
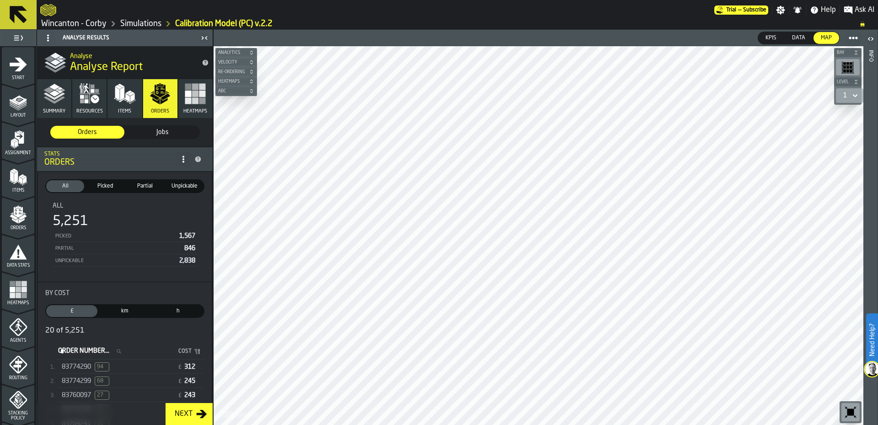
click at [130, 106] on button "Items" at bounding box center [124, 98] width 34 height 39
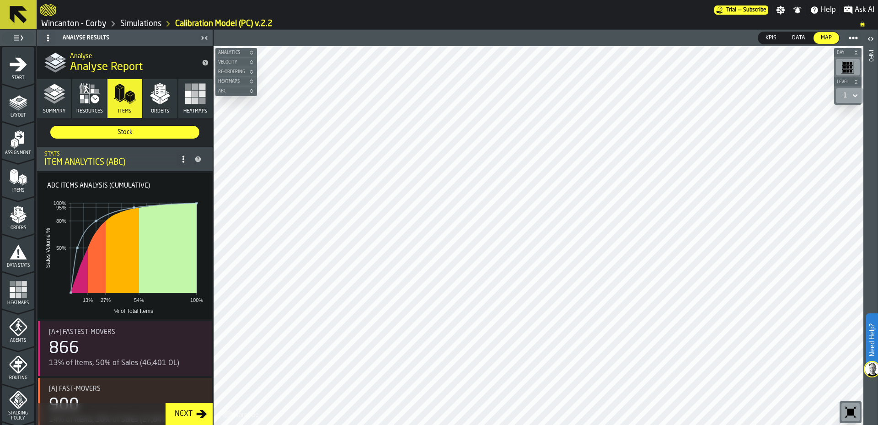
click at [230, 89] on span "ABC" at bounding box center [231, 91] width 31 height 5
click at [223, 104] on div "button-toolbar-undefined" at bounding box center [224, 104] width 5 height 5
click at [225, 119] on div "button-toolbar-undefined" at bounding box center [224, 120] width 5 height 5
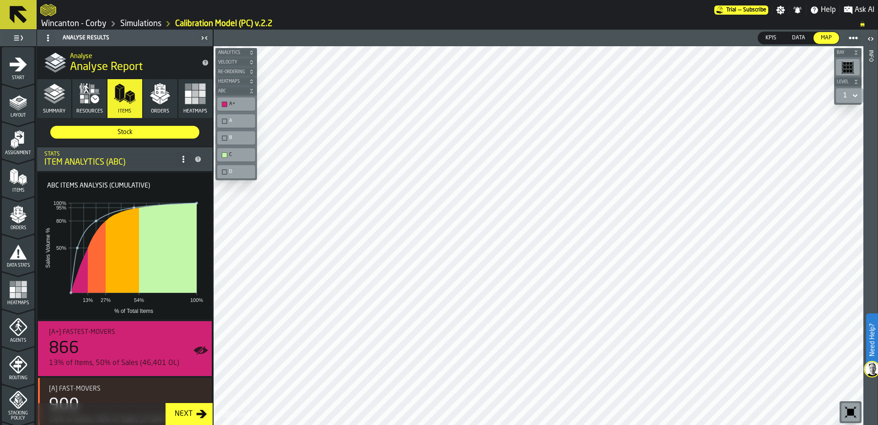
click at [226, 134] on div "B" at bounding box center [236, 138] width 34 height 10
click at [223, 169] on div "button-toolbar-undefined" at bounding box center [224, 171] width 5 height 5
click at [165, 106] on button "Orders" at bounding box center [160, 98] width 34 height 39
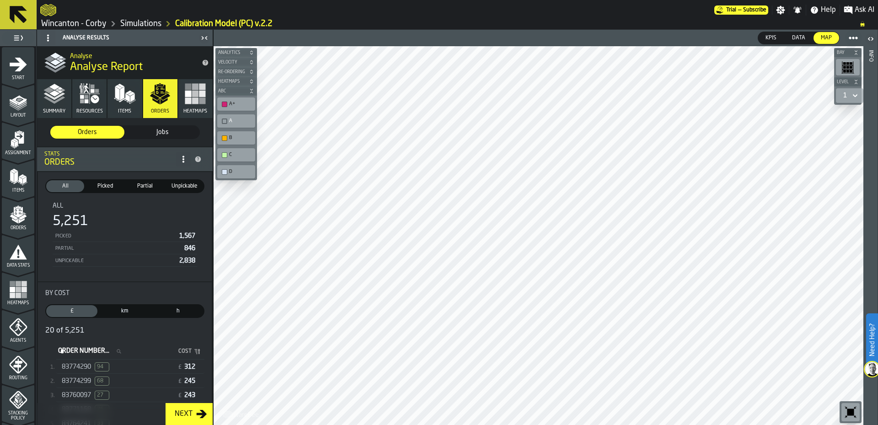
click at [222, 123] on div "button-toolbar-undefined" at bounding box center [224, 120] width 5 height 5
click at [133, 369] on div "83774290 94" at bounding box center [118, 366] width 112 height 9
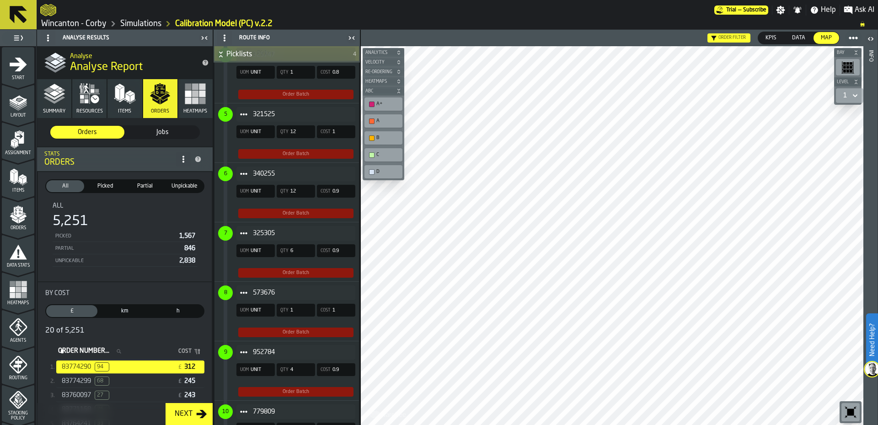
scroll to position [762, 0]
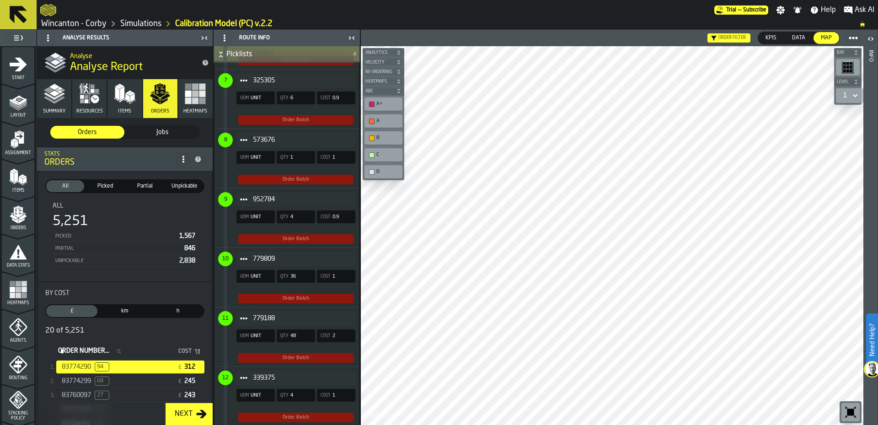
click at [12, 116] on span "Layout" at bounding box center [18, 115] width 32 height 5
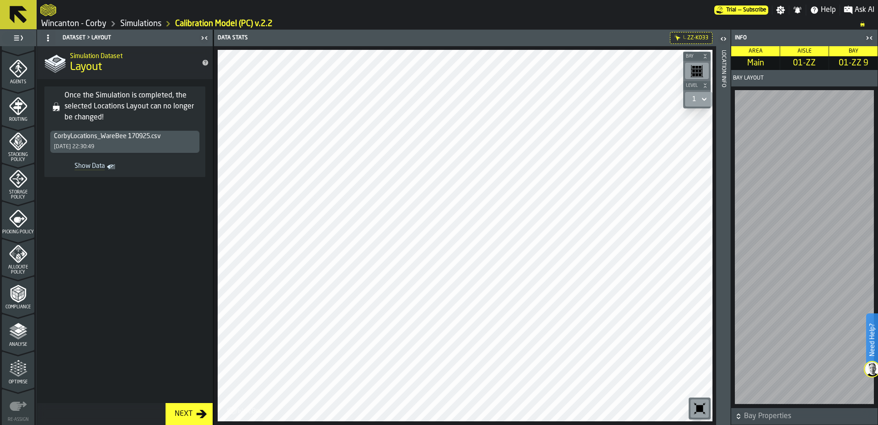
scroll to position [297, 0]
click at [6, 298] on div "Analyse" at bounding box center [18, 295] width 32 height 25
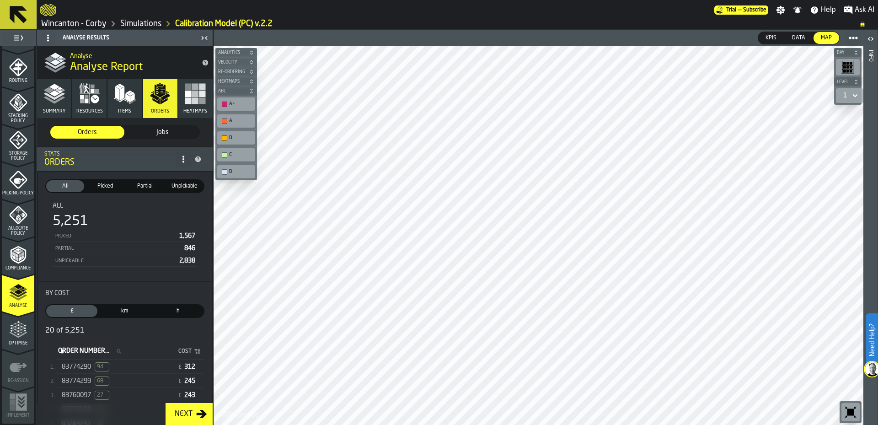
click at [139, 371] on div "83774290 94" at bounding box center [118, 366] width 112 height 9
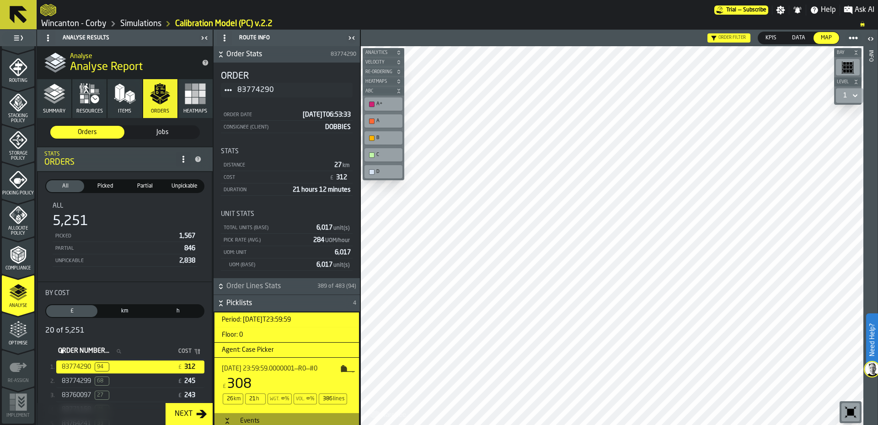
click at [127, 379] on div "83774299 68" at bounding box center [118, 380] width 112 height 9
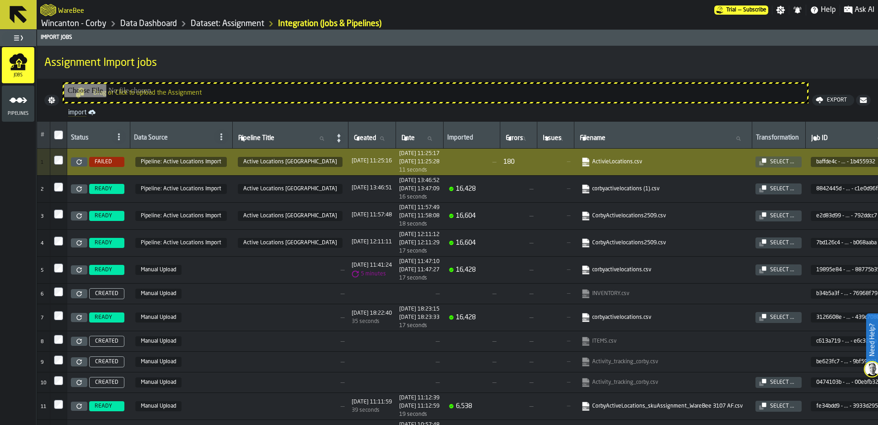
click at [146, 23] on link "Data Dashboard" at bounding box center [148, 24] width 57 height 10
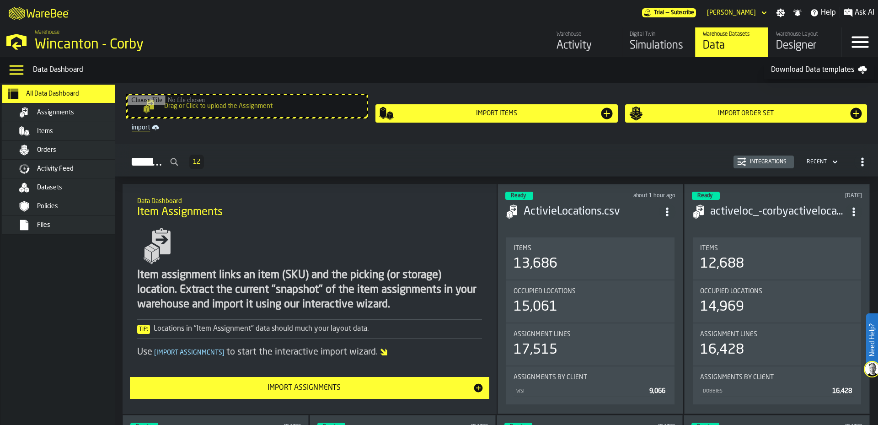
click at [59, 317] on nav "All Data Dashboard Assignments Items Orders Activity Feed Datasets Policies Fil…" at bounding box center [66, 254] width 132 height 342
click at [70, 112] on span "Assignments" at bounding box center [55, 112] width 37 height 7
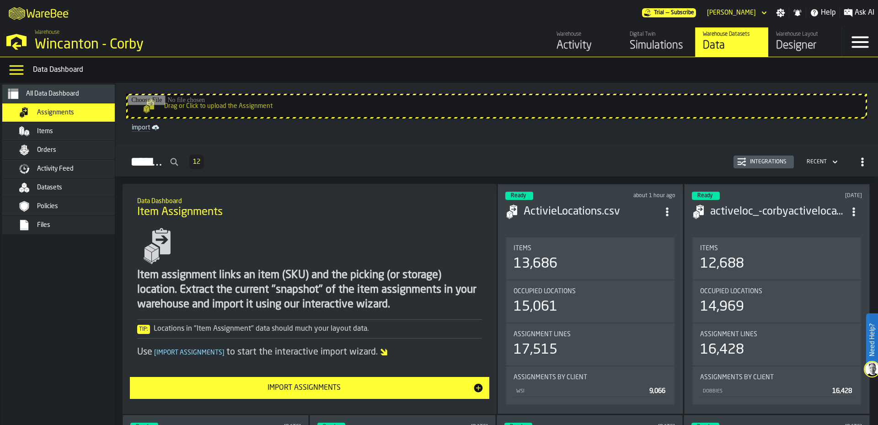
click at [62, 303] on nav "All Data Dashboard Assignments Items Orders Activity Feed Datasets Policies Fil…" at bounding box center [66, 254] width 132 height 342
drag, startPoint x: 78, startPoint y: 295, endPoint x: 76, endPoint y: 284, distance: 10.7
click at [78, 294] on nav "All Data Dashboard Assignments Items Orders Activity Feed Datasets Policies Fil…" at bounding box center [66, 254] width 132 height 342
click at [72, 230] on div "Files" at bounding box center [71, 224] width 112 height 11
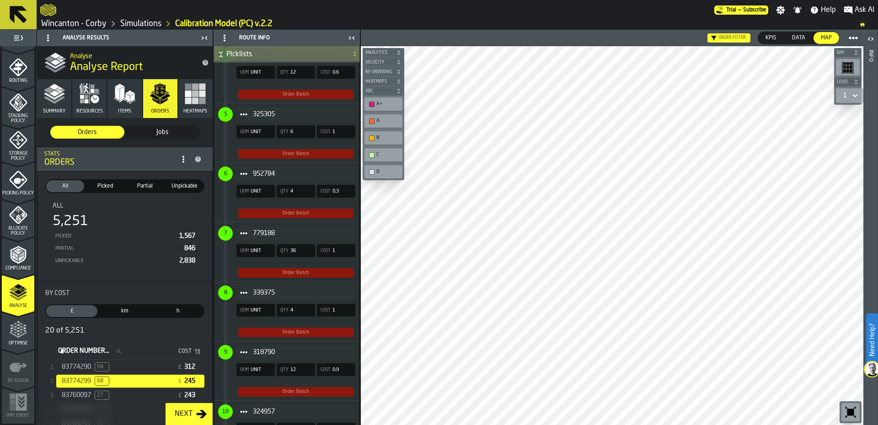
scroll to position [915, 0]
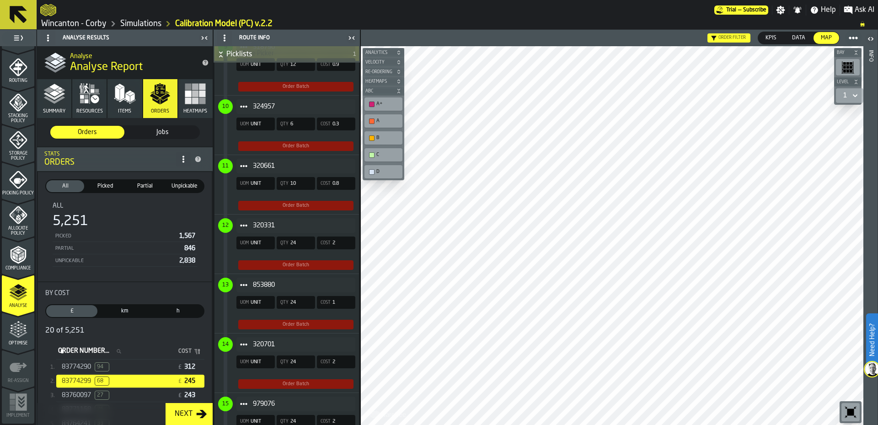
click at [345, 374] on div "320701 UOM UNIT Qty 24 Cost 2 Order Batch" at bounding box center [284, 362] width 141 height 59
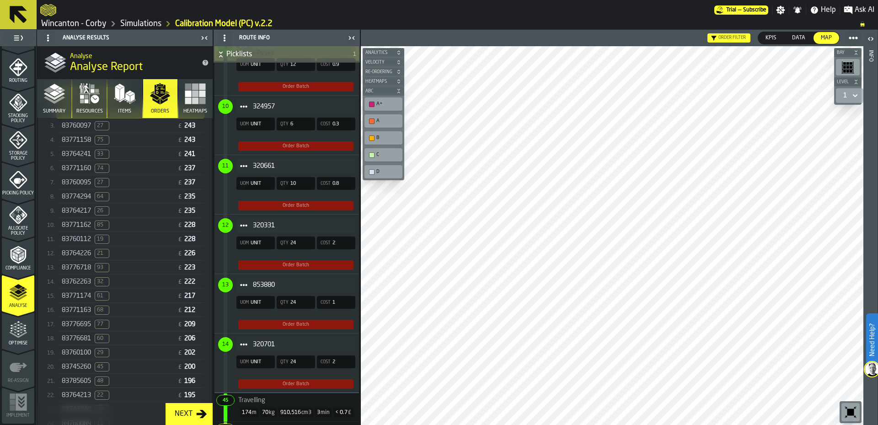
scroll to position [261, 0]
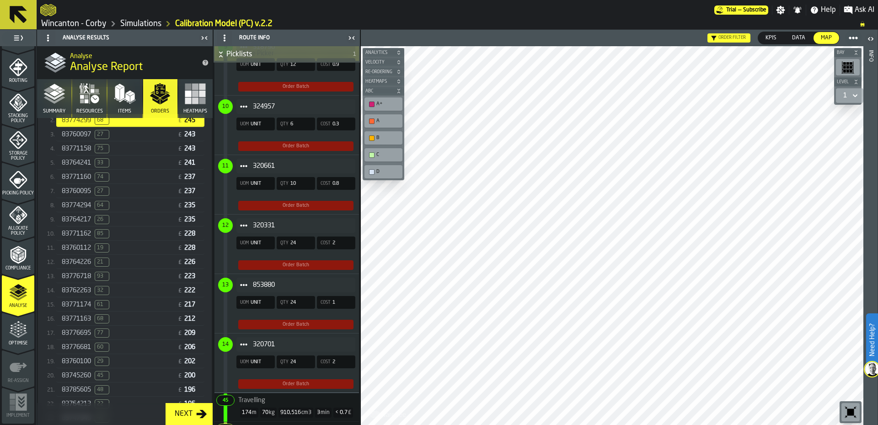
click at [134, 366] on div "83760100 29" at bounding box center [118, 361] width 112 height 9
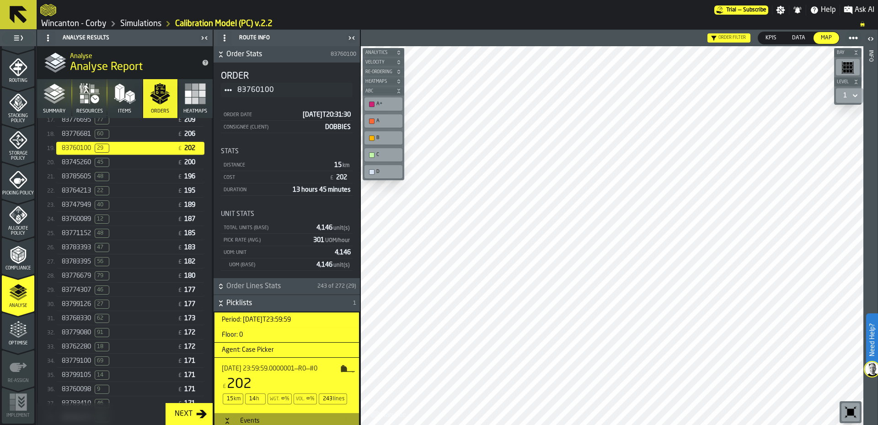
scroll to position [553, 0]
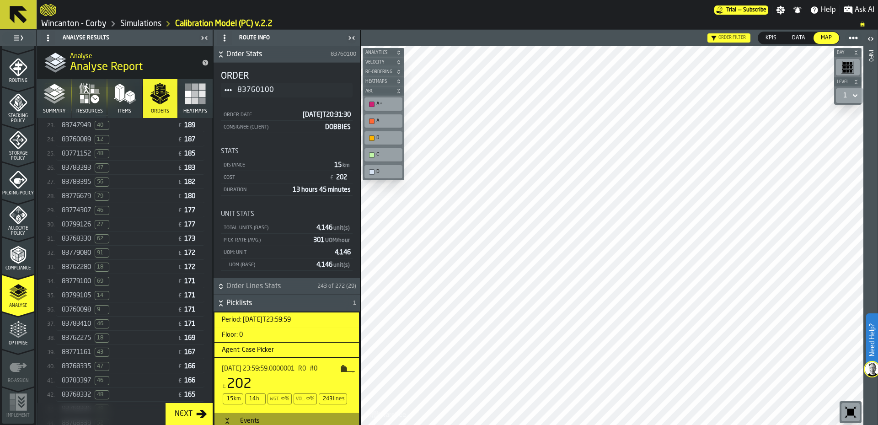
click at [144, 357] on div "83771161 43" at bounding box center [118, 352] width 112 height 9
click at [135, 27] on link "Simulations" at bounding box center [140, 24] width 41 height 10
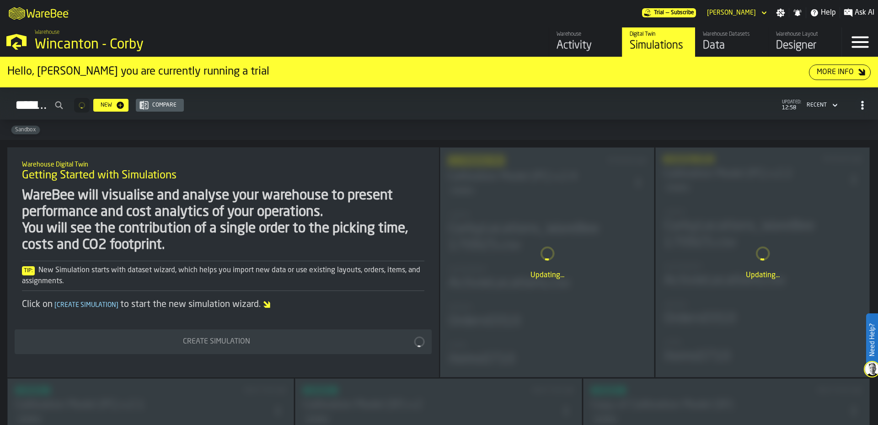
click at [136, 26] on div "Warehouse Wincanton - [GEOGRAPHIC_DATA]" at bounding box center [224, 41] width 386 height 31
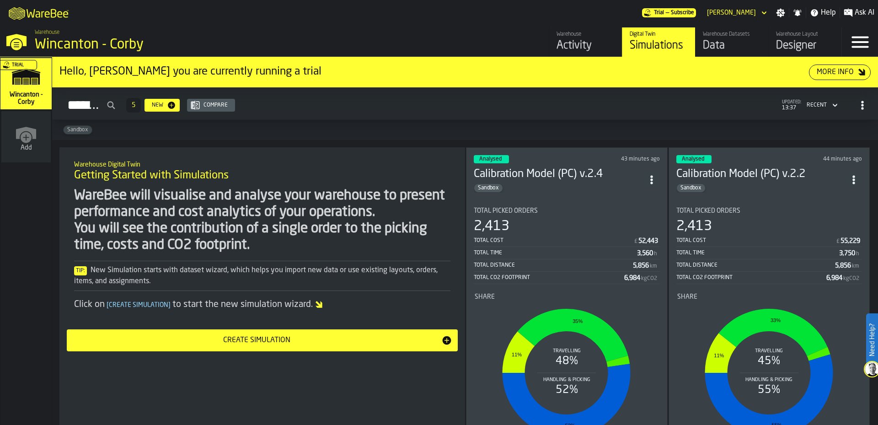
click at [742, 37] on div "Warehouse Datasets" at bounding box center [732, 34] width 58 height 6
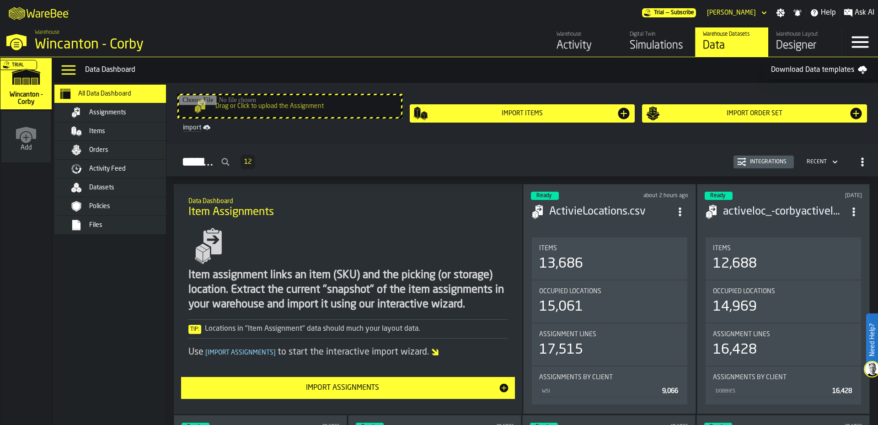
click at [128, 232] on div "Files" at bounding box center [118, 225] width 128 height 18
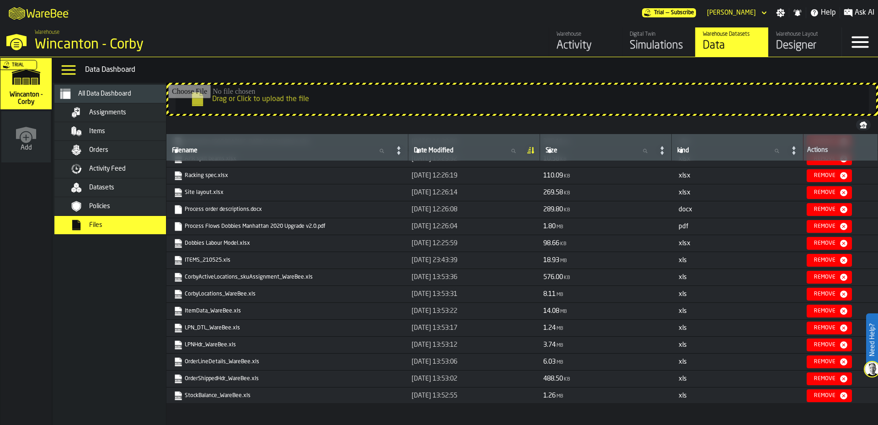
scroll to position [266, 0]
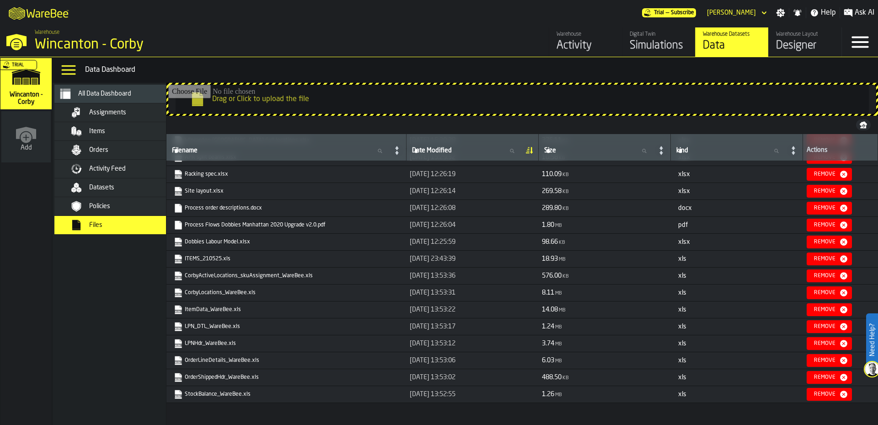
click at [219, 293] on link "CorbyLocations_WareBee.xls" at bounding box center [285, 292] width 223 height 9
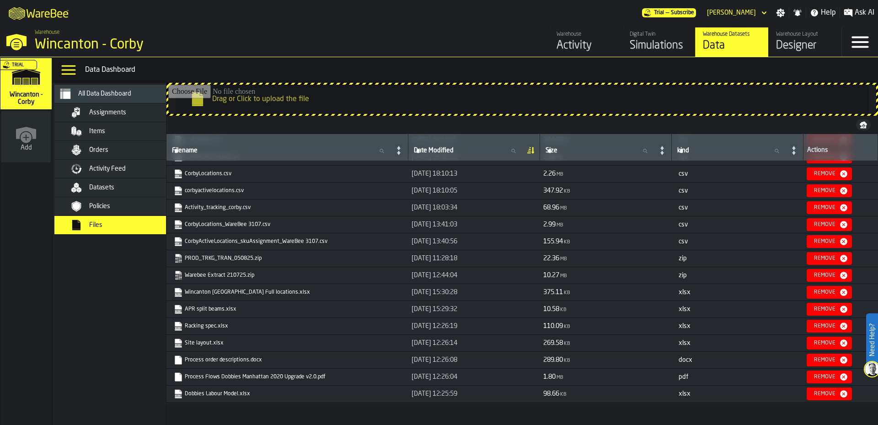
scroll to position [113, 0]
click at [128, 186] on div "Datasets" at bounding box center [134, 187] width 90 height 7
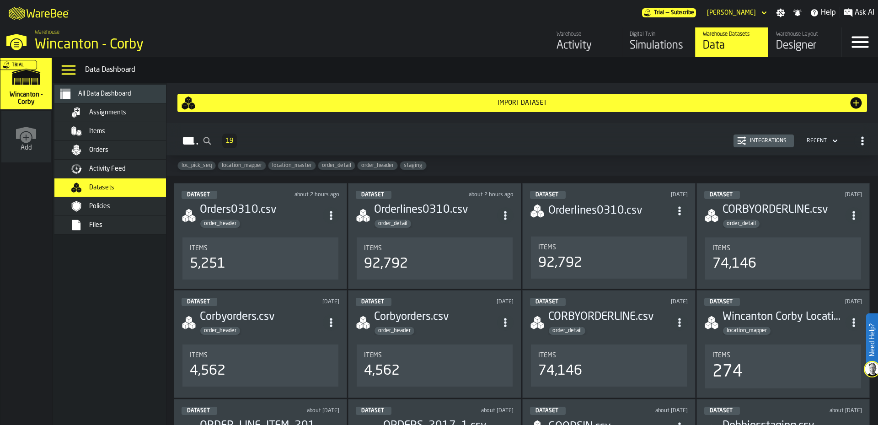
click at [215, 144] on input "Dataset" at bounding box center [194, 140] width 41 height 21
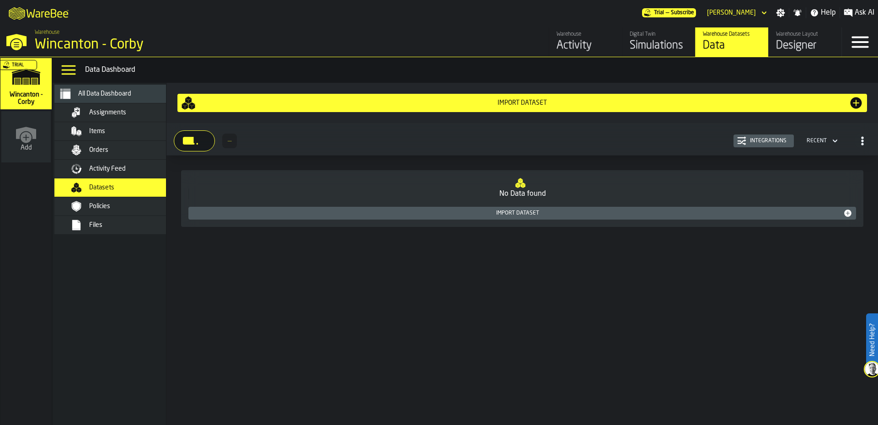
click at [325, 338] on div "Import Dataset **** loc_ — Integrations Recent No Data found Import Dataset" at bounding box center [522, 254] width 712 height 342
click at [215, 143] on input "****" at bounding box center [194, 140] width 41 height 21
type input "*"
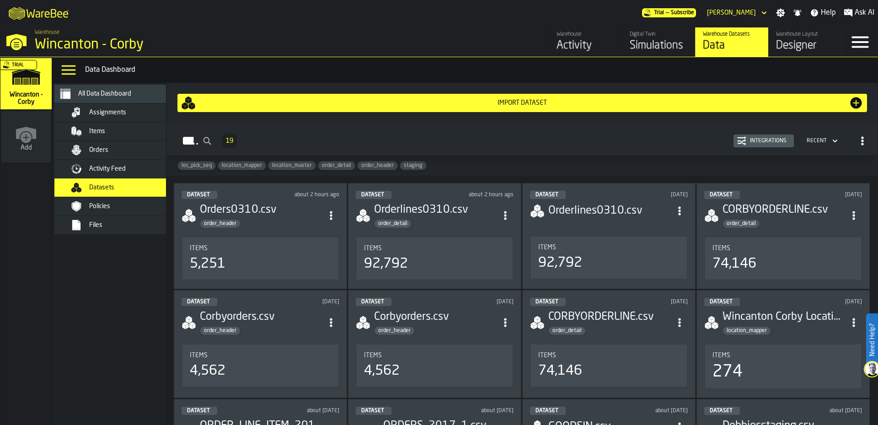
click at [191, 166] on span "loc_pick_seq" at bounding box center [196, 165] width 37 height 6
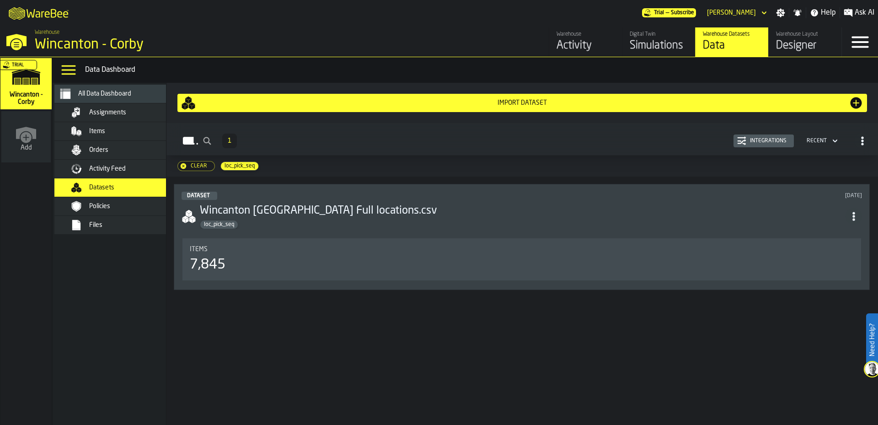
click at [393, 225] on div "loc_pick_seq" at bounding box center [523, 224] width 646 height 9
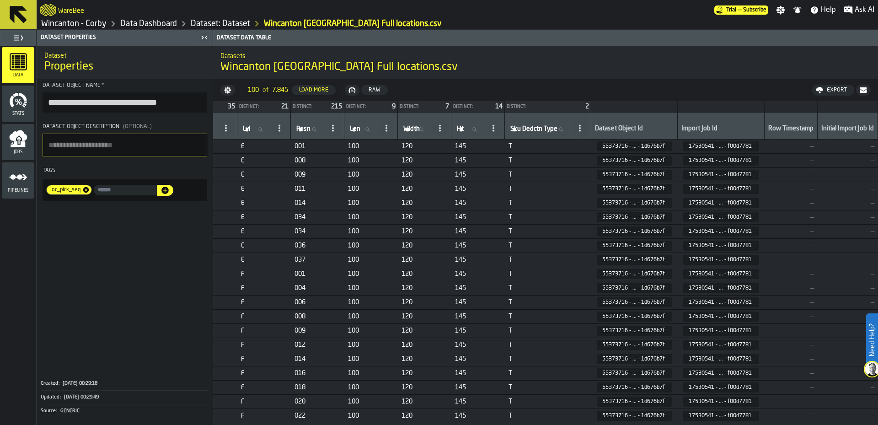
scroll to position [0, 264]
drag, startPoint x: 492, startPoint y: 422, endPoint x: 376, endPoint y: 421, distance: 115.7
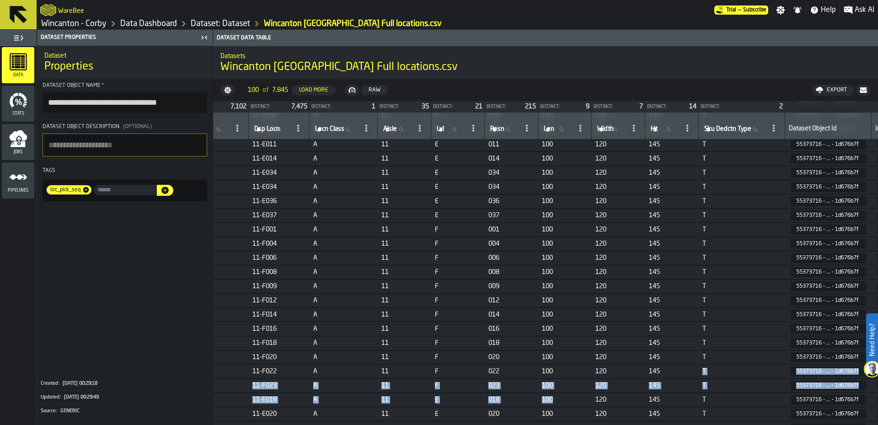
scroll to position [44, 0]
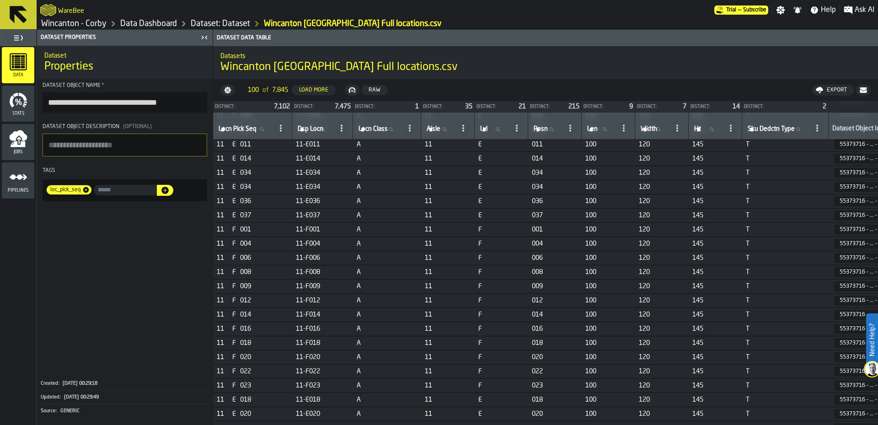
click at [393, 304] on span "A" at bounding box center [387, 300] width 61 height 7
click at [212, 26] on link "Dataset: Dataset" at bounding box center [220, 24] width 59 height 10
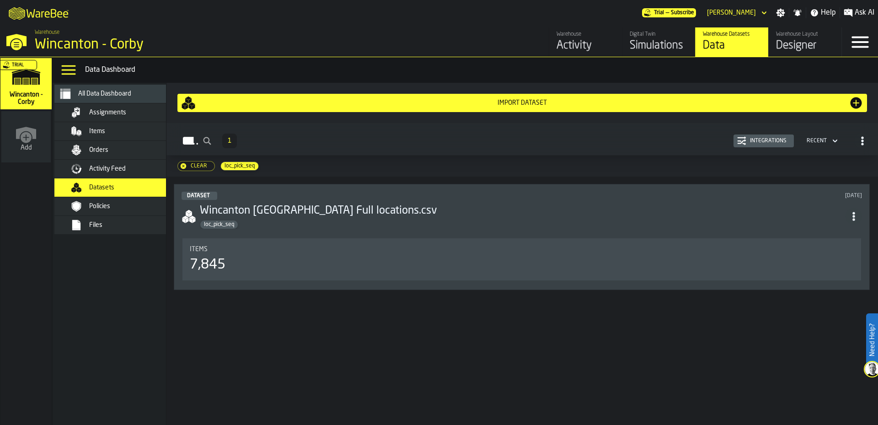
click at [190, 165] on div "Clear" at bounding box center [199, 166] width 24 height 6
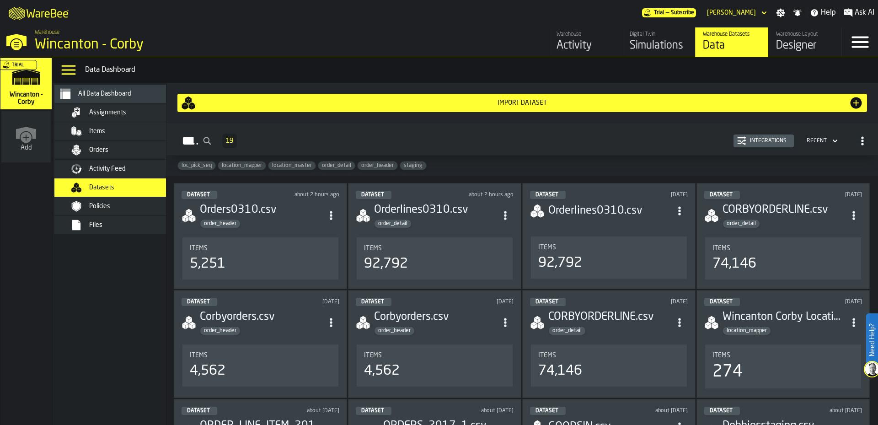
click at [513, 106] on div "Import Dataset" at bounding box center [522, 102] width 653 height 7
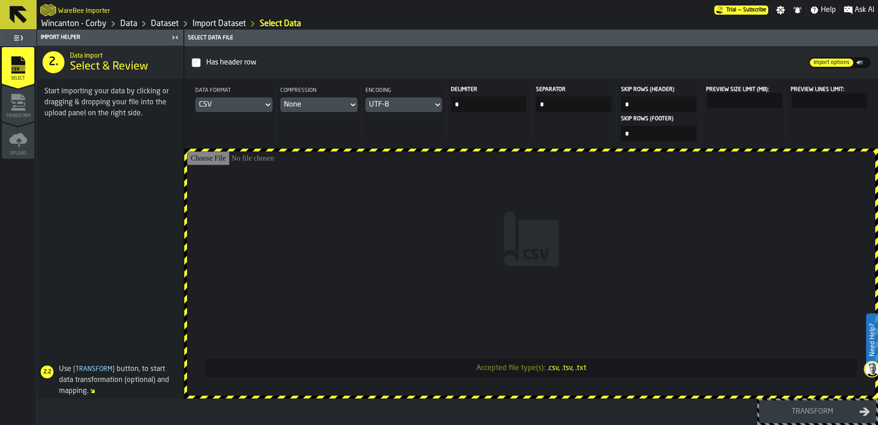
click at [265, 111] on div "CSV" at bounding box center [233, 104] width 77 height 15
click at [248, 123] on div "CSV" at bounding box center [243, 123] width 48 height 11
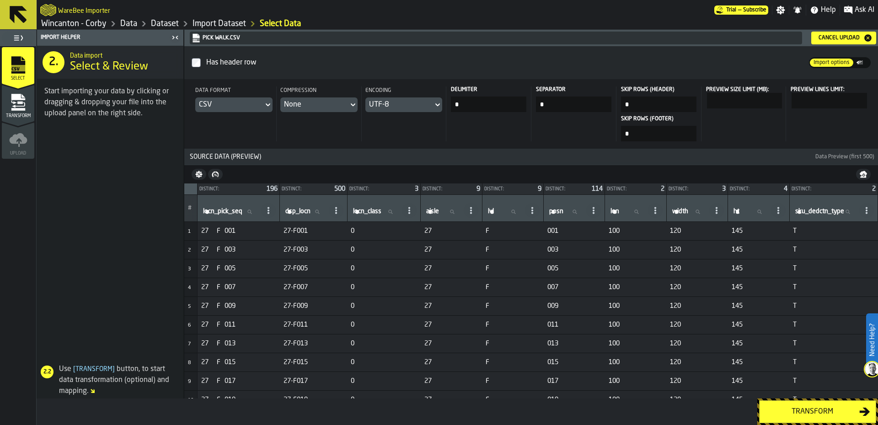
click at [784, 409] on div "Transform" at bounding box center [812, 411] width 94 height 11
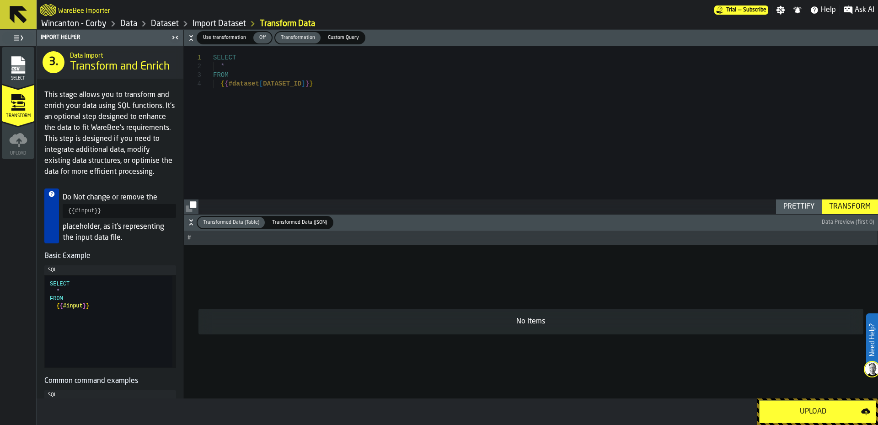
click at [854, 204] on div "Transform" at bounding box center [849, 206] width 49 height 11
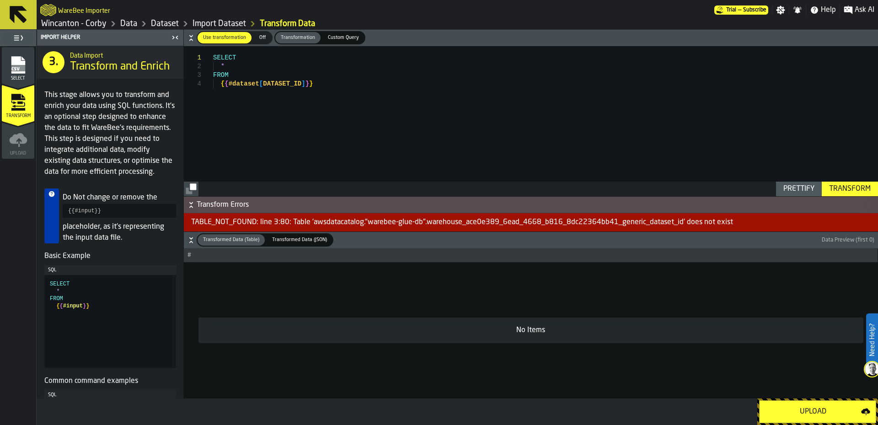
click at [191, 205] on icon "button-" at bounding box center [191, 204] width 9 height 9
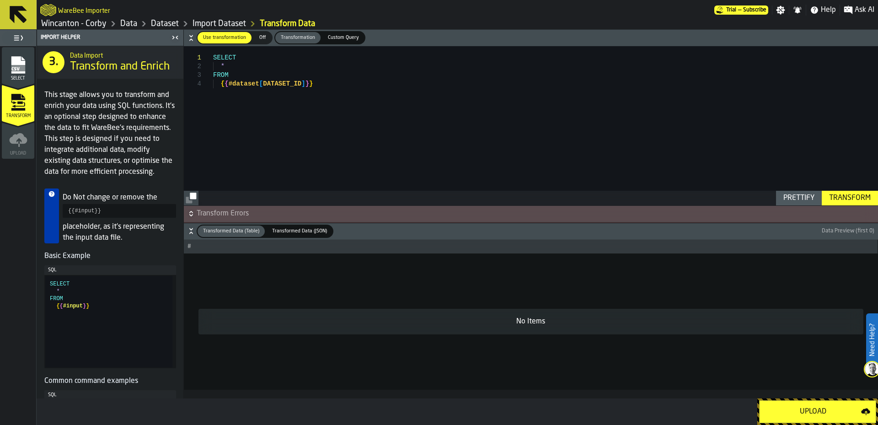
click at [786, 418] on button "Upload" at bounding box center [817, 411] width 117 height 23
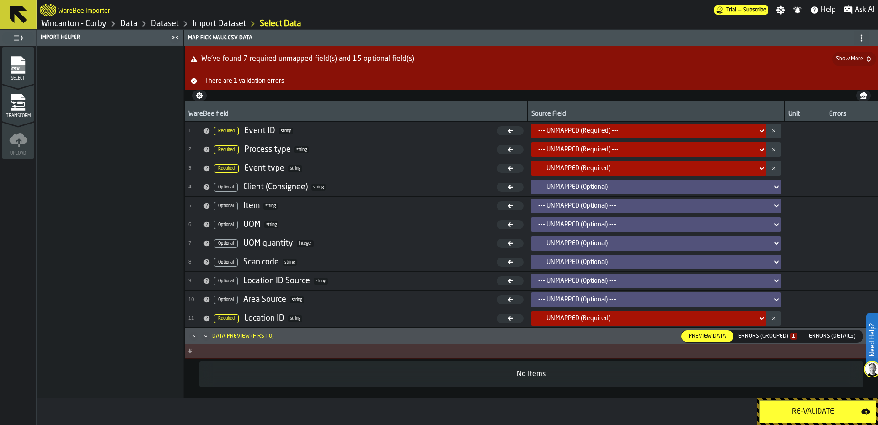
click at [118, 235] on div at bounding box center [110, 222] width 146 height 353
click at [27, 107] on icon "menu Transform" at bounding box center [18, 102] width 18 height 18
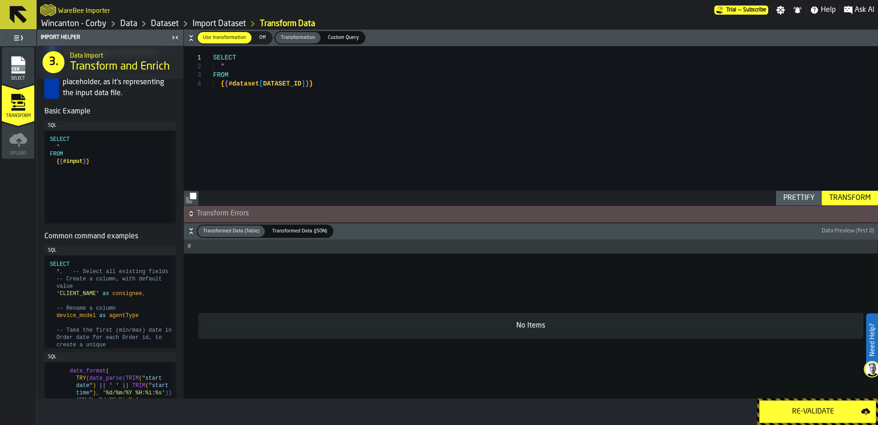
scroll to position [152, 0]
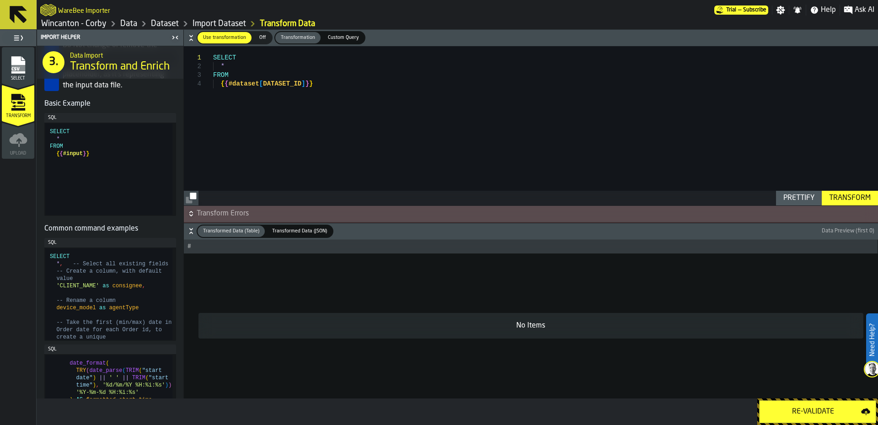
click at [21, 69] on rect "menu Select" at bounding box center [18, 68] width 14 height 6
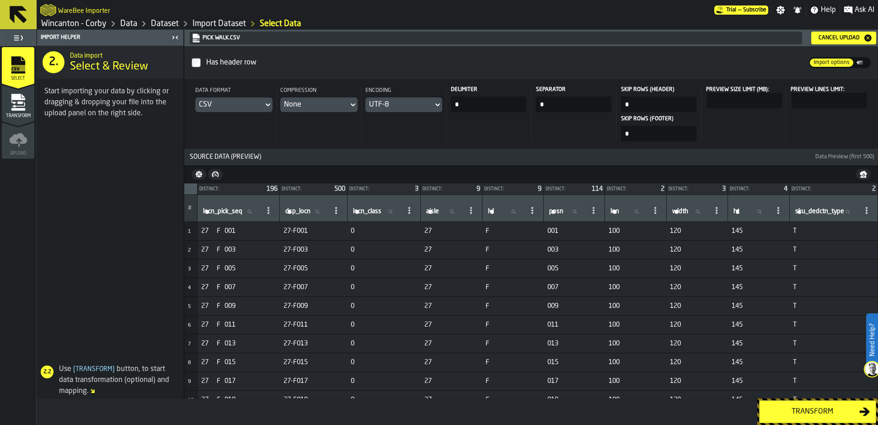
click at [95, 190] on span at bounding box center [110, 243] width 146 height 226
click at [808, 412] on div "Transform" at bounding box center [812, 411] width 94 height 11
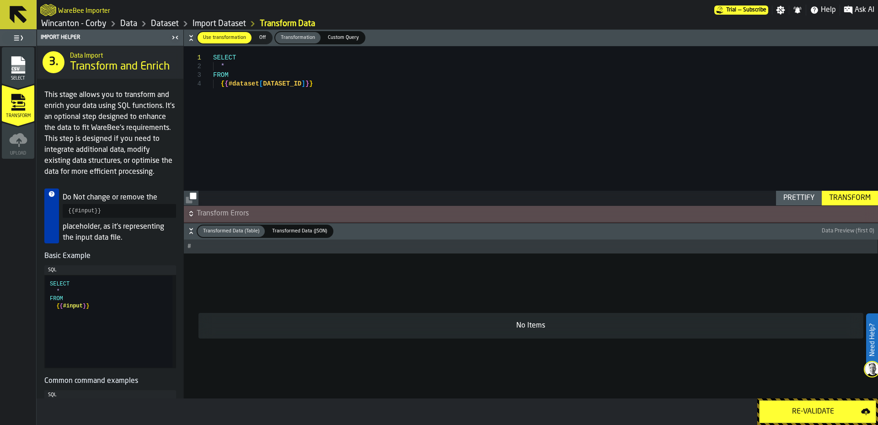
click at [257, 37] on span "Off" at bounding box center [262, 38] width 15 height 8
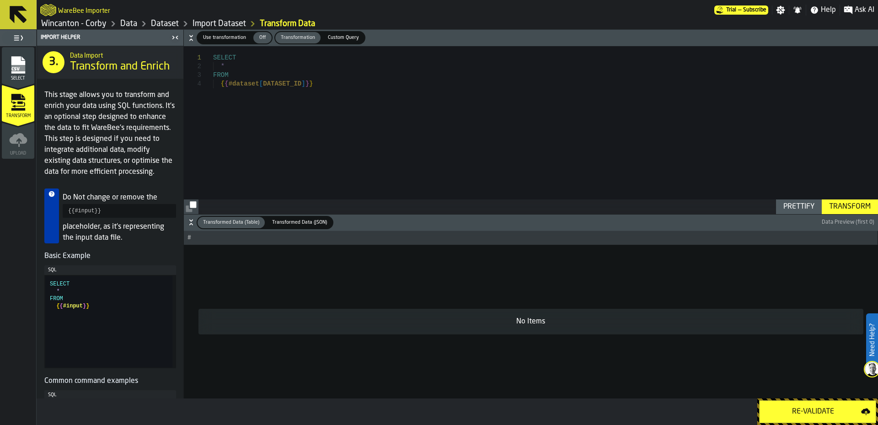
click at [811, 416] on div "Re-Validate" at bounding box center [813, 411] width 96 height 11
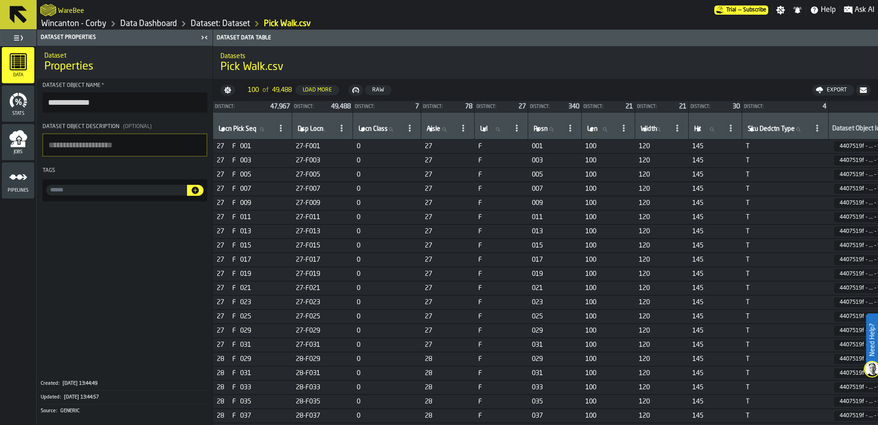
click at [123, 193] on input "input-value-" at bounding box center [116, 190] width 141 height 11
paste input "**********"
type input "**********"
click at [150, 277] on span at bounding box center [125, 289] width 176 height 168
click at [193, 193] on icon "button-" at bounding box center [195, 190] width 7 height 7
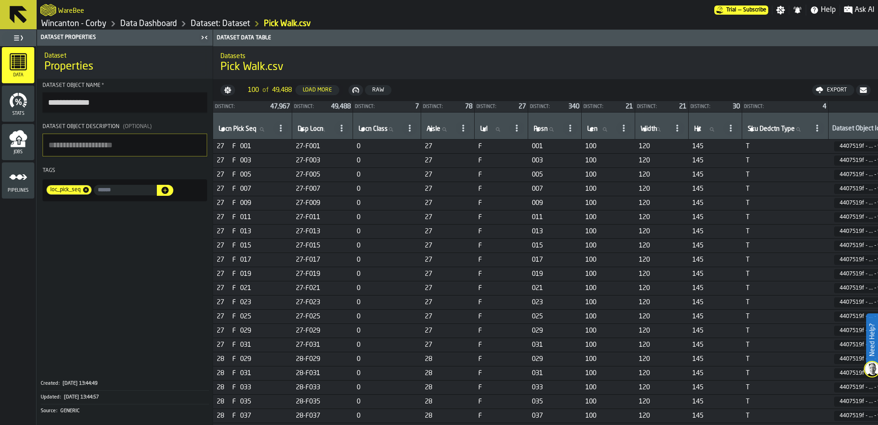
click at [139, 288] on span at bounding box center [125, 289] width 176 height 168
click at [148, 285] on span at bounding box center [125, 289] width 176 height 168
